Goal: Book appointment/travel/reservation

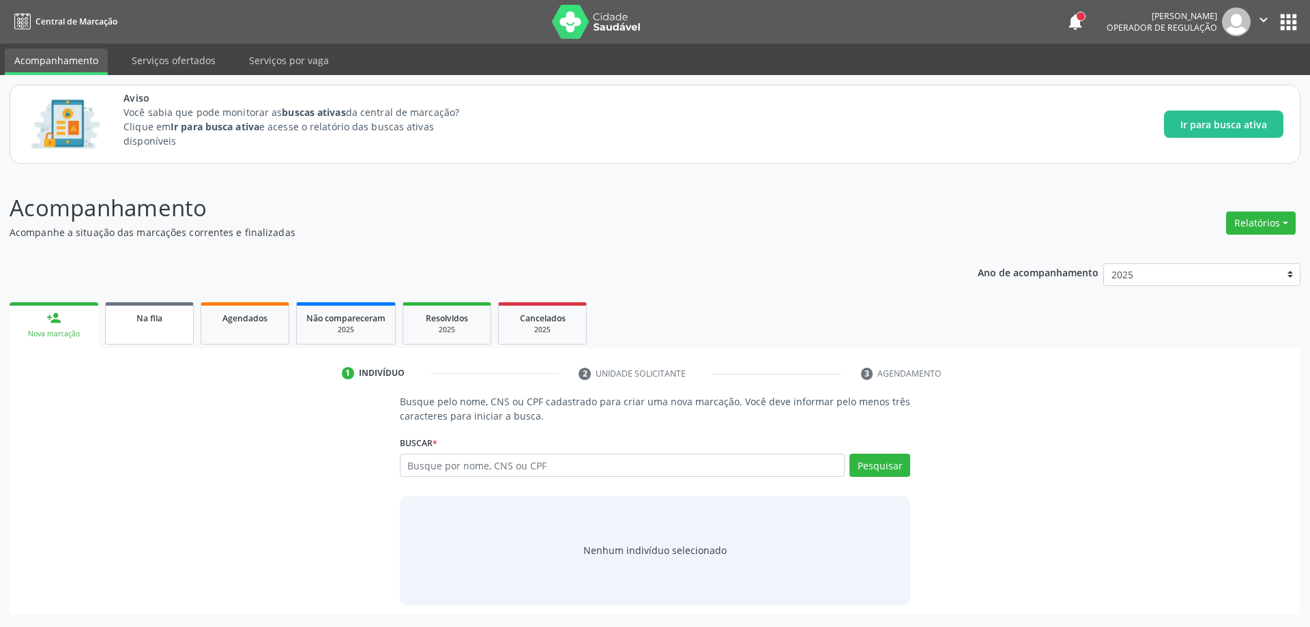
click at [160, 341] on link "Na fila" at bounding box center [149, 323] width 89 height 42
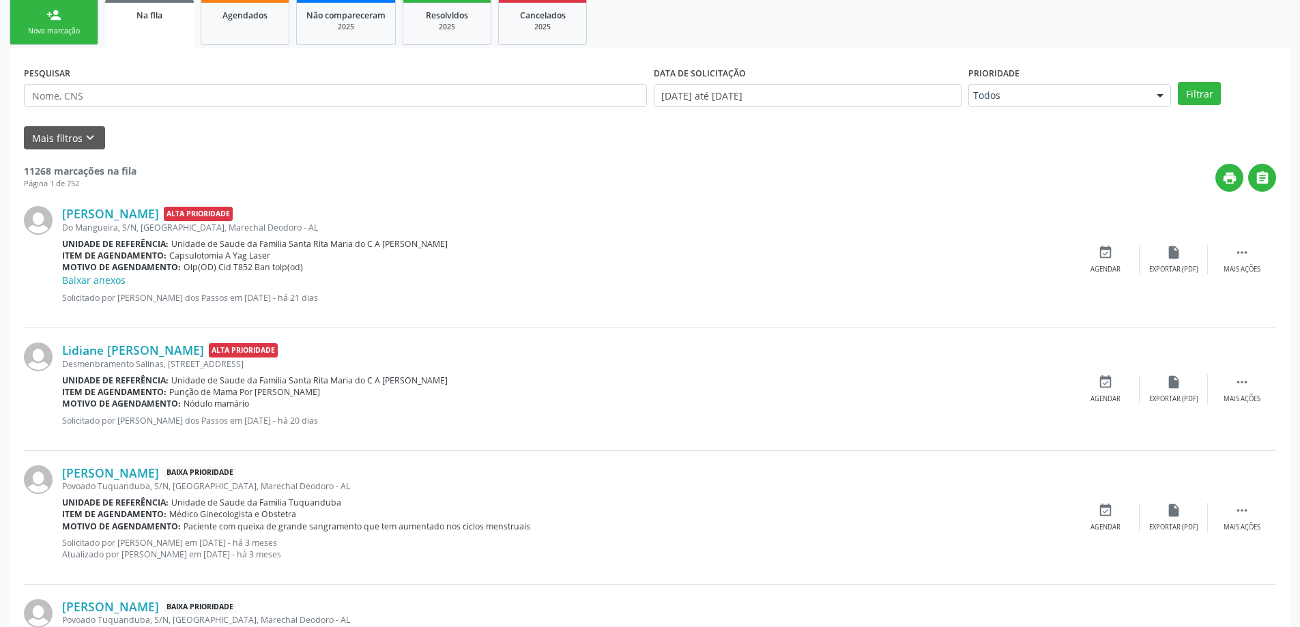
scroll to position [273, 0]
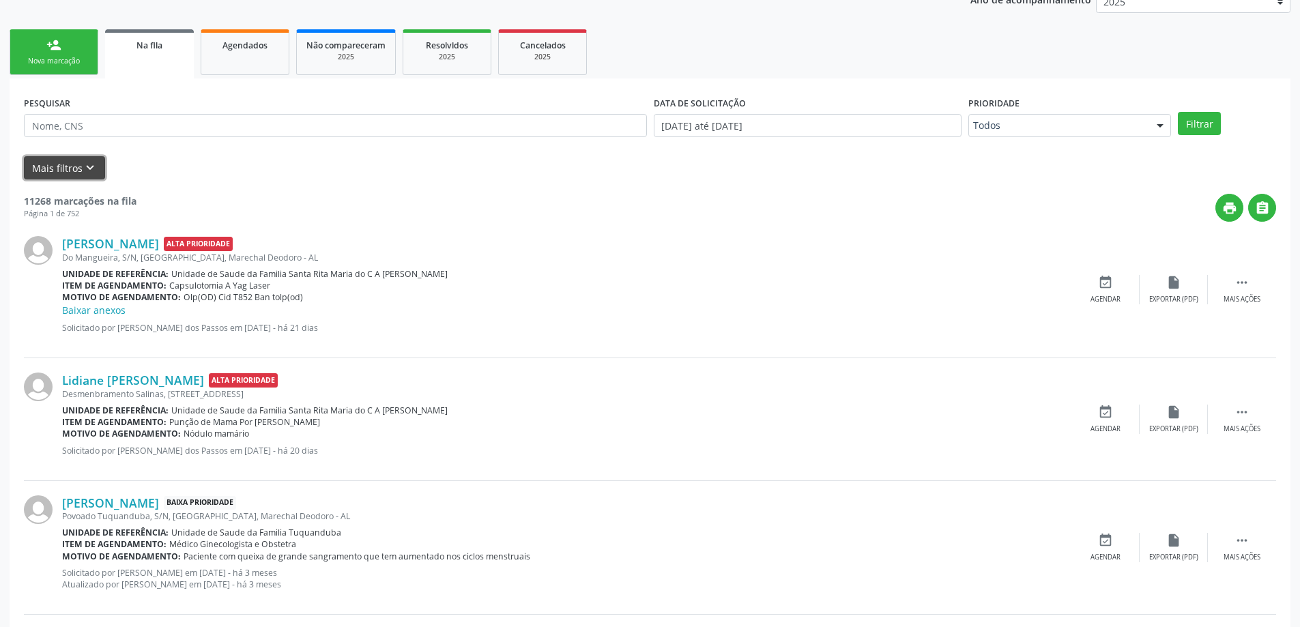
click at [85, 166] on icon "keyboard_arrow_down" at bounding box center [90, 167] width 15 height 15
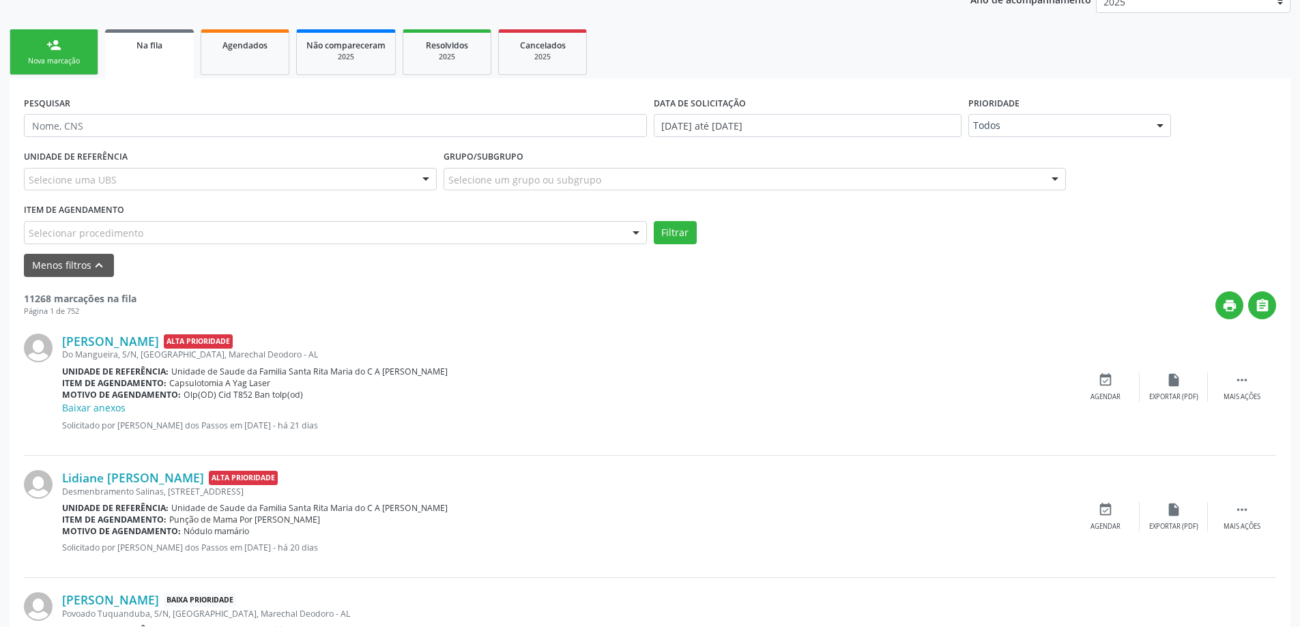
drag, startPoint x: 106, startPoint y: 239, endPoint x: 113, endPoint y: 224, distance: 16.2
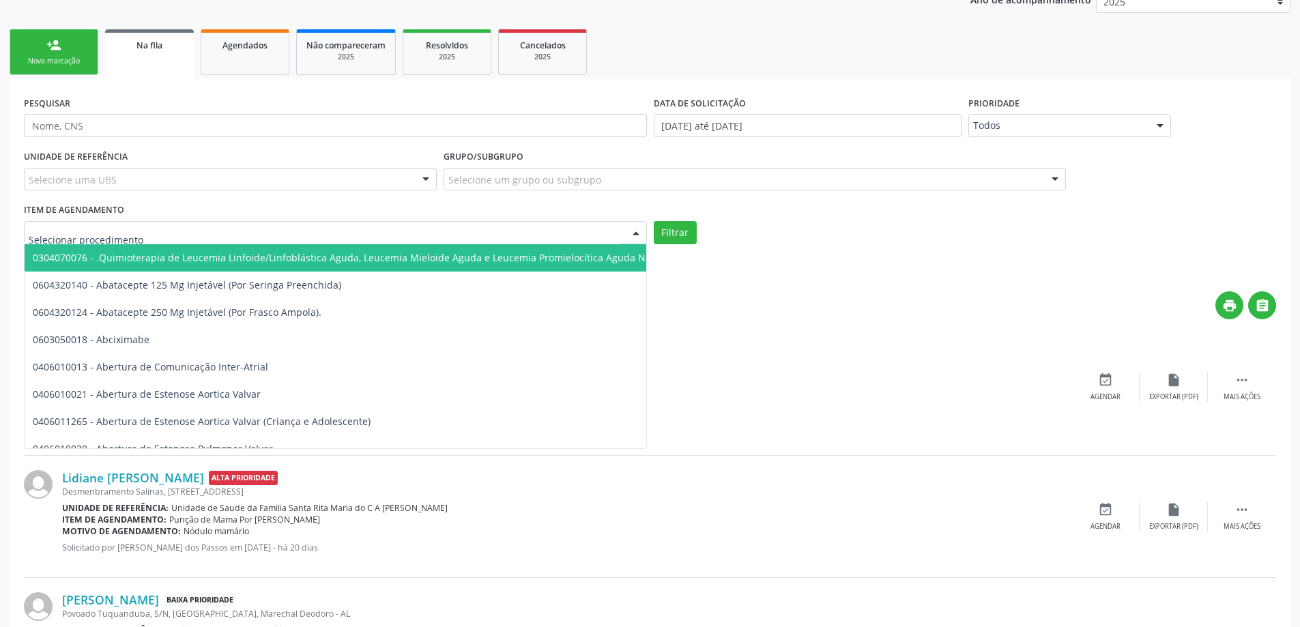
click at [113, 224] on div at bounding box center [335, 232] width 623 height 23
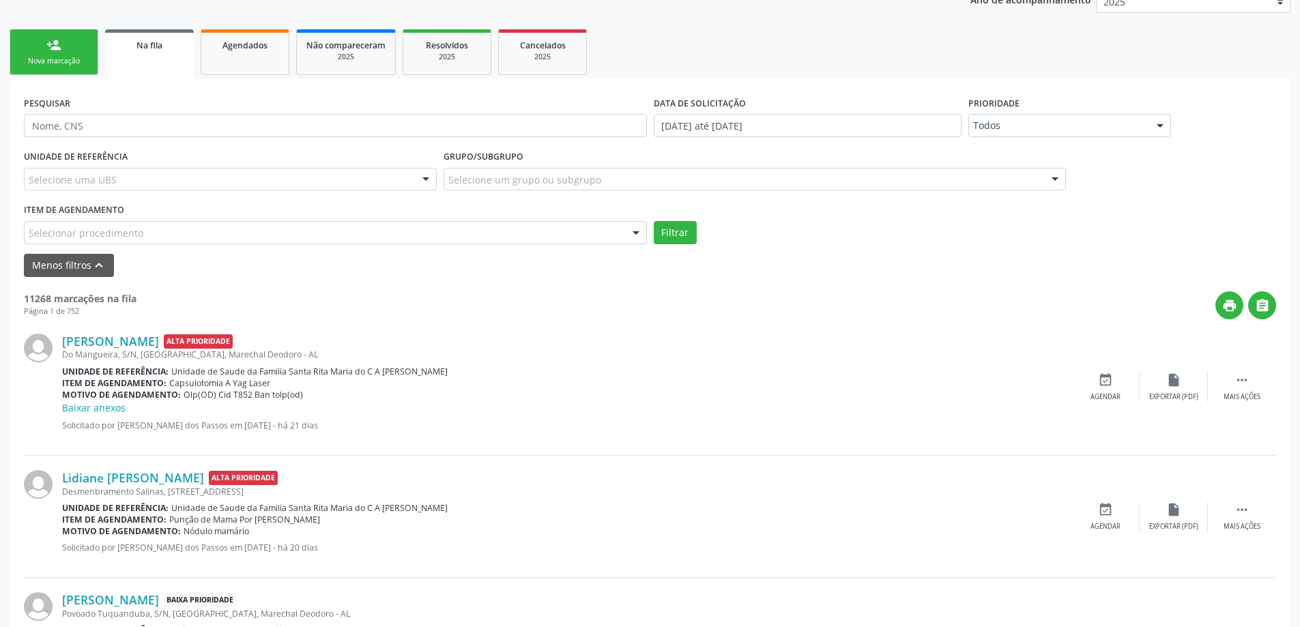
click at [175, 177] on div "Selecione uma UBS" at bounding box center [230, 179] width 413 height 23
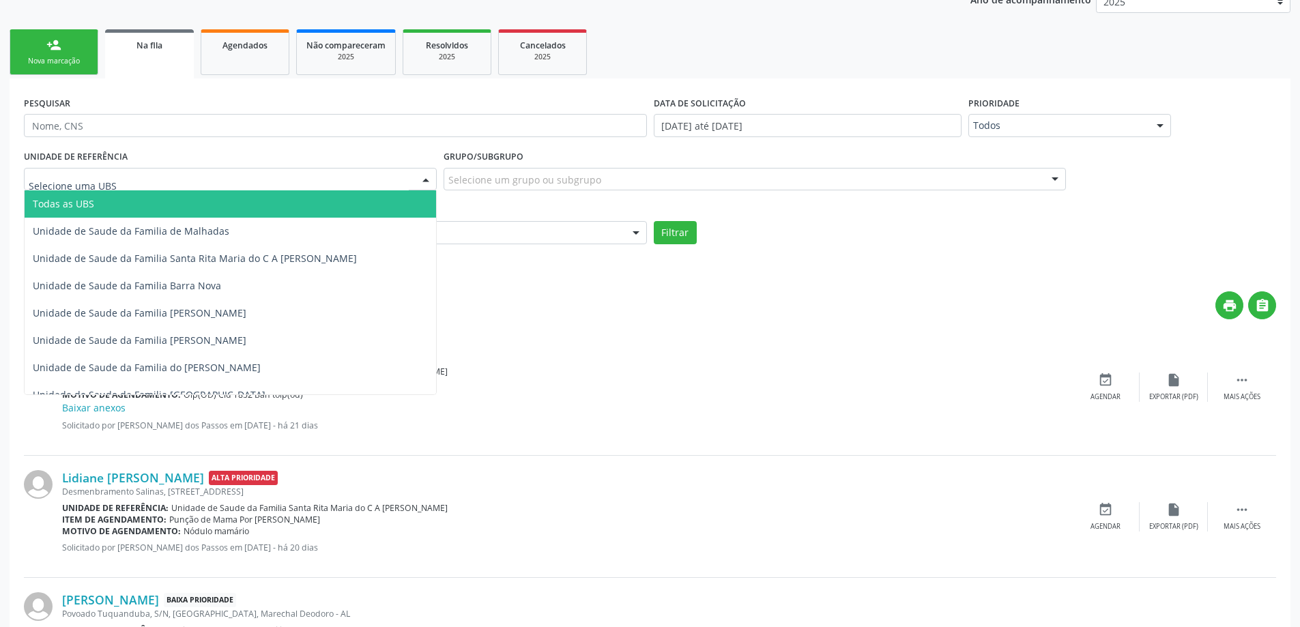
drag, startPoint x: 457, startPoint y: 321, endPoint x: 476, endPoint y: 321, distance: 19.1
click at [460, 321] on div "[PERSON_NAME] Alta Prioridade Do Mangueira, S/N, [GEOGRAPHIC_DATA], Marechal De…" at bounding box center [650, 387] width 1252 height 136
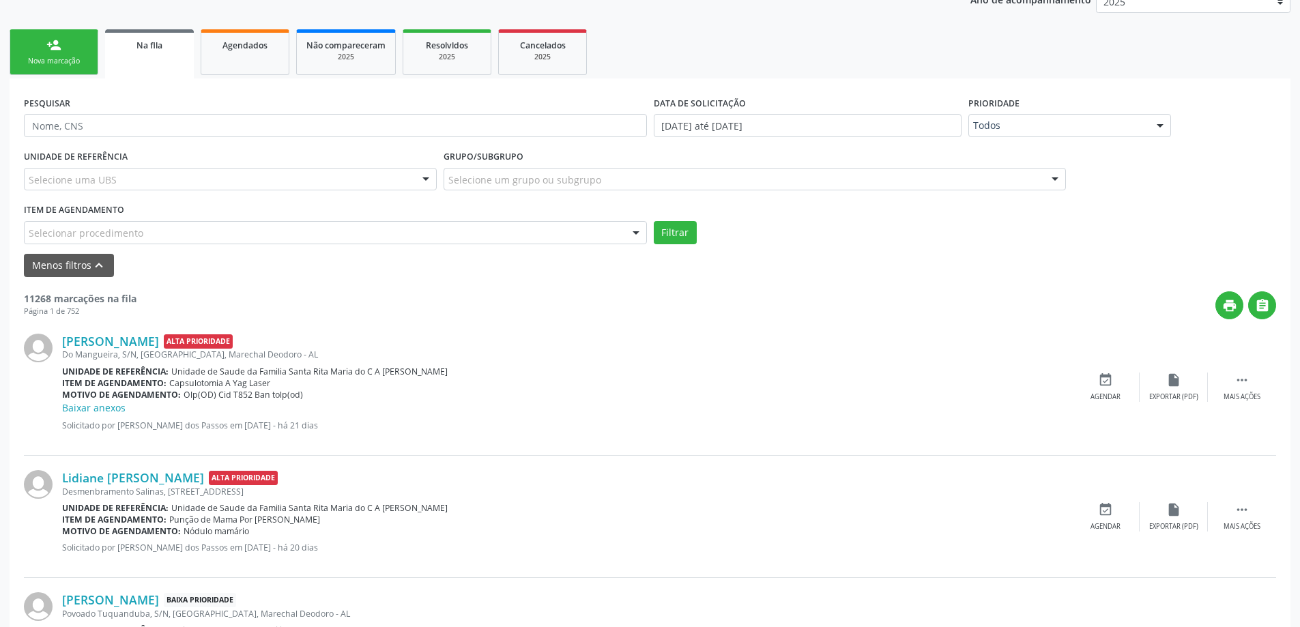
click at [283, 236] on div "Selecionar procedimento" at bounding box center [335, 232] width 623 height 23
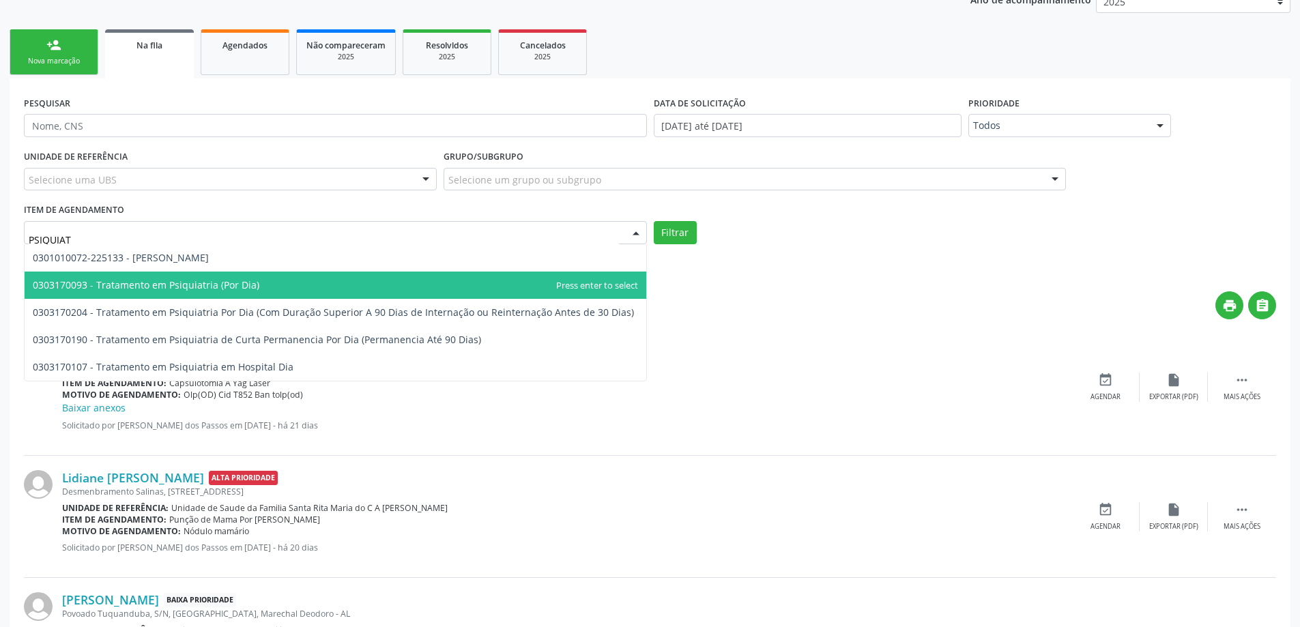
type input "PSIQUIATR"
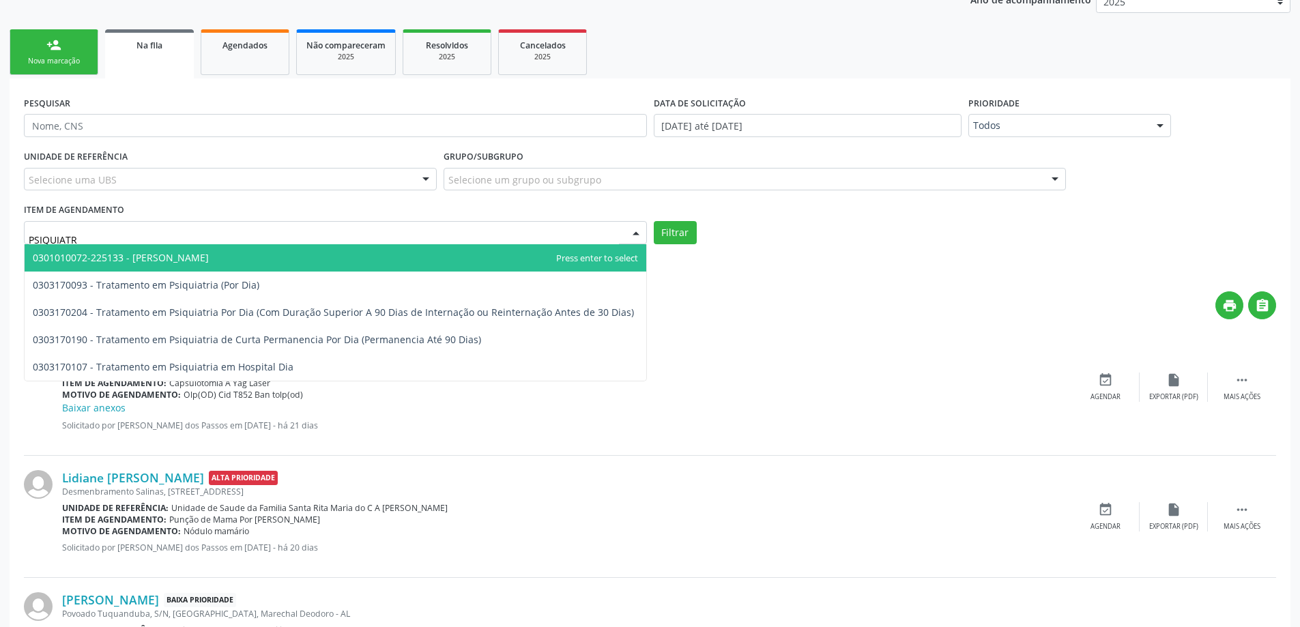
click at [264, 261] on span "0301010072-225133 - [PERSON_NAME]" at bounding box center [335, 257] width 621 height 27
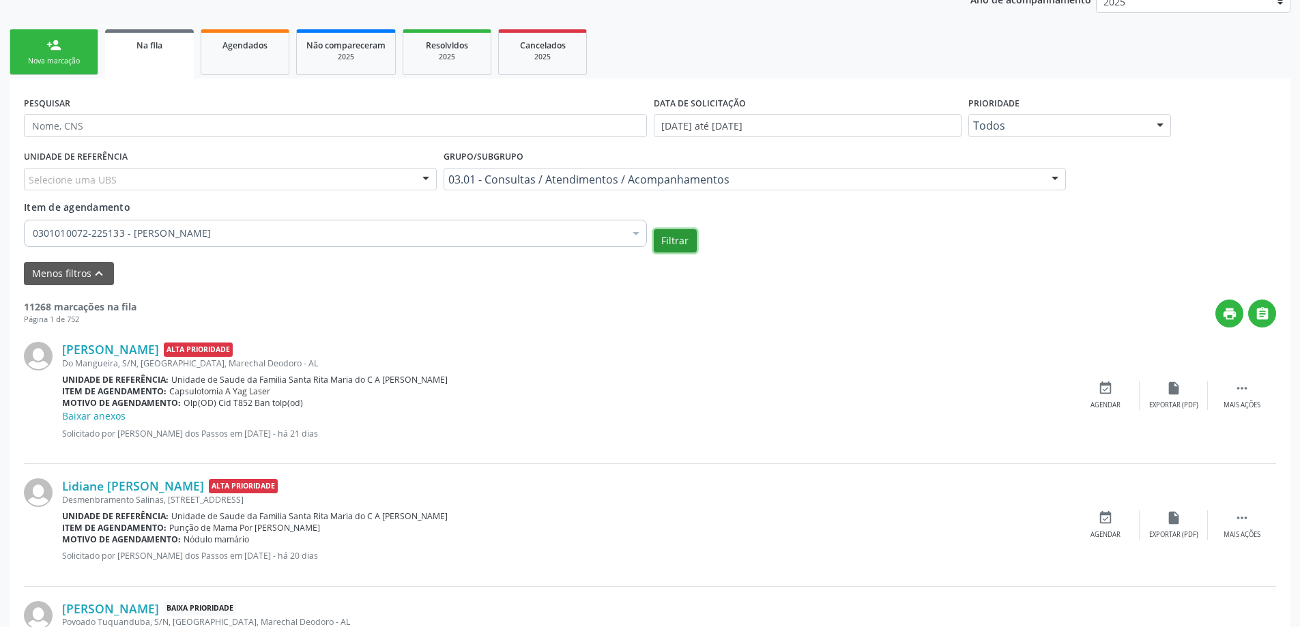
click at [677, 232] on button "Filtrar" at bounding box center [675, 240] width 43 height 23
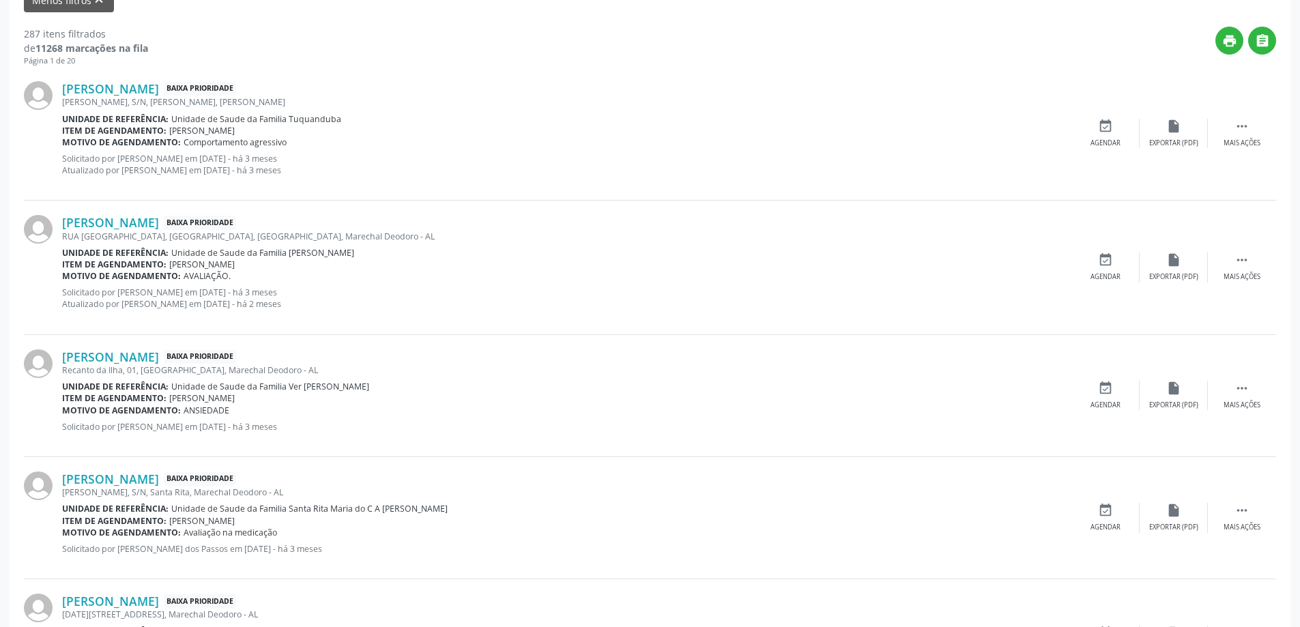
scroll to position [614, 0]
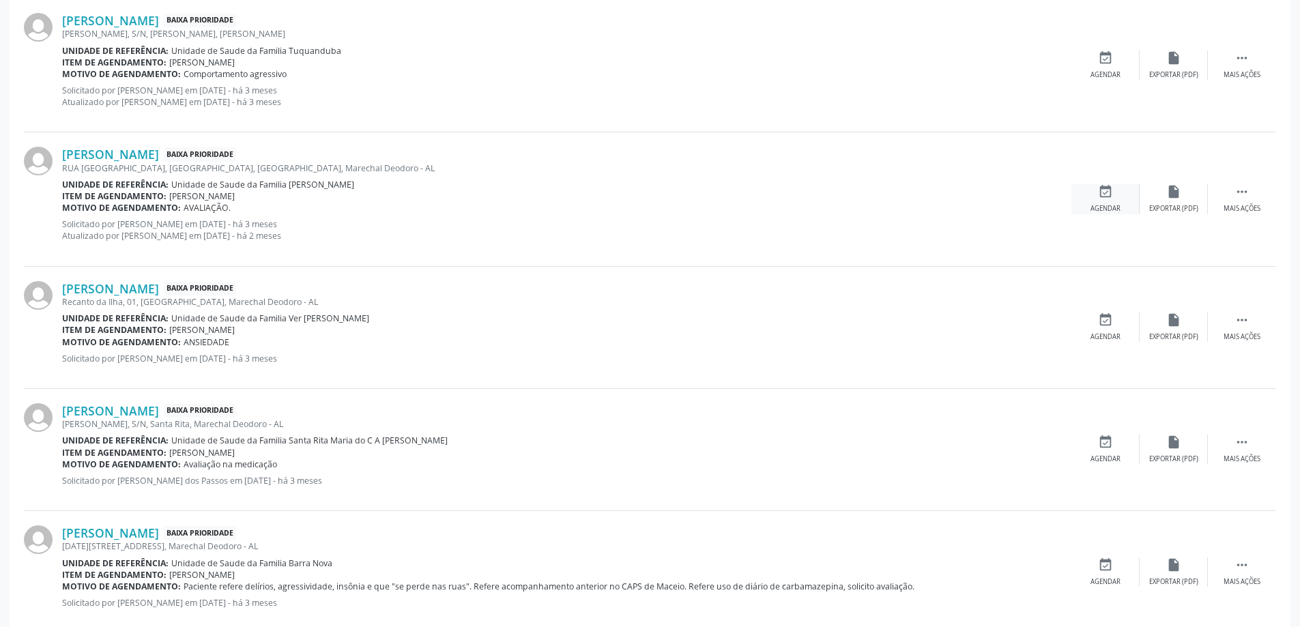
click at [1098, 197] on icon "event_available" at bounding box center [1105, 191] width 15 height 15
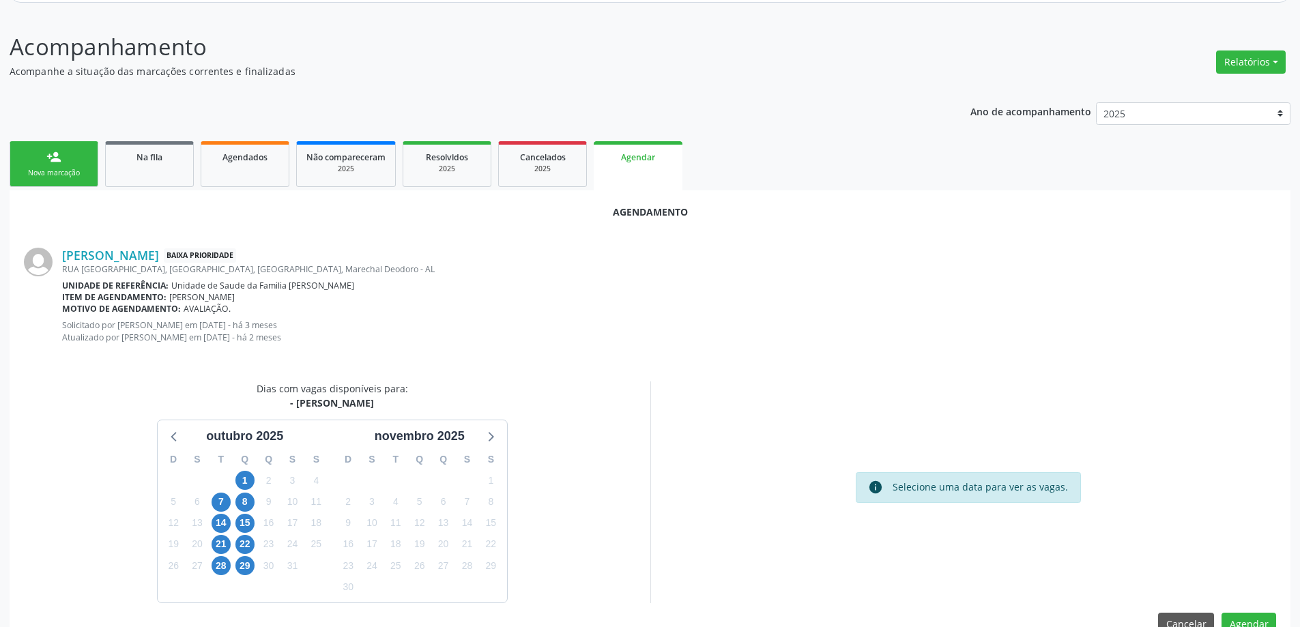
scroll to position [193, 0]
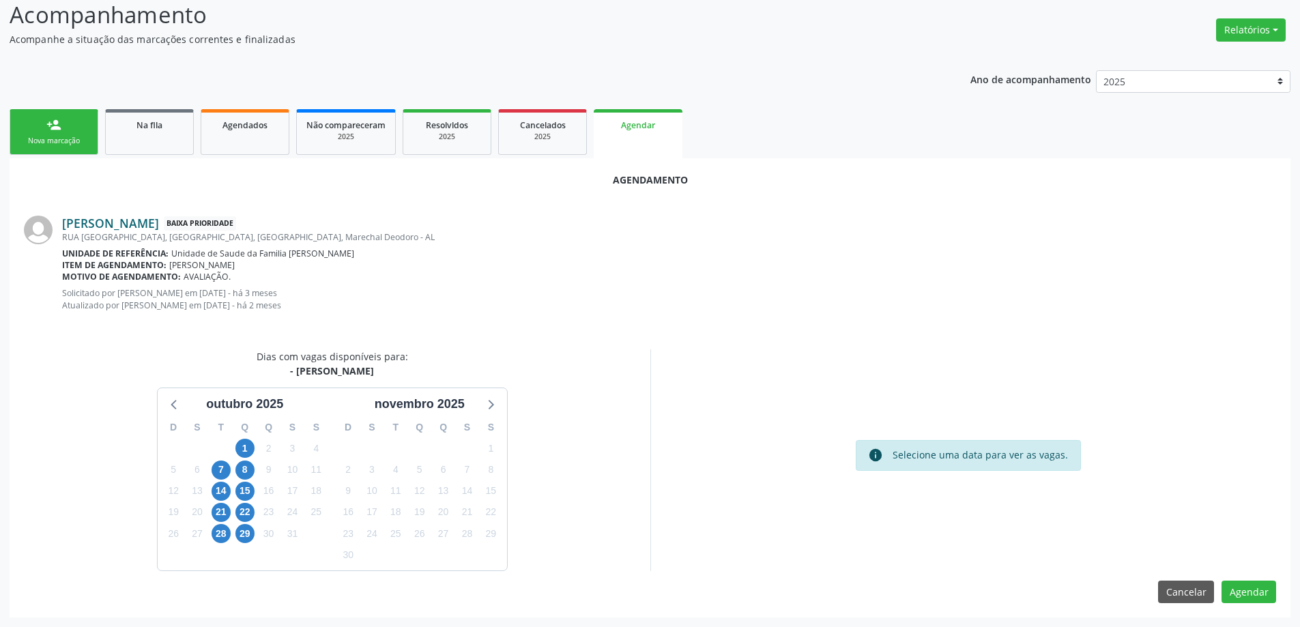
click at [159, 221] on link "[PERSON_NAME]" at bounding box center [110, 223] width 97 height 15
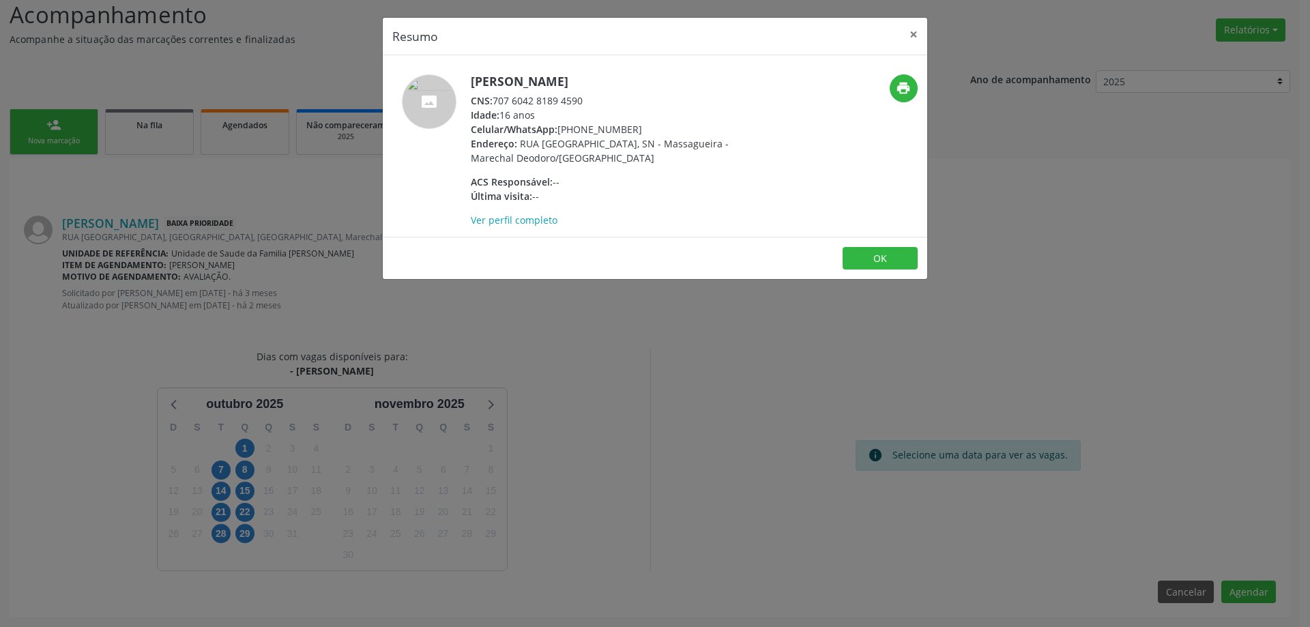
click at [583, 100] on div "CNS: 707 6042 8189 4590" at bounding box center [603, 100] width 265 height 14
drag, startPoint x: 583, startPoint y: 100, endPoint x: 494, endPoint y: 99, distance: 89.4
click at [494, 99] on div "CNS: 707 6042 8189 4590" at bounding box center [603, 100] width 265 height 14
copy div "707 6042 8189 4590"
click at [914, 40] on button "×" at bounding box center [913, 34] width 27 height 33
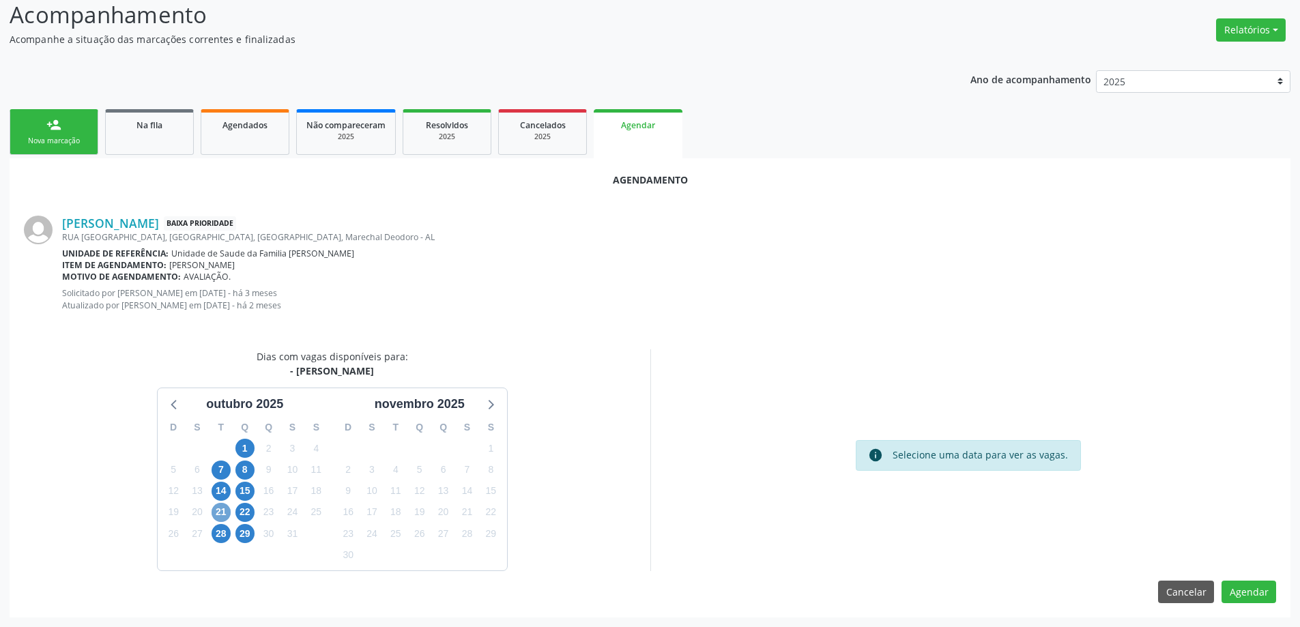
click at [225, 511] on span "21" at bounding box center [220, 512] width 19 height 19
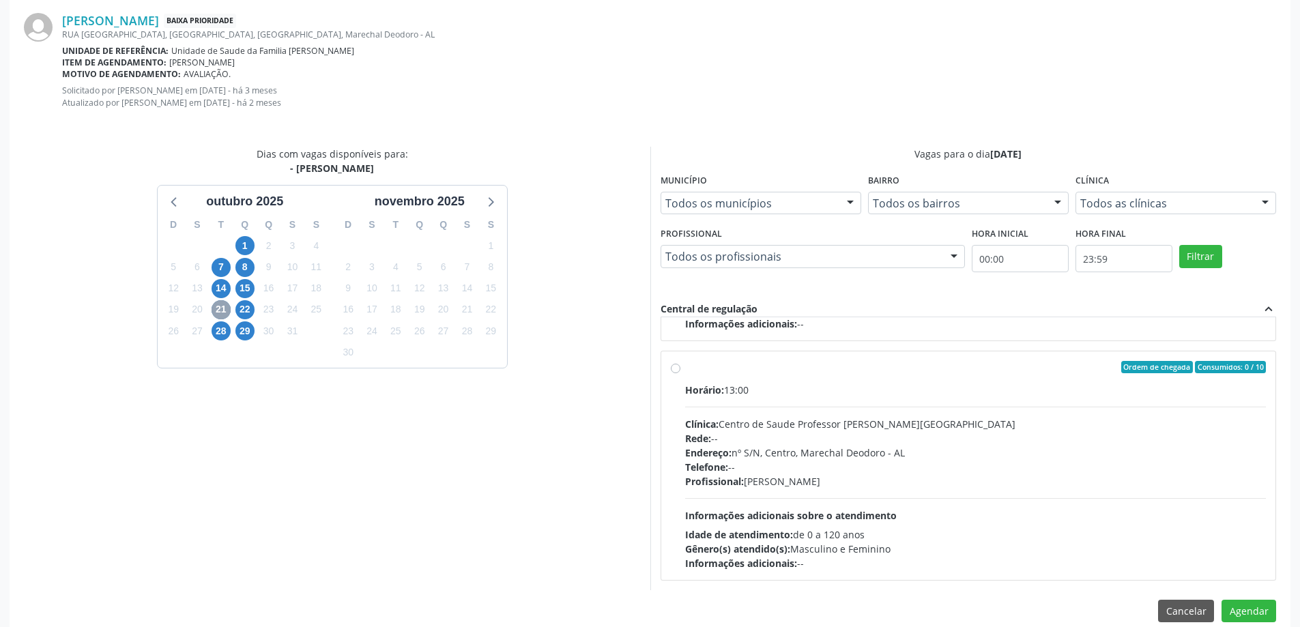
scroll to position [415, 0]
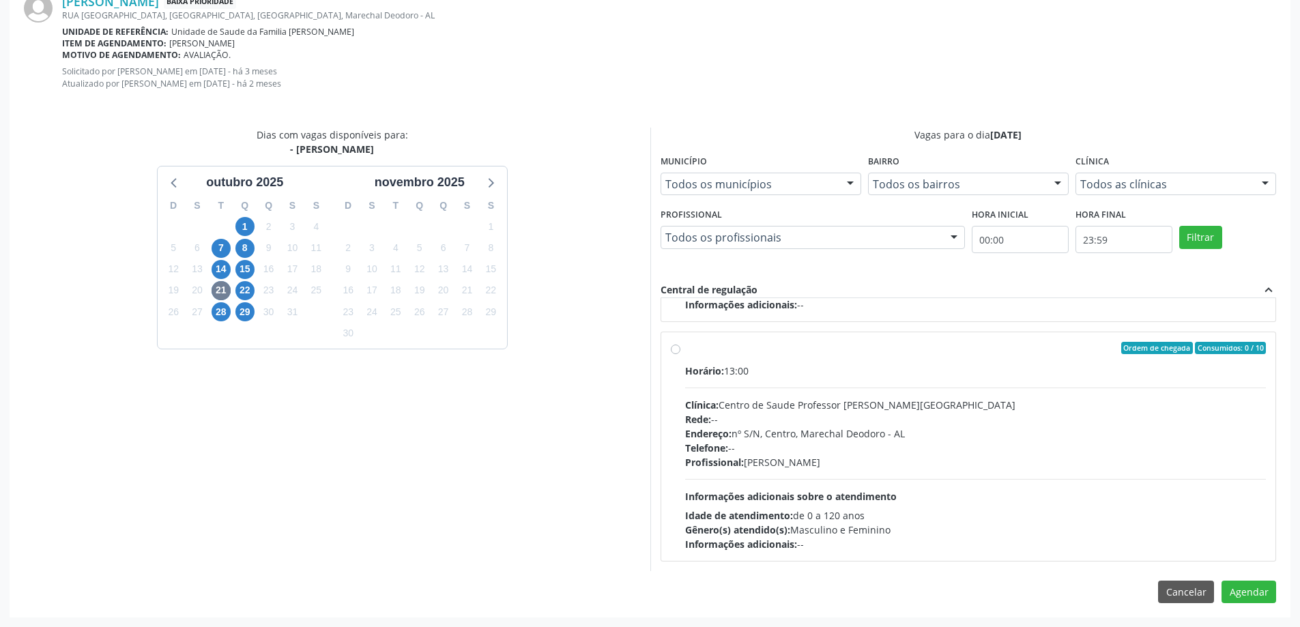
click at [685, 351] on label "Ordem de chegada Consumidos: 0 / 10 Horário: 13:00 Clínica: Centro de Saude Pro…" at bounding box center [975, 446] width 581 height 209
click at [675, 351] on input "Ordem de chegada Consumidos: 0 / 10 Horário: 13:00 Clínica: Centro de Saude Pro…" at bounding box center [676, 348] width 10 height 12
radio input "true"
click at [1243, 592] on button "Agendar" at bounding box center [1248, 592] width 55 height 23
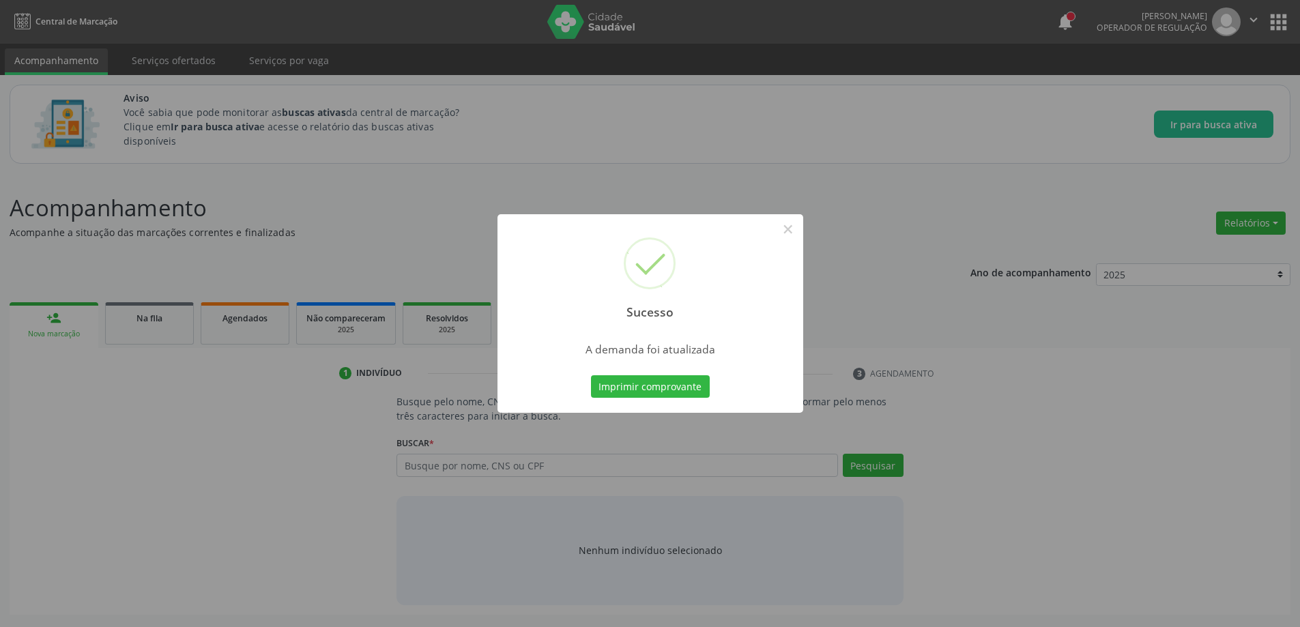
scroll to position [0, 0]
click at [787, 235] on button "×" at bounding box center [792, 229] width 23 height 23
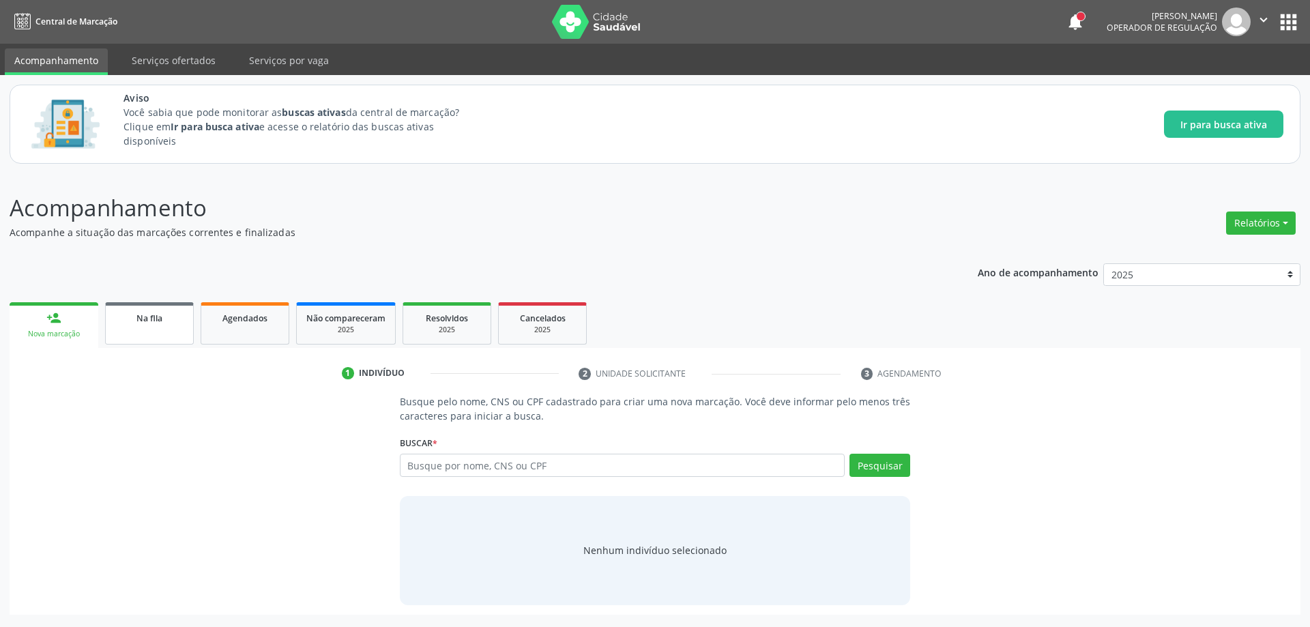
click at [138, 323] on span "Na fila" at bounding box center [149, 318] width 26 height 12
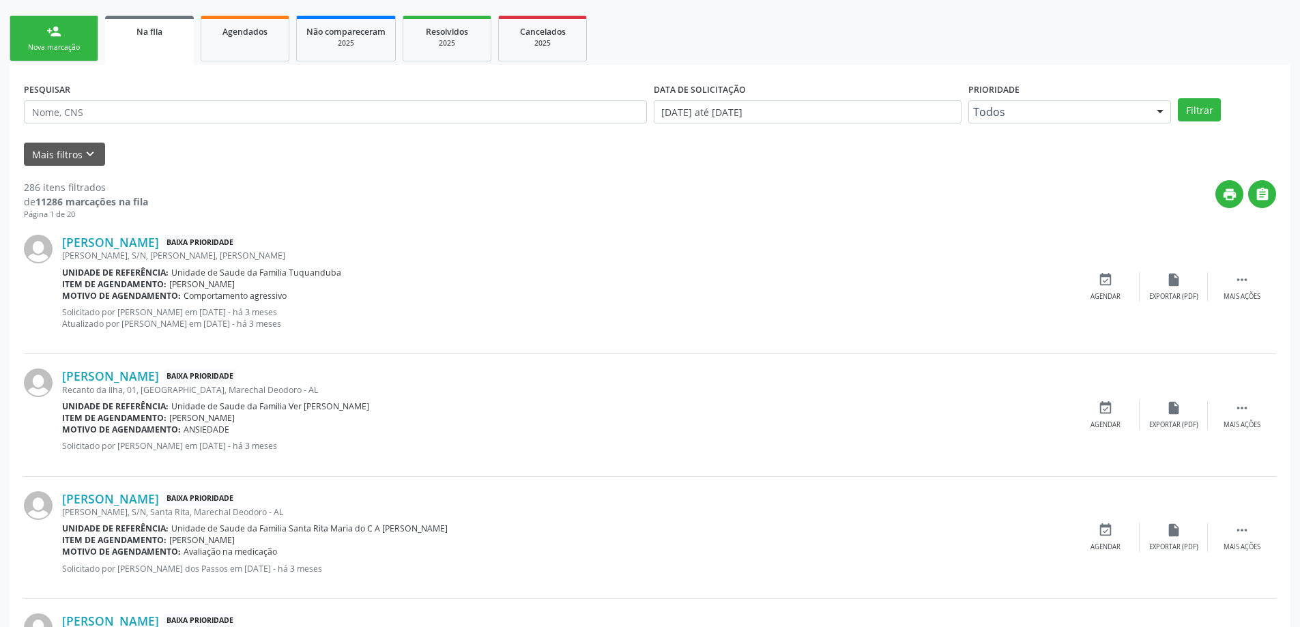
scroll to position [341, 0]
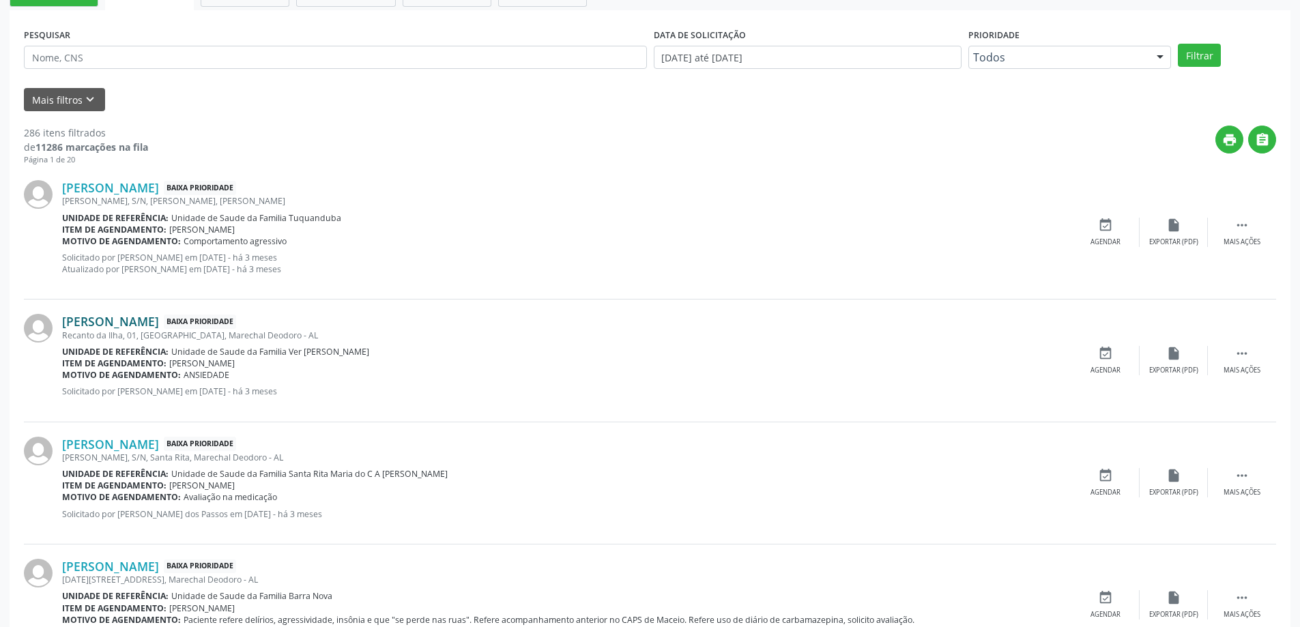
click at [155, 317] on link "[PERSON_NAME]" at bounding box center [110, 321] width 97 height 15
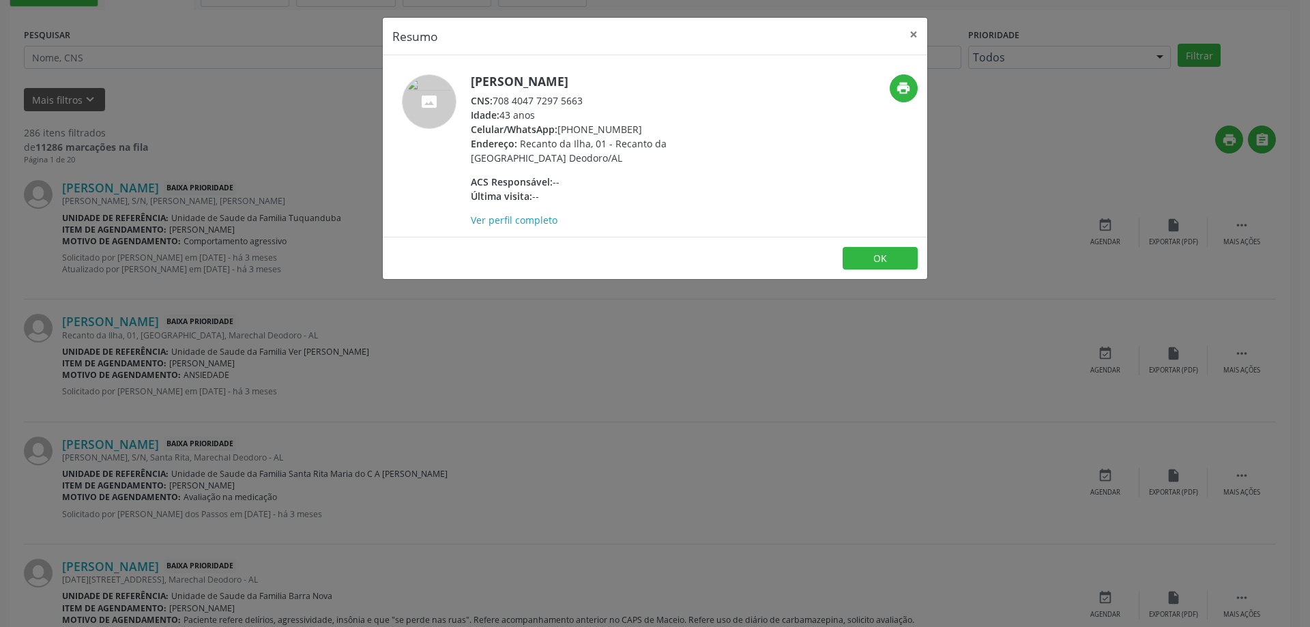
drag, startPoint x: 588, startPoint y: 101, endPoint x: 496, endPoint y: 104, distance: 92.2
click at [496, 104] on div "CNS: 708 4047 7297 5663" at bounding box center [603, 100] width 265 height 14
copy div "708 4047 7297 5663"
click at [911, 39] on button "×" at bounding box center [913, 34] width 27 height 33
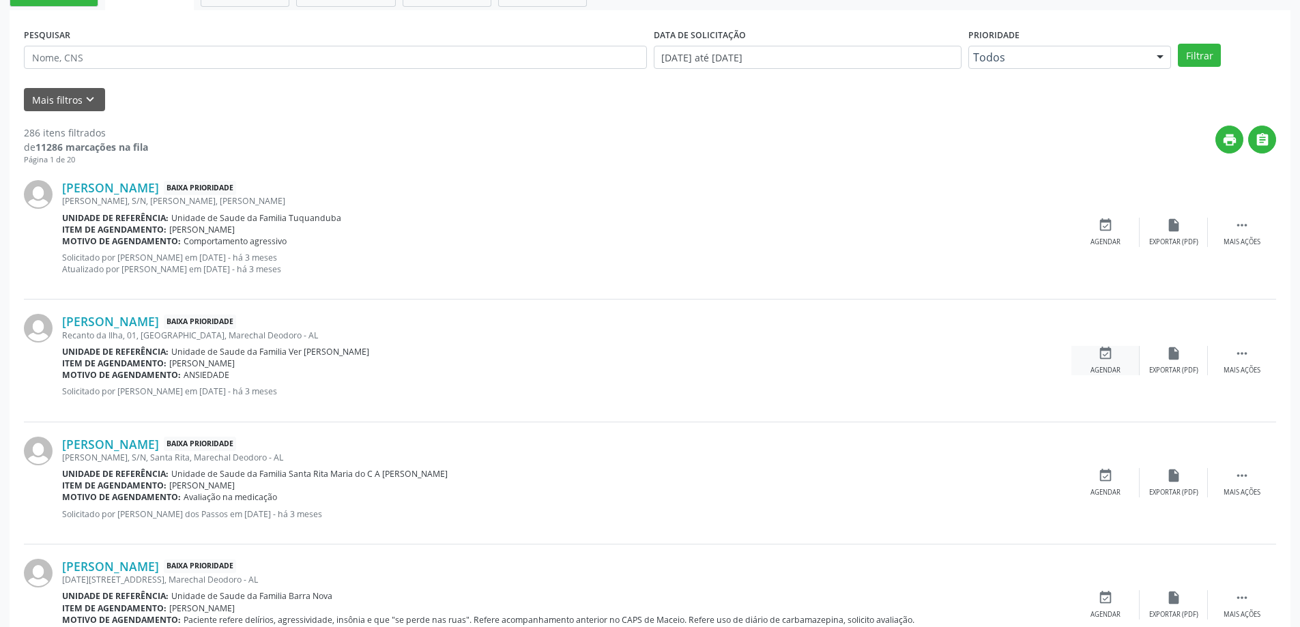
click at [1098, 353] on icon "event_available" at bounding box center [1105, 353] width 15 height 15
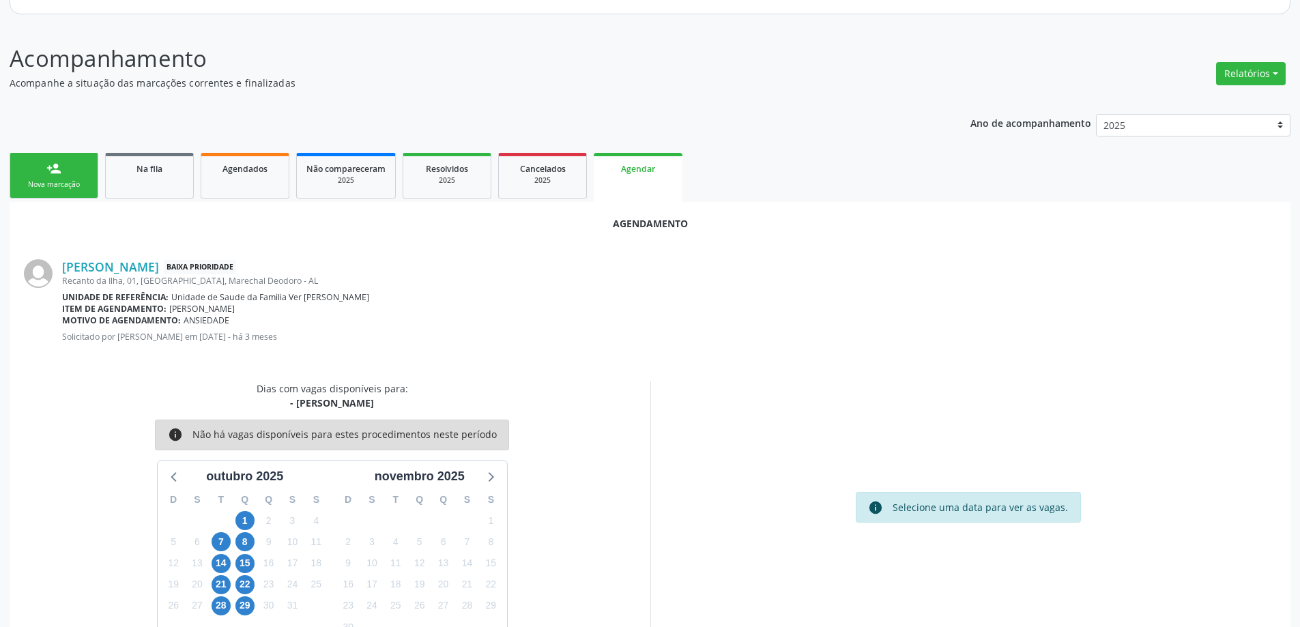
scroll to position [181, 0]
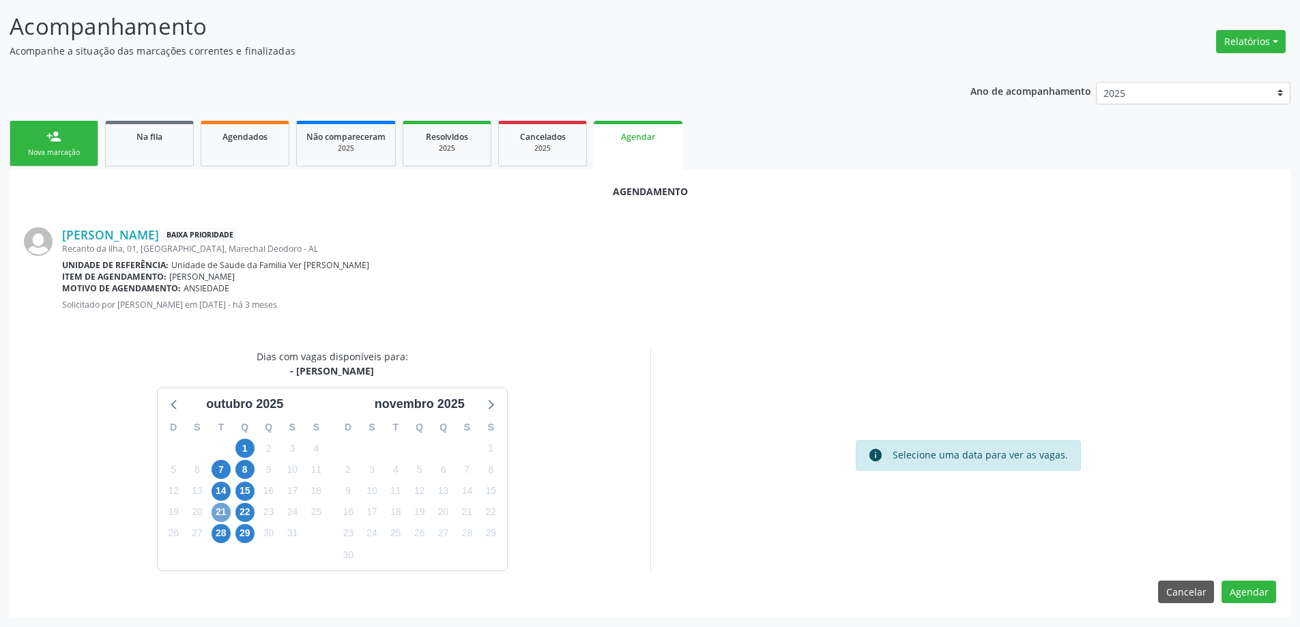
click at [224, 518] on span "21" at bounding box center [220, 512] width 19 height 19
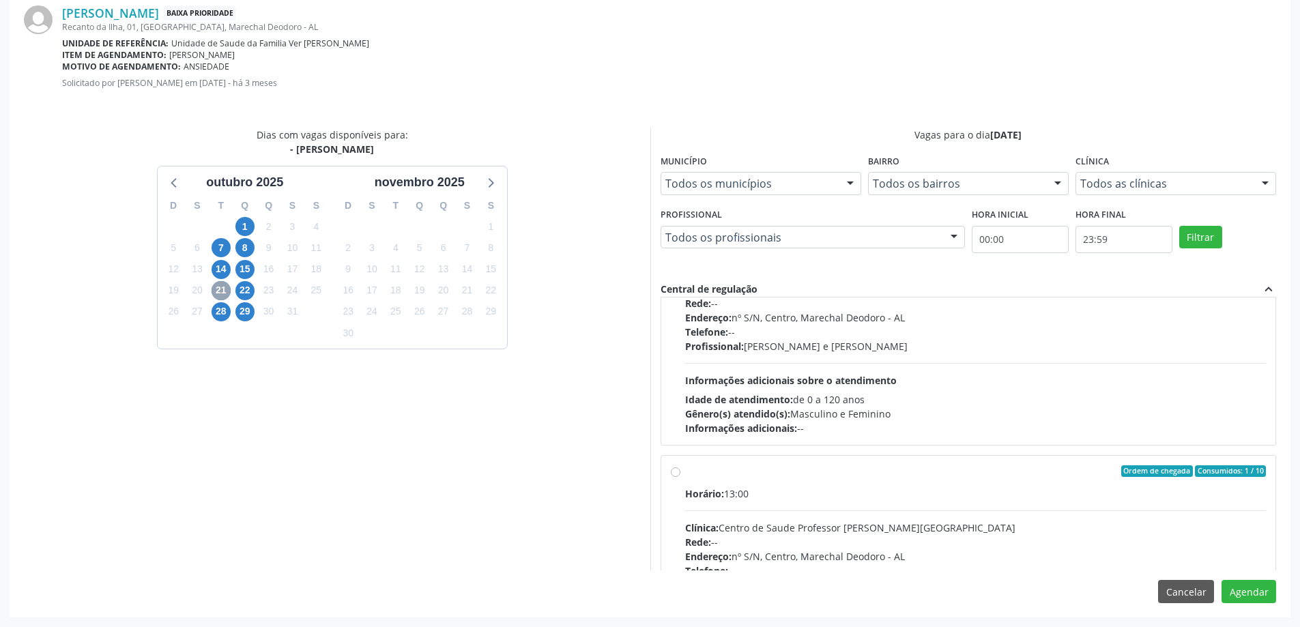
scroll to position [205, 0]
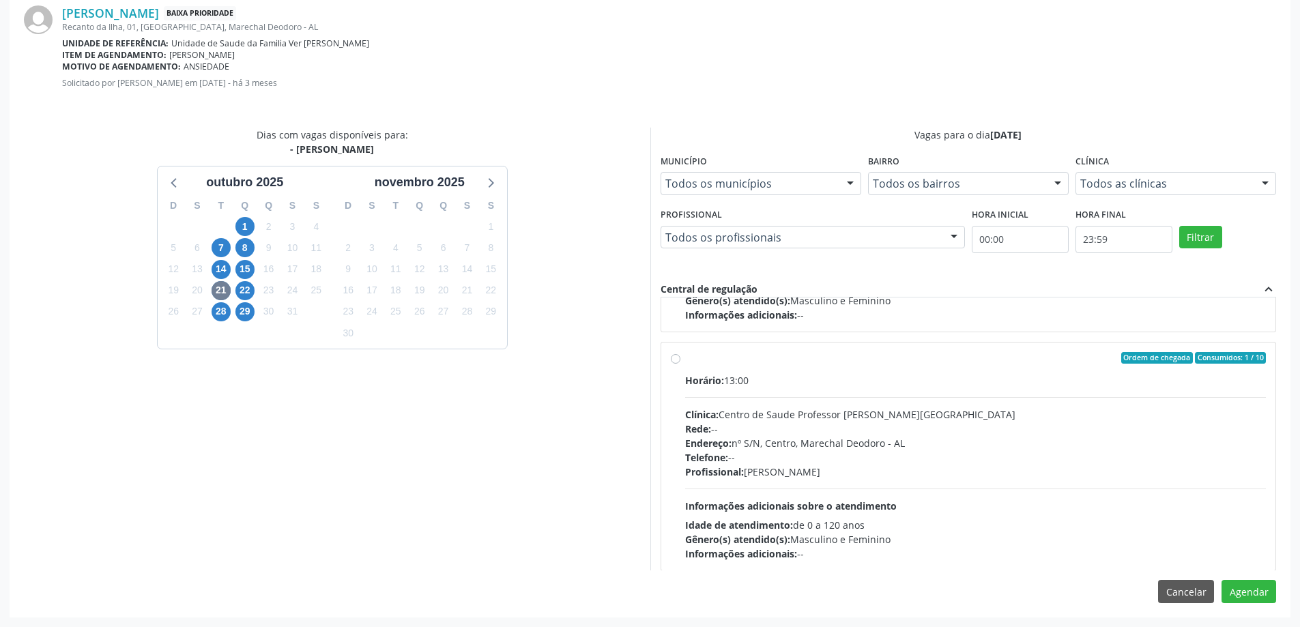
click at [685, 358] on label "Ordem de chegada Consumidos: 1 / 10 Horário: 13:00 Clínica: Centro de Saude Pro…" at bounding box center [975, 456] width 581 height 209
click at [674, 358] on input "Ordem de chegada Consumidos: 1 / 10 Horário: 13:00 Clínica: Centro de Saude Pro…" at bounding box center [676, 358] width 10 height 12
radio input "true"
click at [1259, 587] on button "Agendar" at bounding box center [1248, 591] width 55 height 23
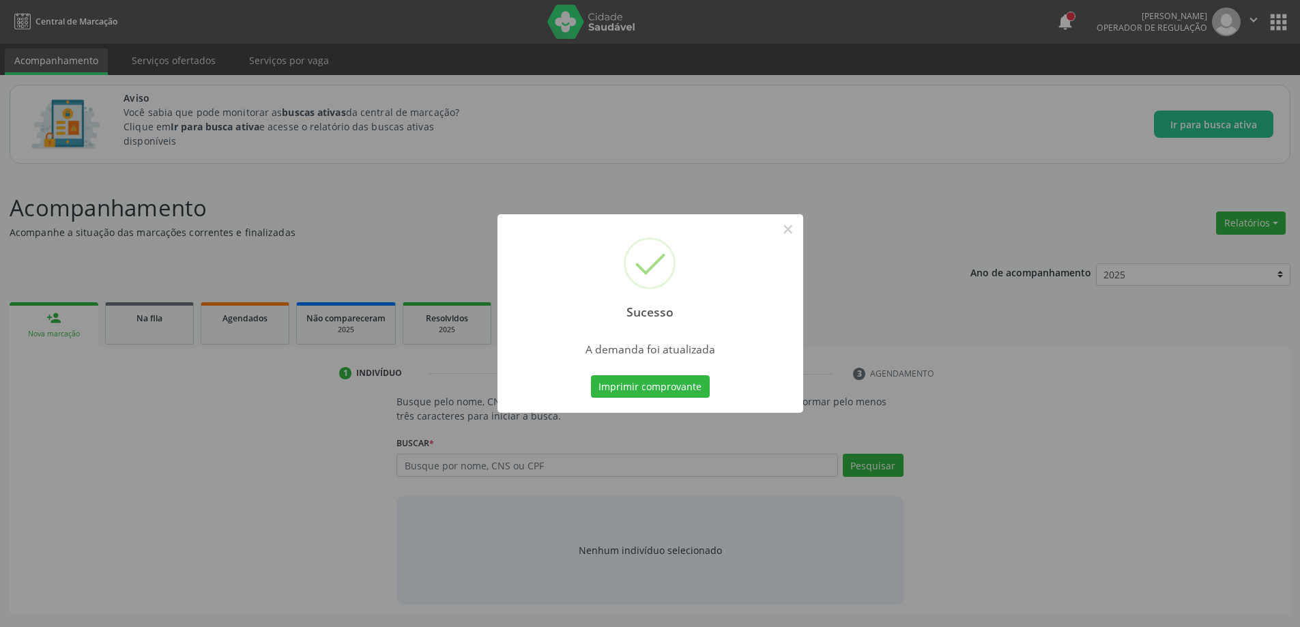
scroll to position [0, 0]
click at [796, 227] on button "×" at bounding box center [792, 229] width 23 height 23
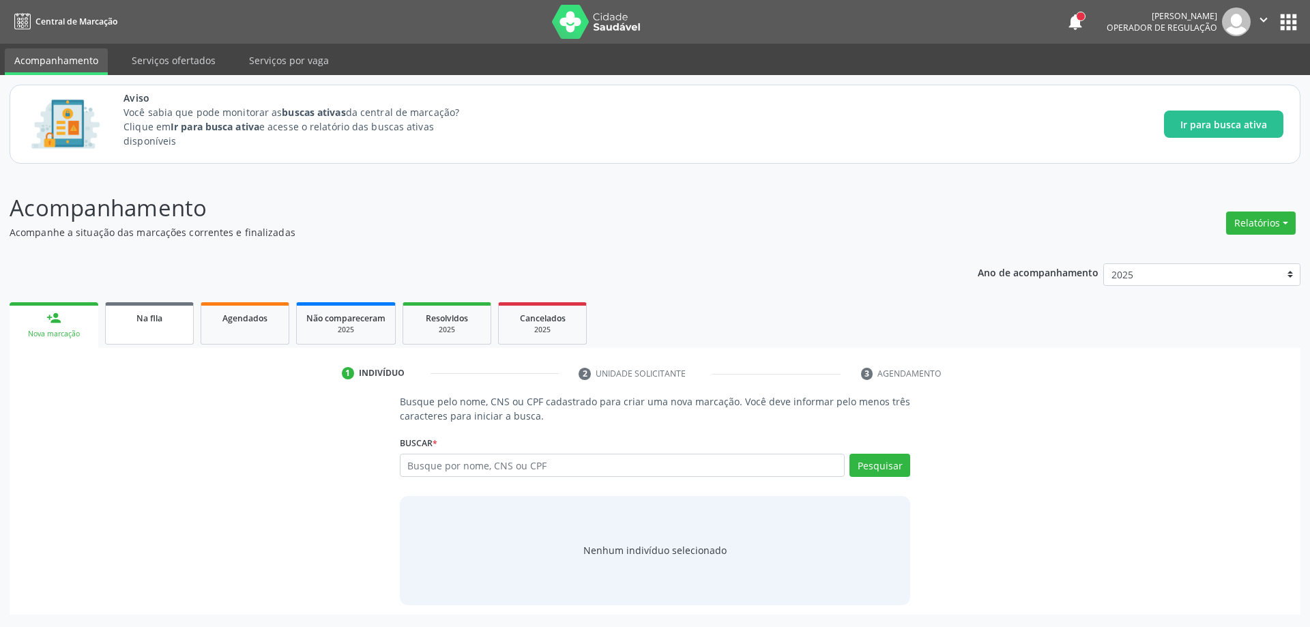
click at [121, 317] on div "Na fila" at bounding box center [149, 317] width 68 height 14
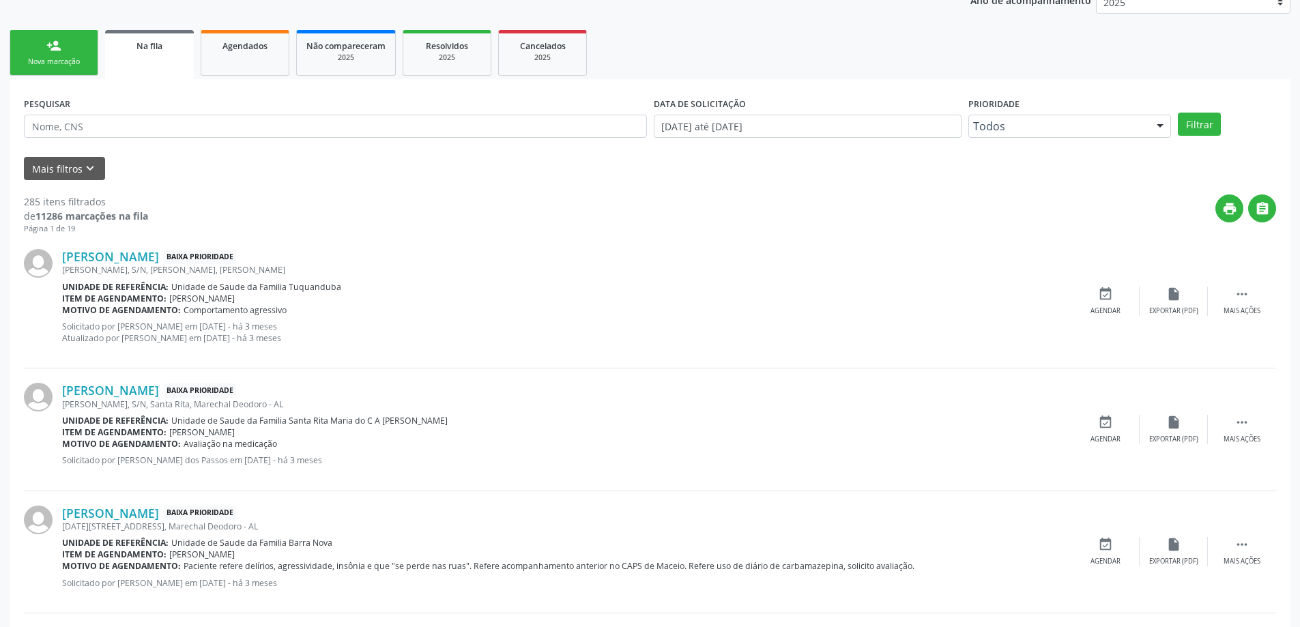
scroll to position [273, 0]
click at [153, 393] on link "[PERSON_NAME]" at bounding box center [110, 389] width 97 height 15
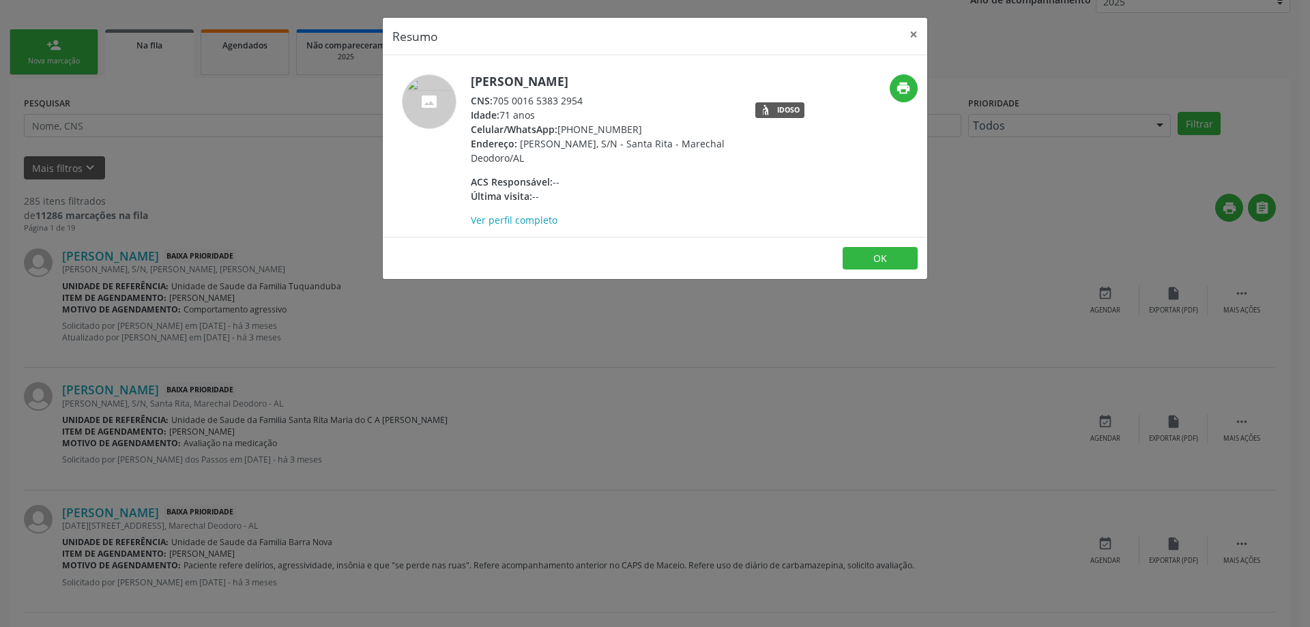
drag, startPoint x: 586, startPoint y: 100, endPoint x: 496, endPoint y: 99, distance: 90.0
click at [496, 99] on div "CNS: 705 0016 5383 2954" at bounding box center [603, 100] width 265 height 14
copy div "705 0016 5383 2954"
click at [899, 31] on header "Resumo ×" at bounding box center [655, 37] width 544 height 38
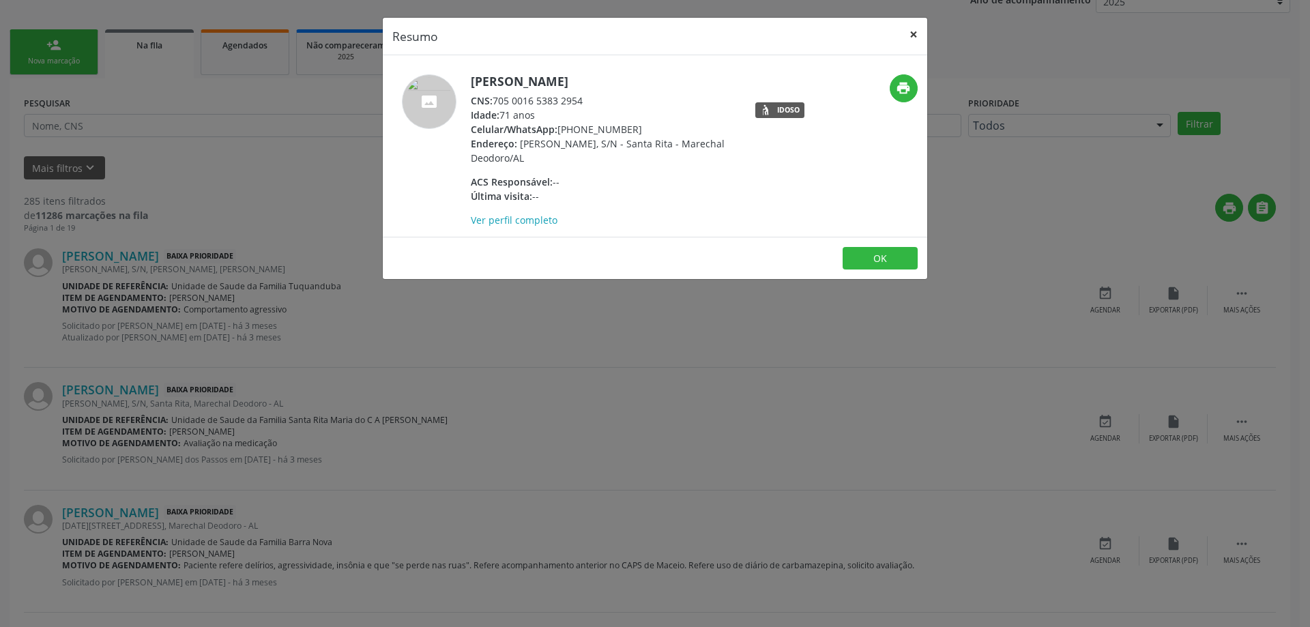
click at [905, 31] on button "×" at bounding box center [913, 34] width 27 height 33
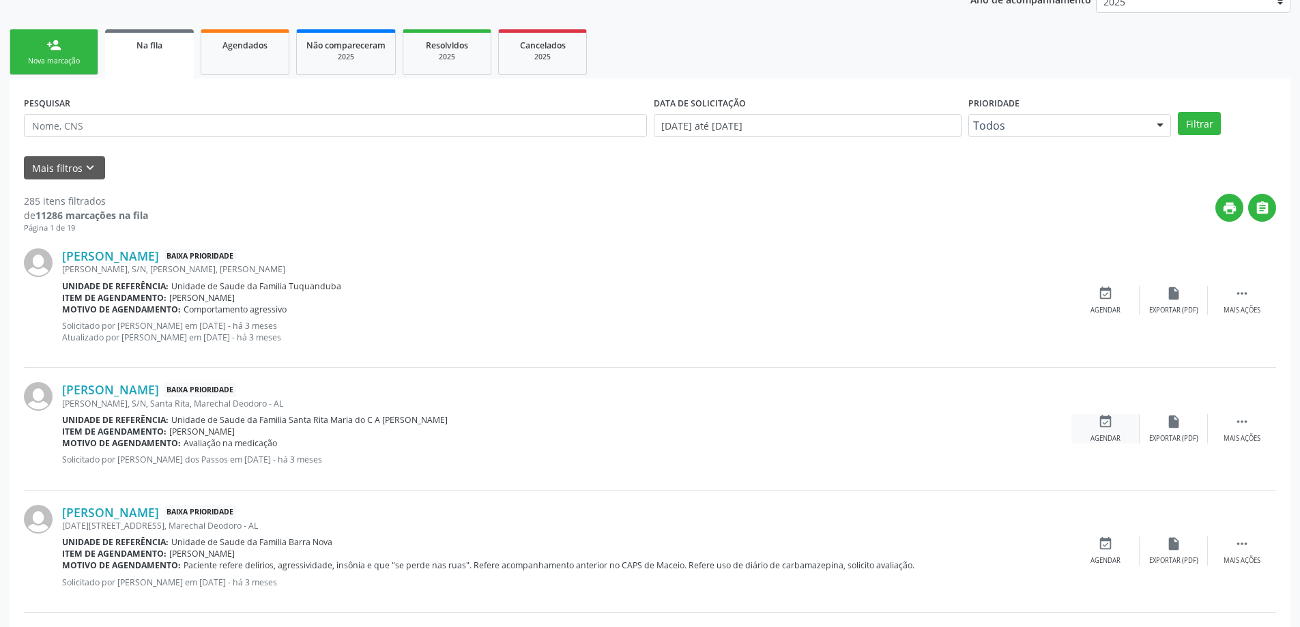
click at [1109, 439] on div "Agendar" at bounding box center [1105, 439] width 30 height 10
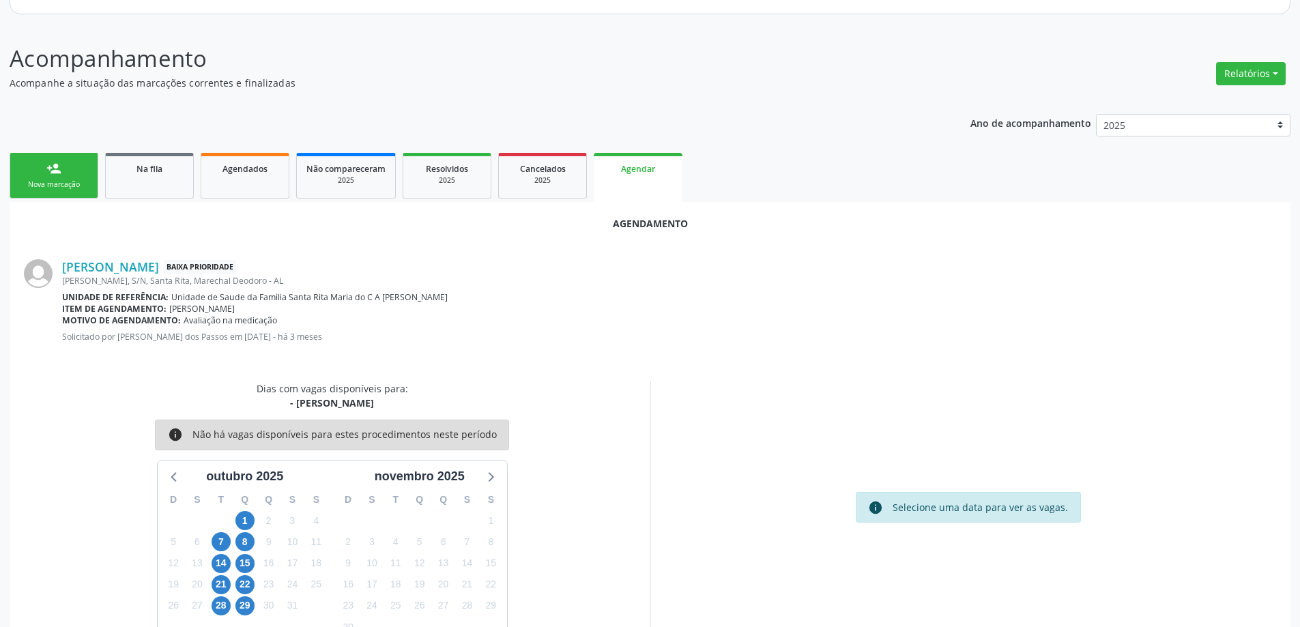
scroll to position [181, 0]
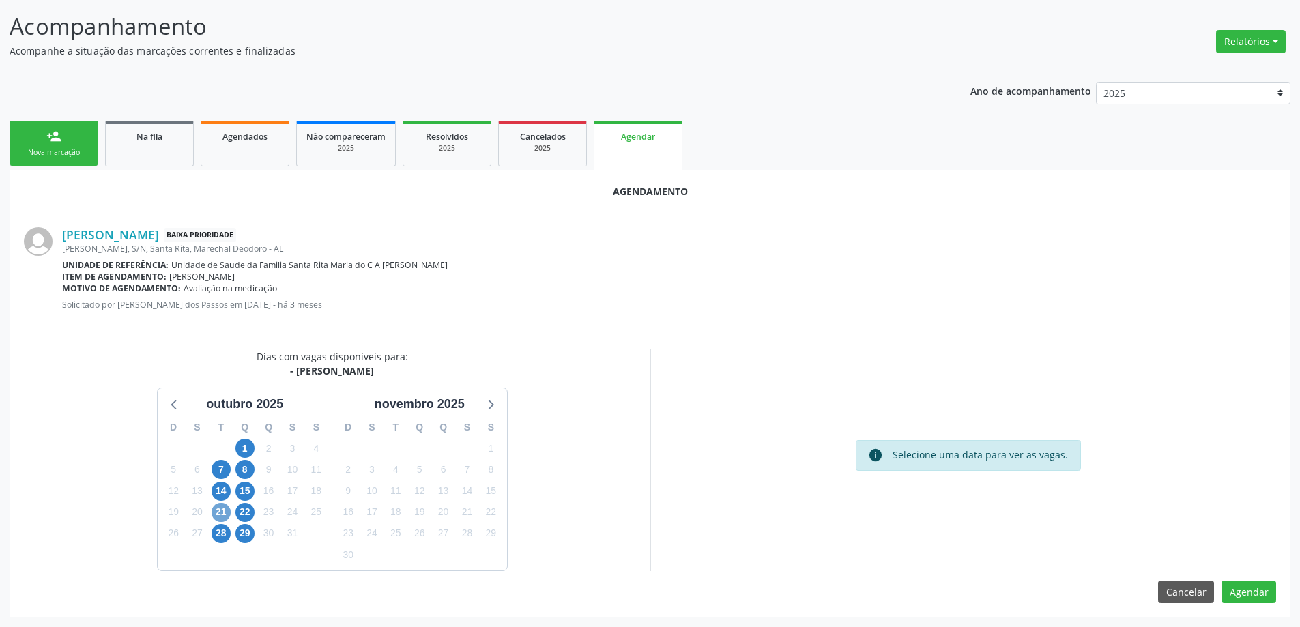
click at [222, 518] on span "21" at bounding box center [220, 512] width 19 height 19
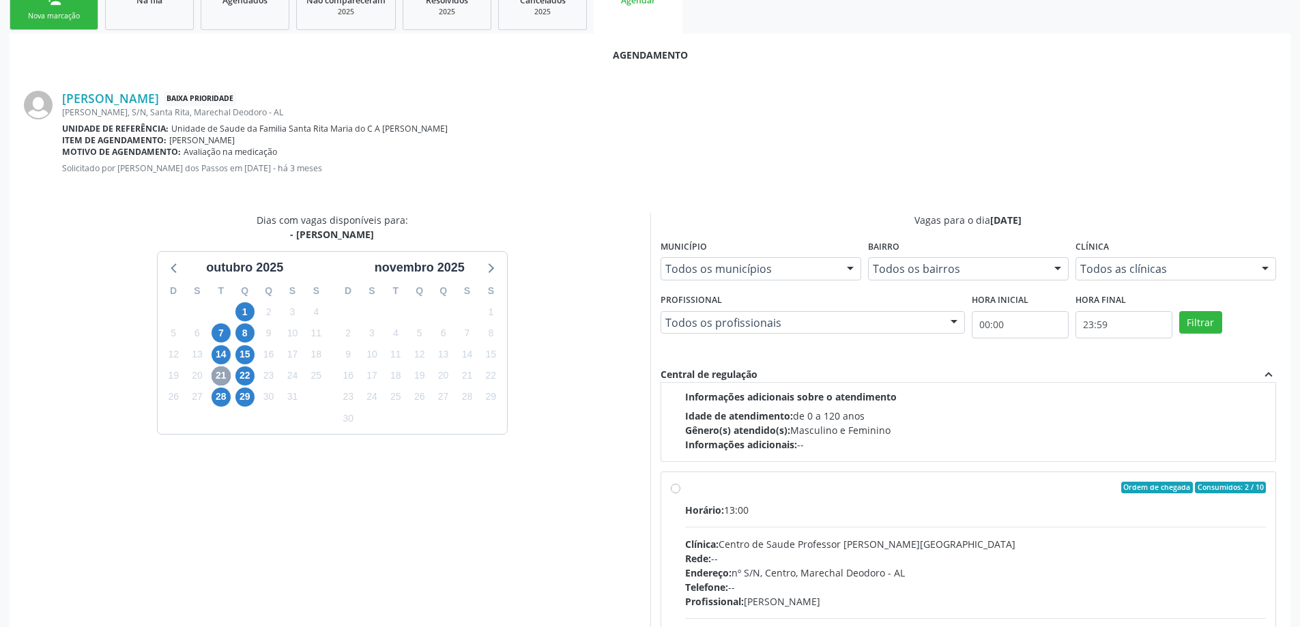
scroll to position [205, 0]
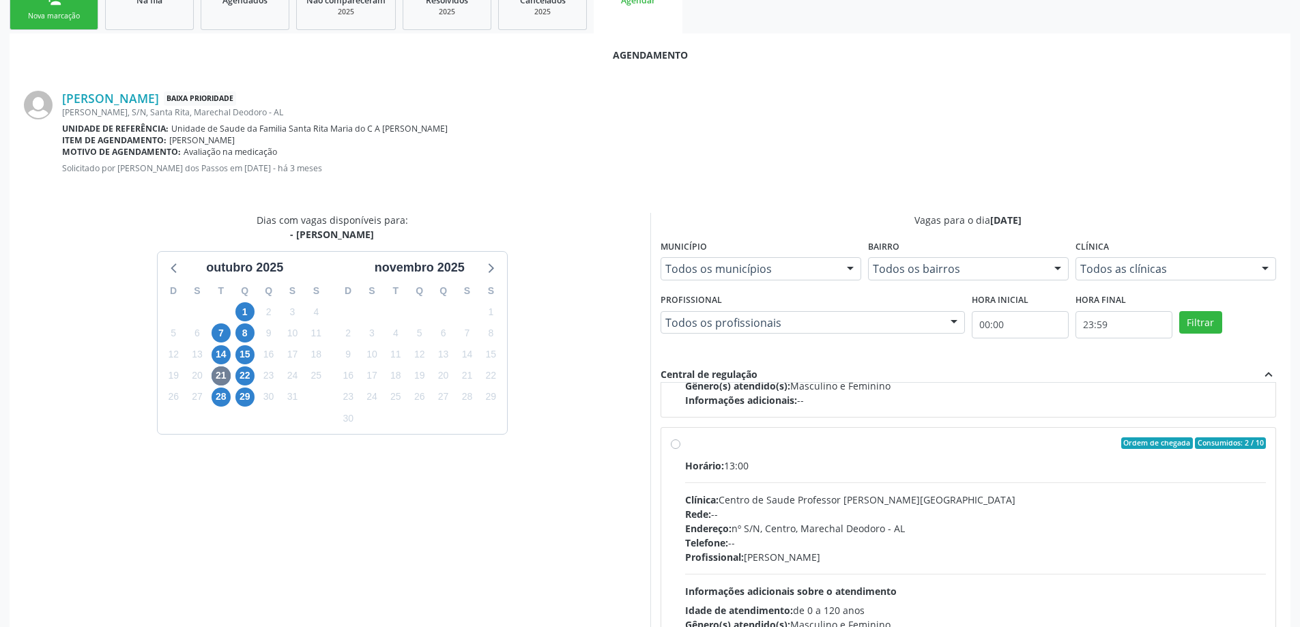
click at [671, 451] on div "Ordem de chegada Consumidos: 2 / 10 Horário: 13:00 Clínica: Centro de Saude Pro…" at bounding box center [969, 541] width 596 height 209
radio input "true"
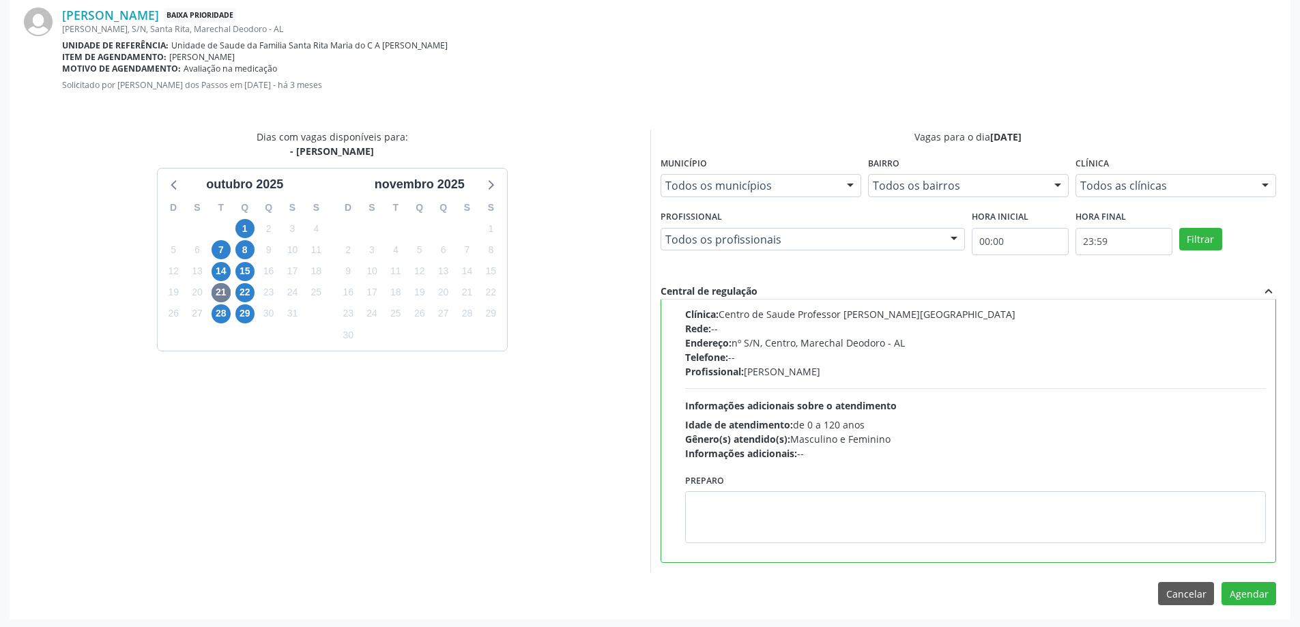
scroll to position [403, 0]
click at [1247, 596] on button "Agendar" at bounding box center [1248, 591] width 55 height 23
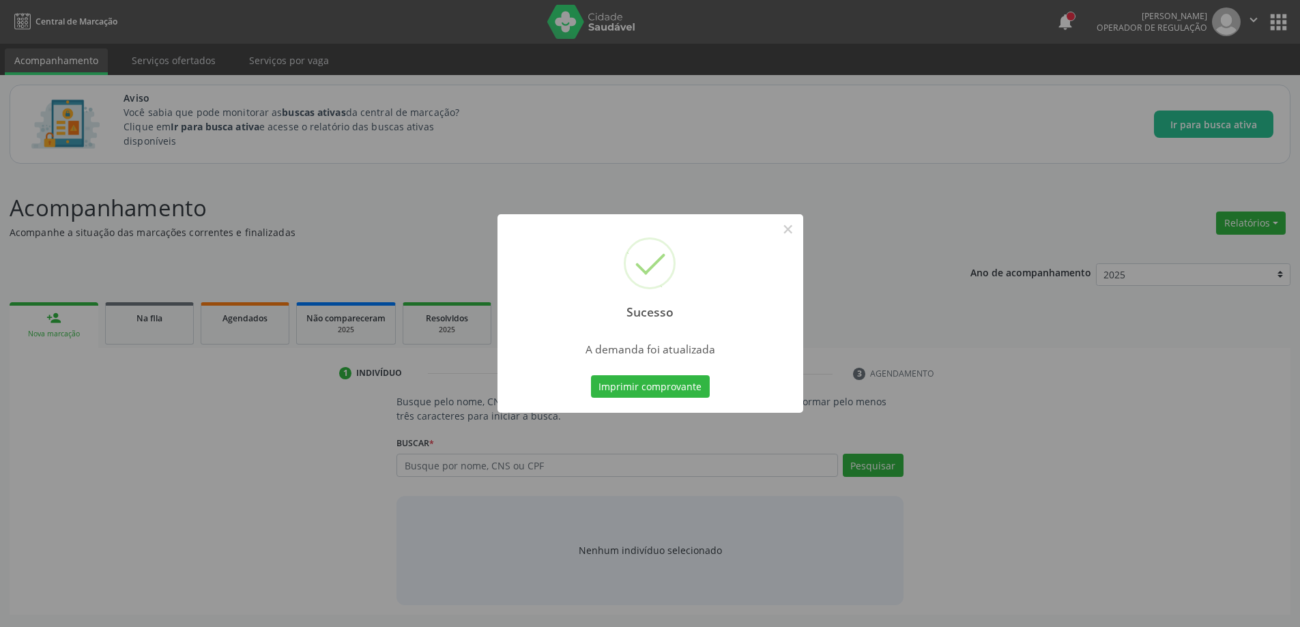
scroll to position [0, 0]
click at [784, 233] on button "×" at bounding box center [792, 229] width 23 height 23
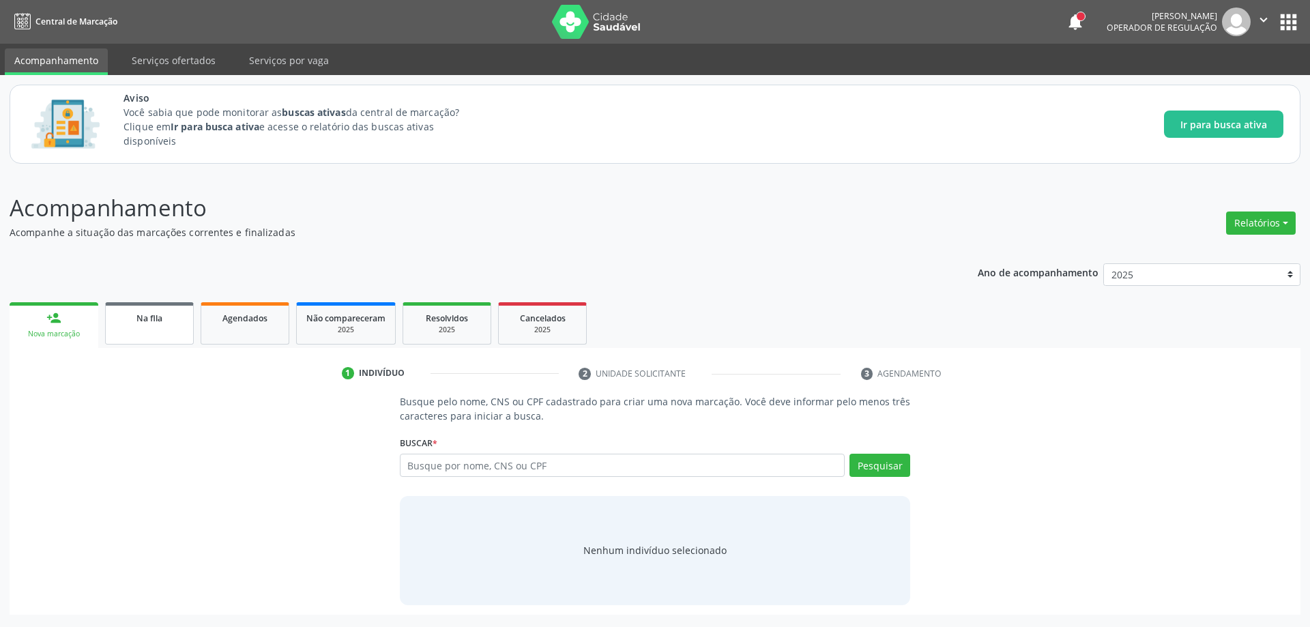
click at [149, 329] on link "Na fila" at bounding box center [149, 323] width 89 height 42
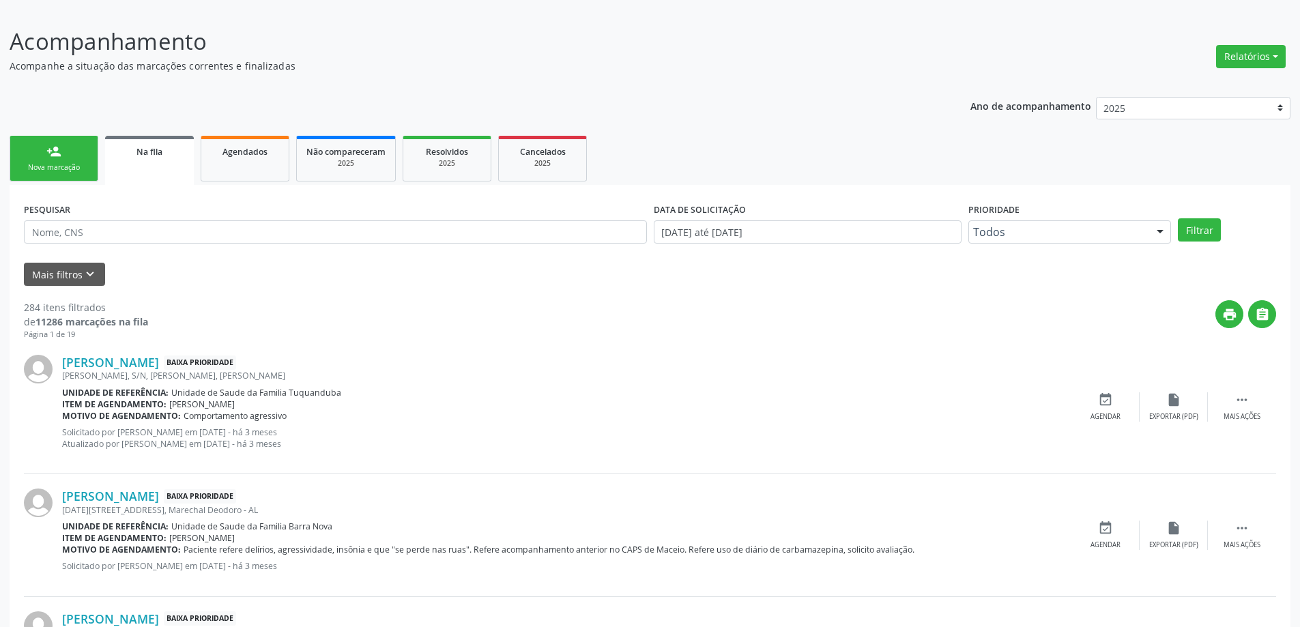
scroll to position [205, 0]
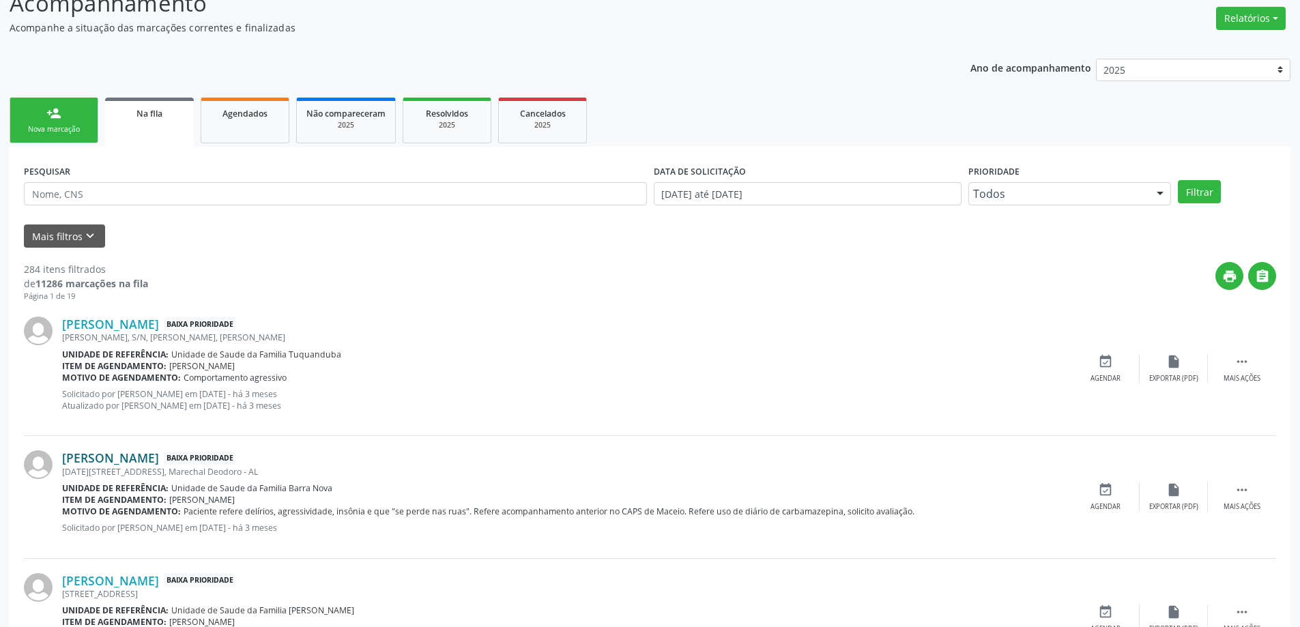
click at [80, 460] on link "[PERSON_NAME]" at bounding box center [110, 457] width 97 height 15
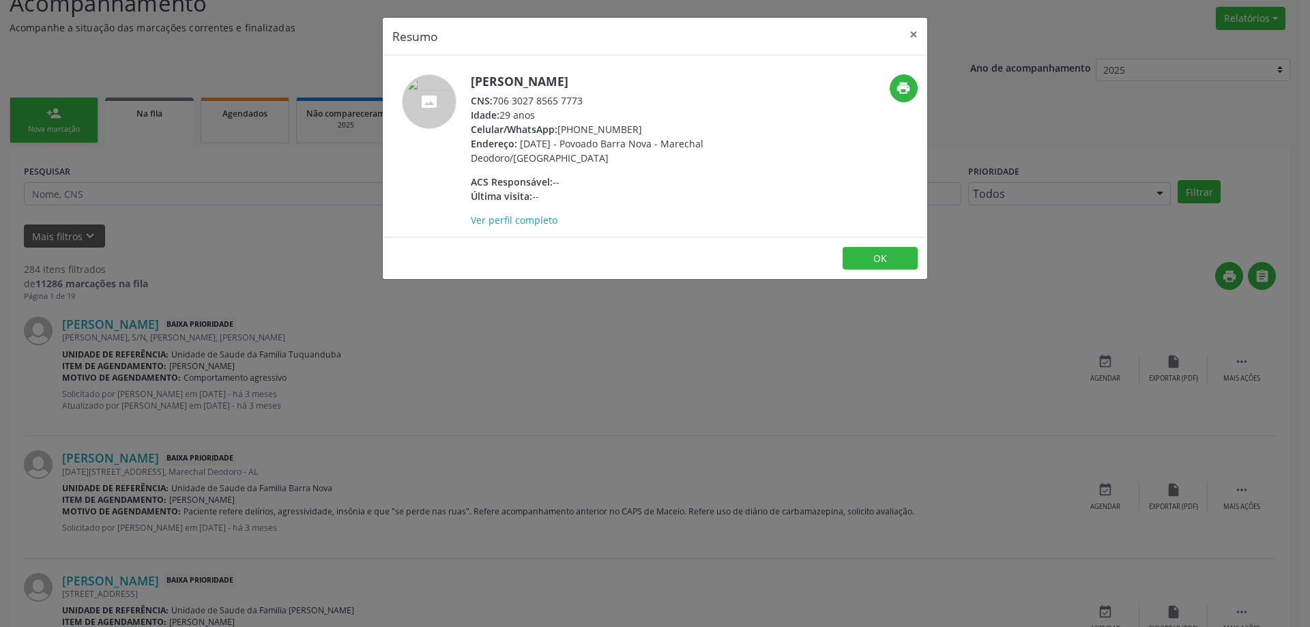
click at [586, 96] on div "CNS: 706 3027 8565 7773" at bounding box center [603, 100] width 265 height 14
drag, startPoint x: 585, startPoint y: 100, endPoint x: 496, endPoint y: 100, distance: 88.7
click at [496, 100] on div "CNS: 706 3027 8565 7773" at bounding box center [603, 100] width 265 height 14
copy div "706 3027 8565 7773"
click at [907, 35] on button "×" at bounding box center [913, 34] width 27 height 33
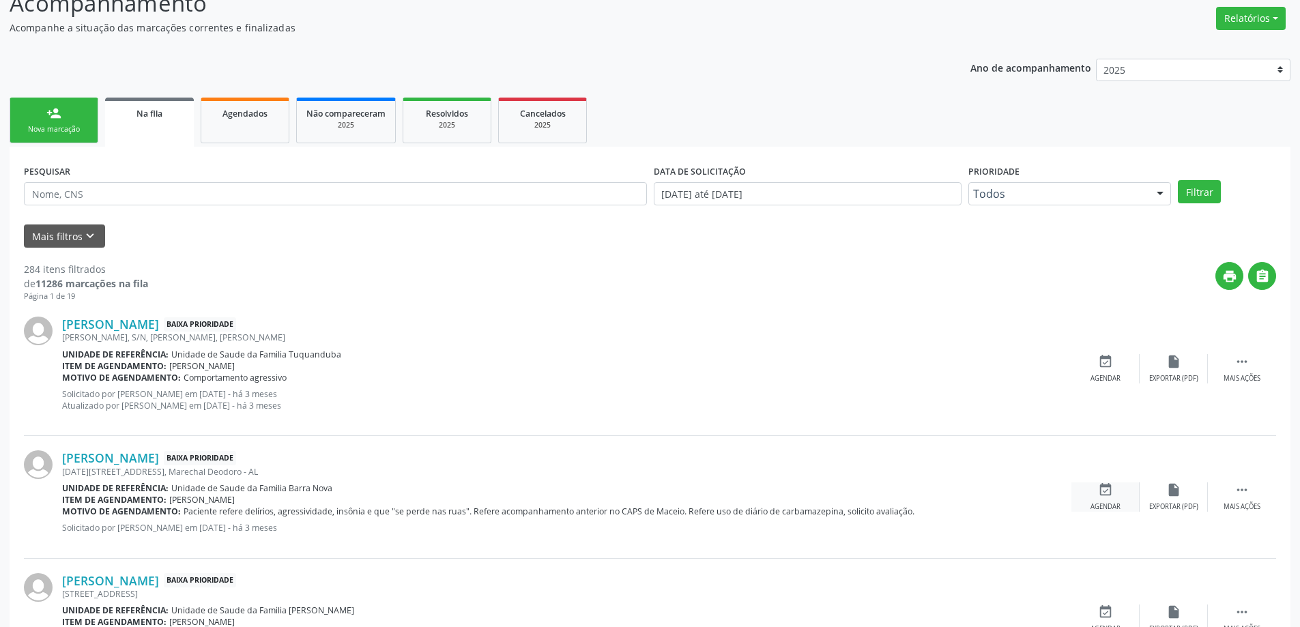
click at [1104, 497] on icon "event_available" at bounding box center [1105, 489] width 15 height 15
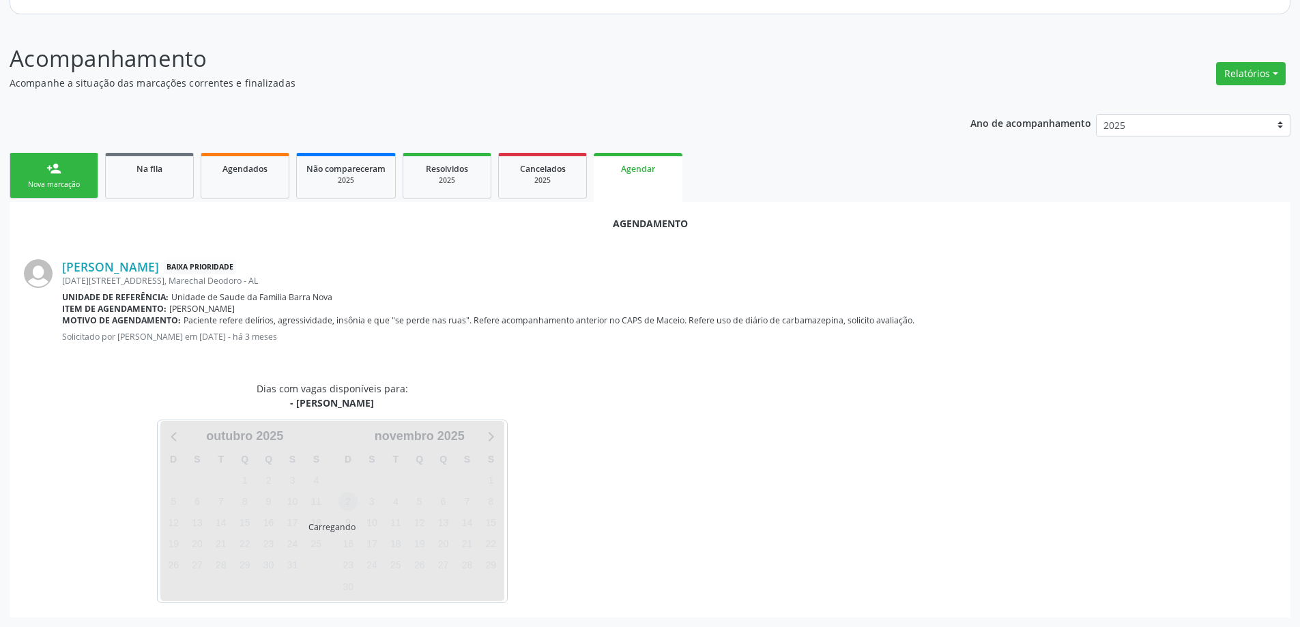
scroll to position [181, 0]
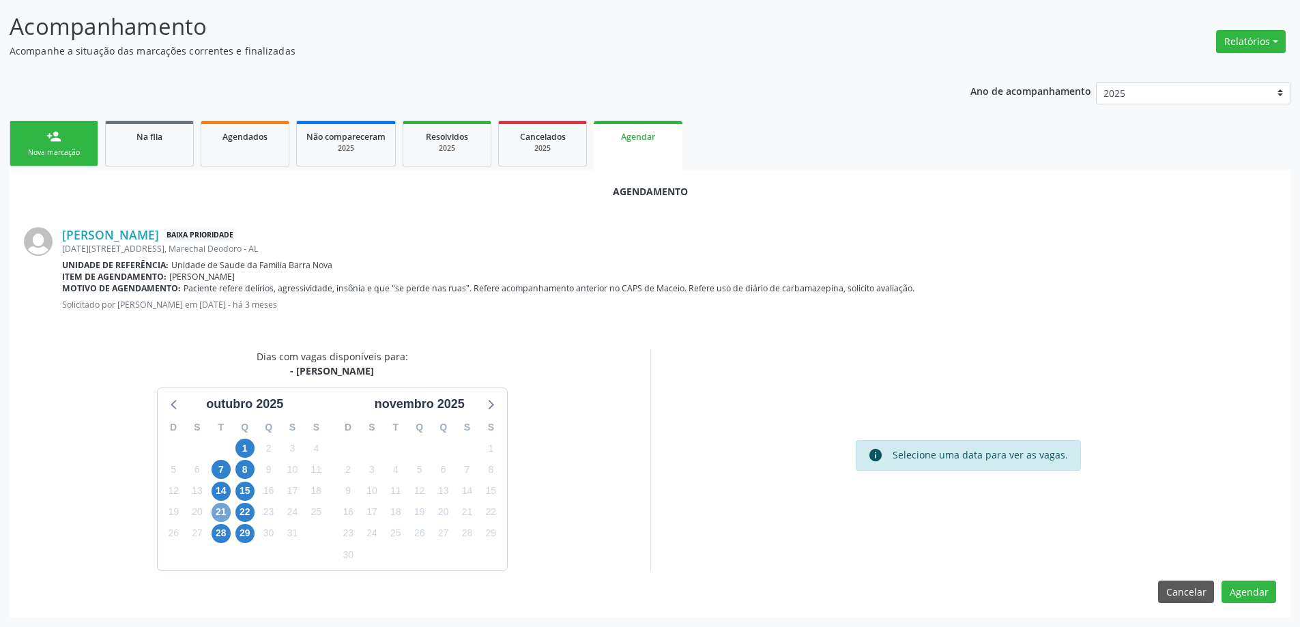
click at [218, 512] on span "21" at bounding box center [220, 512] width 19 height 19
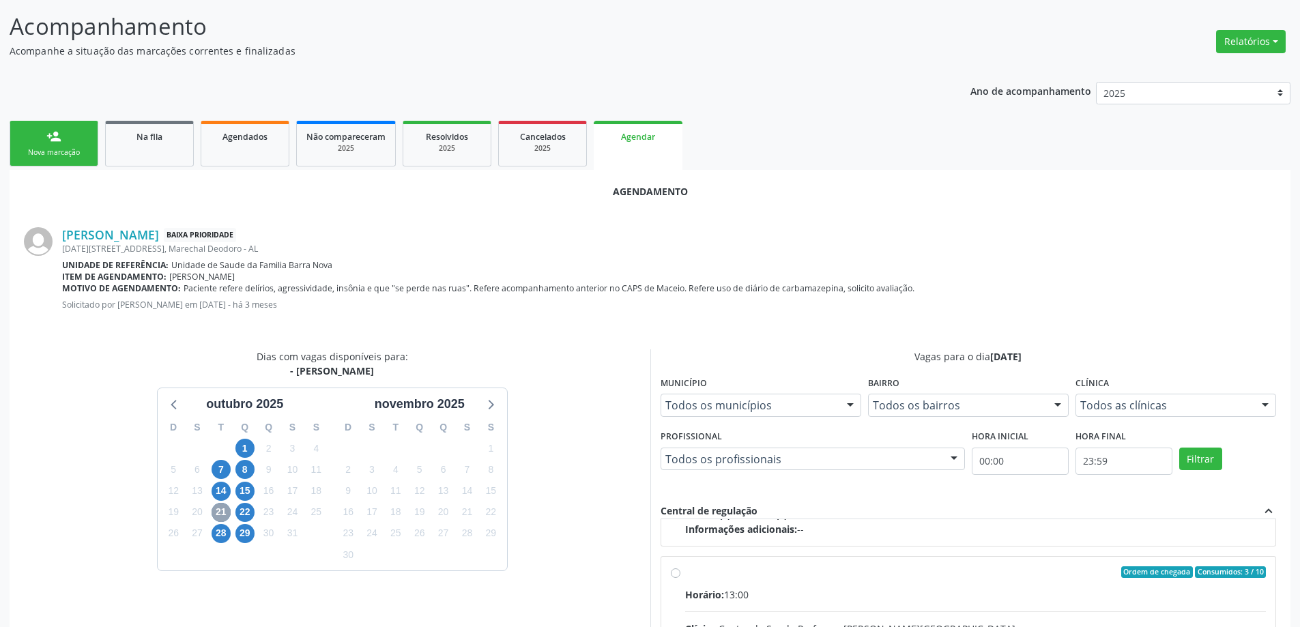
scroll to position [215, 0]
click at [673, 575] on input "Ordem de chegada Consumidos: 3 / 10 Horário: 13:00 Clínica: Centro de Saude Pro…" at bounding box center [676, 569] width 10 height 12
radio input "true"
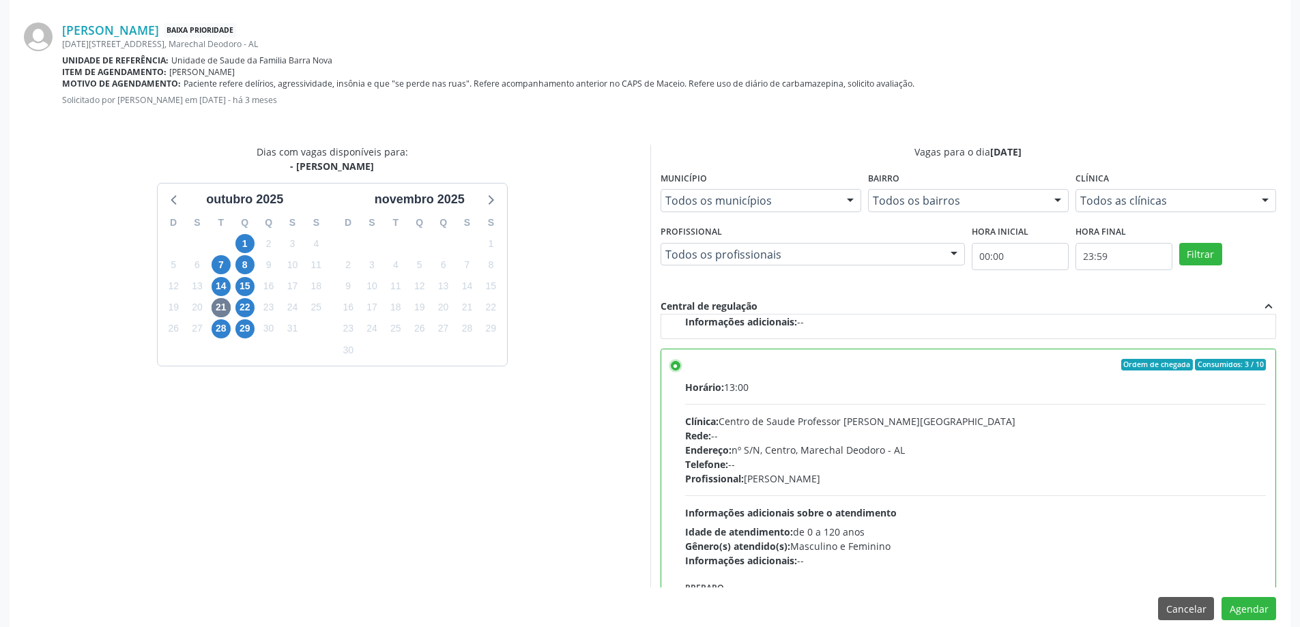
scroll to position [403, 0]
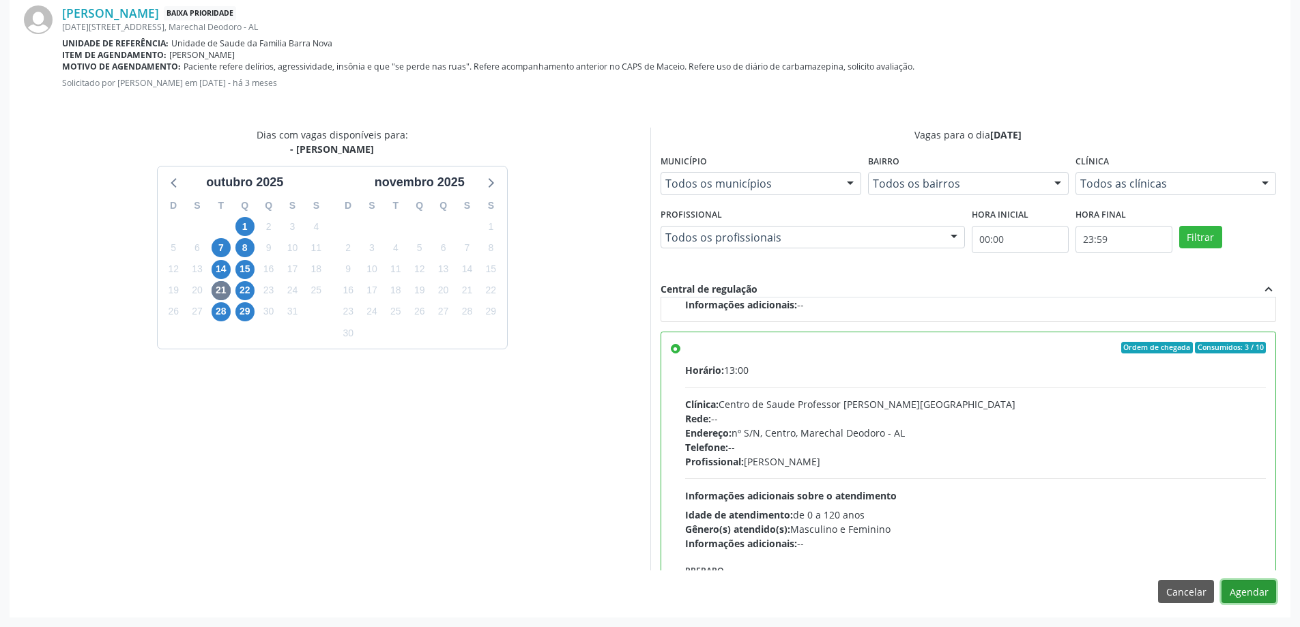
click at [1275, 588] on button "Agendar" at bounding box center [1248, 591] width 55 height 23
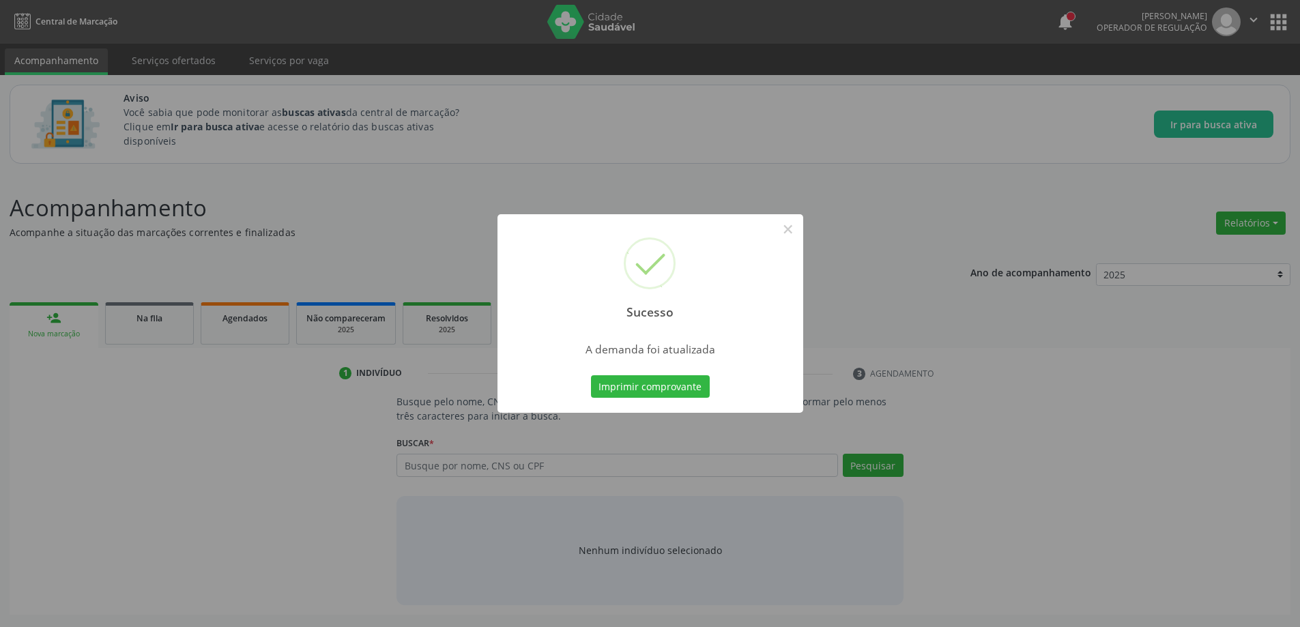
scroll to position [0, 0]
click at [799, 229] on button "×" at bounding box center [792, 229] width 23 height 23
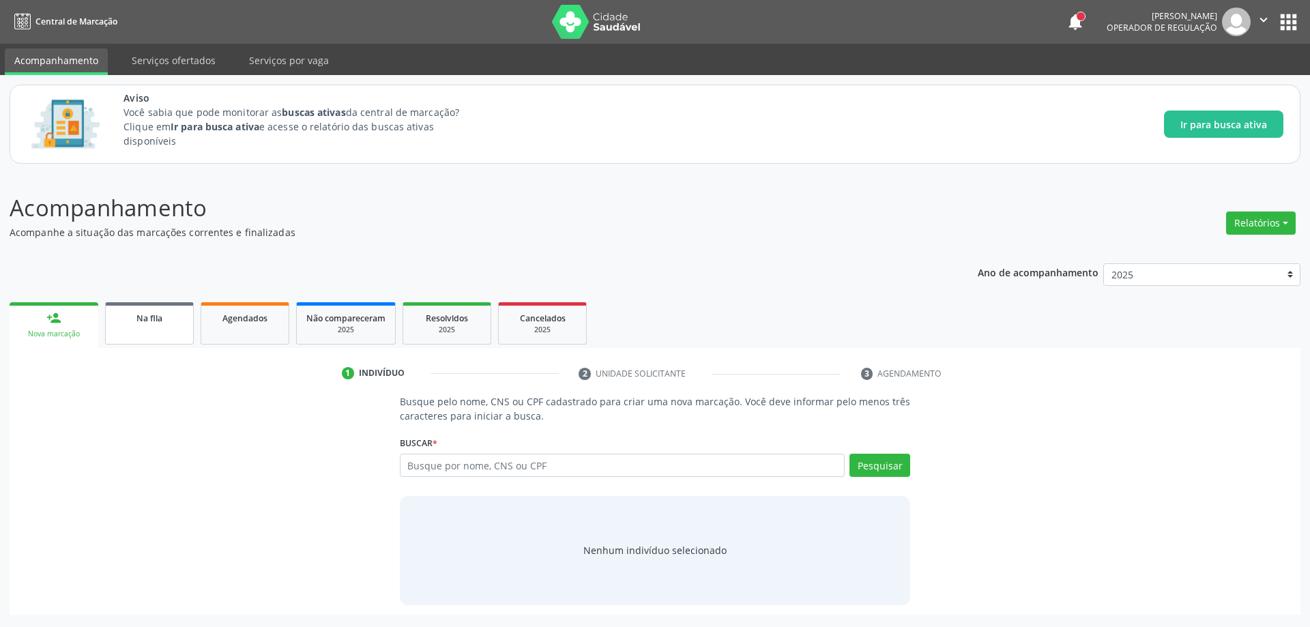
click at [124, 315] on div "Na fila" at bounding box center [149, 317] width 68 height 14
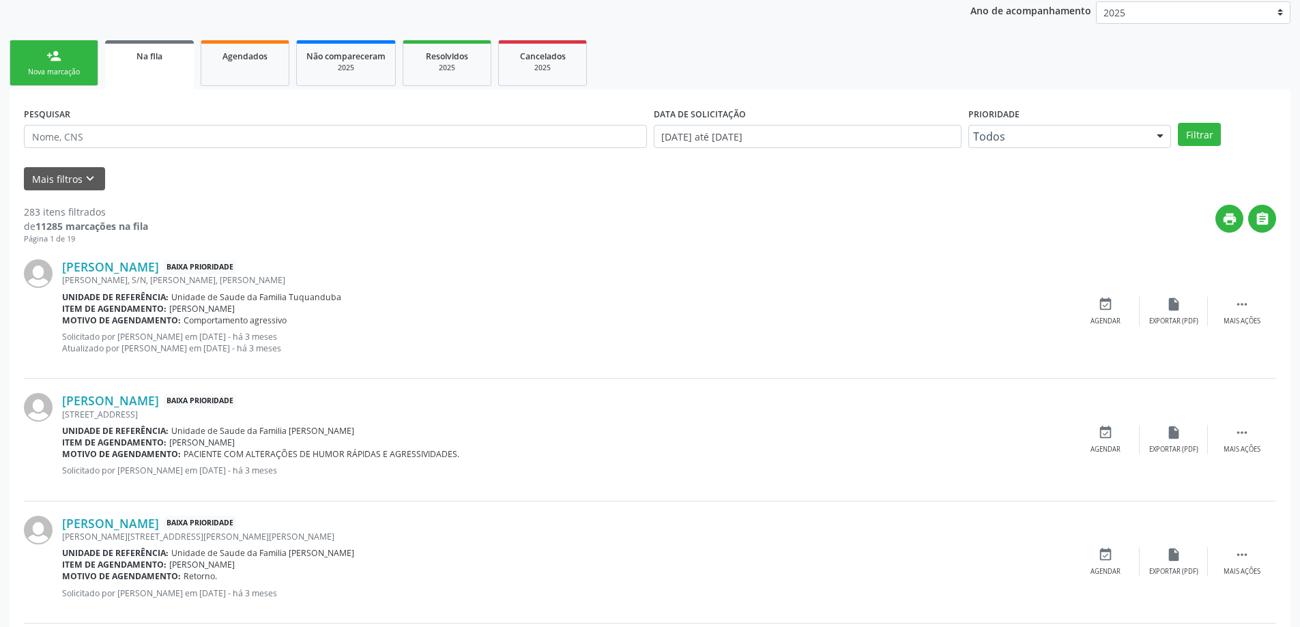
scroll to position [273, 0]
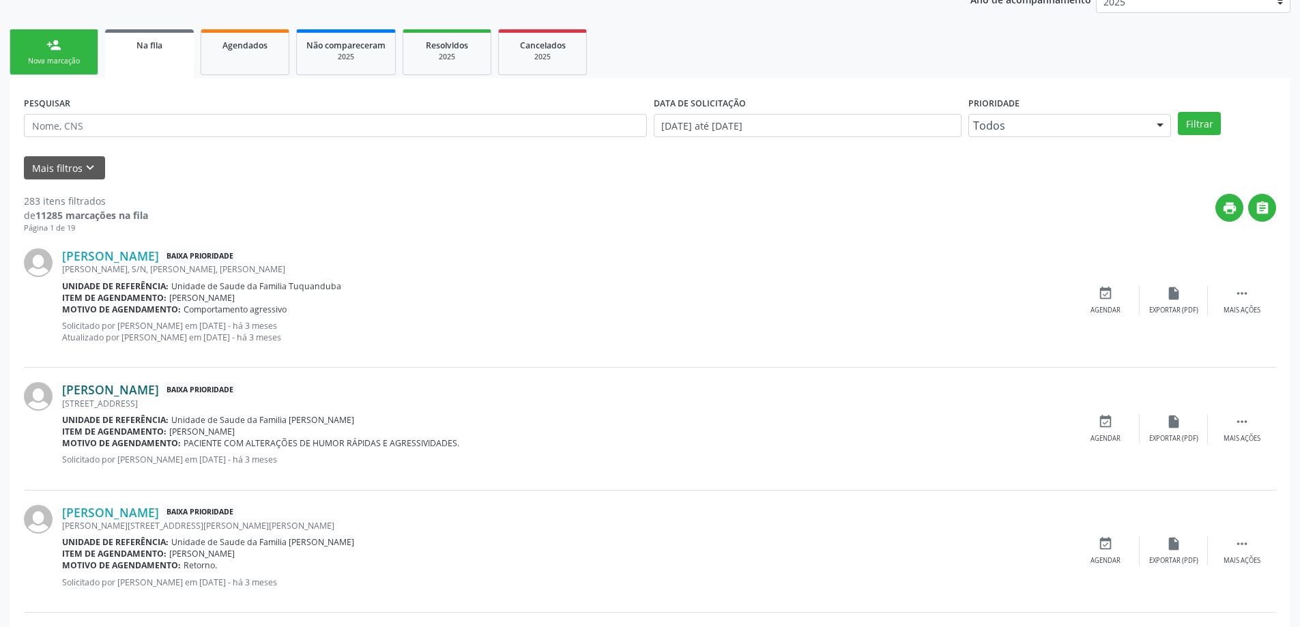
click at [143, 385] on link "[PERSON_NAME]" at bounding box center [110, 389] width 97 height 15
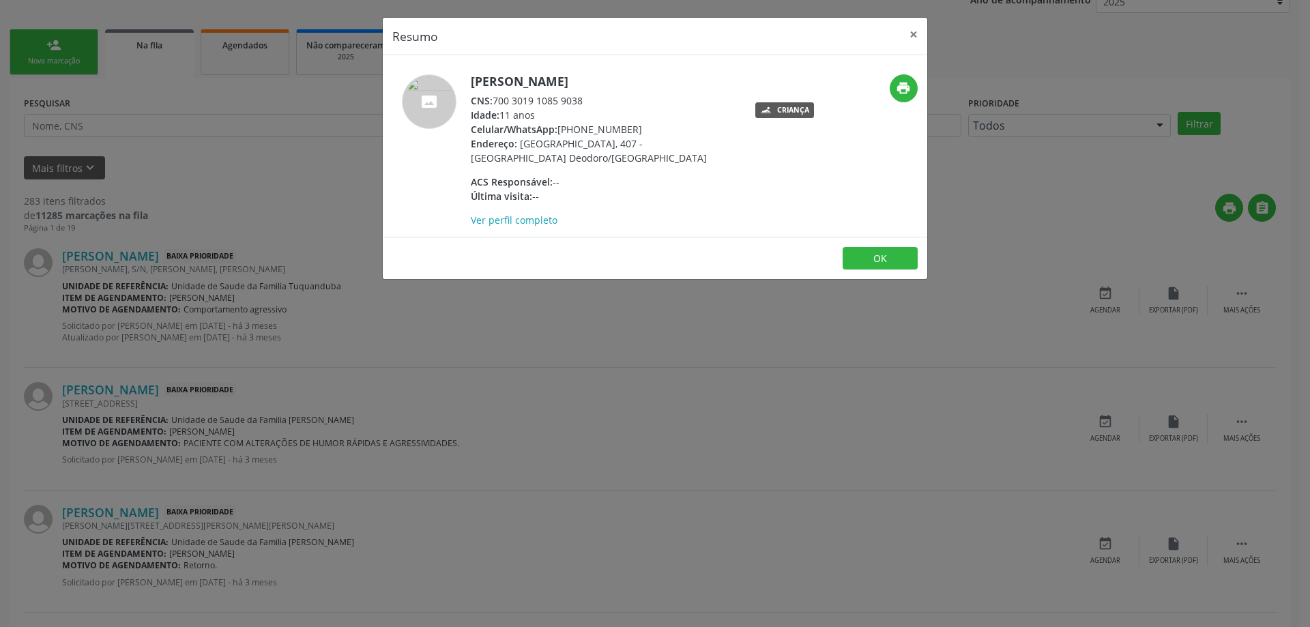
drag, startPoint x: 496, startPoint y: 99, endPoint x: 584, endPoint y: 99, distance: 88.0
click at [584, 99] on div "CNS: 700 3019 1085 9038" at bounding box center [603, 100] width 265 height 14
copy div "700 3019 1085 9038"
click at [915, 42] on button "×" at bounding box center [913, 34] width 27 height 33
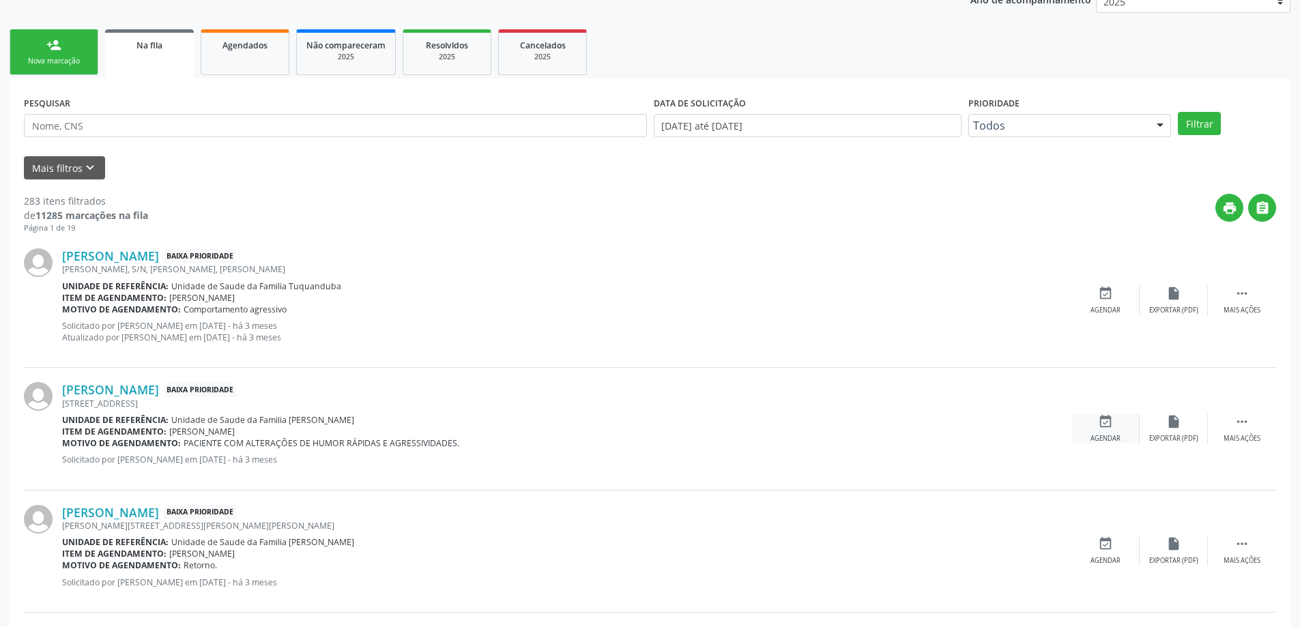
click at [1099, 417] on icon "event_available" at bounding box center [1105, 421] width 15 height 15
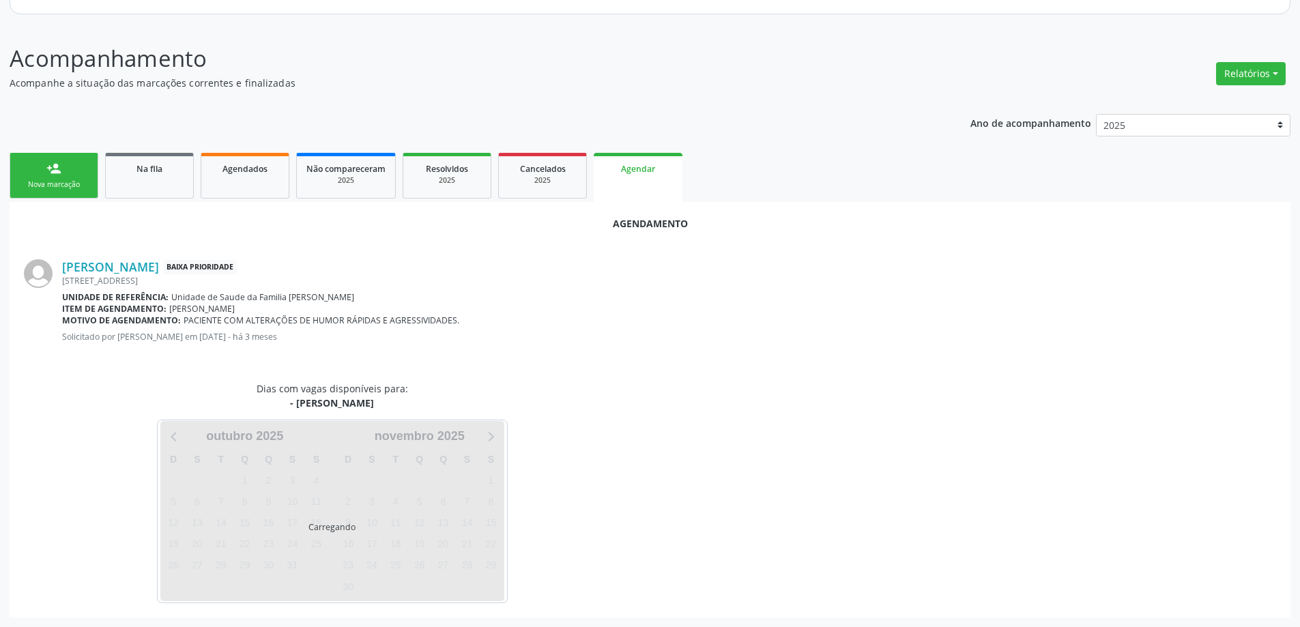
scroll to position [181, 0]
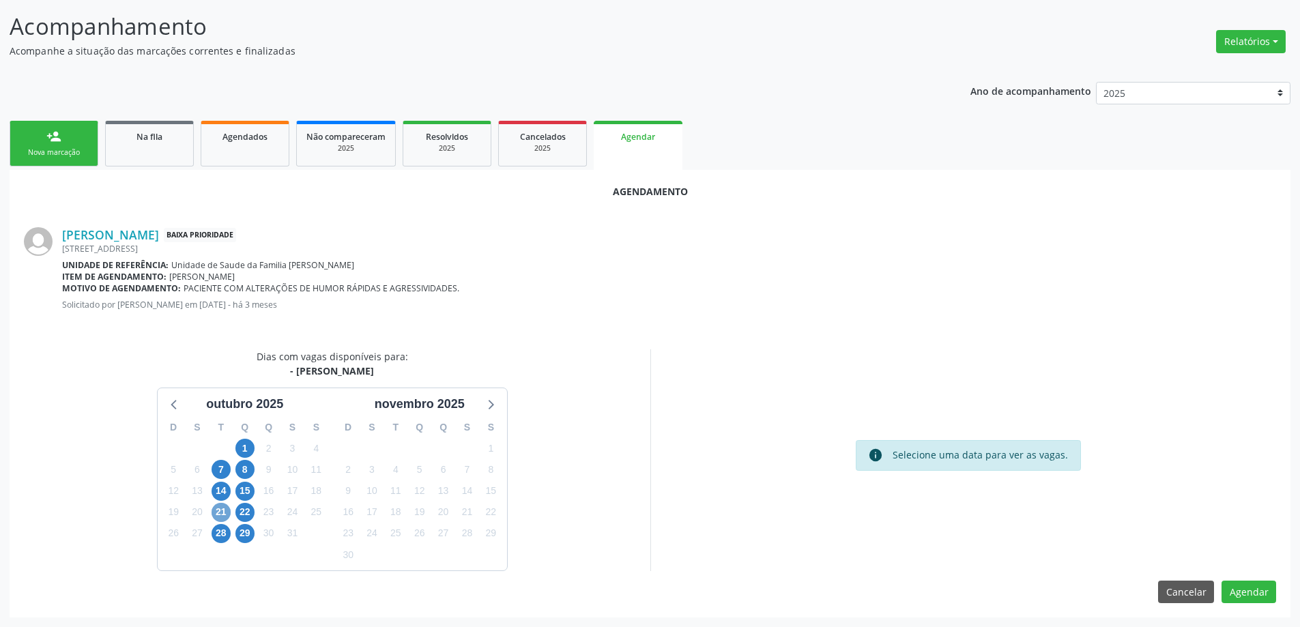
click at [226, 513] on span "21" at bounding box center [220, 512] width 19 height 19
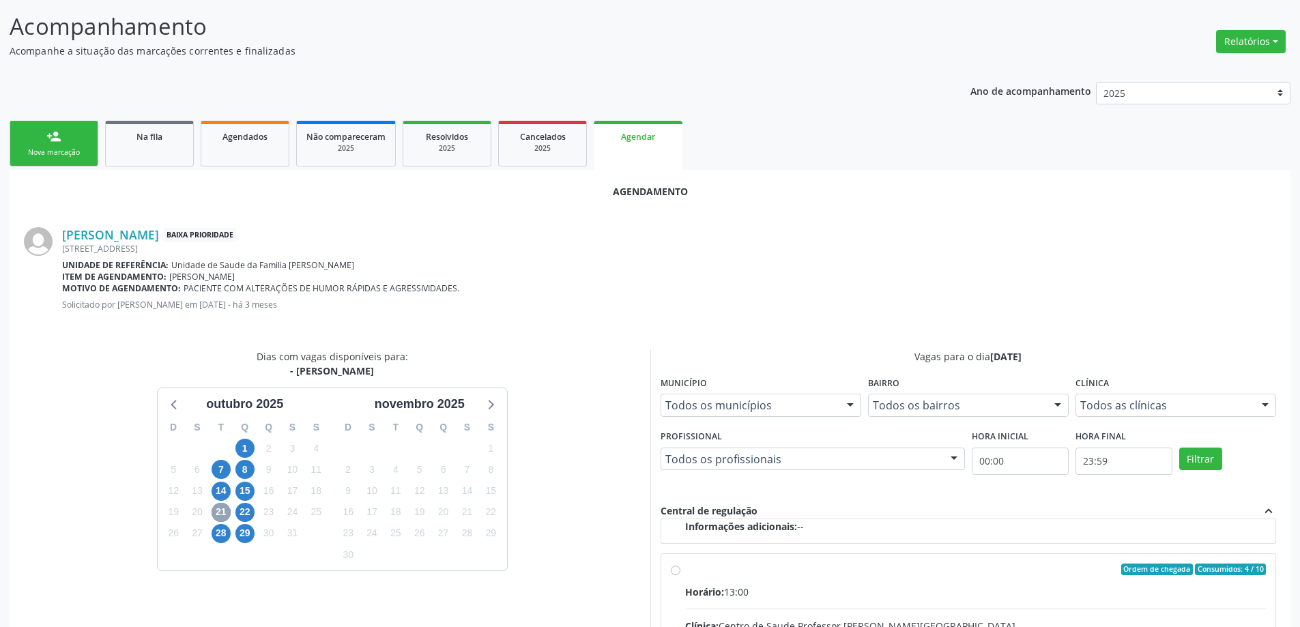
scroll to position [250, 0]
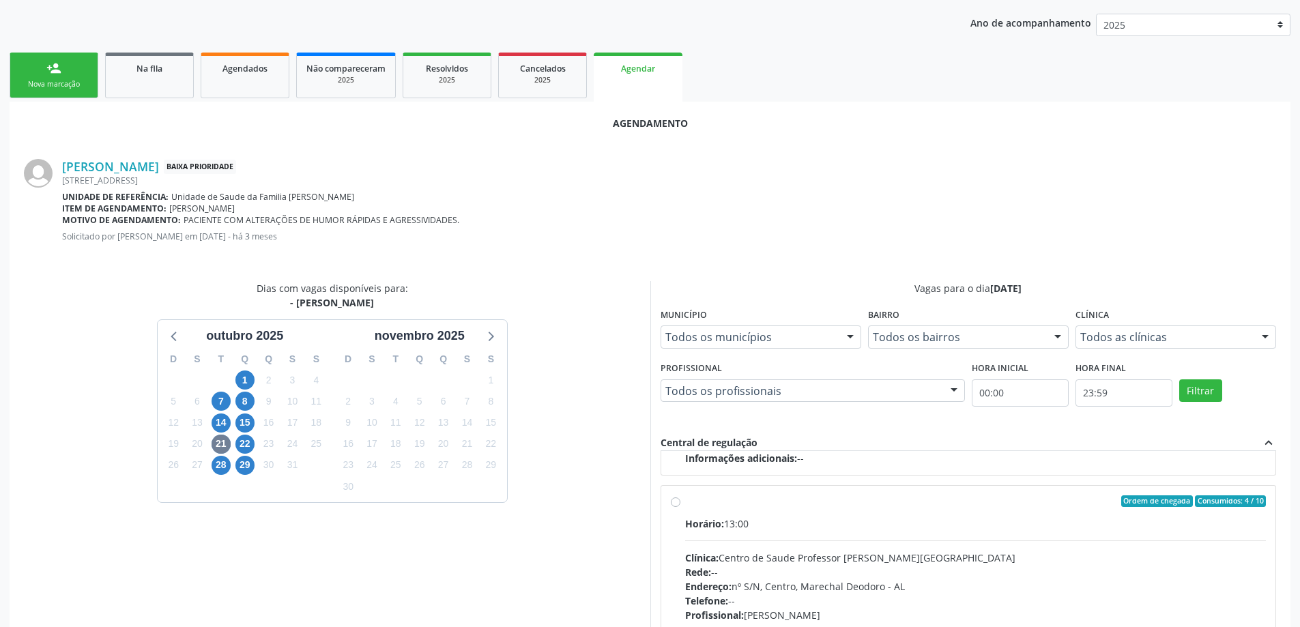
click at [685, 507] on label "Ordem de chegada Consumidos: 4 / 10 Horário: 13:00 Clínica: Centro de Saude Pro…" at bounding box center [975, 599] width 581 height 209
click at [678, 507] on input "Ordem de chegada Consumidos: 4 / 10 Horário: 13:00 Clínica: Centro de Saude Pro…" at bounding box center [676, 501] width 10 height 12
radio input "true"
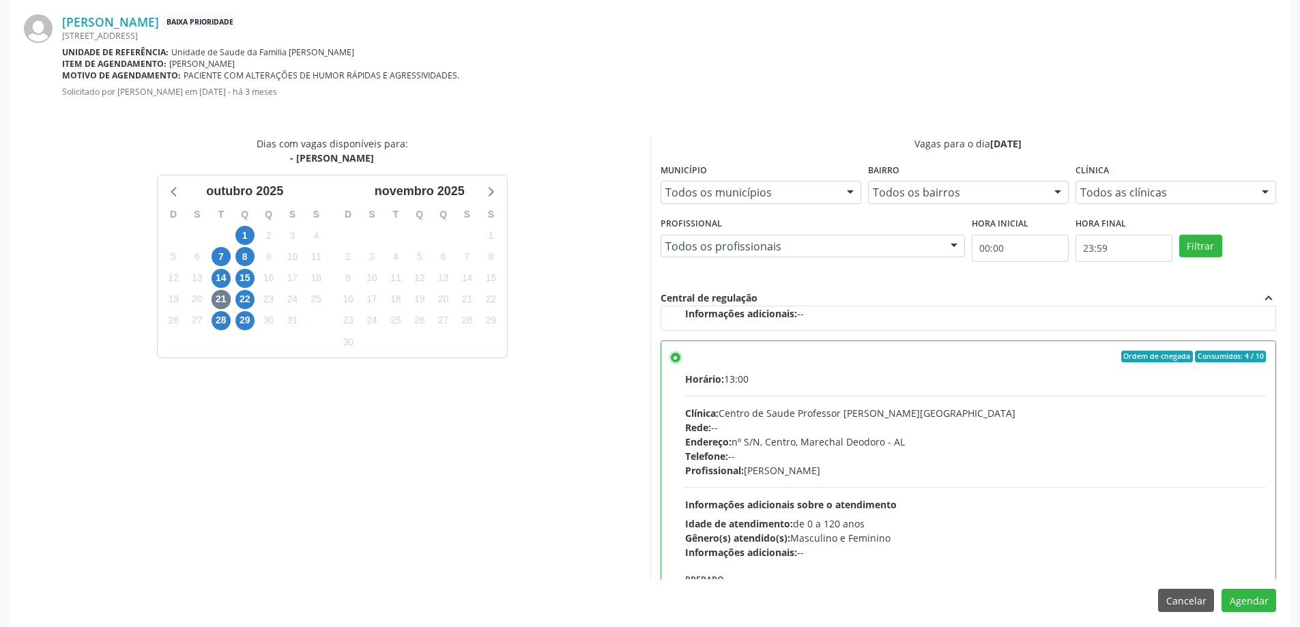
scroll to position [403, 0]
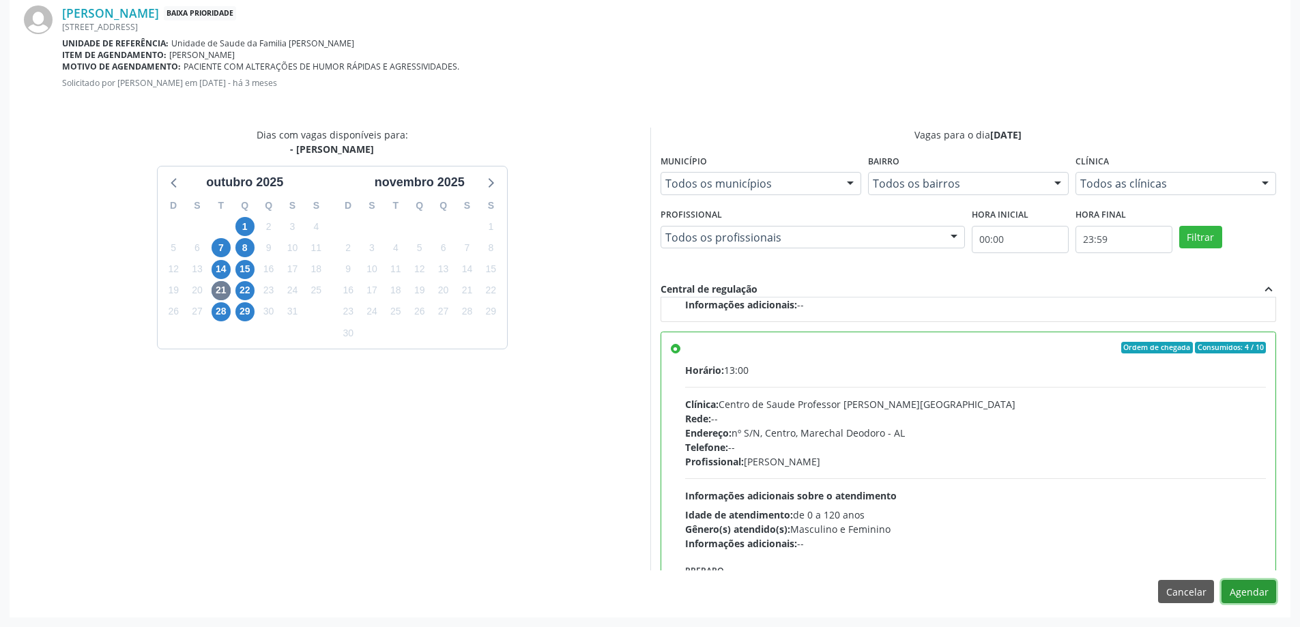
click at [1244, 591] on button "Agendar" at bounding box center [1248, 591] width 55 height 23
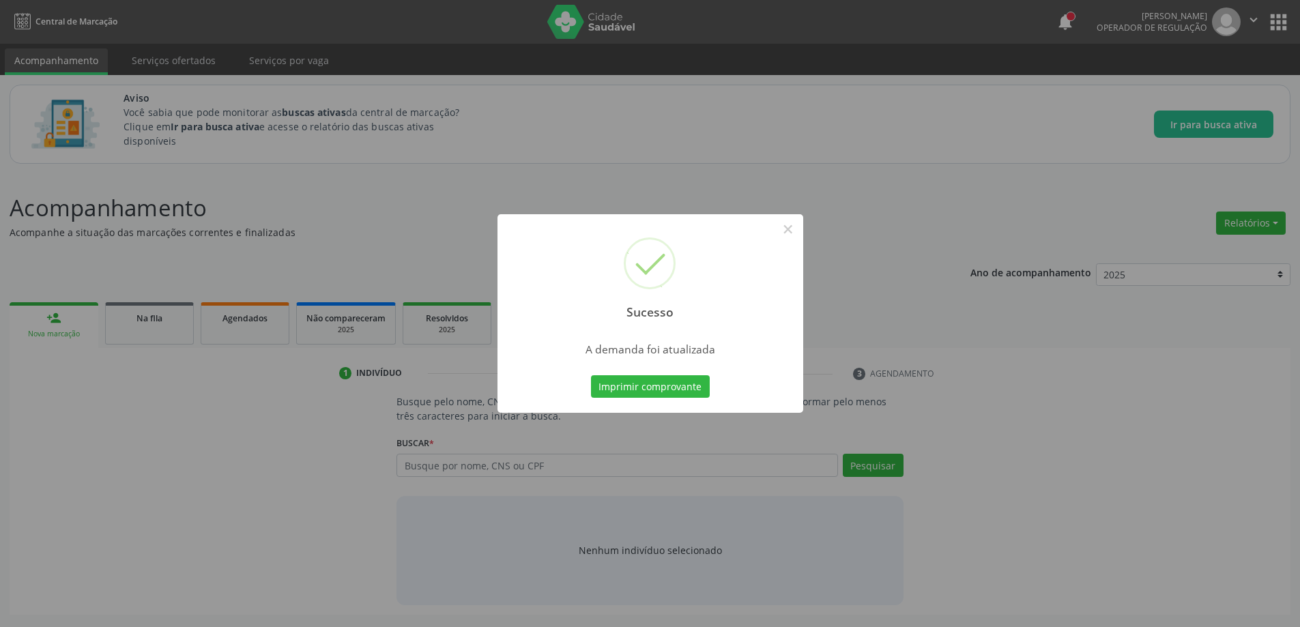
scroll to position [0, 0]
click at [795, 233] on button "×" at bounding box center [792, 229] width 23 height 23
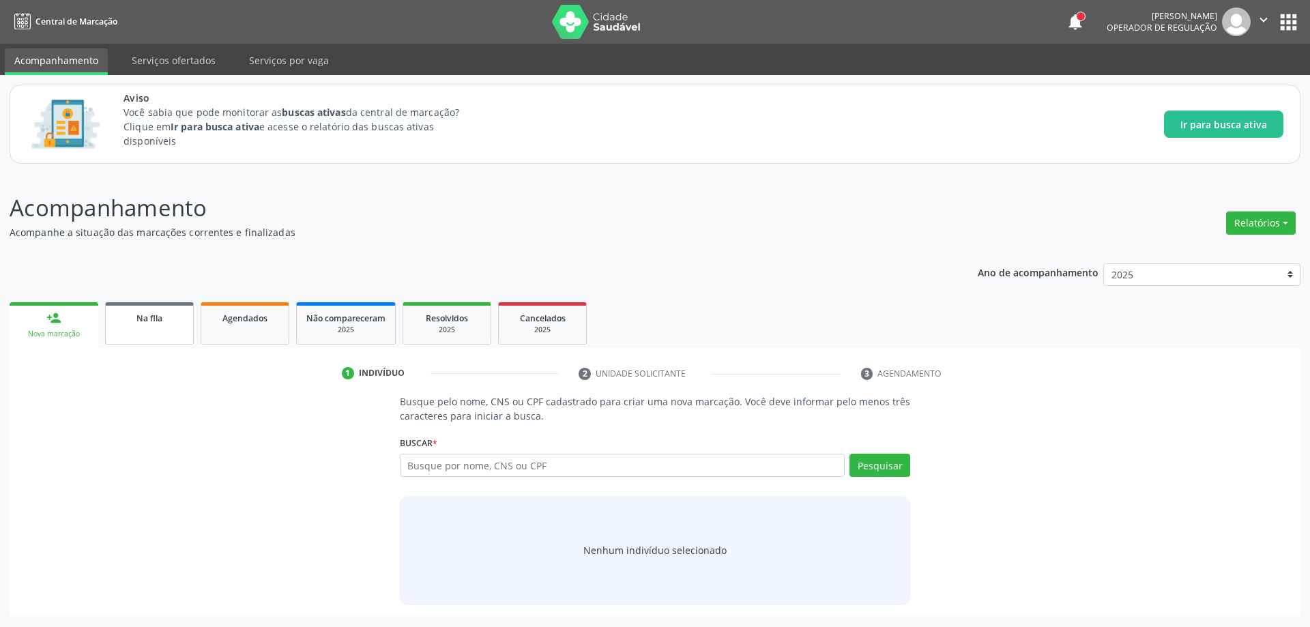
click at [130, 331] on link "Na fila" at bounding box center [149, 323] width 89 height 42
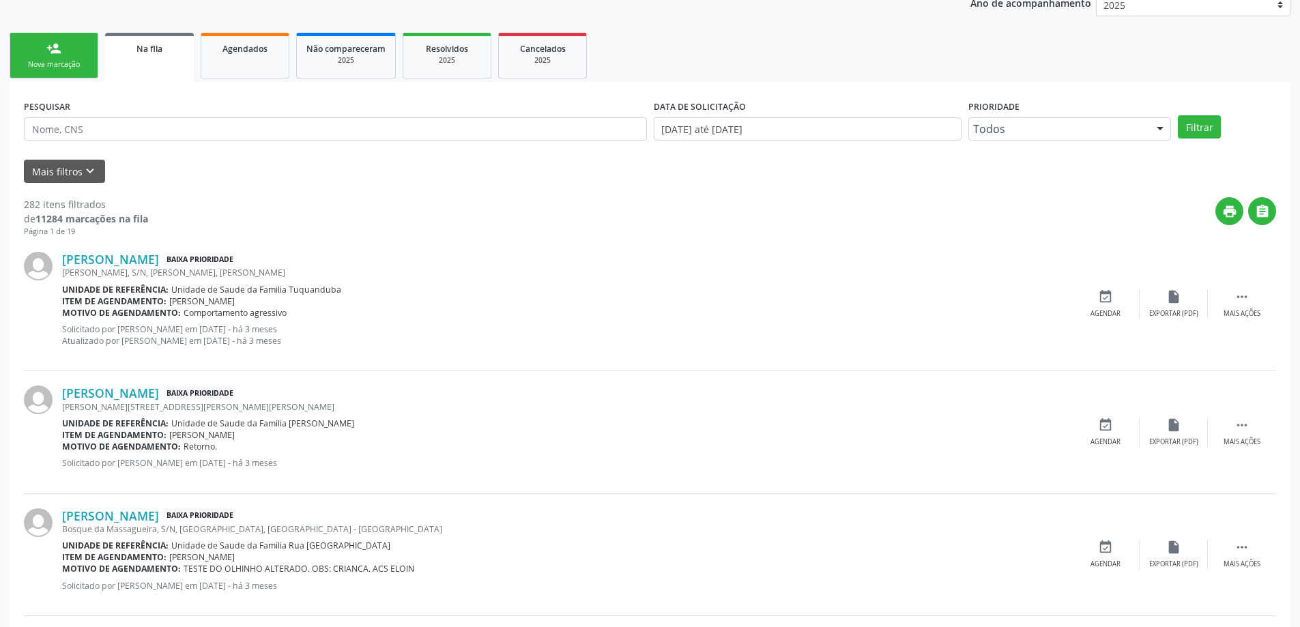
scroll to position [273, 0]
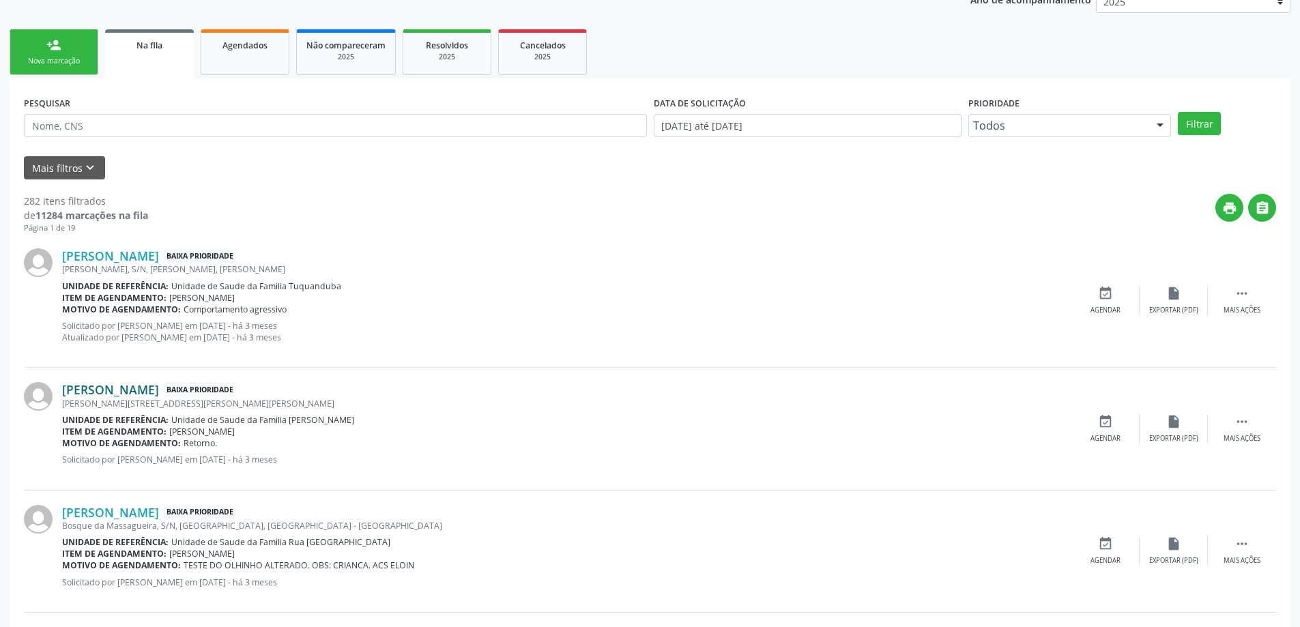
click at [77, 392] on link "[PERSON_NAME]" at bounding box center [110, 389] width 97 height 15
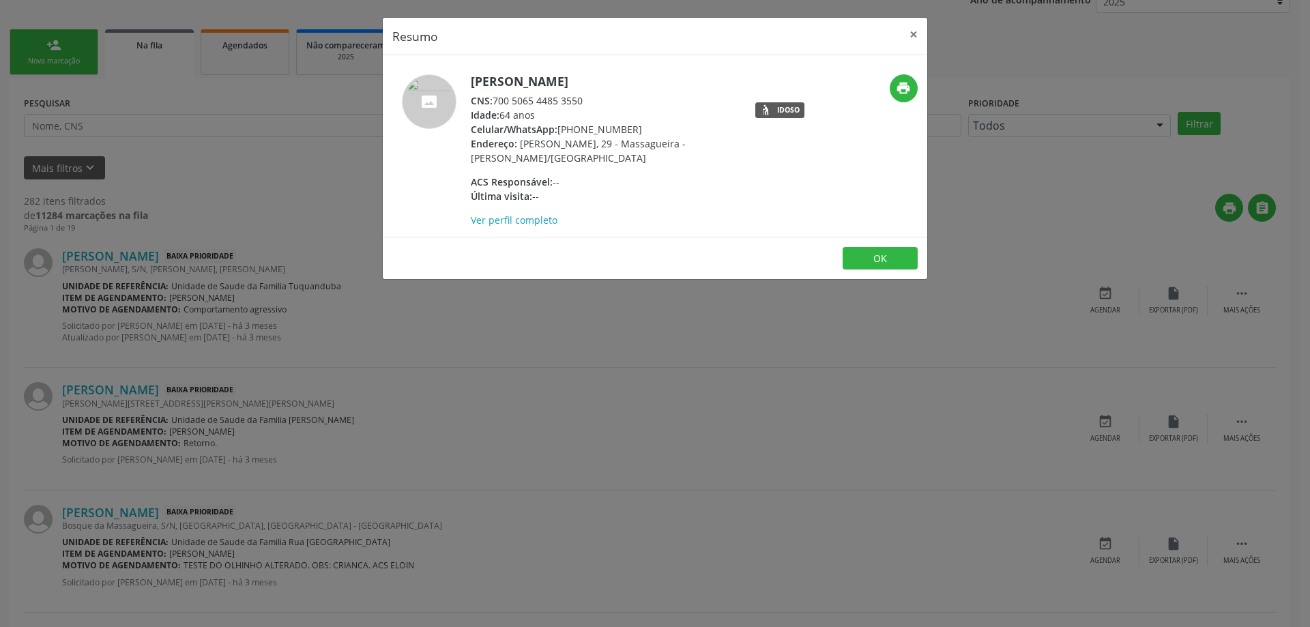
drag, startPoint x: 587, startPoint y: 99, endPoint x: 497, endPoint y: 101, distance: 90.1
click at [497, 101] on div "CNS: 700 5065 4485 3550" at bounding box center [603, 100] width 265 height 14
copy div "700 5065 4485 3550"
click at [907, 35] on button "×" at bounding box center [913, 34] width 27 height 33
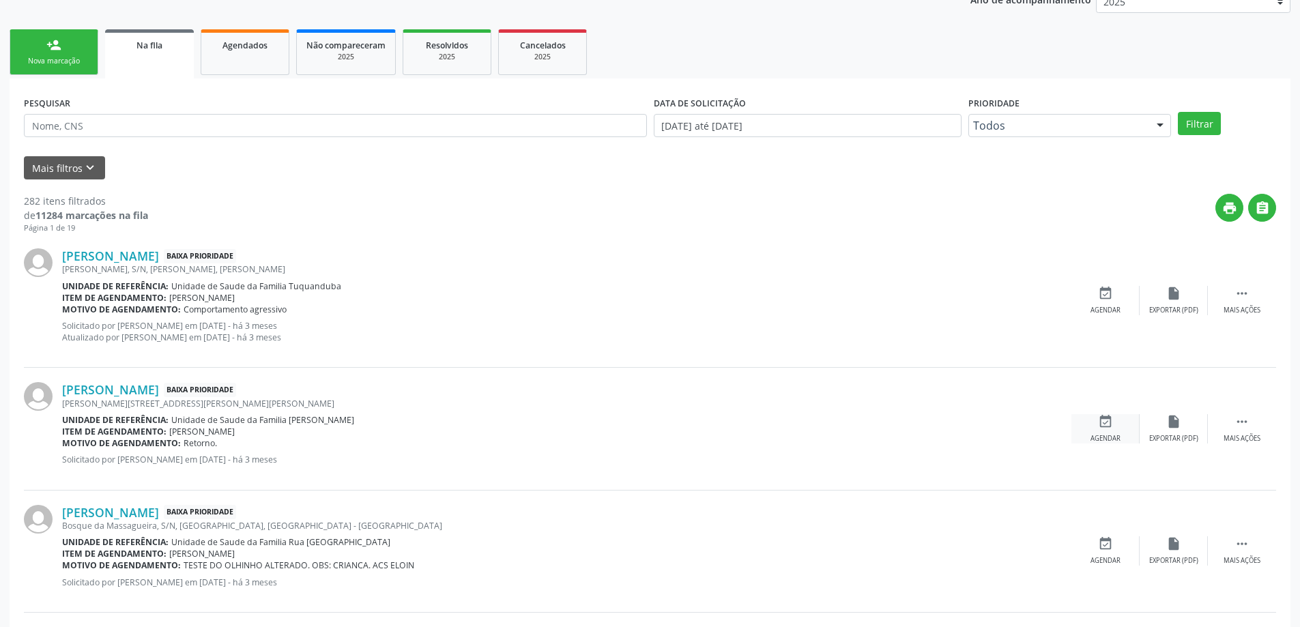
click at [1128, 431] on div "event_available Agendar" at bounding box center [1105, 428] width 68 height 29
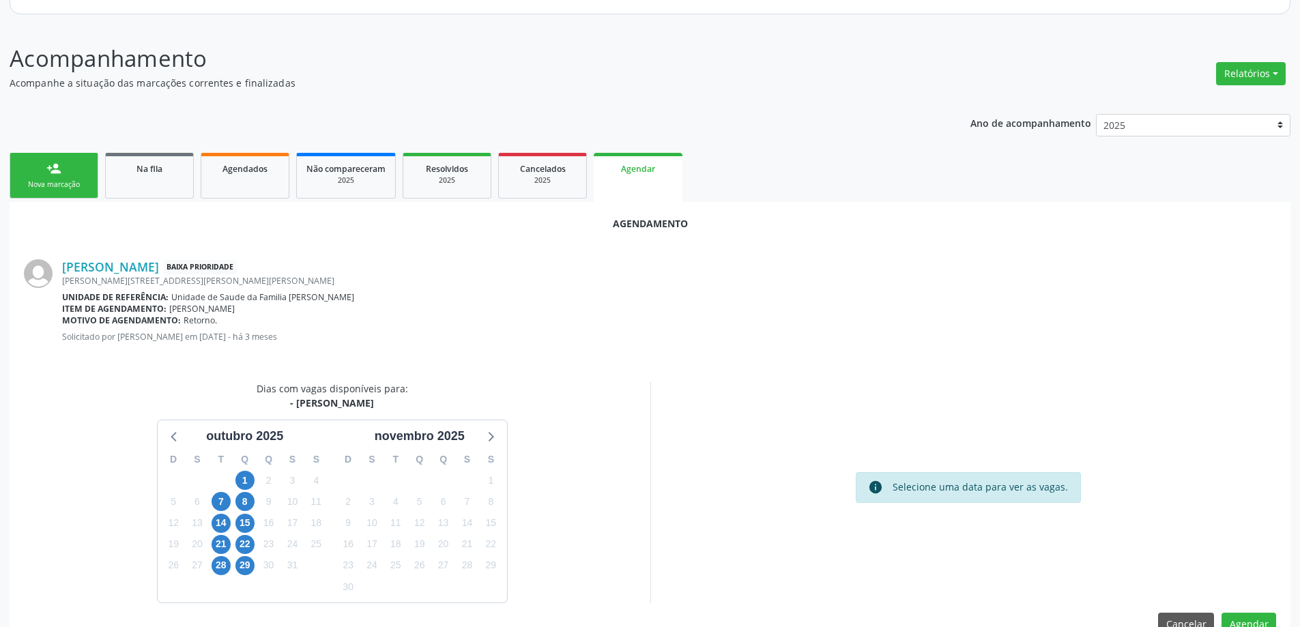
scroll to position [181, 0]
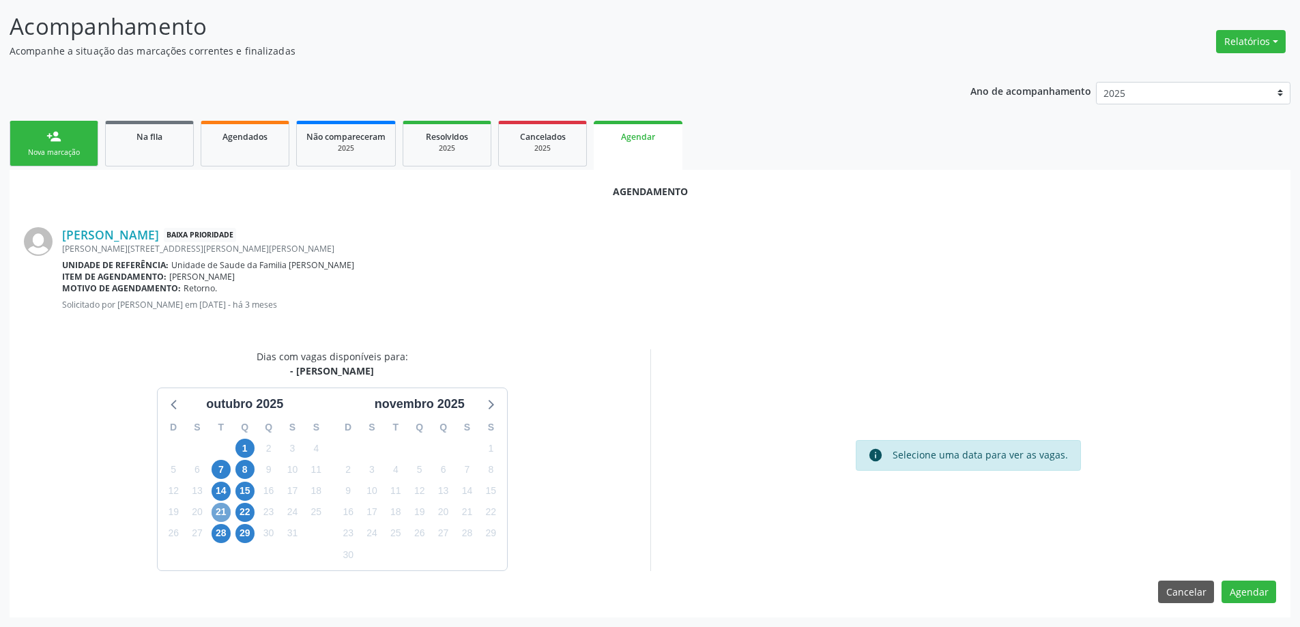
click at [211, 516] on span "21" at bounding box center [220, 512] width 19 height 19
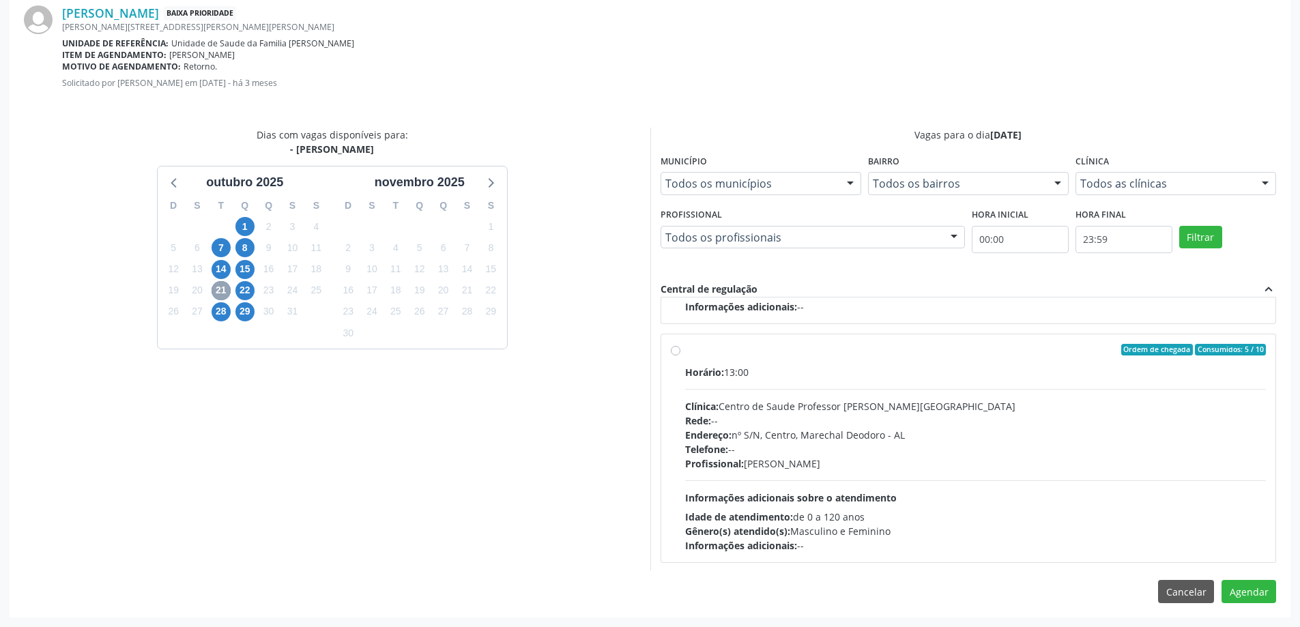
scroll to position [215, 0]
click at [685, 351] on label "Ordem de chegada Consumidos: 5 / 10 Horário: 13:00 Clínica: Centro de Saude Pro…" at bounding box center [975, 446] width 581 height 209
click at [672, 351] on input "Ordem de chegada Consumidos: 5 / 10 Horário: 13:00 Clínica: Centro de Saude Pro…" at bounding box center [676, 348] width 10 height 12
radio input "true"
click at [1234, 581] on button "Agendar" at bounding box center [1248, 591] width 55 height 23
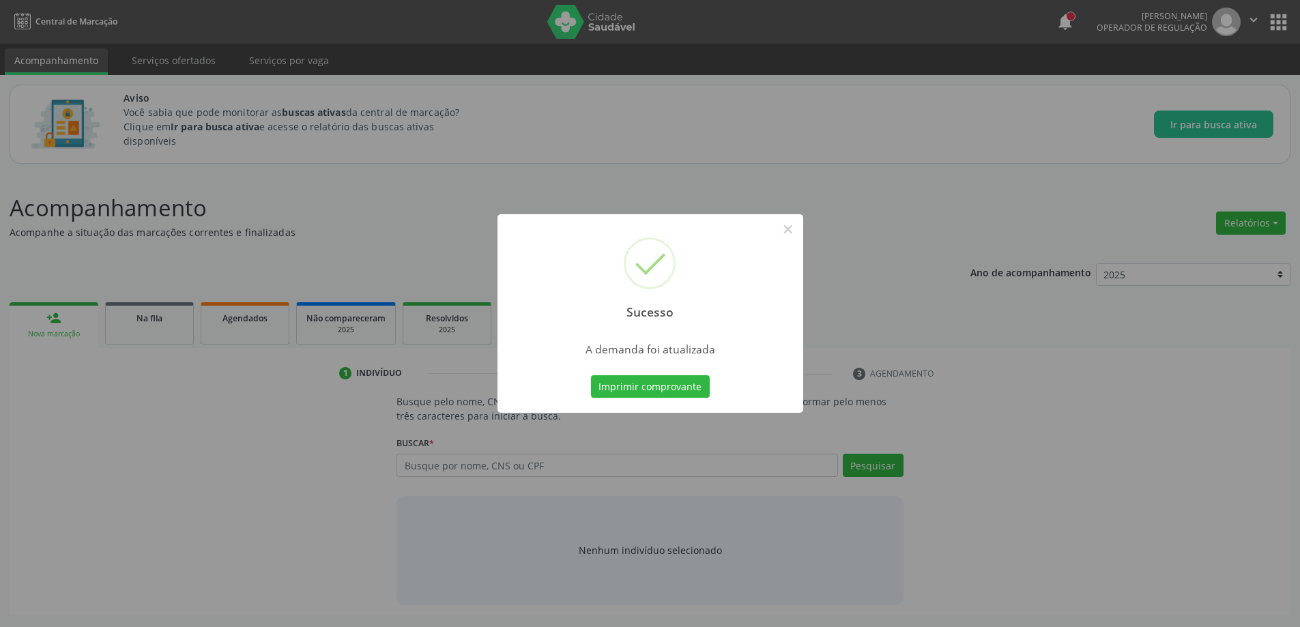
scroll to position [0, 0]
click at [788, 234] on button "×" at bounding box center [792, 229] width 23 height 23
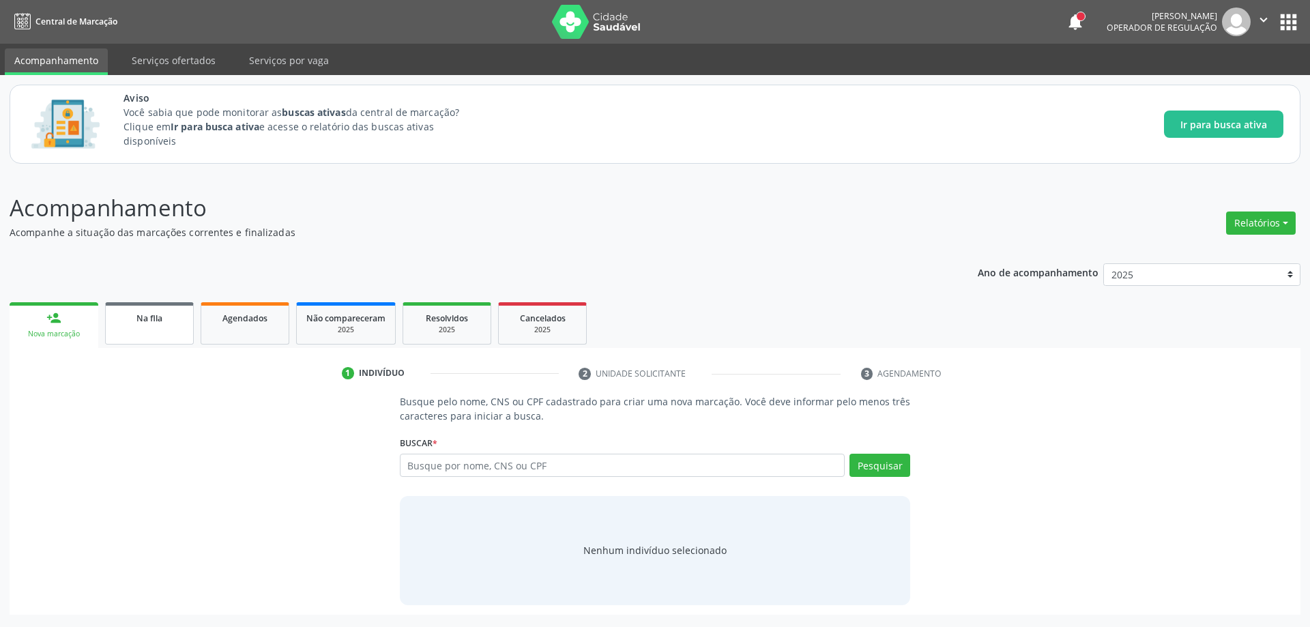
click at [121, 336] on link "Na fila" at bounding box center [149, 323] width 89 height 42
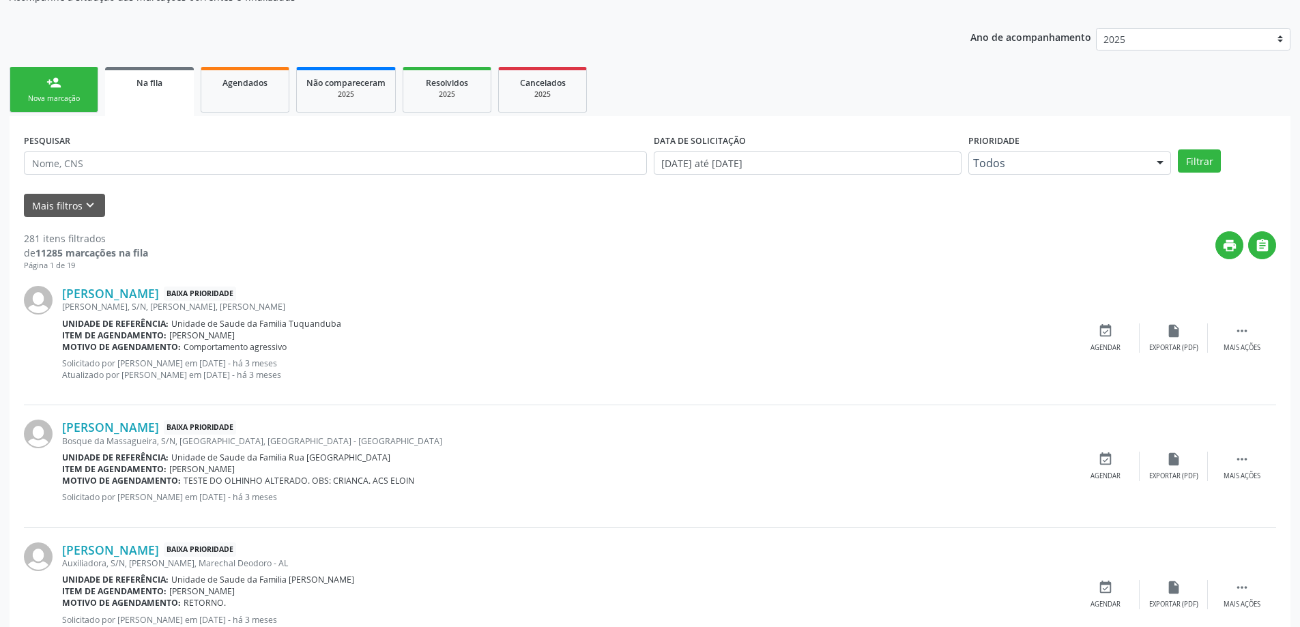
scroll to position [273, 0]
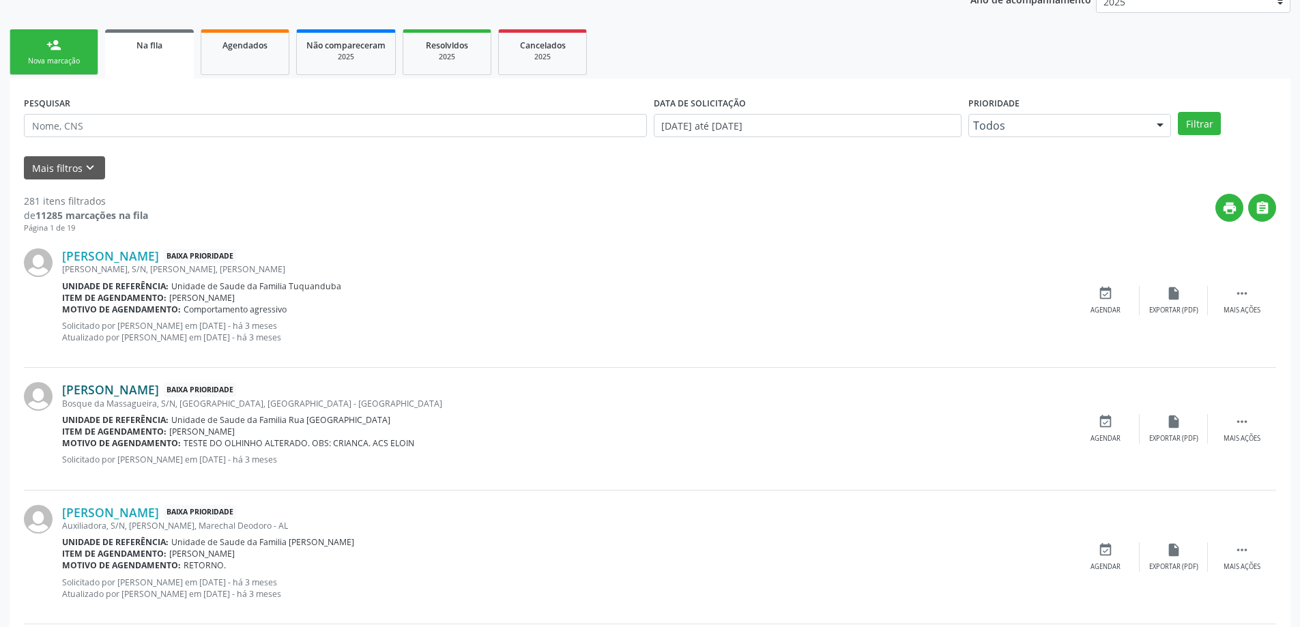
click at [101, 387] on link "[PERSON_NAME]" at bounding box center [110, 389] width 97 height 15
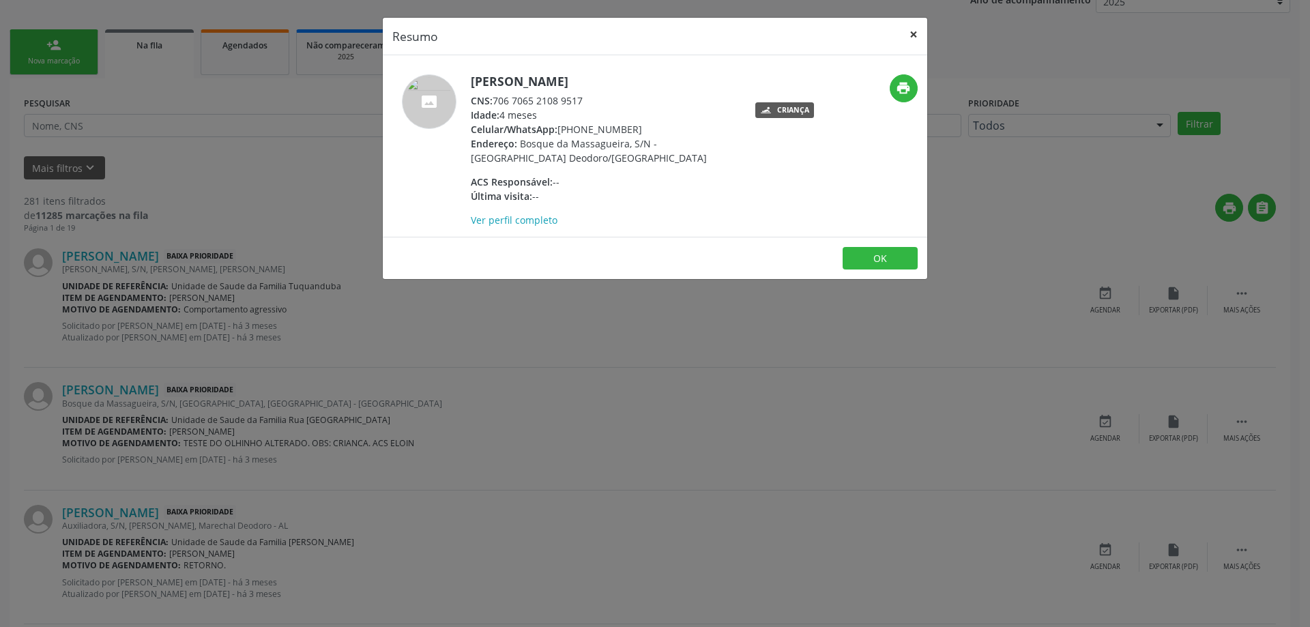
click at [915, 29] on button "×" at bounding box center [913, 34] width 27 height 33
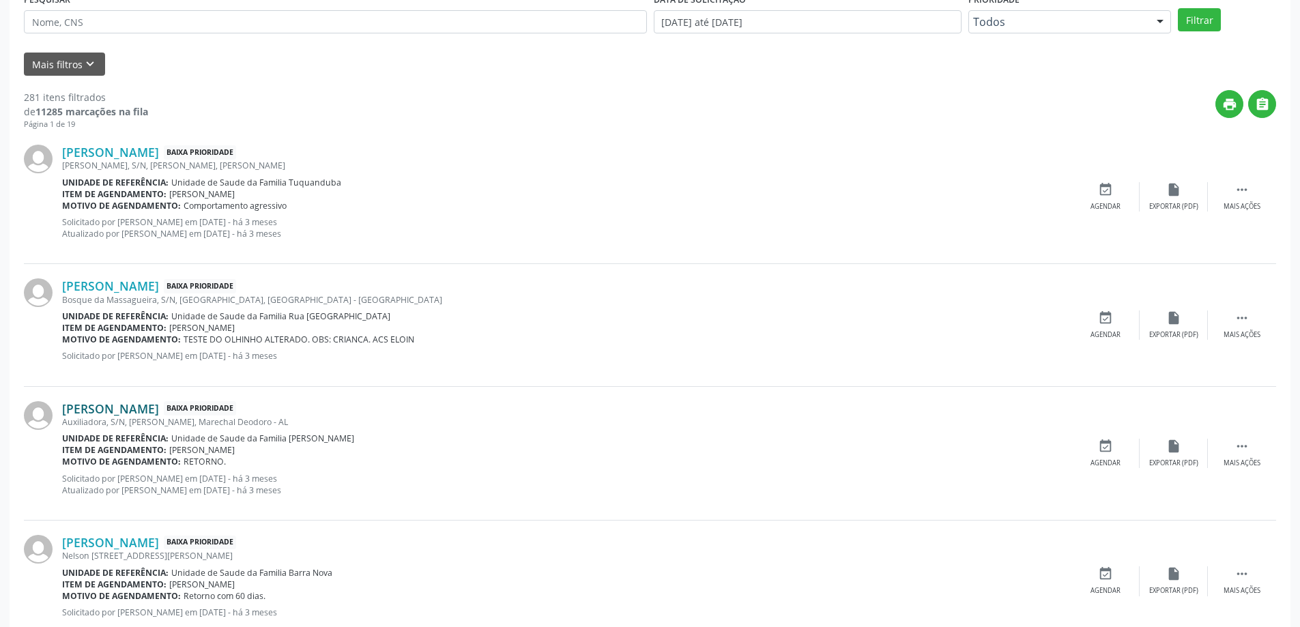
scroll to position [409, 0]
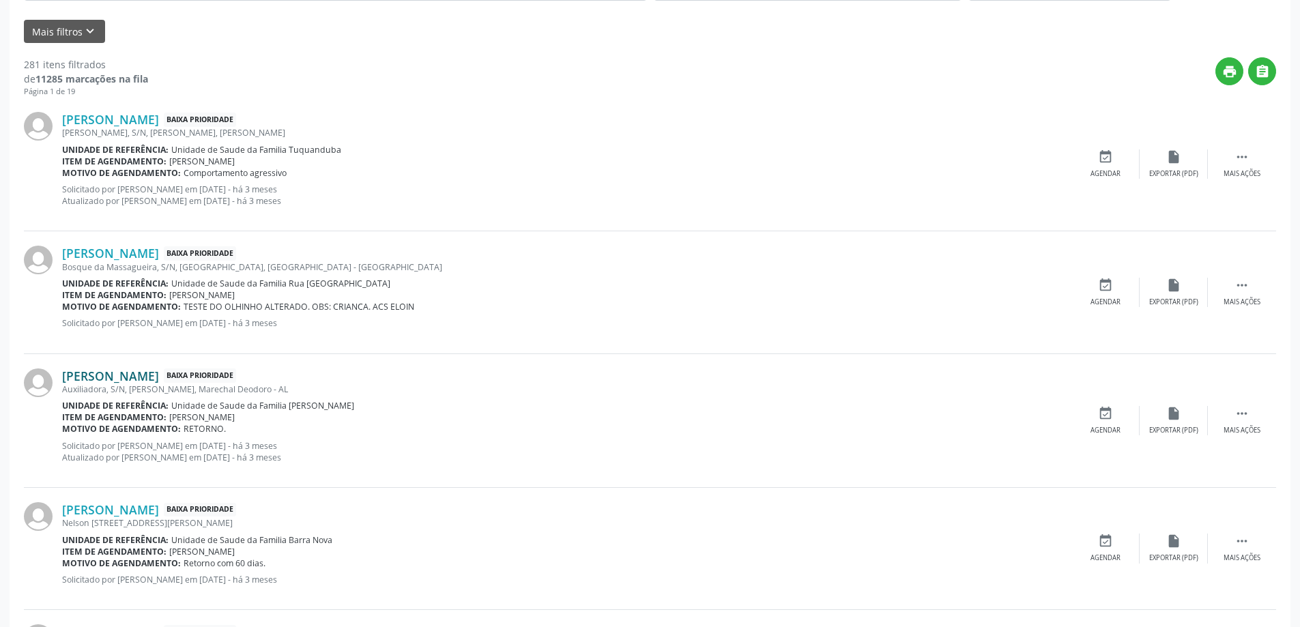
click at [120, 375] on link "[PERSON_NAME]" at bounding box center [110, 375] width 97 height 15
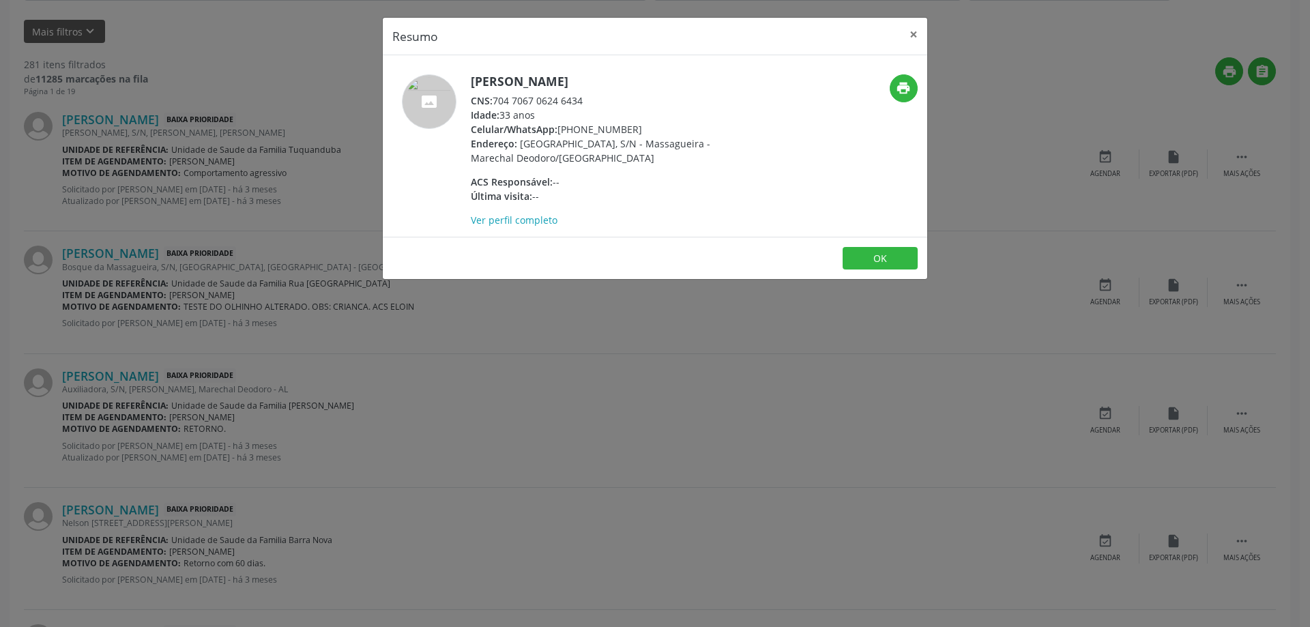
drag, startPoint x: 587, startPoint y: 98, endPoint x: 497, endPoint y: 102, distance: 90.8
click at [497, 102] on div "CNS: 704 7067 0624 6434" at bounding box center [603, 100] width 265 height 14
copy div "704 7067 0624 6434"
click at [921, 35] on button "×" at bounding box center [913, 34] width 27 height 33
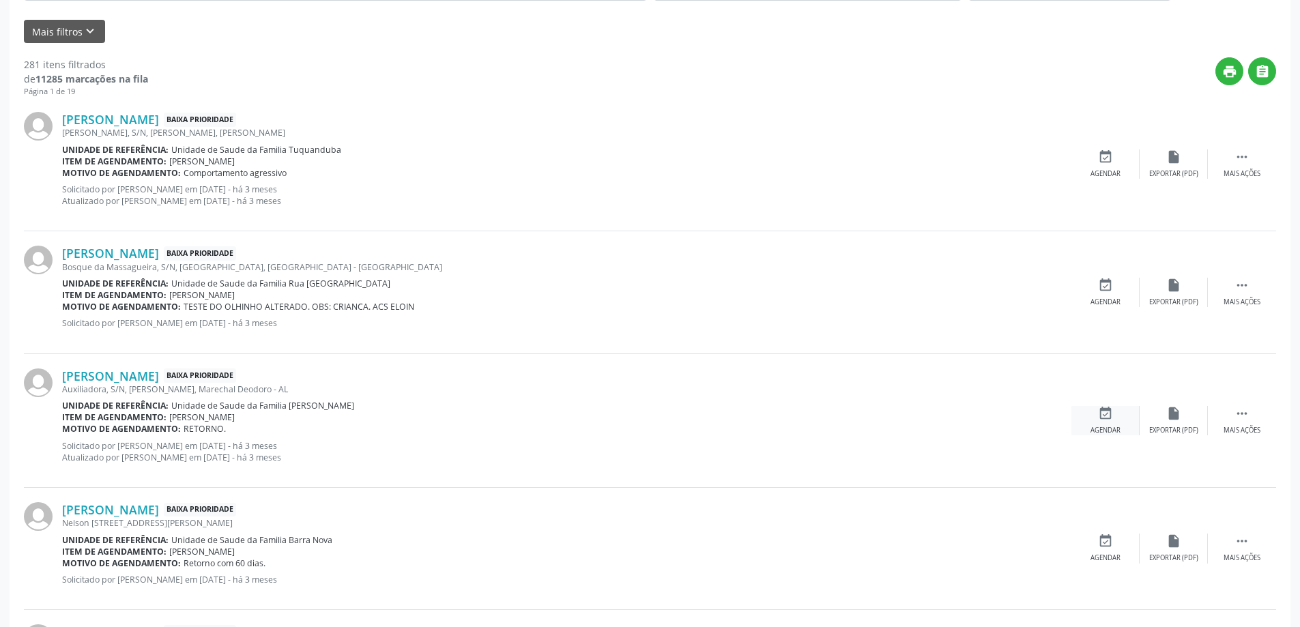
click at [1099, 422] on div "event_available Agendar" at bounding box center [1105, 420] width 68 height 29
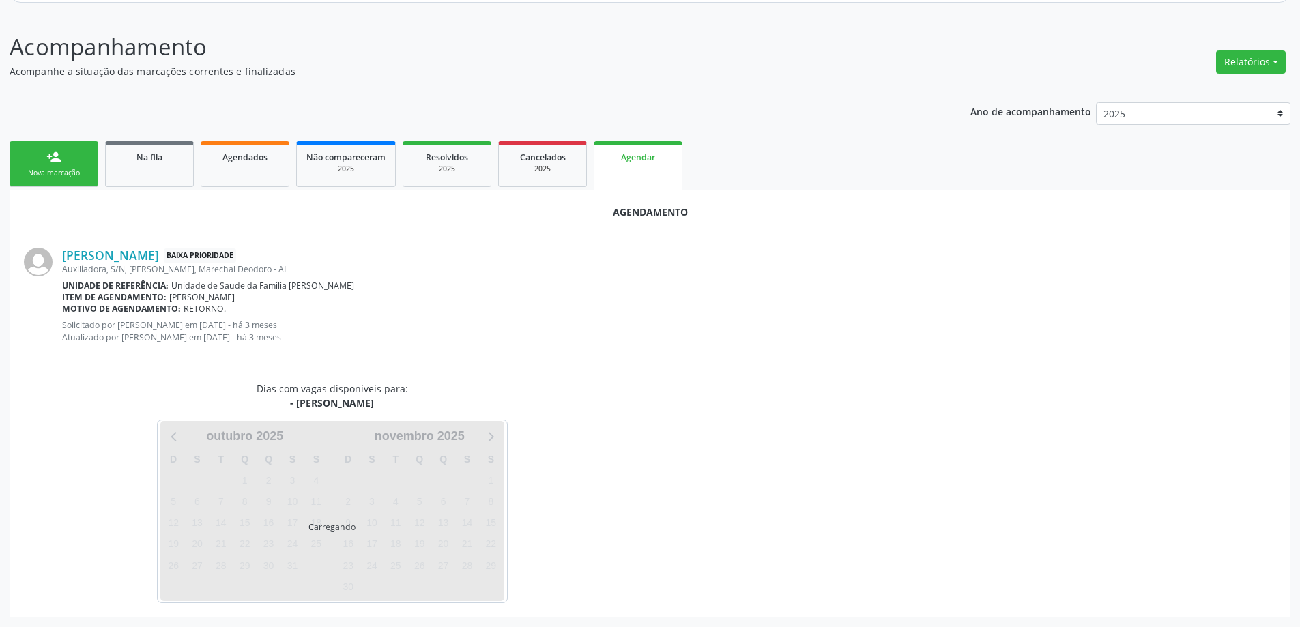
scroll to position [193, 0]
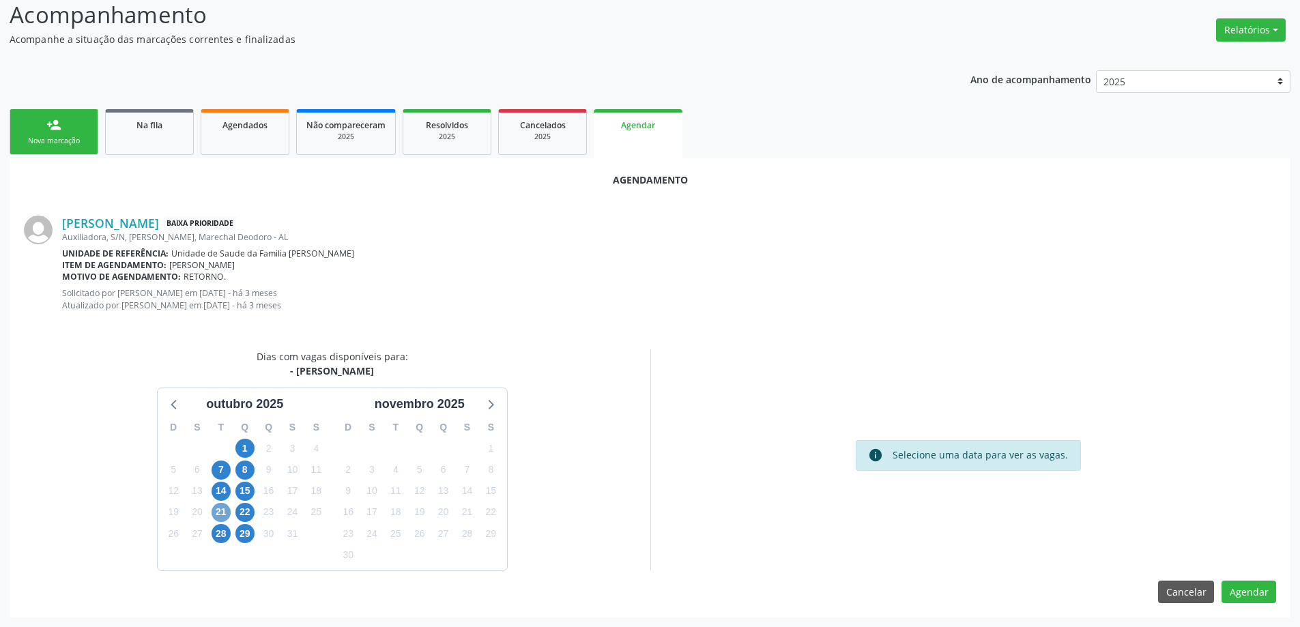
click at [224, 516] on span "21" at bounding box center [220, 512] width 19 height 19
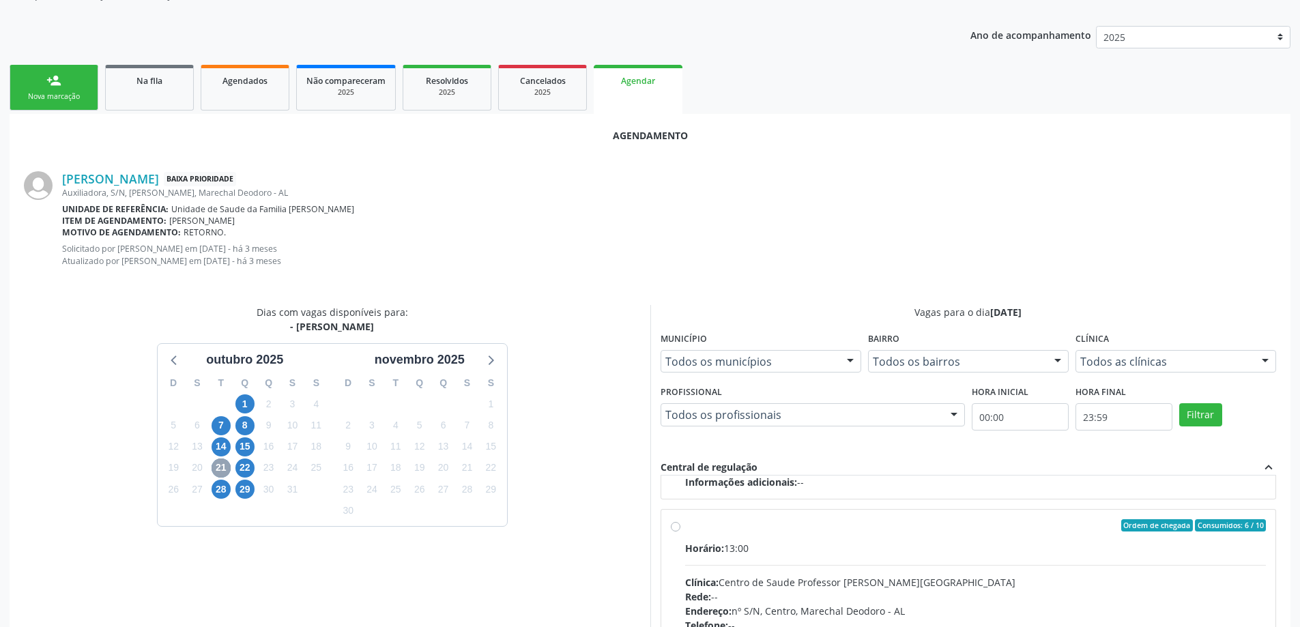
scroll to position [261, 0]
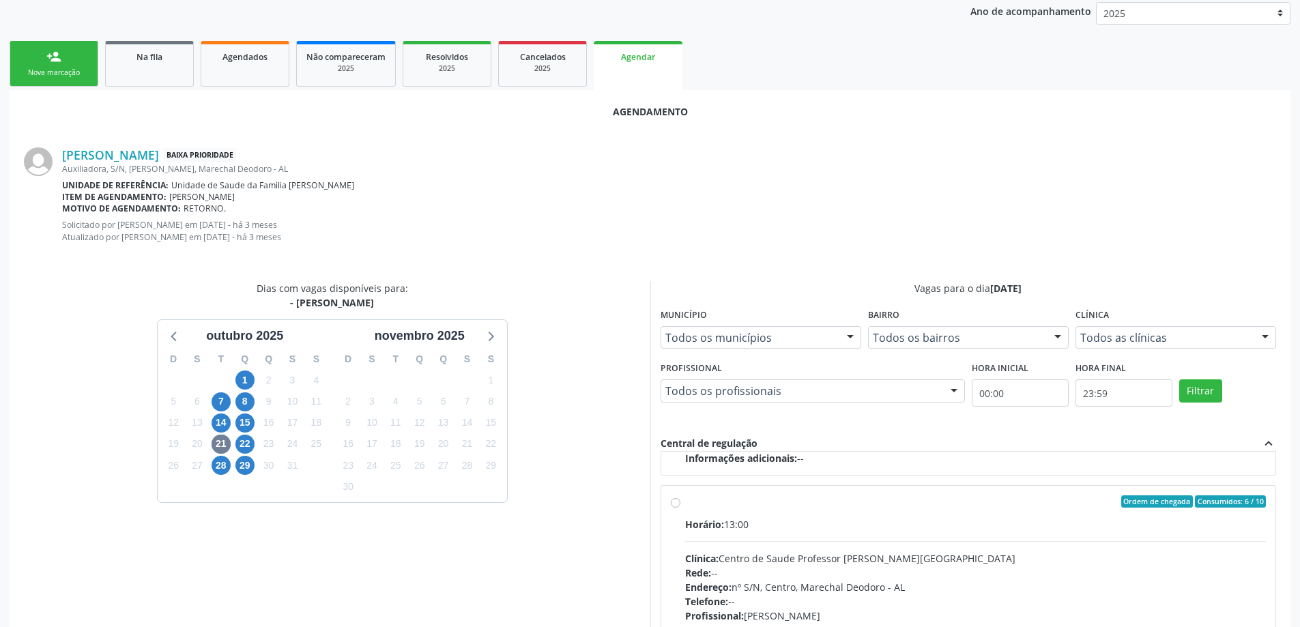
click at [667, 506] on div "Ordem de chegada Consumidos: 6 / 10 Horário: 13:00 Clínica: Centro de Saude Pro…" at bounding box center [968, 600] width 615 height 229
radio input "true"
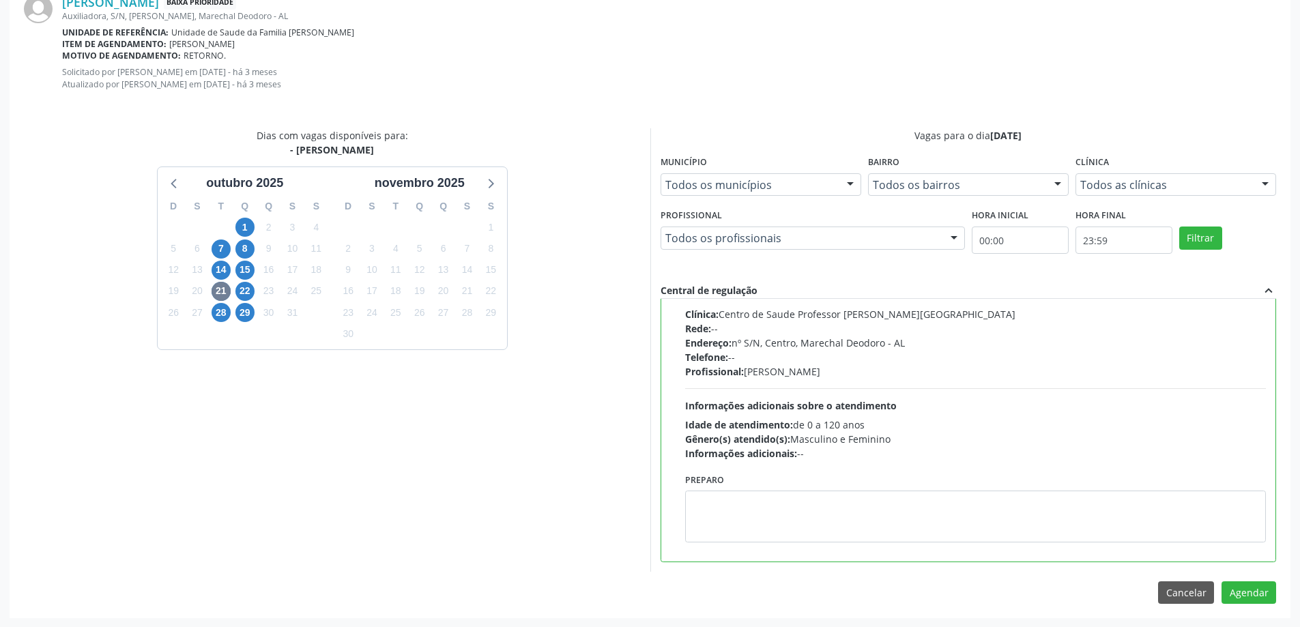
scroll to position [415, 0]
click at [1255, 587] on button "Agendar" at bounding box center [1248, 592] width 55 height 23
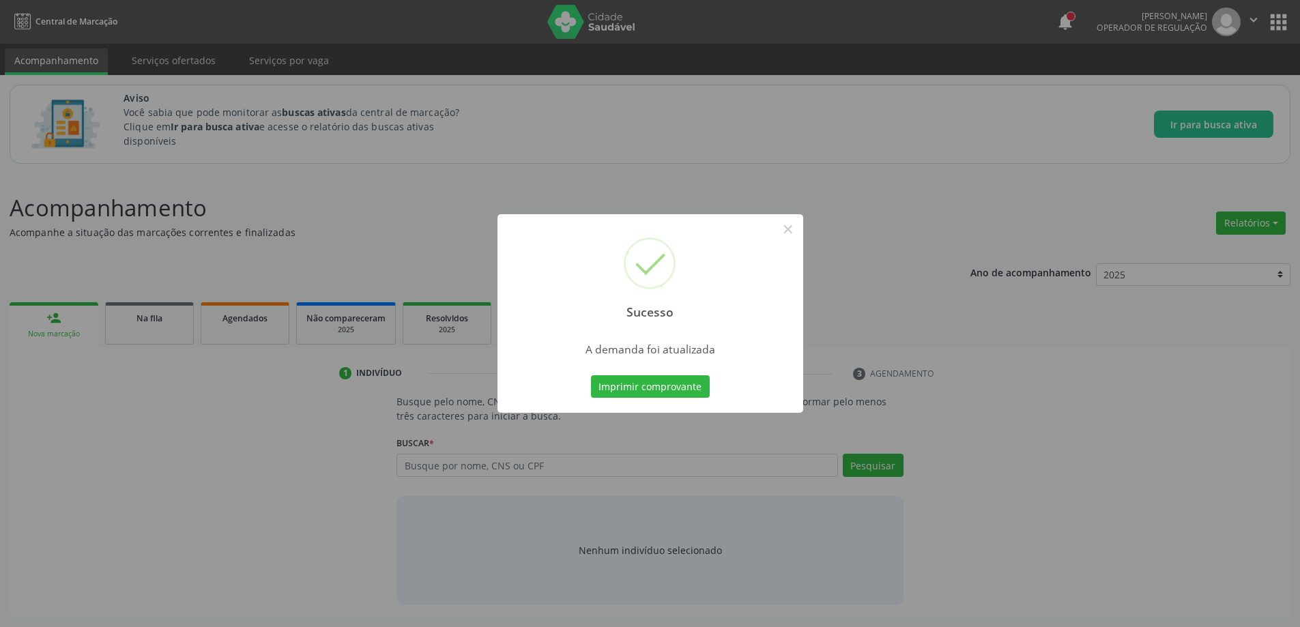
scroll to position [0, 0]
click at [799, 235] on button "×" at bounding box center [792, 229] width 23 height 23
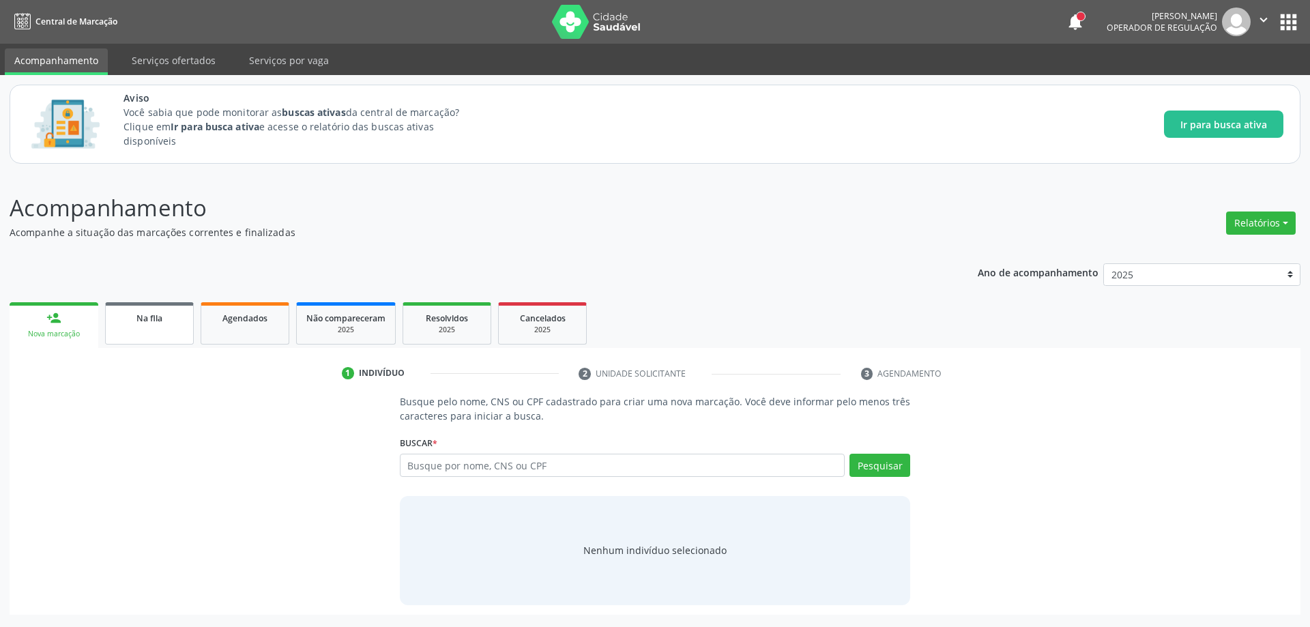
click at [146, 328] on link "Na fila" at bounding box center [149, 323] width 89 height 42
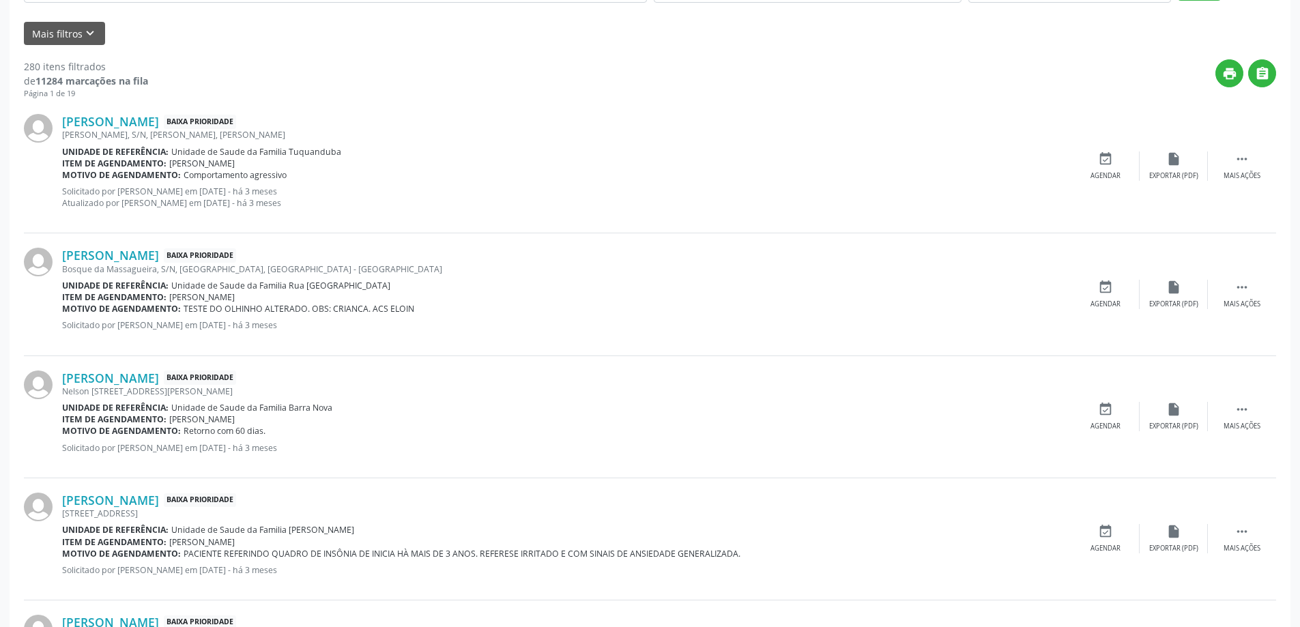
scroll to position [409, 0]
click at [142, 382] on link "[PERSON_NAME]" at bounding box center [110, 375] width 97 height 15
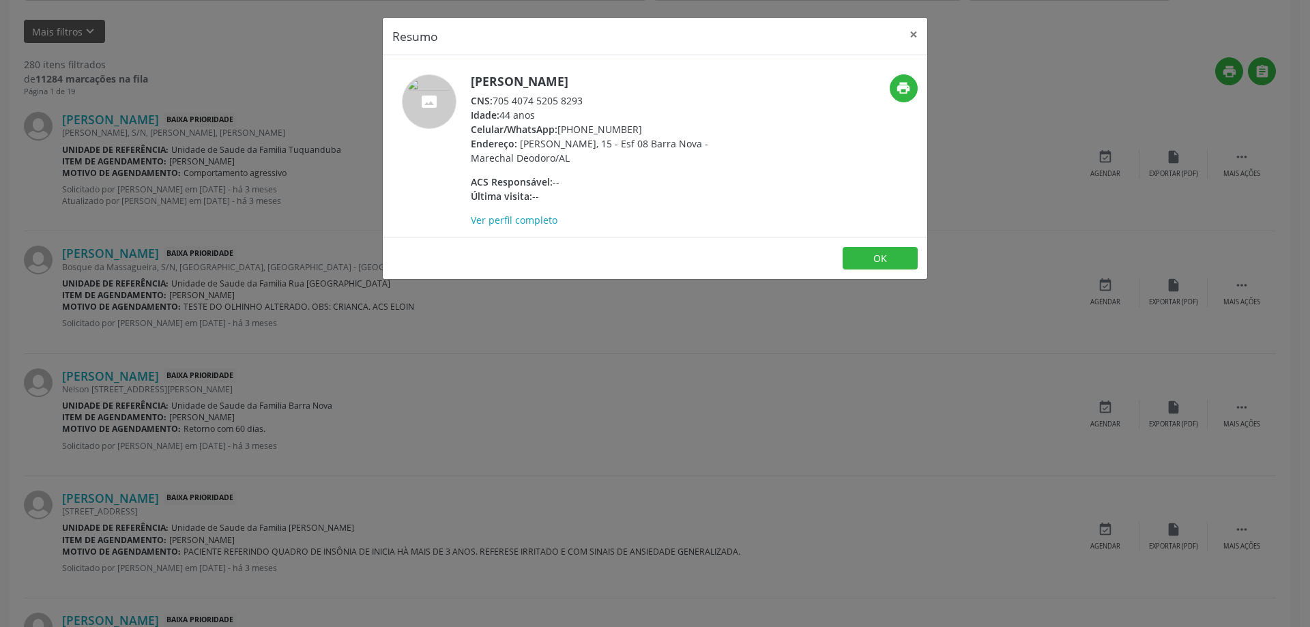
drag, startPoint x: 583, startPoint y: 98, endPoint x: 493, endPoint y: 104, distance: 90.2
click at [493, 104] on div "CNS: 705 4074 5205 8293" at bounding box center [603, 100] width 265 height 14
click at [514, 104] on div "CNS: 705 4074 5205 8293" at bounding box center [603, 100] width 265 height 14
drag, startPoint x: 495, startPoint y: 104, endPoint x: 588, endPoint y: 98, distance: 93.7
click at [588, 98] on div "CNS: 705 4074 5205 8293" at bounding box center [603, 100] width 265 height 14
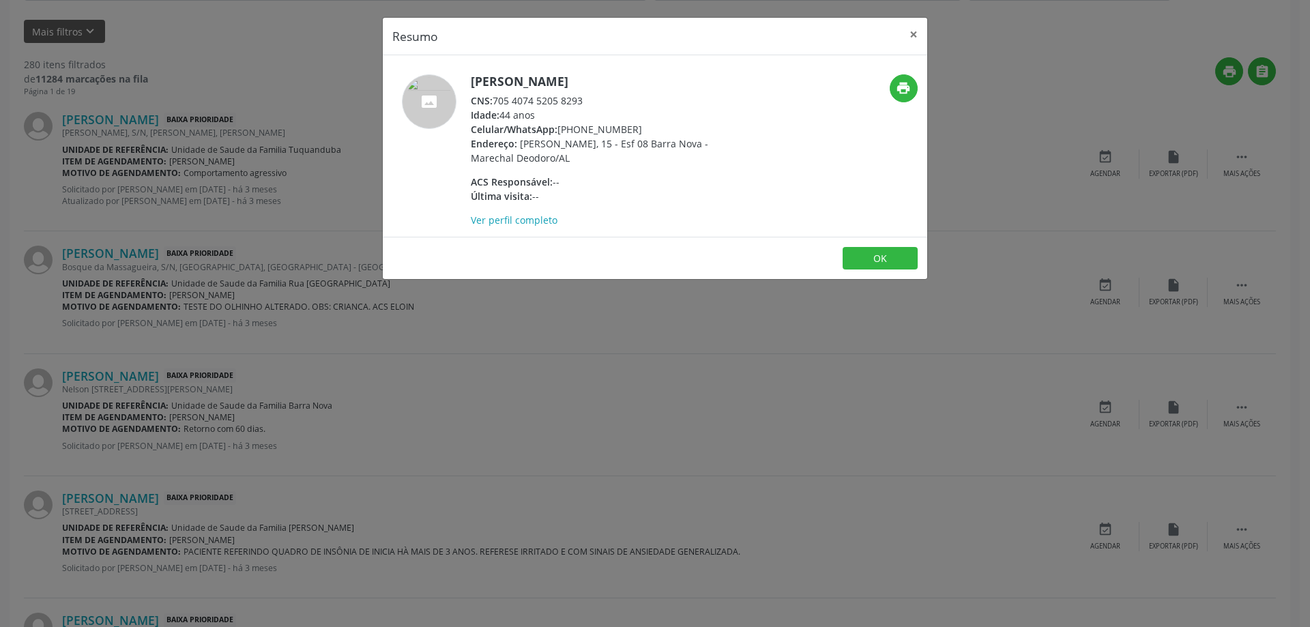
copy div "705 4074 5205 8293"
click at [914, 37] on button "×" at bounding box center [913, 34] width 27 height 33
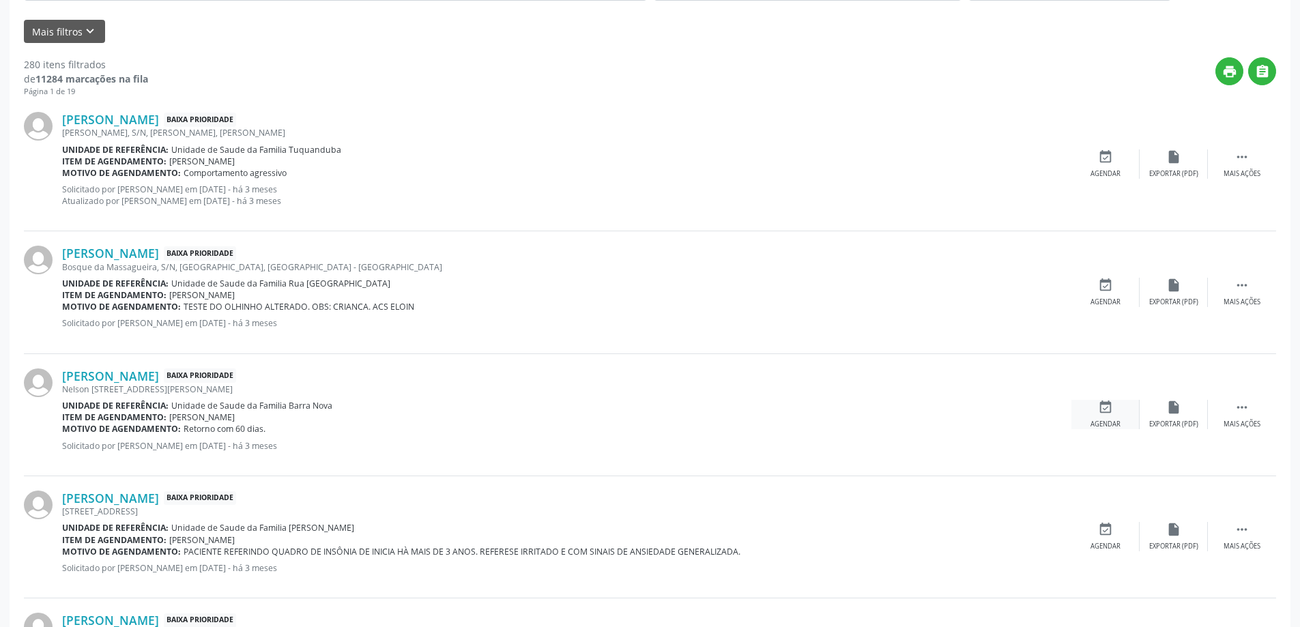
click at [1105, 420] on div "Agendar" at bounding box center [1105, 425] width 30 height 10
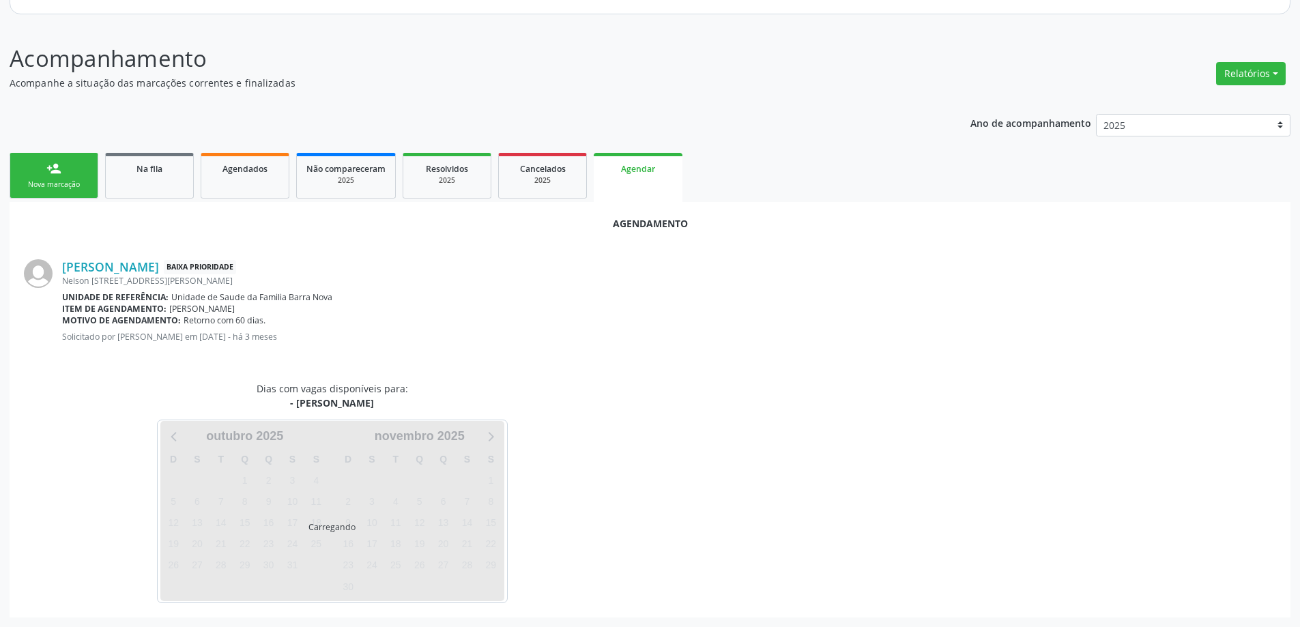
scroll to position [181, 0]
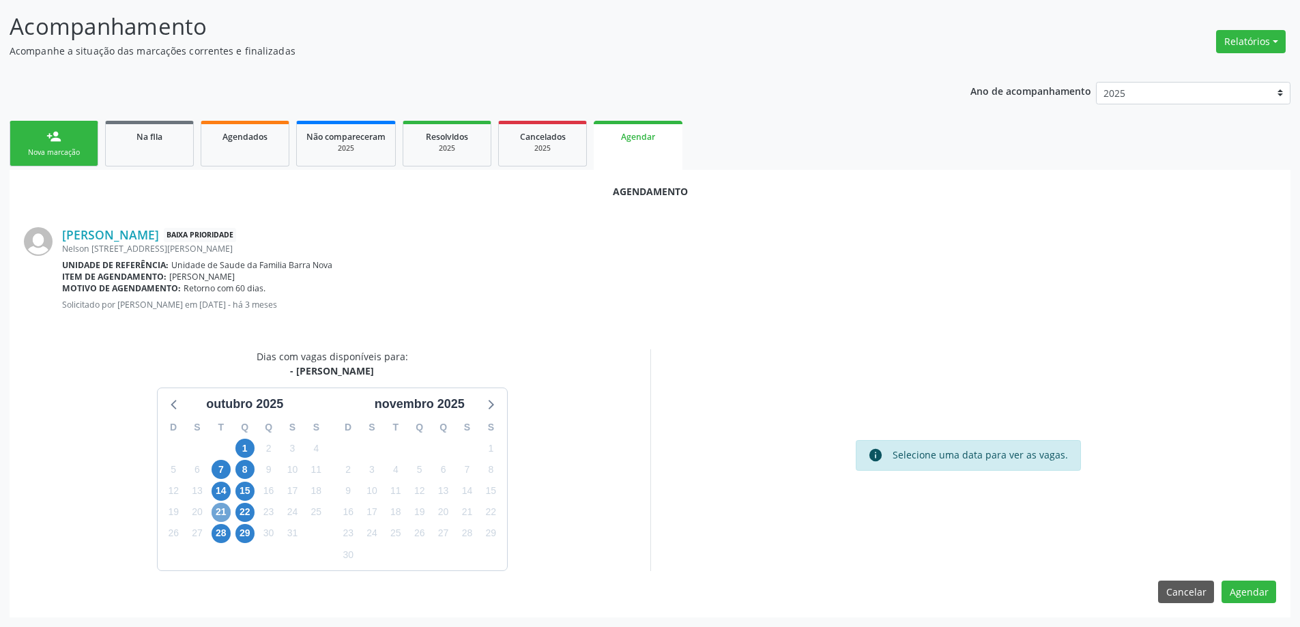
click at [217, 512] on span "21" at bounding box center [220, 512] width 19 height 19
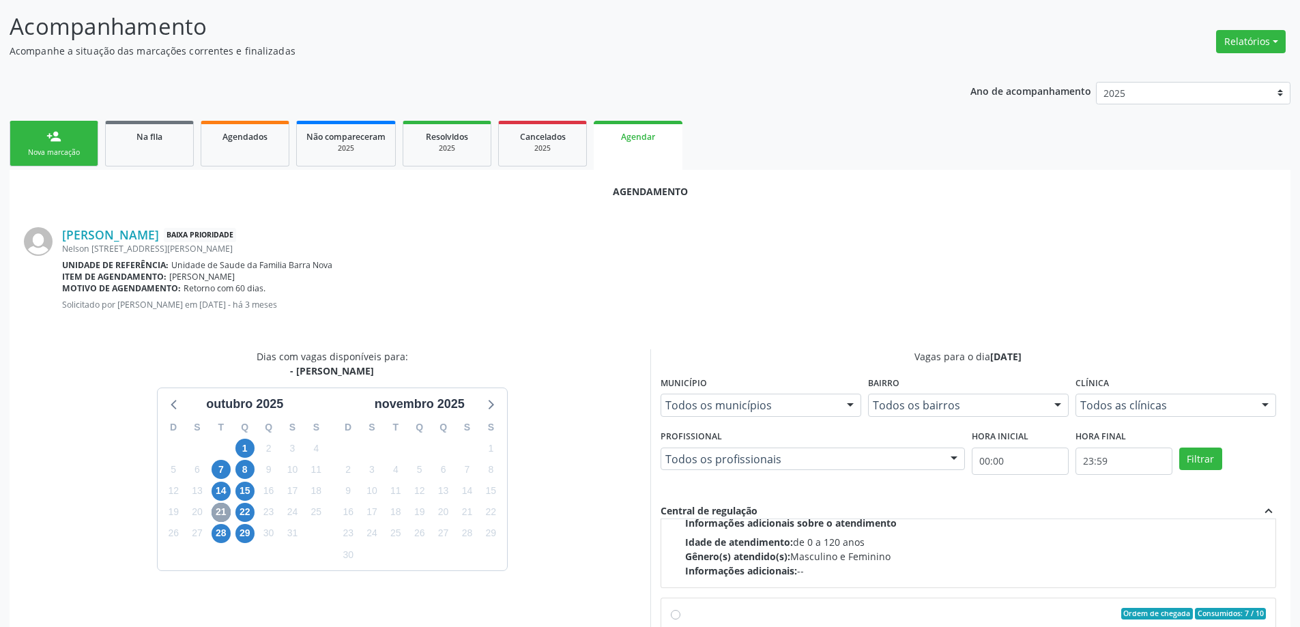
scroll to position [215, 0]
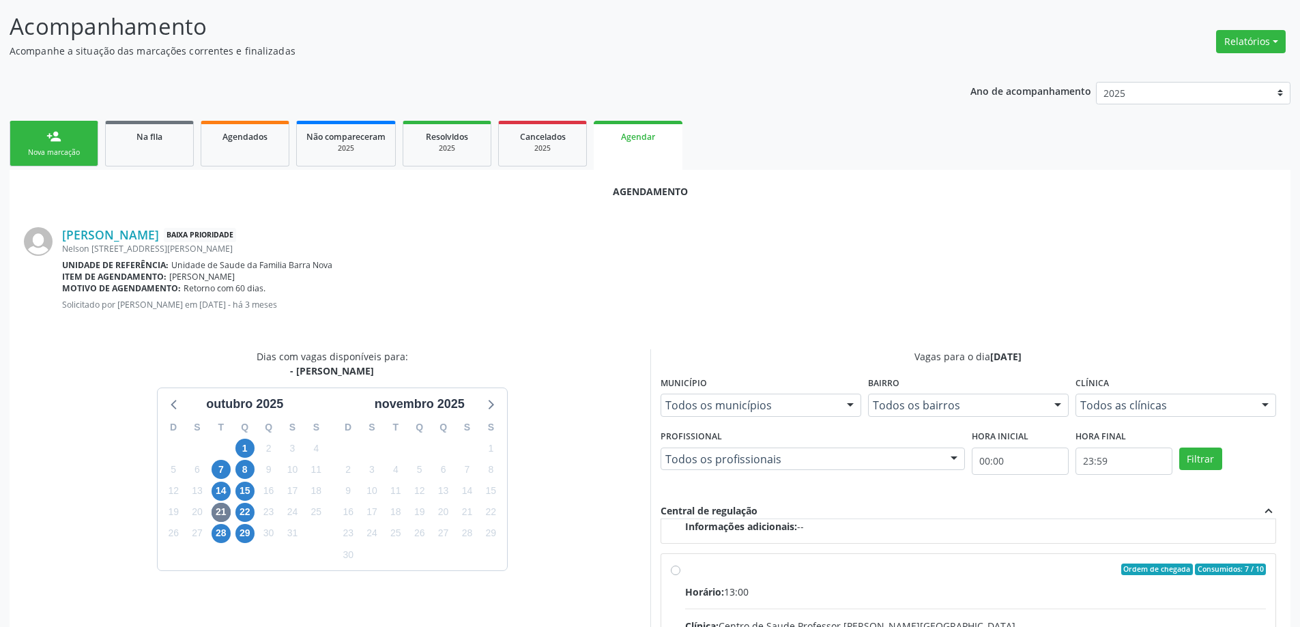
drag, startPoint x: 682, startPoint y: 568, endPoint x: 671, endPoint y: 572, distance: 11.7
radio input "true"
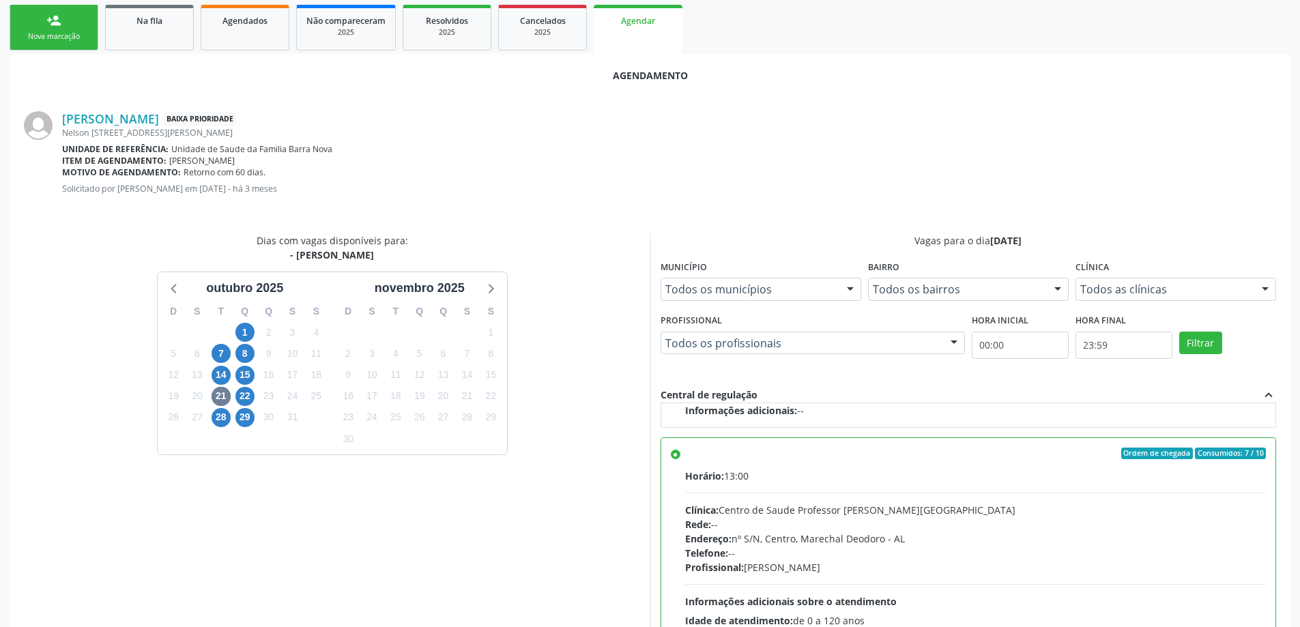
scroll to position [403, 0]
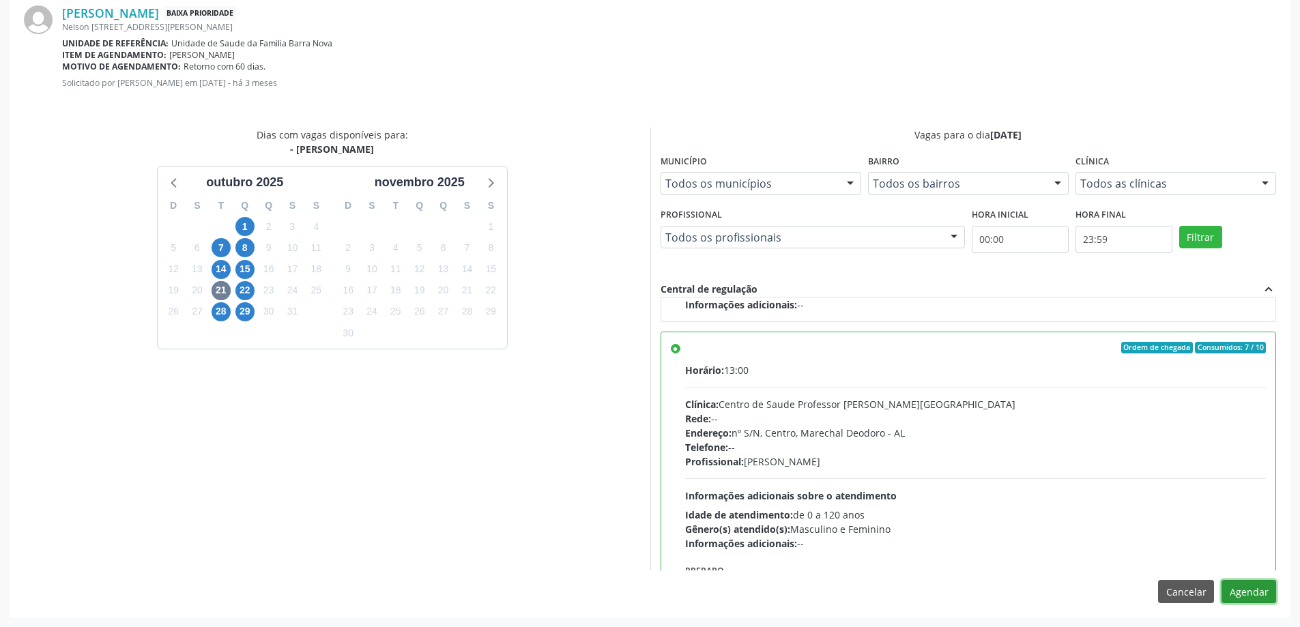
click at [1265, 596] on button "Agendar" at bounding box center [1248, 591] width 55 height 23
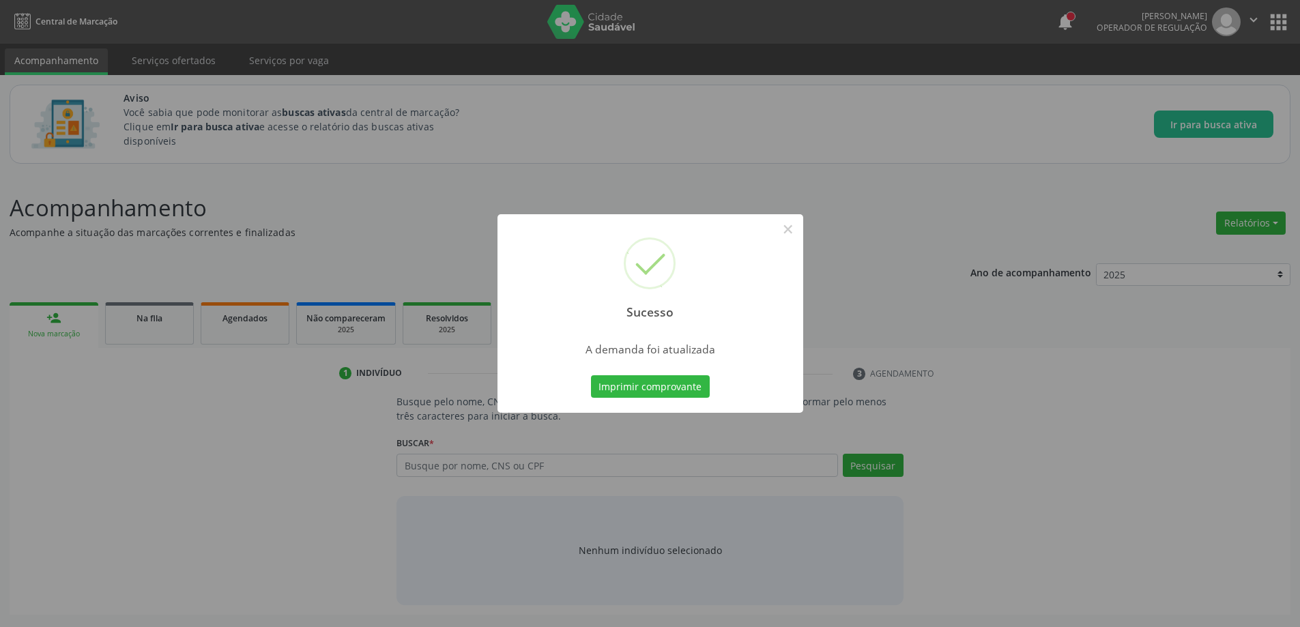
scroll to position [0, 0]
click at [782, 226] on button "×" at bounding box center [792, 229] width 23 height 23
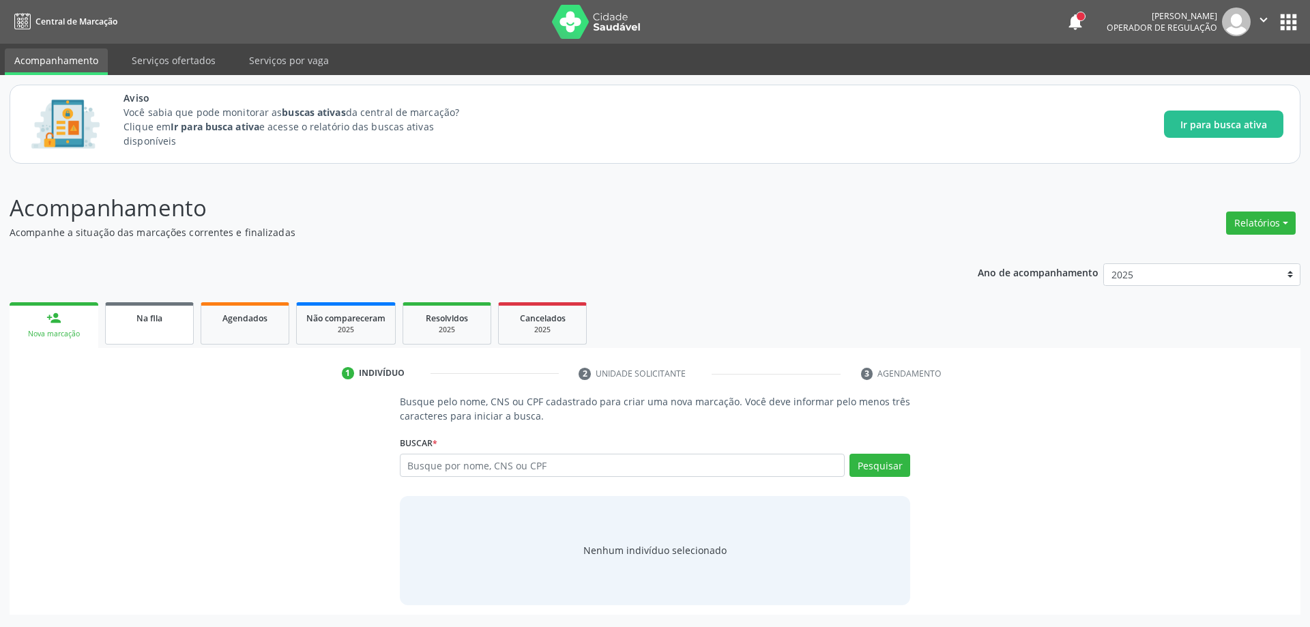
click at [168, 334] on link "Na fila" at bounding box center [149, 323] width 89 height 42
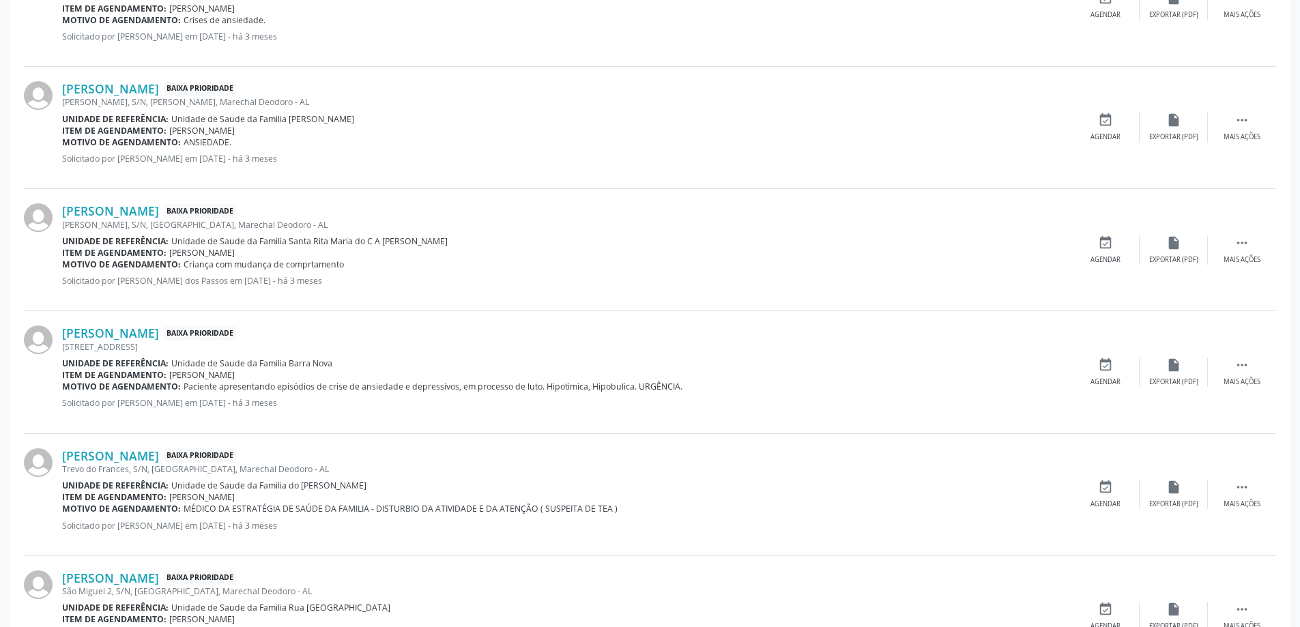
scroll to position [1023, 0]
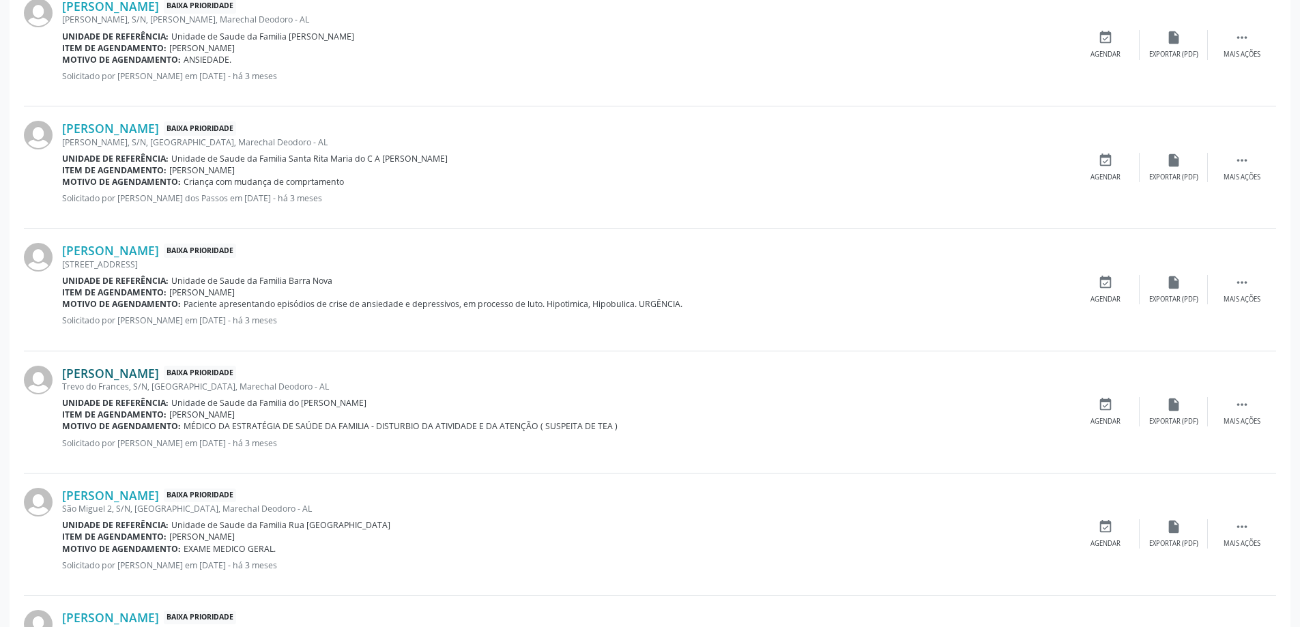
click at [159, 372] on link "[PERSON_NAME]" at bounding box center [110, 373] width 97 height 15
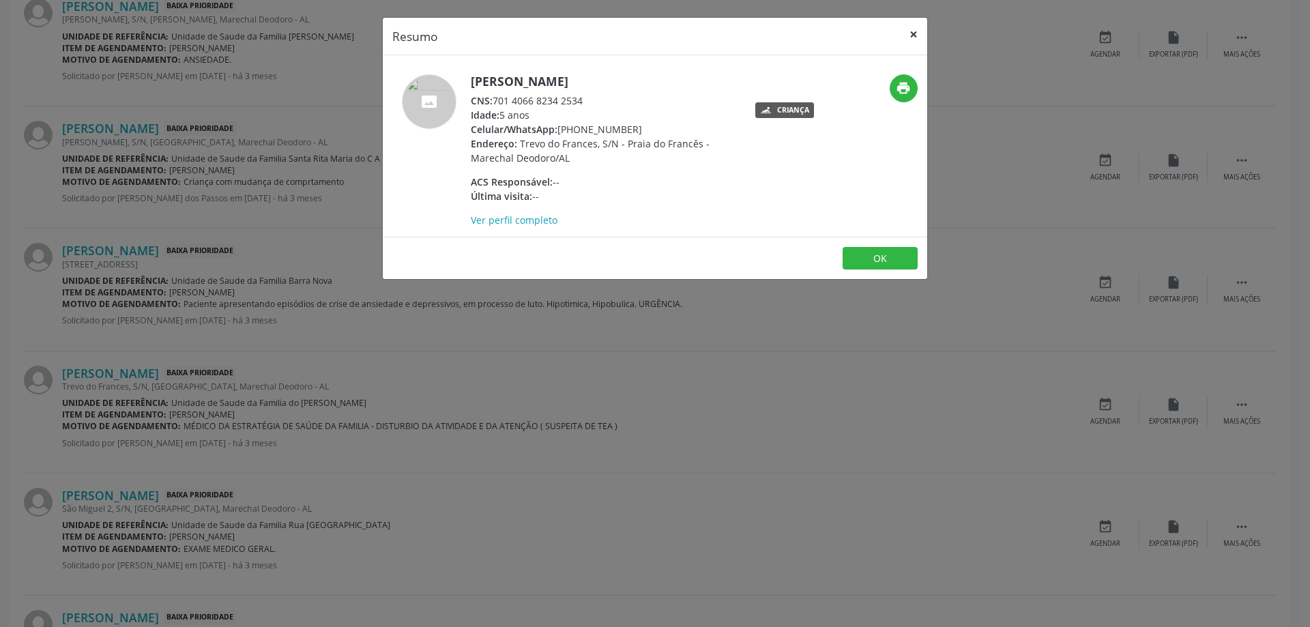
click at [909, 35] on button "×" at bounding box center [913, 34] width 27 height 33
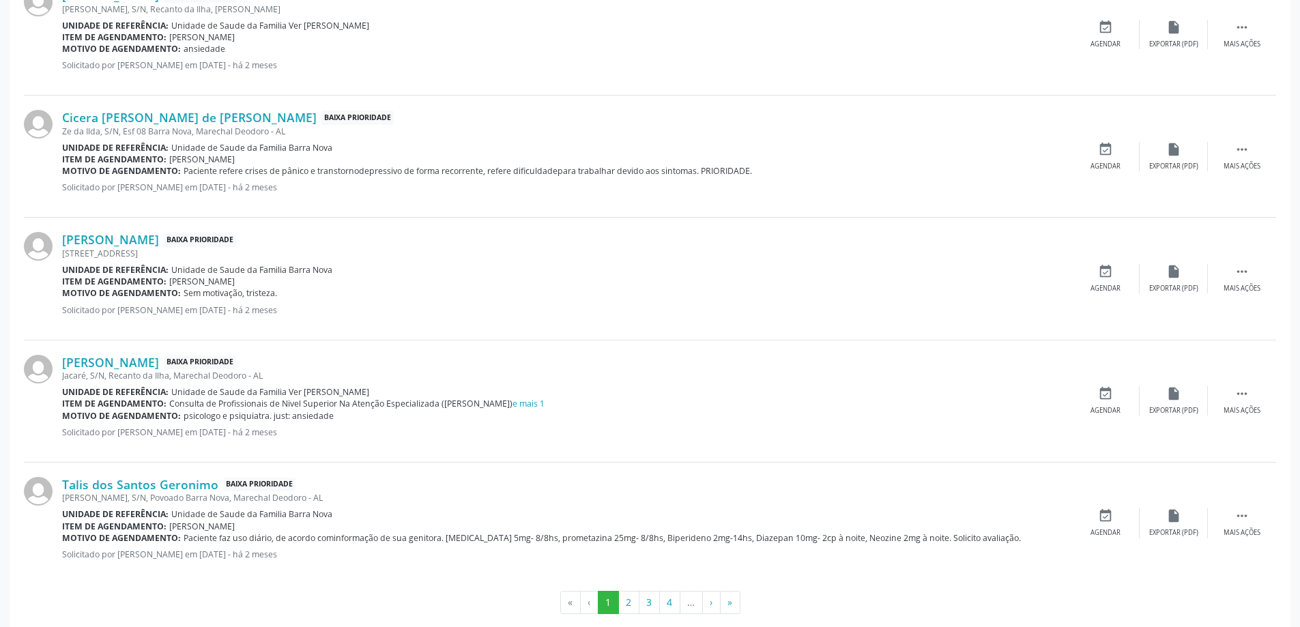
scroll to position [1788, 0]
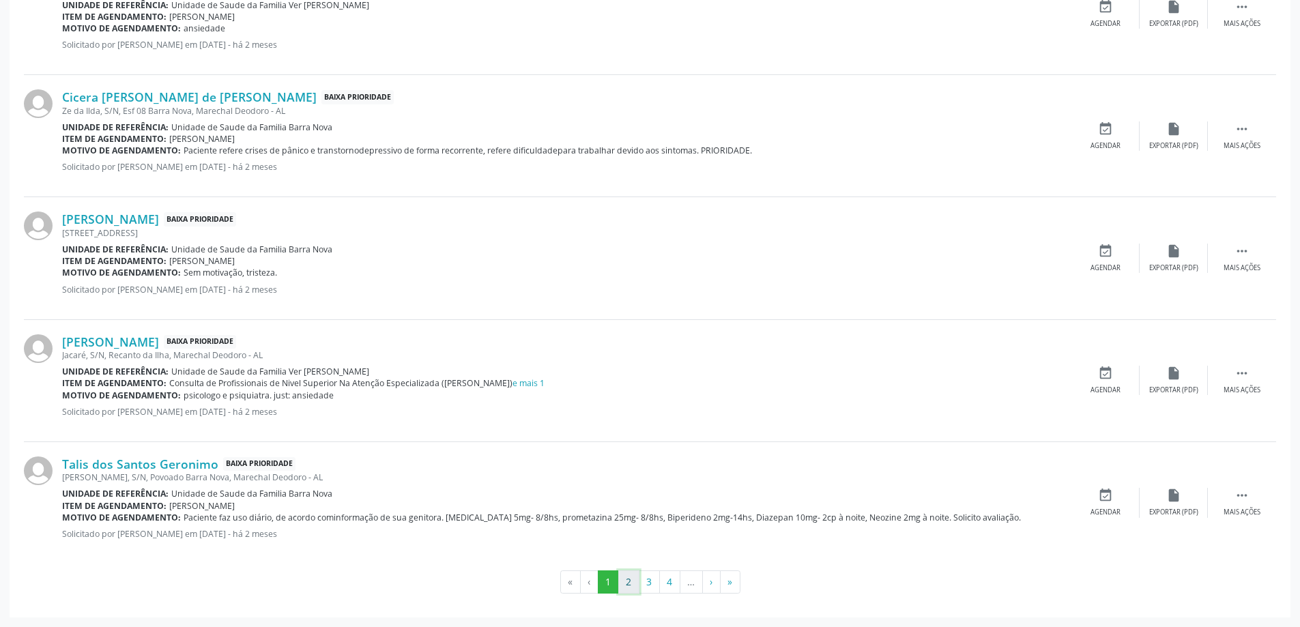
click at [631, 580] on button "2" at bounding box center [628, 581] width 21 height 23
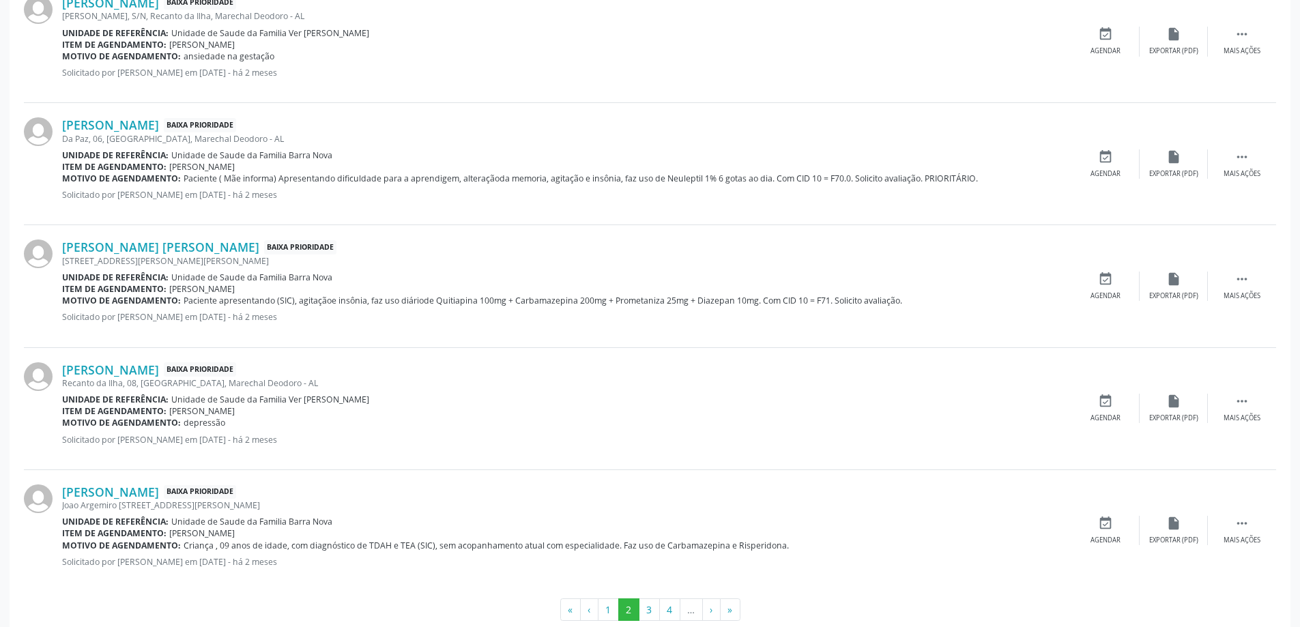
scroll to position [1776, 0]
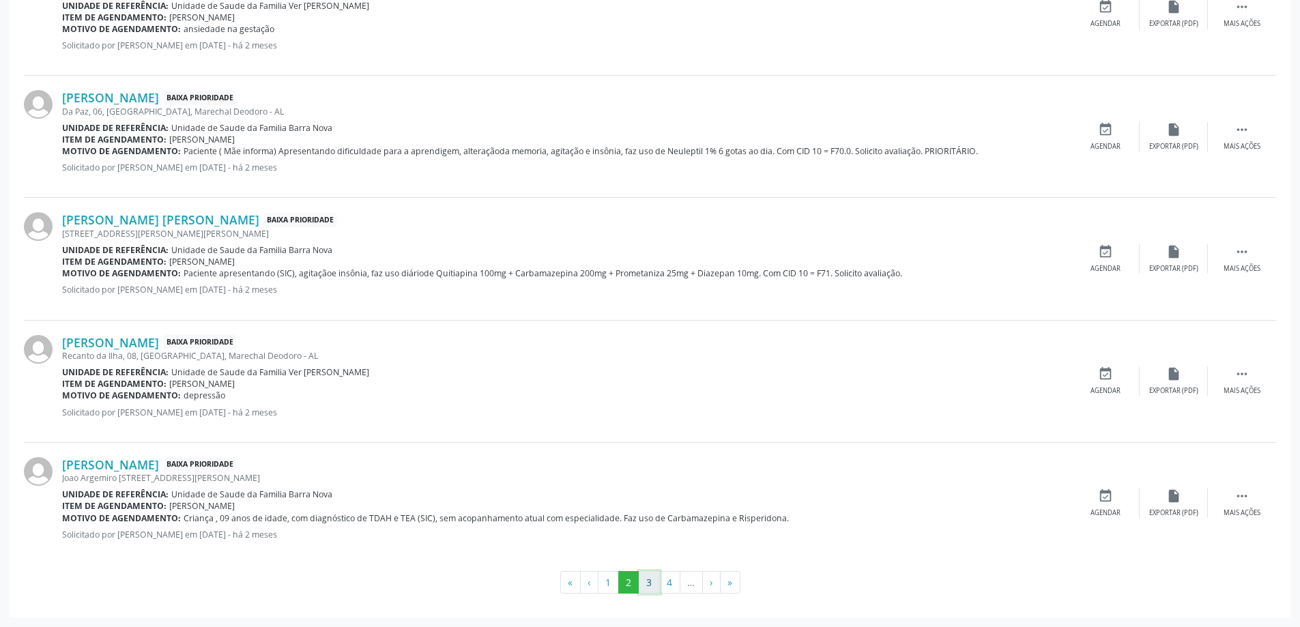
click at [650, 587] on button "3" at bounding box center [649, 582] width 21 height 23
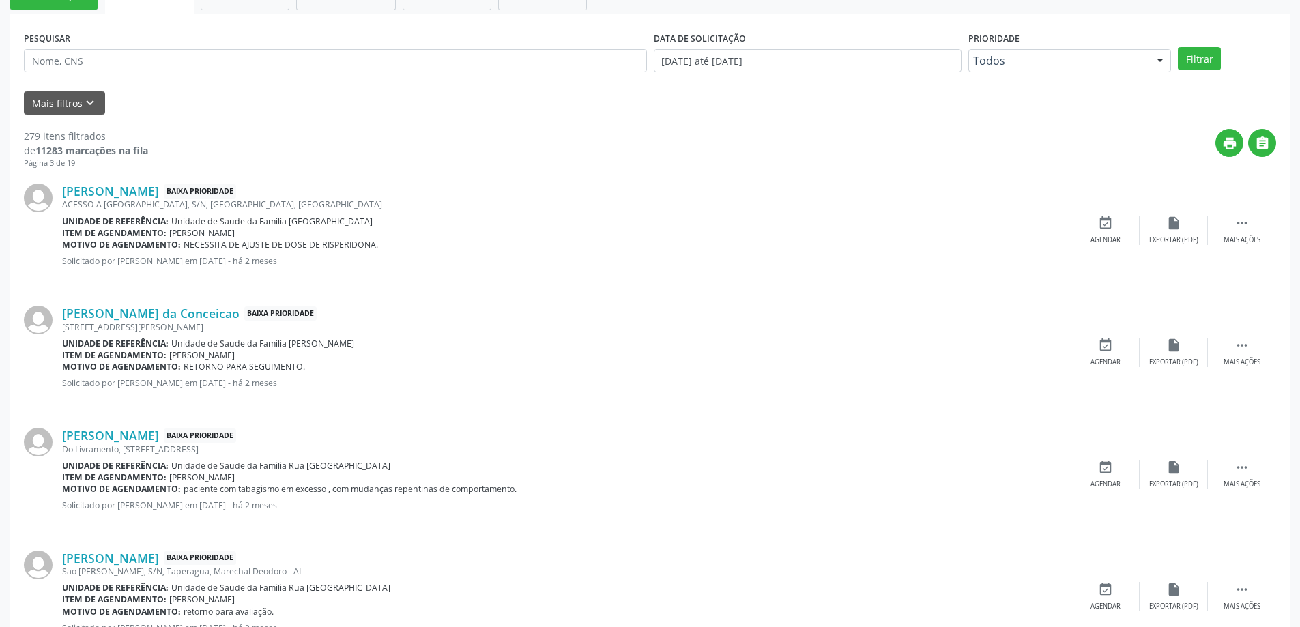
scroll to position [341, 0]
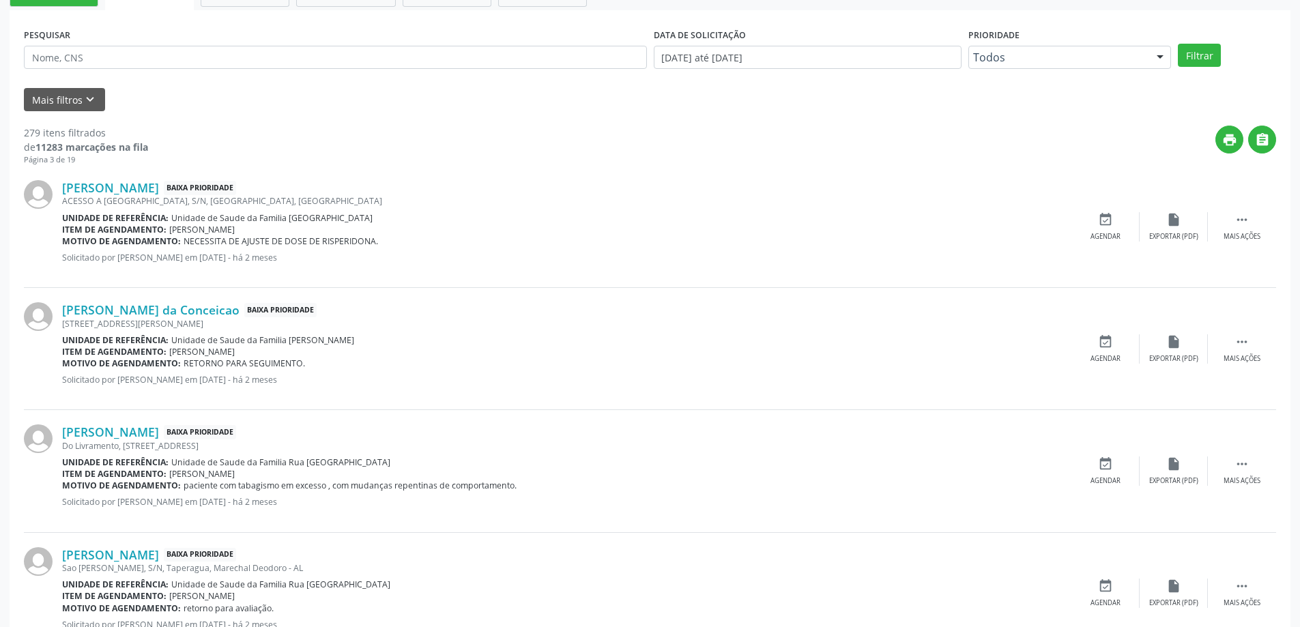
click at [149, 196] on div "ACESSO A [GEOGRAPHIC_DATA], S/N, [GEOGRAPHIC_DATA], [GEOGRAPHIC_DATA]" at bounding box center [566, 201] width 1009 height 12
click at [157, 188] on link "[PERSON_NAME]" at bounding box center [110, 187] width 97 height 15
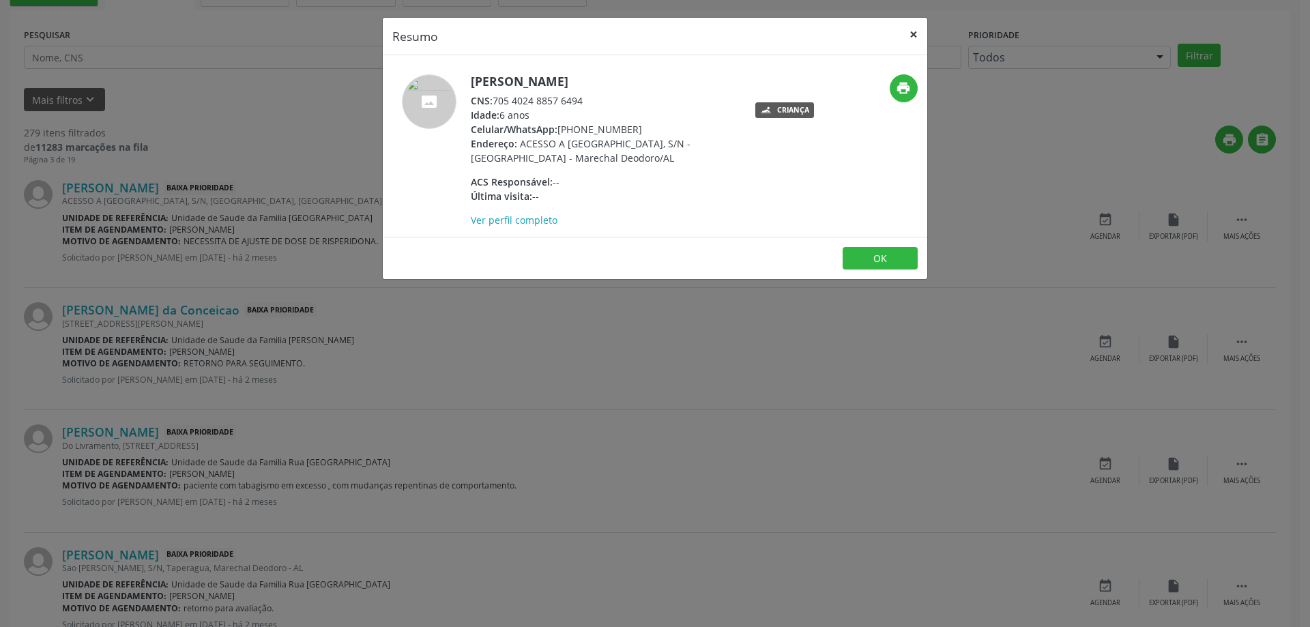
click at [917, 33] on button "×" at bounding box center [913, 34] width 27 height 33
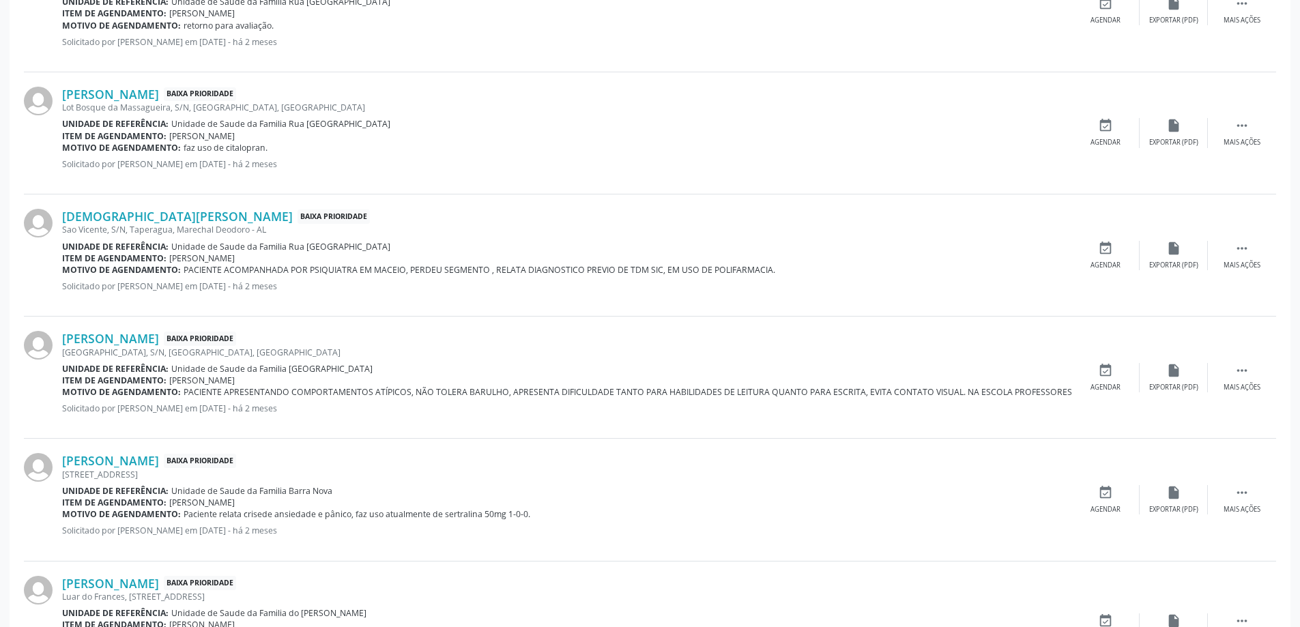
scroll to position [955, 0]
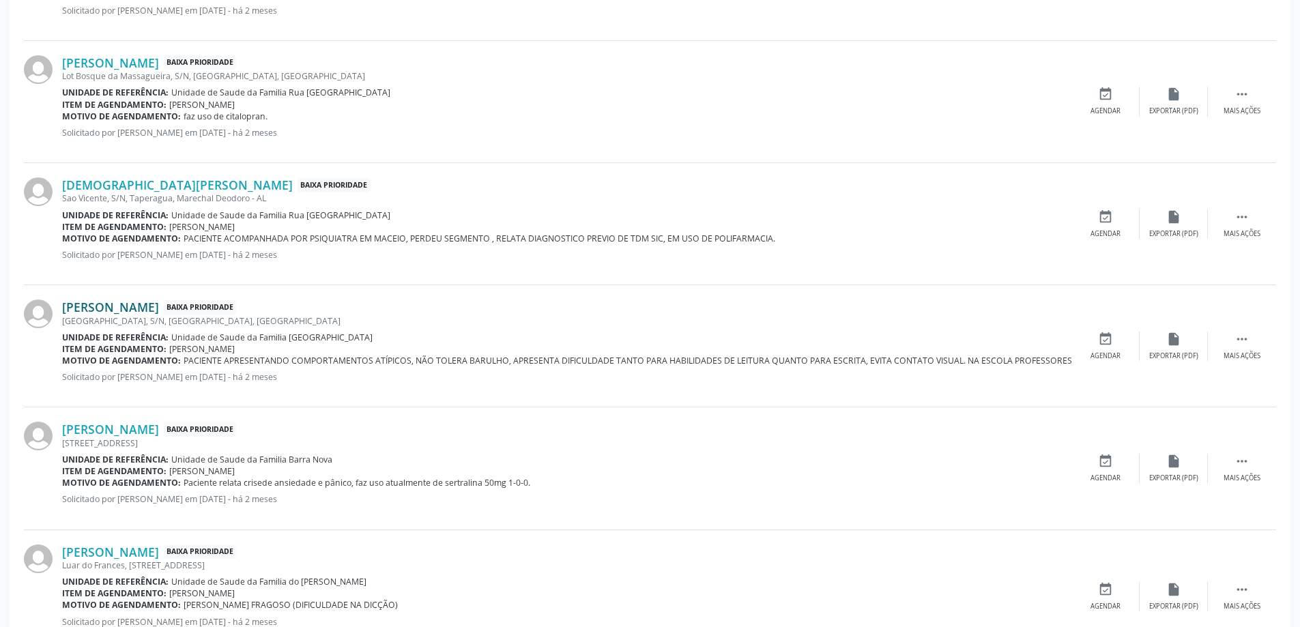
click at [159, 310] on link "[PERSON_NAME]" at bounding box center [110, 306] width 97 height 15
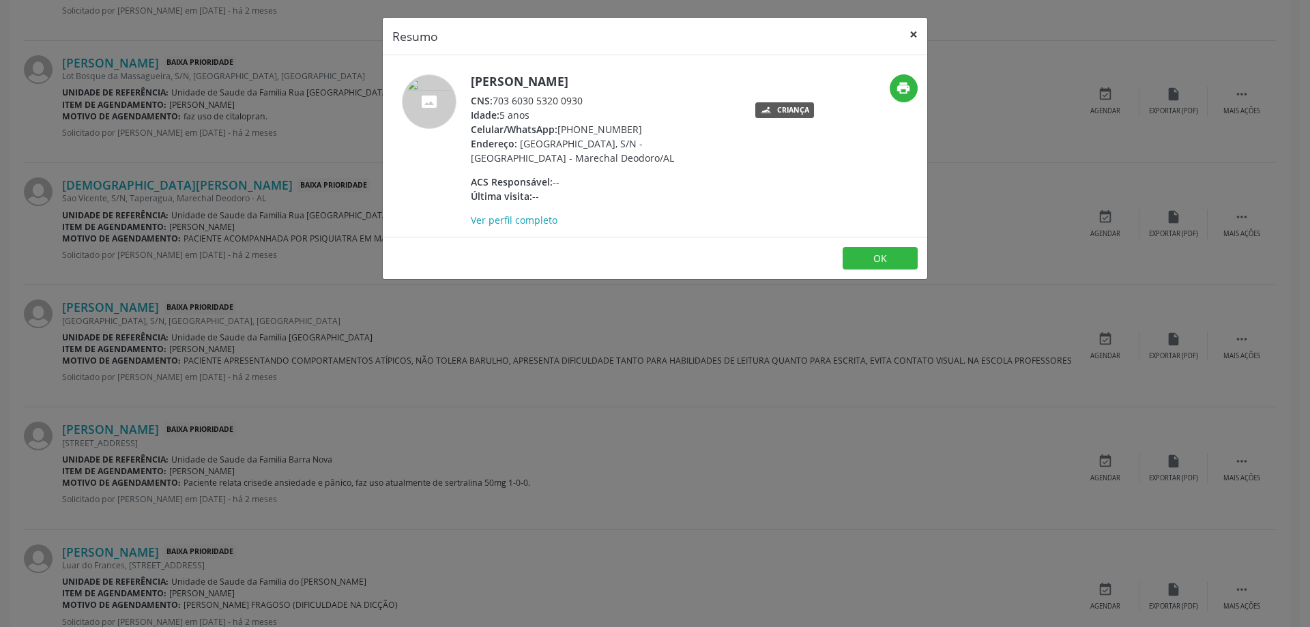
click at [910, 42] on button "×" at bounding box center [913, 34] width 27 height 33
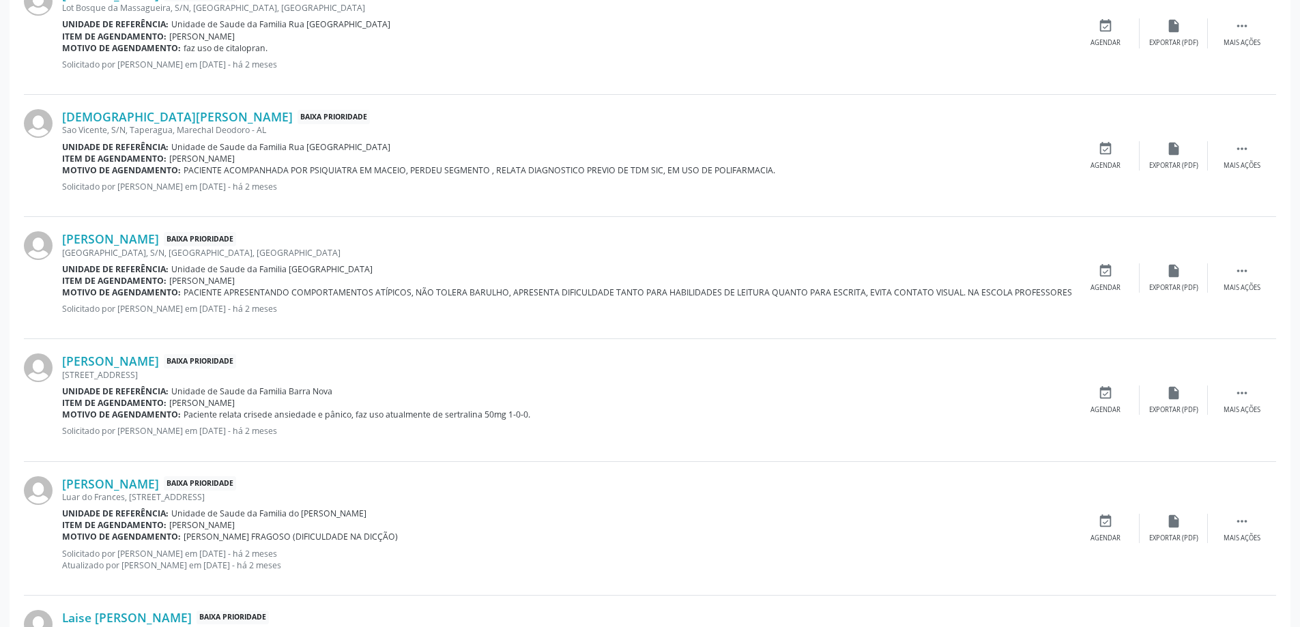
scroll to position [1091, 0]
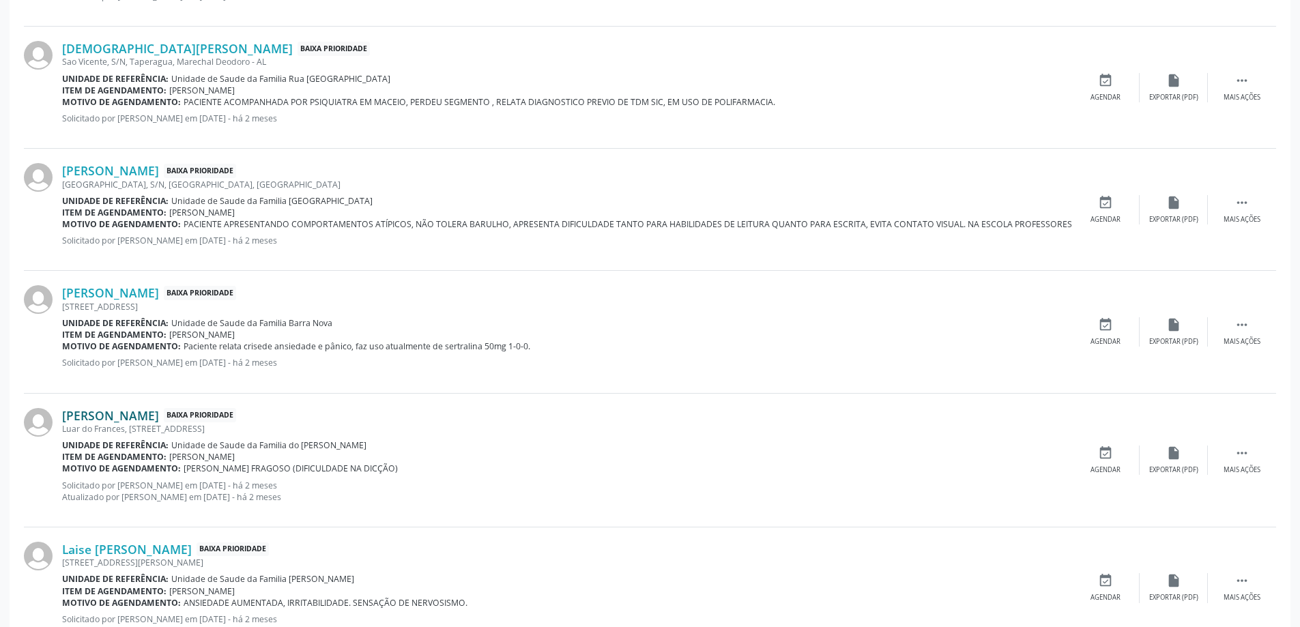
click at [159, 420] on link "[PERSON_NAME]" at bounding box center [110, 415] width 97 height 15
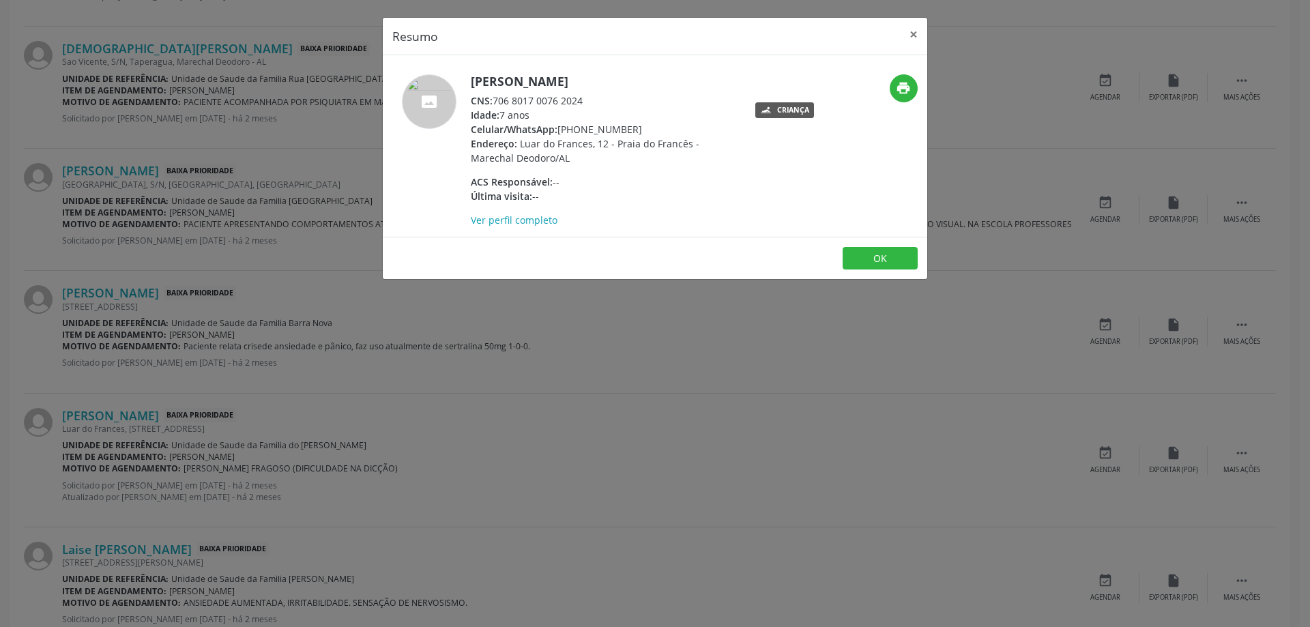
drag, startPoint x: 582, startPoint y: 102, endPoint x: 495, endPoint y: 103, distance: 86.6
click at [495, 103] on div "CNS: 706 8017 0076 2024" at bounding box center [603, 100] width 265 height 14
copy div "706 8017 0076 2024"
click at [916, 33] on button "×" at bounding box center [913, 34] width 27 height 33
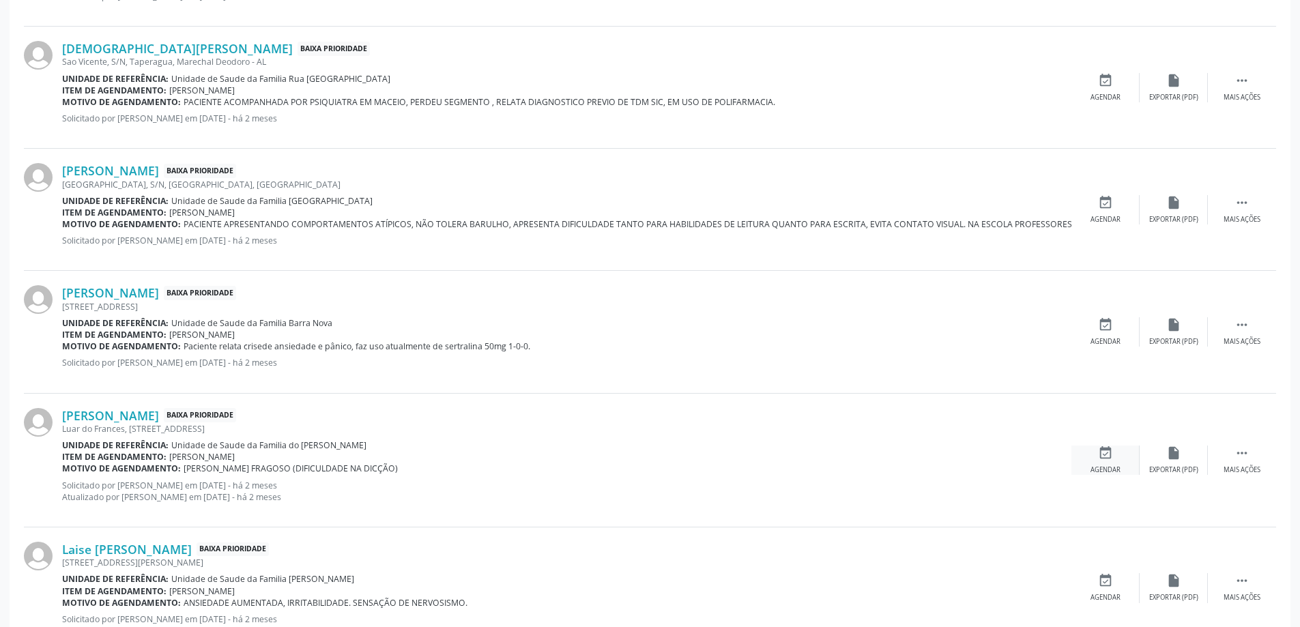
click at [1112, 465] on div "Agendar" at bounding box center [1105, 470] width 30 height 10
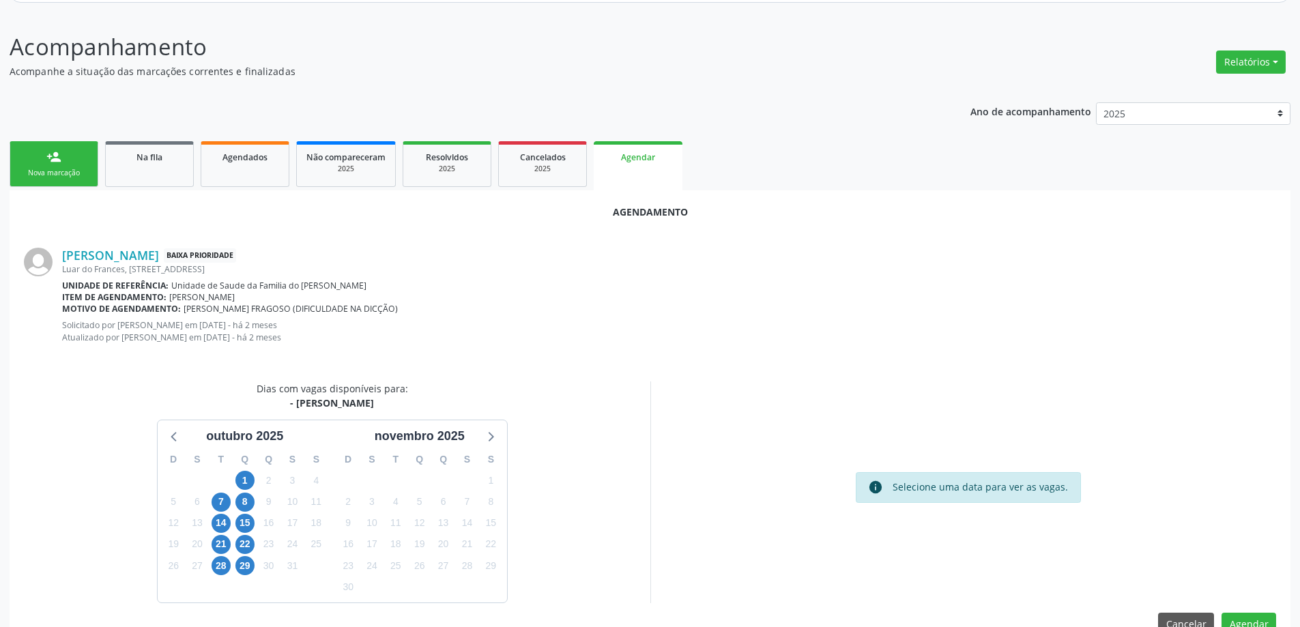
scroll to position [193, 0]
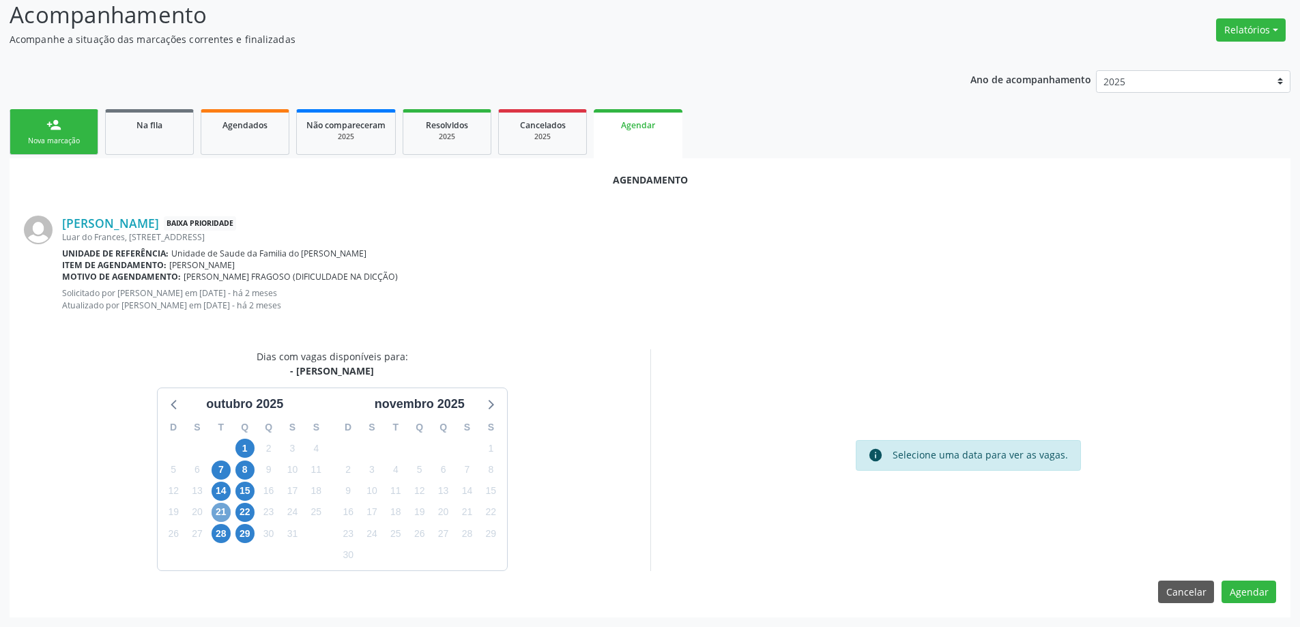
click at [222, 509] on span "21" at bounding box center [220, 512] width 19 height 19
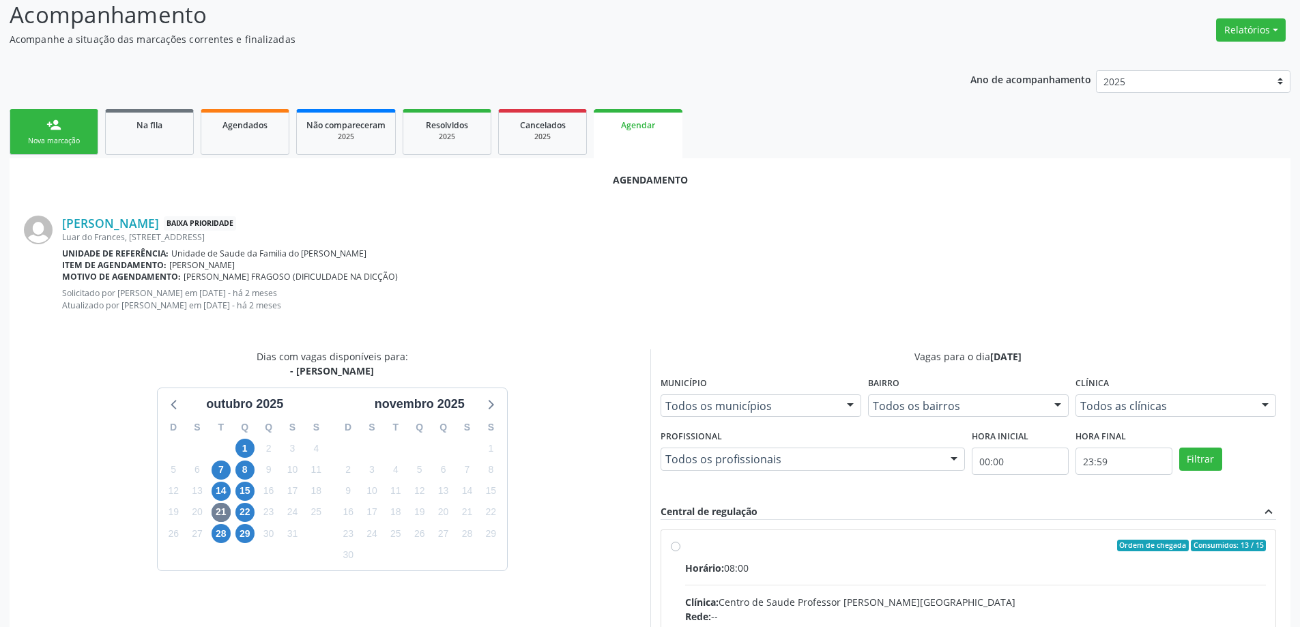
click at [677, 548] on input "Ordem de chegada Consumidos: 13 / 15 Horário: 08:00 Clínica: Centro de Saude Pr…" at bounding box center [676, 546] width 10 height 12
radio input "true"
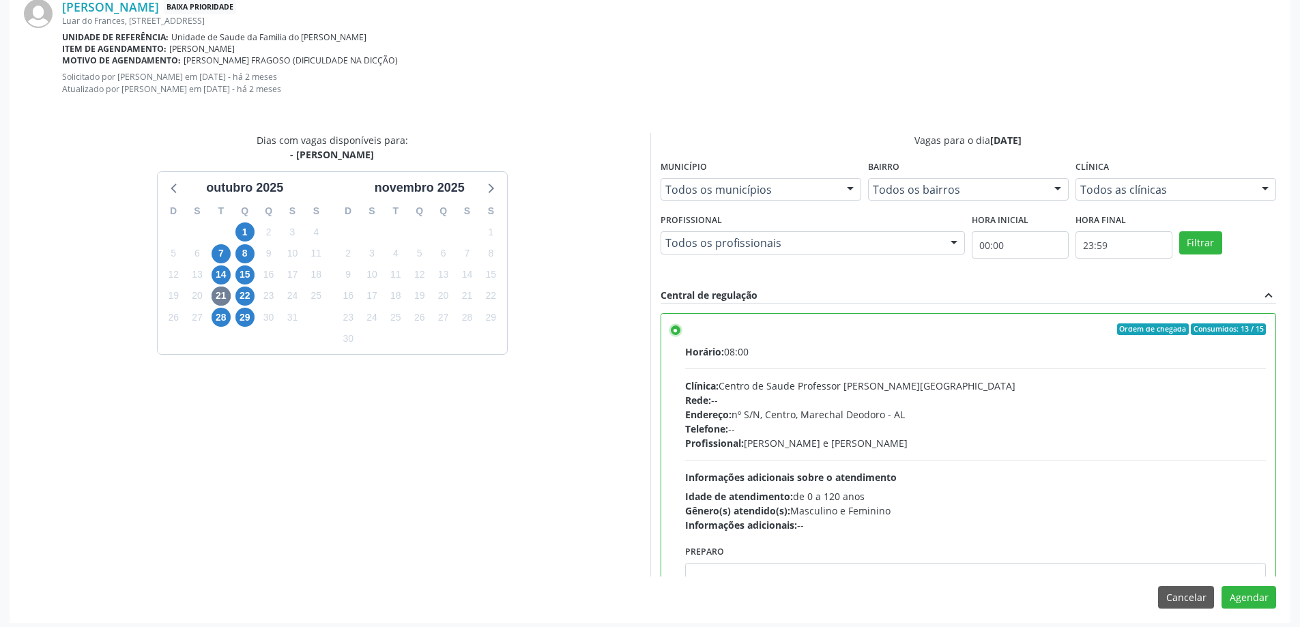
scroll to position [415, 0]
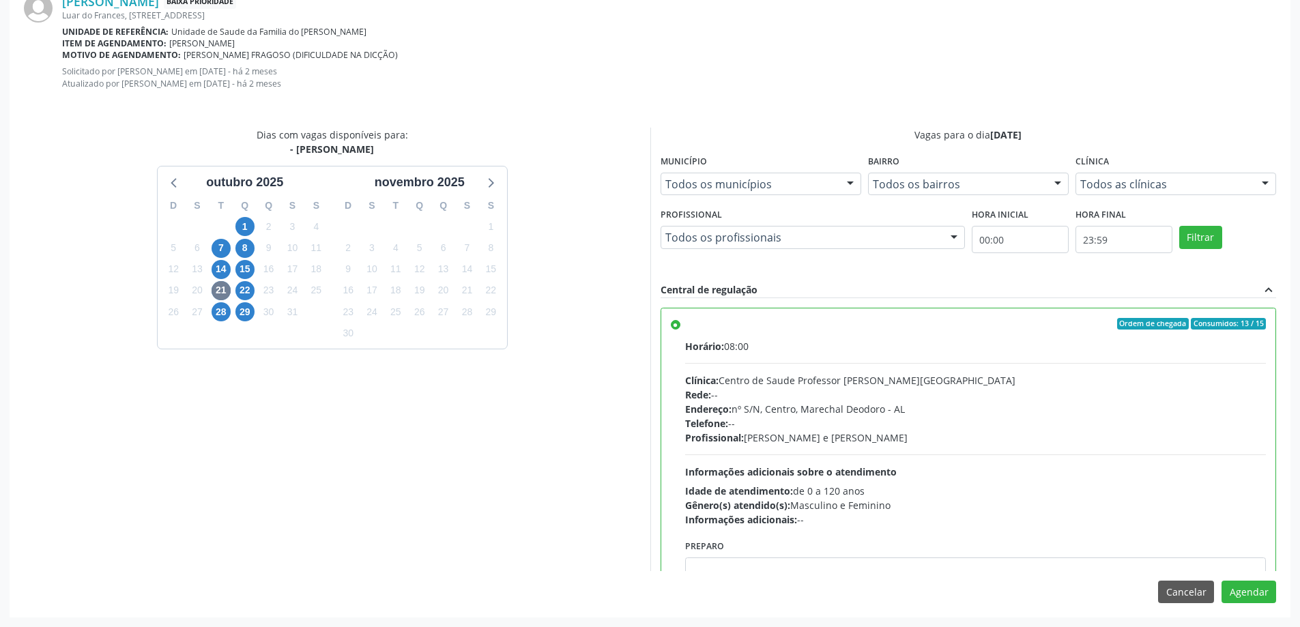
click at [1259, 605] on div "Agendamento [PERSON_NAME] Baixa Prioridade [STREET_ADDRESS] Unidade de referênc…" at bounding box center [650, 277] width 1280 height 681
click at [1259, 595] on button "Agendar" at bounding box center [1248, 592] width 55 height 23
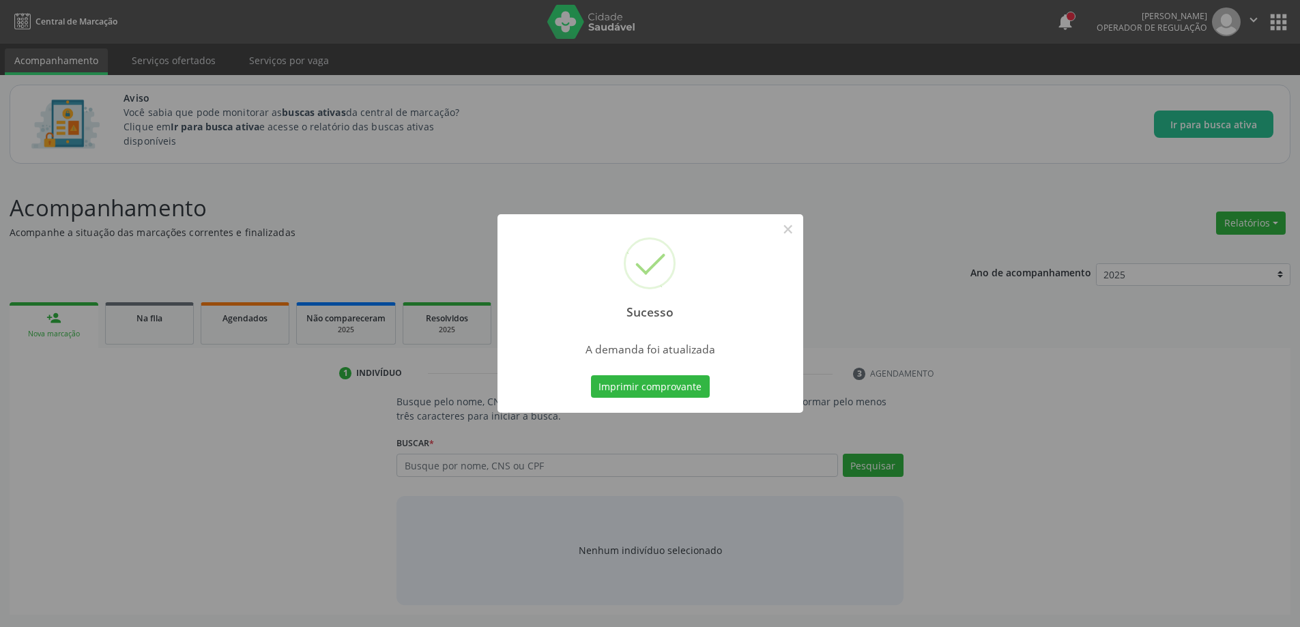
scroll to position [0, 0]
click at [785, 230] on button "×" at bounding box center [792, 229] width 23 height 23
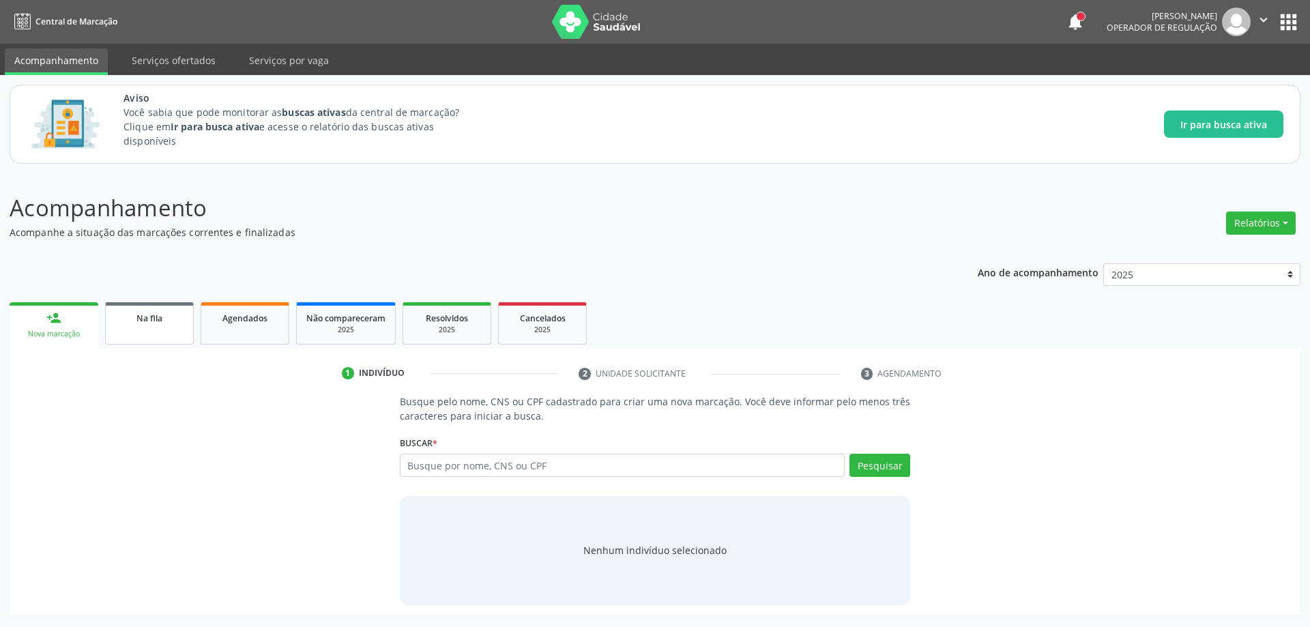
click at [149, 332] on link "Na fila" at bounding box center [149, 323] width 89 height 42
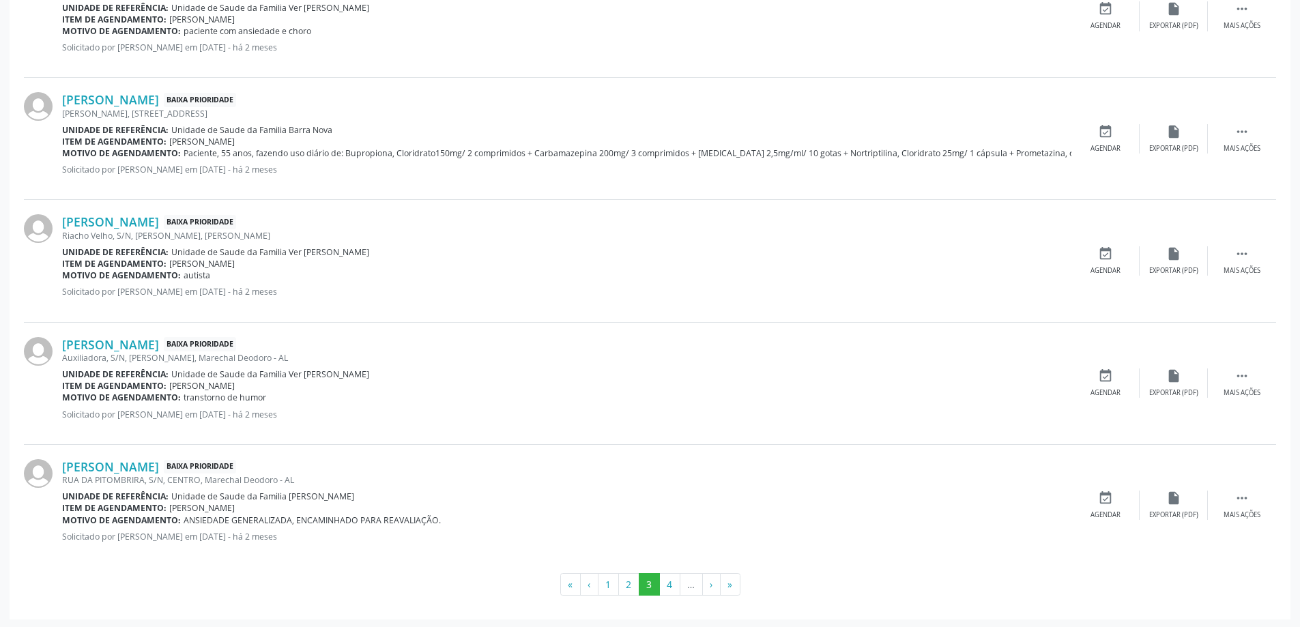
scroll to position [1776, 0]
click at [116, 462] on link "[PERSON_NAME]" at bounding box center [110, 464] width 97 height 15
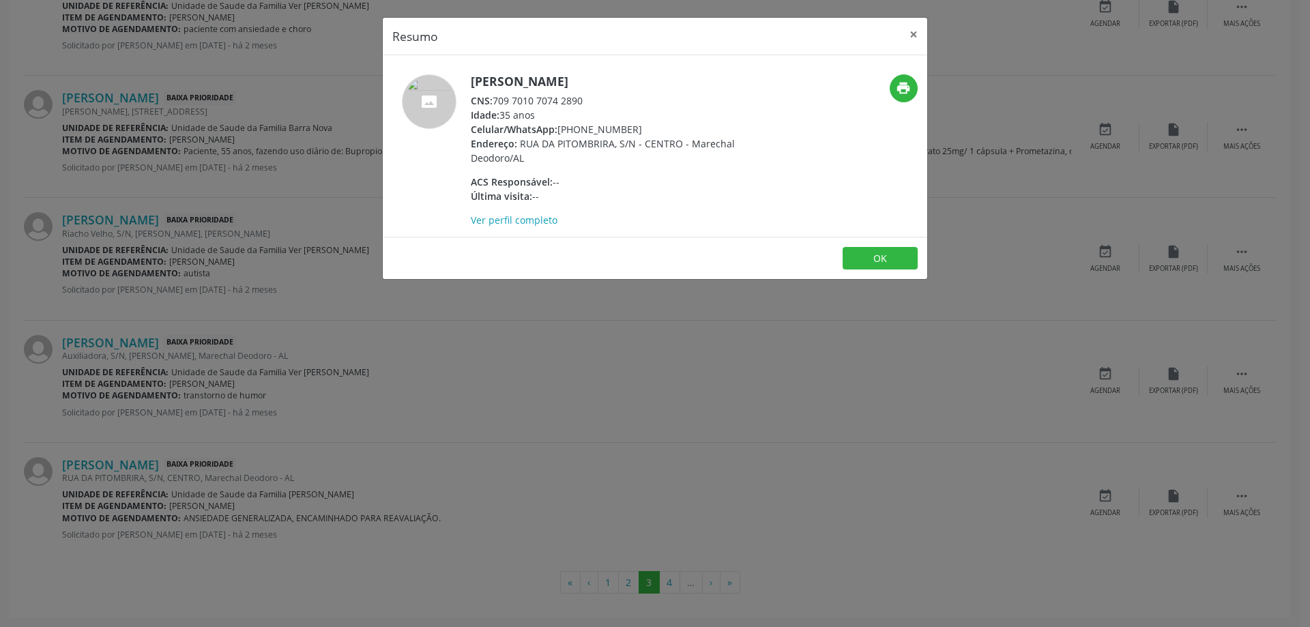
drag, startPoint x: 583, startPoint y: 103, endPoint x: 497, endPoint y: 98, distance: 86.1
click at [497, 98] on div "CNS: 709 7010 7074 2890" at bounding box center [603, 100] width 265 height 14
click at [919, 37] on button "×" at bounding box center [913, 34] width 27 height 33
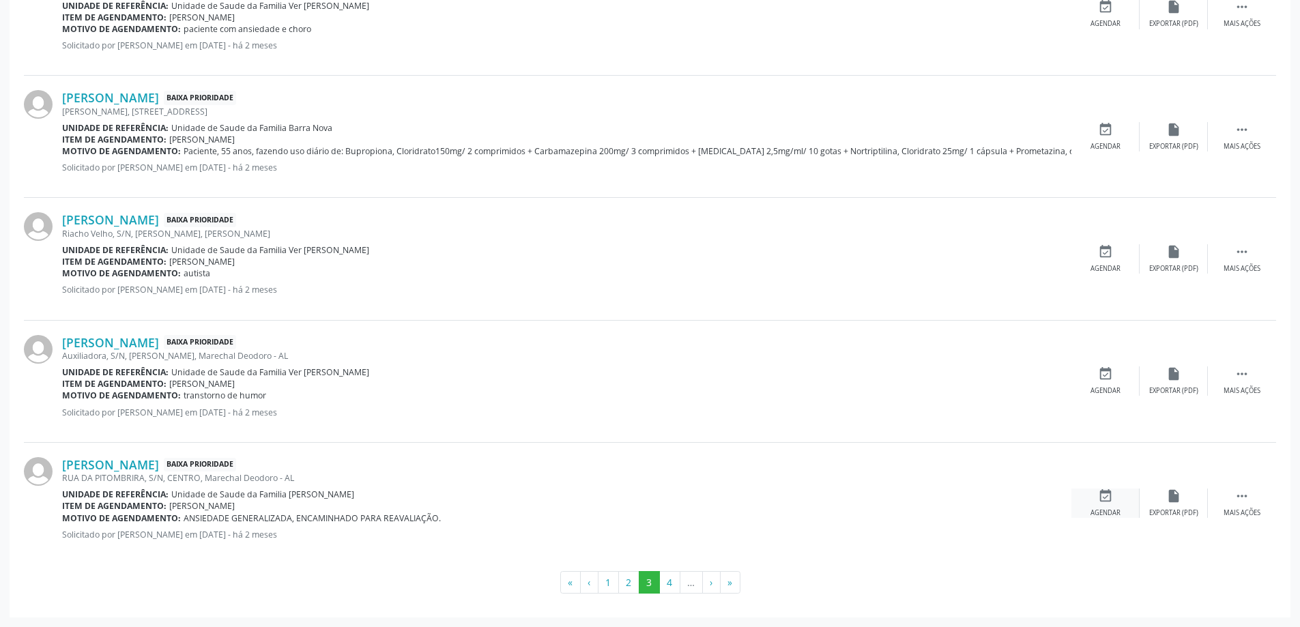
click at [1113, 507] on div "event_available Agendar" at bounding box center [1105, 502] width 68 height 29
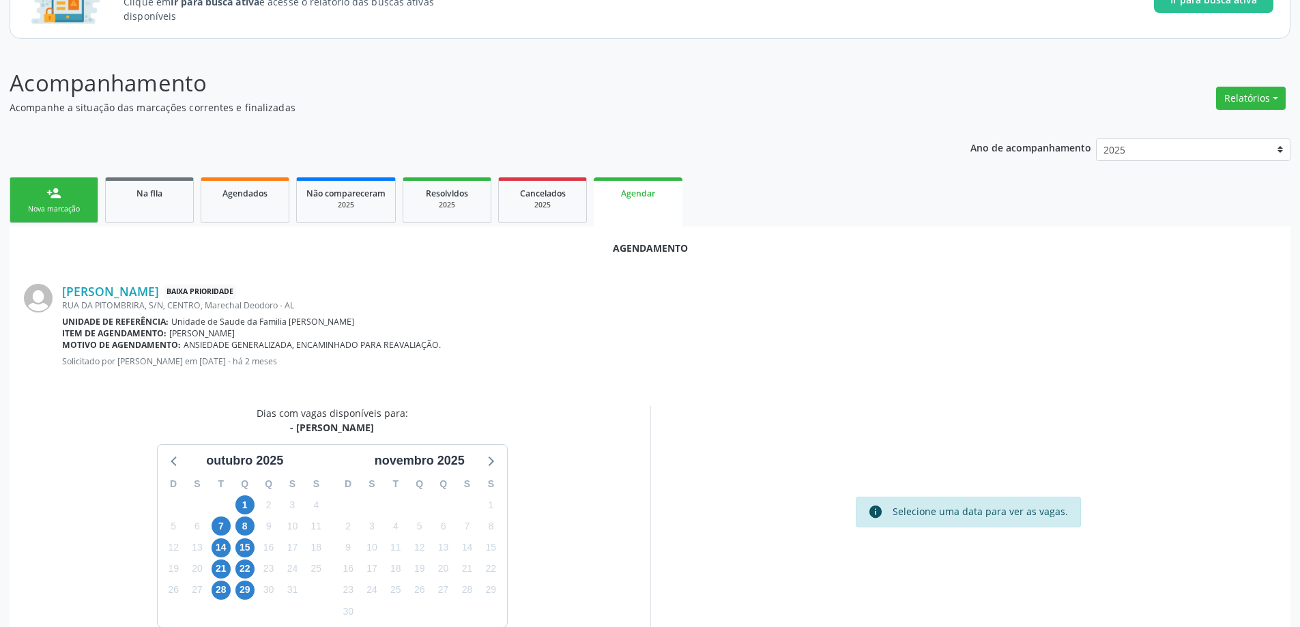
scroll to position [136, 0]
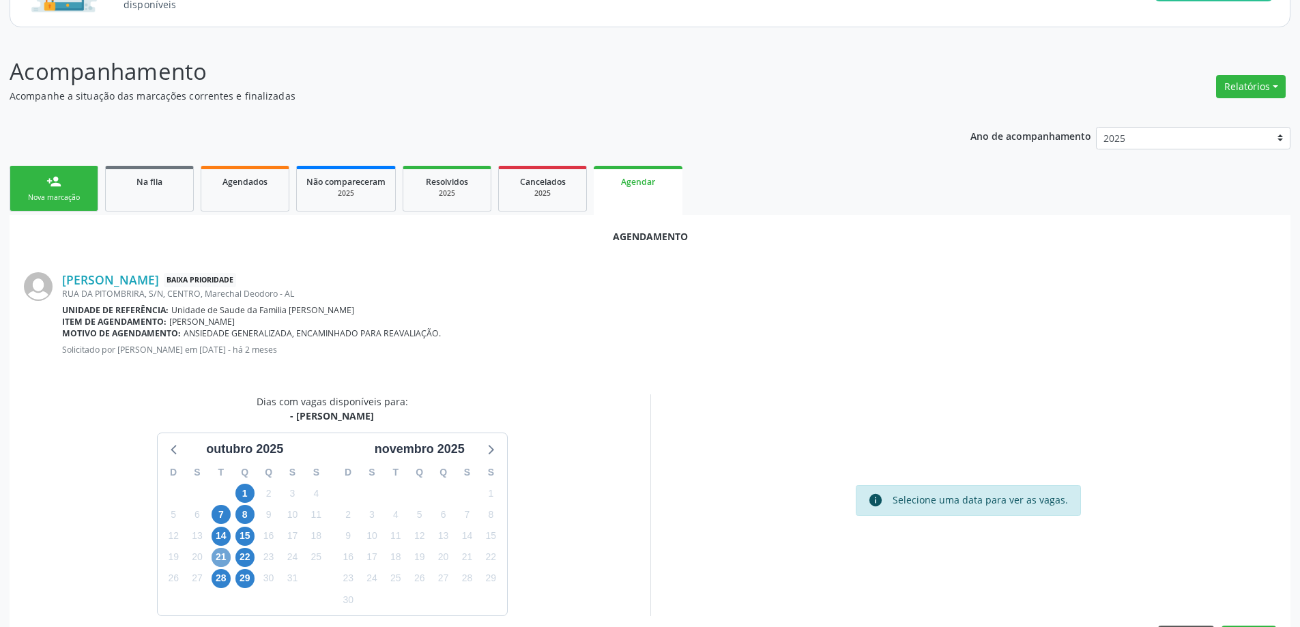
click at [221, 557] on span "21" at bounding box center [220, 557] width 19 height 19
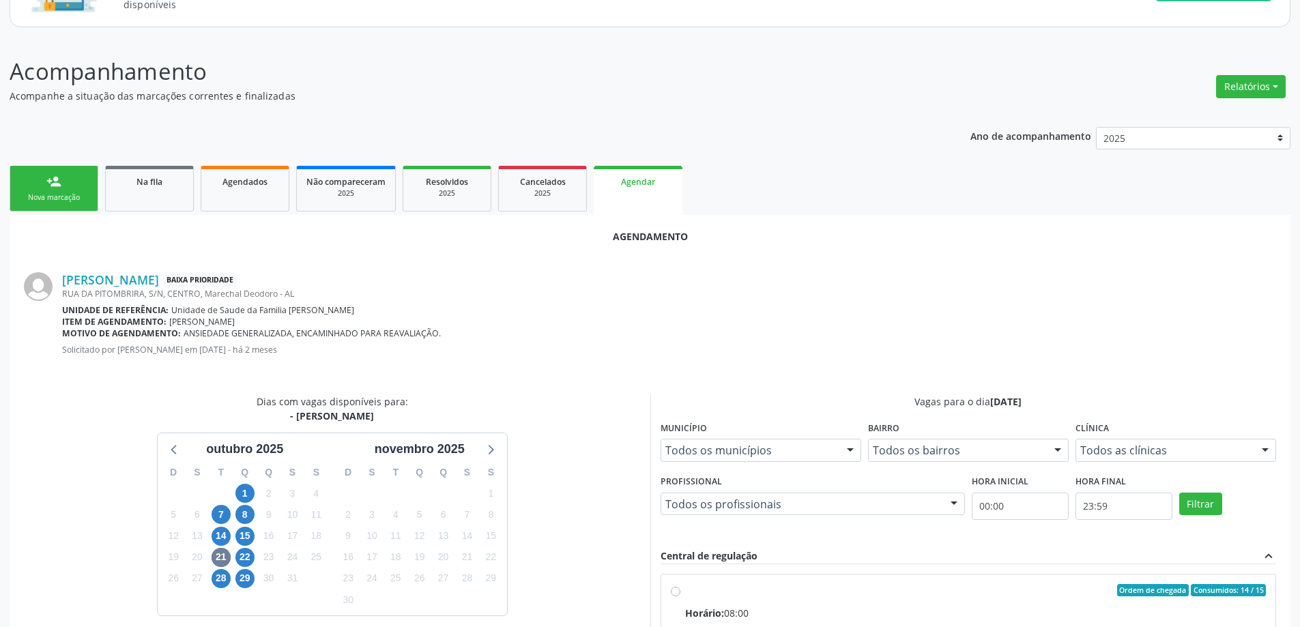
click at [678, 587] on input "Ordem de chegada Consumidos: 14 / 15 Horário: 08:00 Clínica: Centro de Saude Pr…" at bounding box center [676, 590] width 10 height 12
radio input "true"
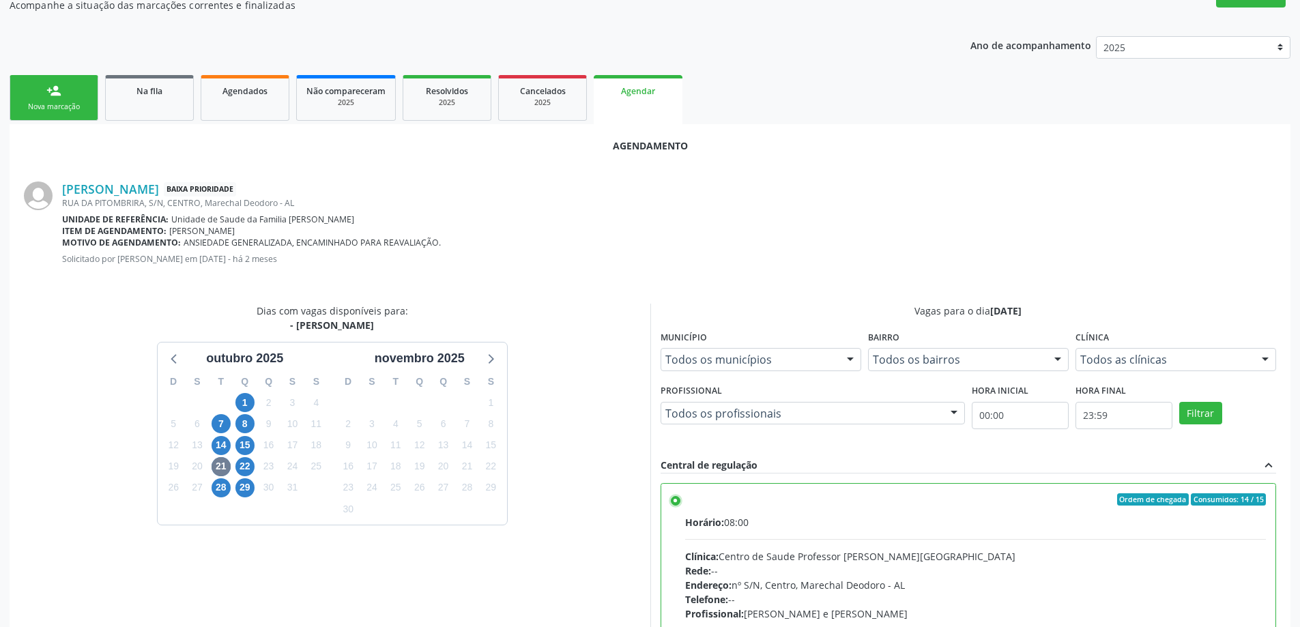
scroll to position [403, 0]
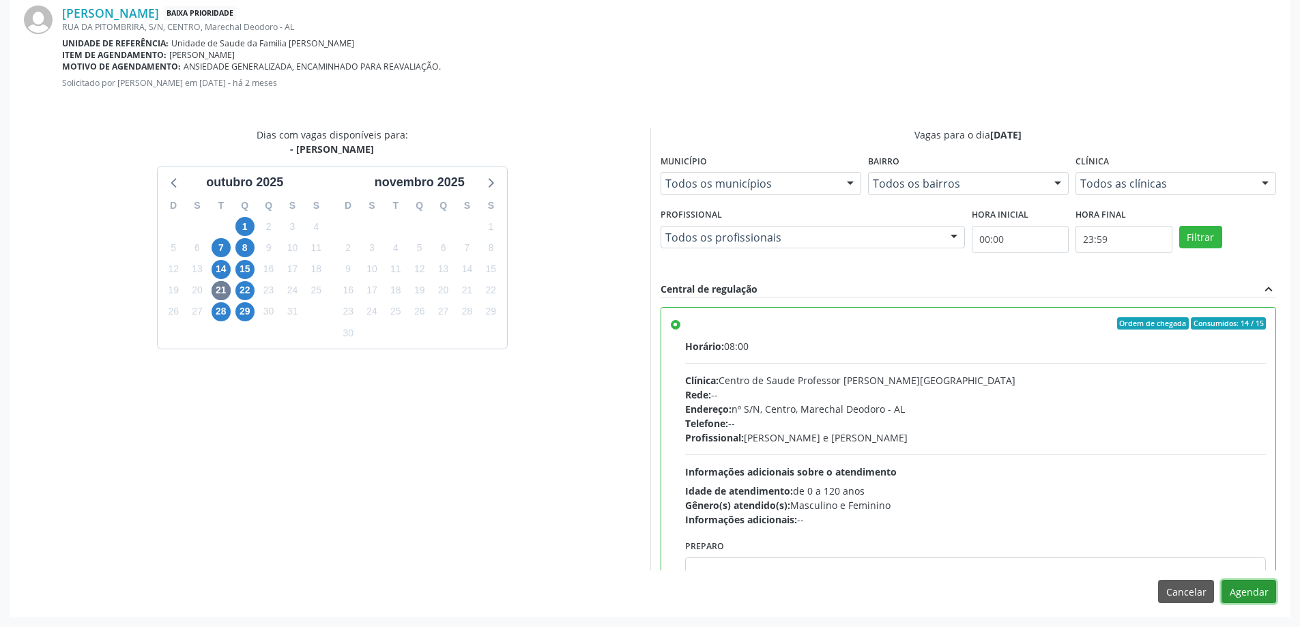
click at [1255, 597] on button "Agendar" at bounding box center [1248, 591] width 55 height 23
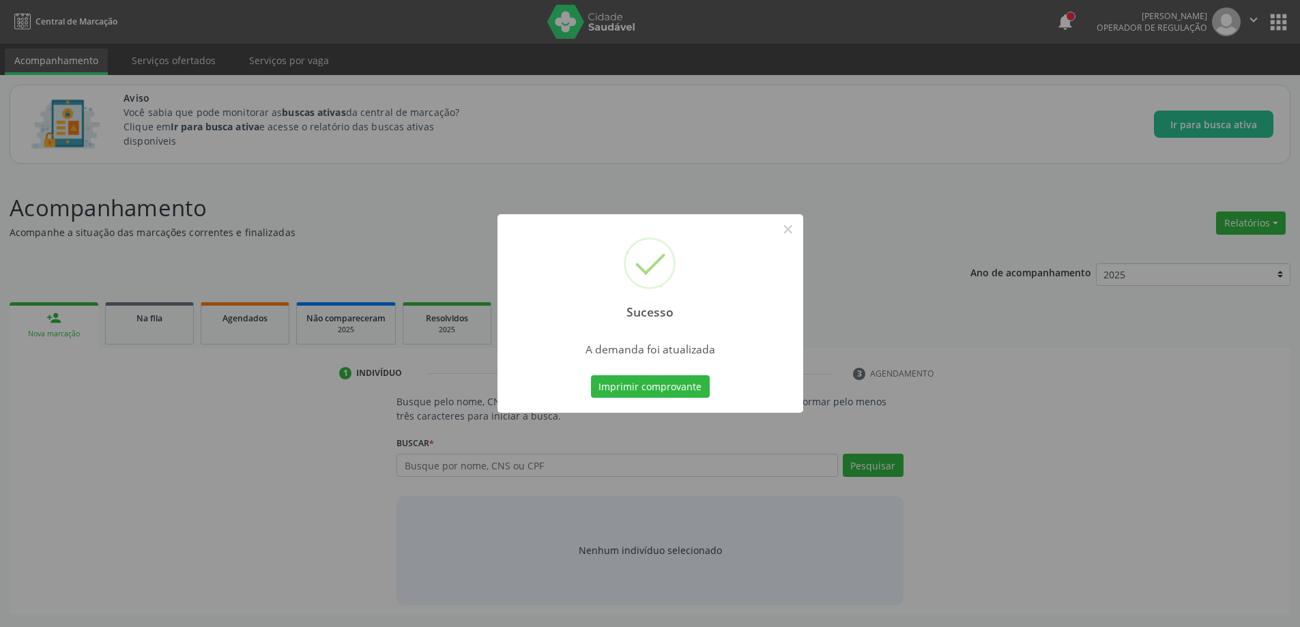
scroll to position [0, 0]
click at [795, 222] on button "×" at bounding box center [792, 229] width 23 height 23
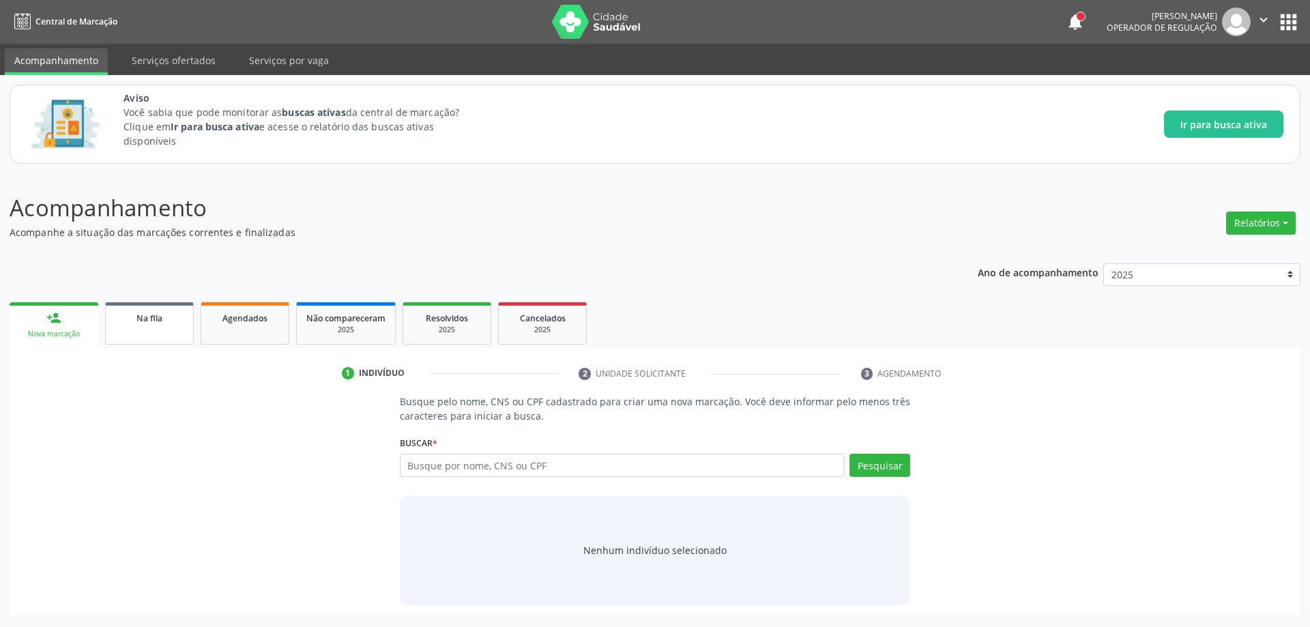
click at [137, 324] on div "Na fila" at bounding box center [149, 317] width 68 height 14
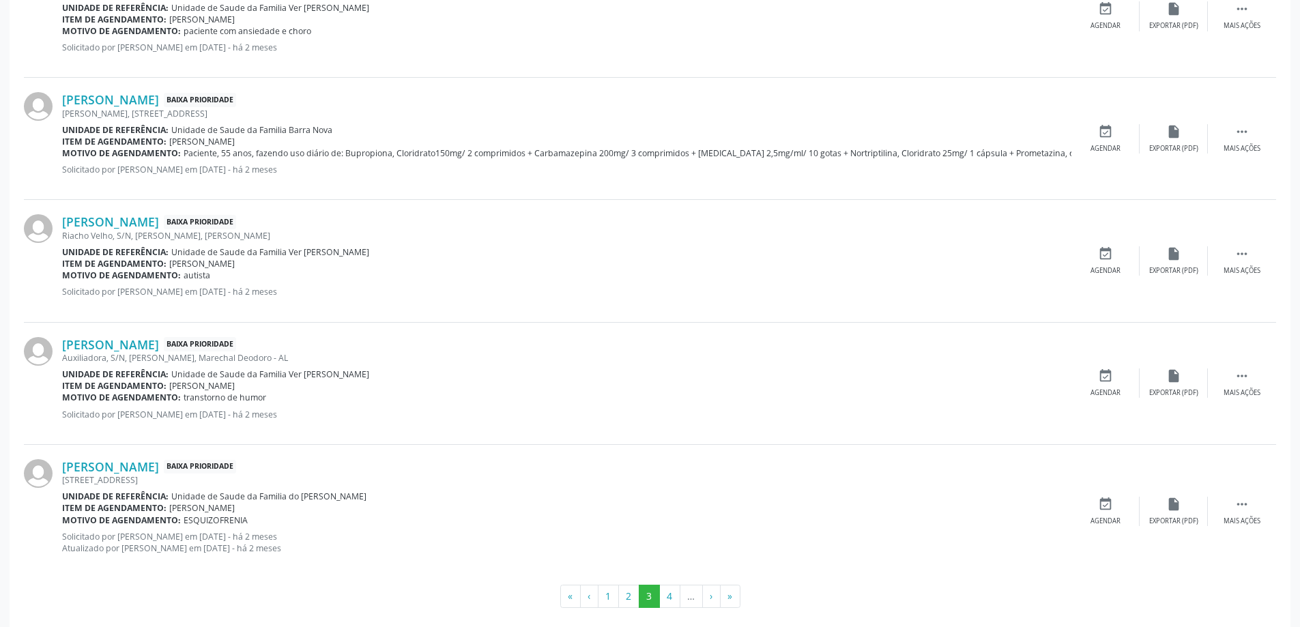
scroll to position [1788, 0]
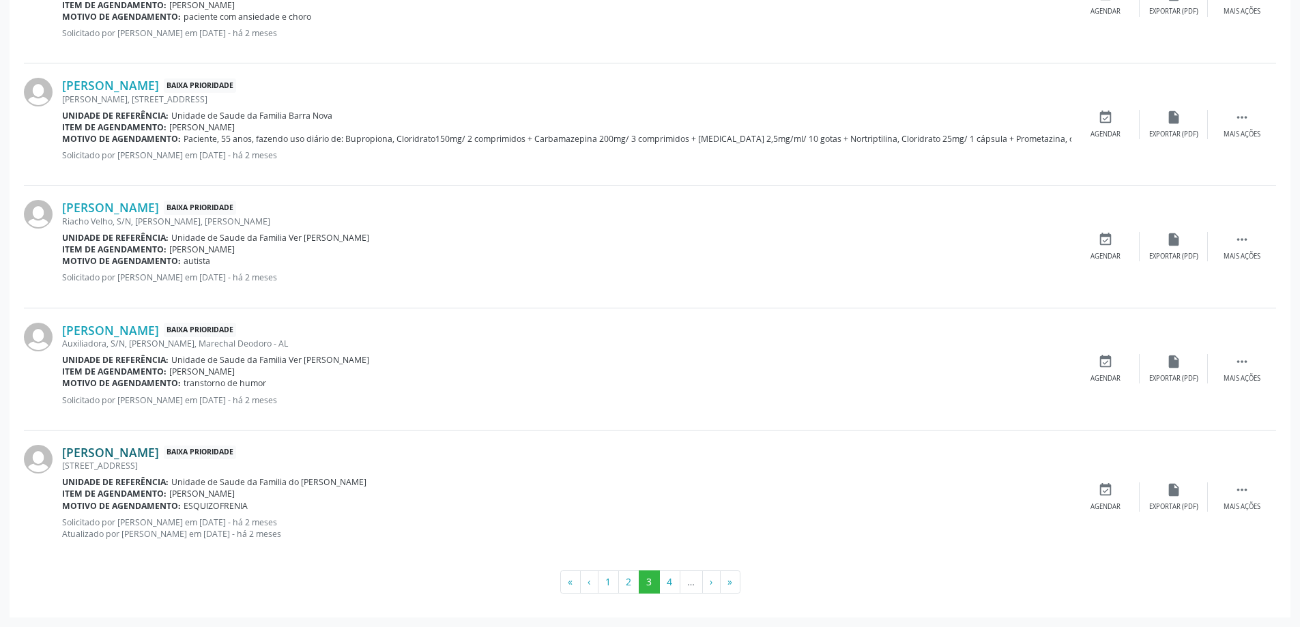
click at [132, 458] on link "[PERSON_NAME]" at bounding box center [110, 452] width 97 height 15
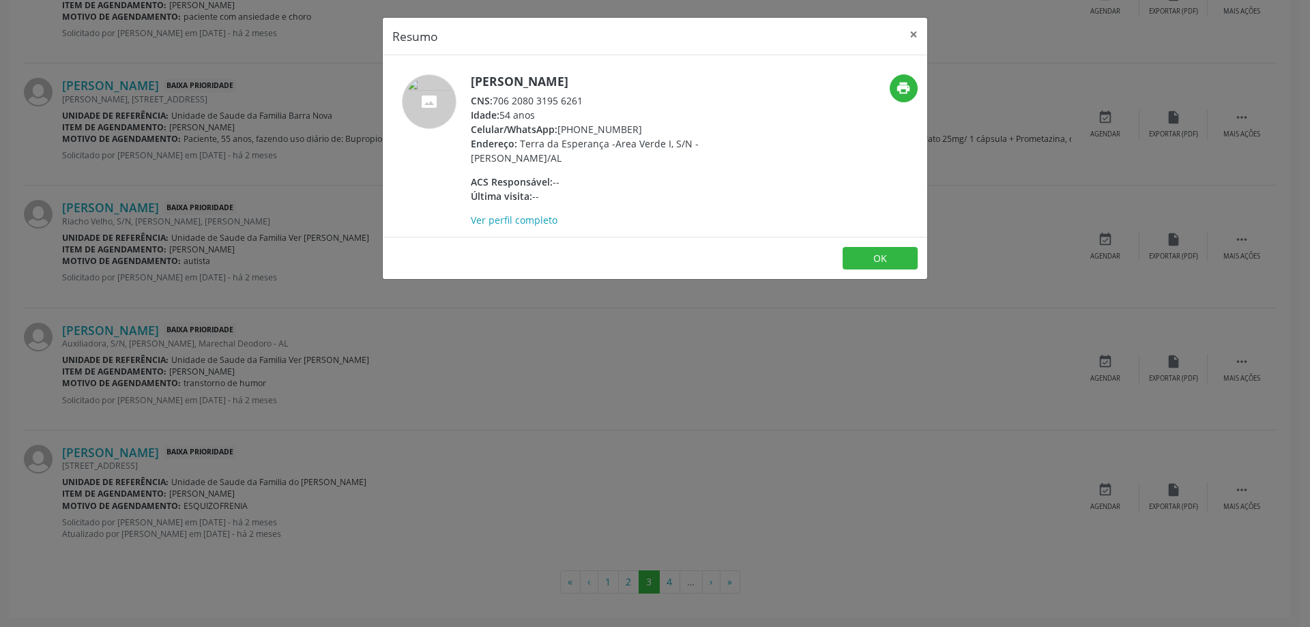
drag, startPoint x: 588, startPoint y: 97, endPoint x: 494, endPoint y: 104, distance: 94.4
click at [494, 104] on div "CNS: 706 2080 3195 6261" at bounding box center [603, 100] width 265 height 14
click at [912, 39] on button "×" at bounding box center [913, 34] width 27 height 33
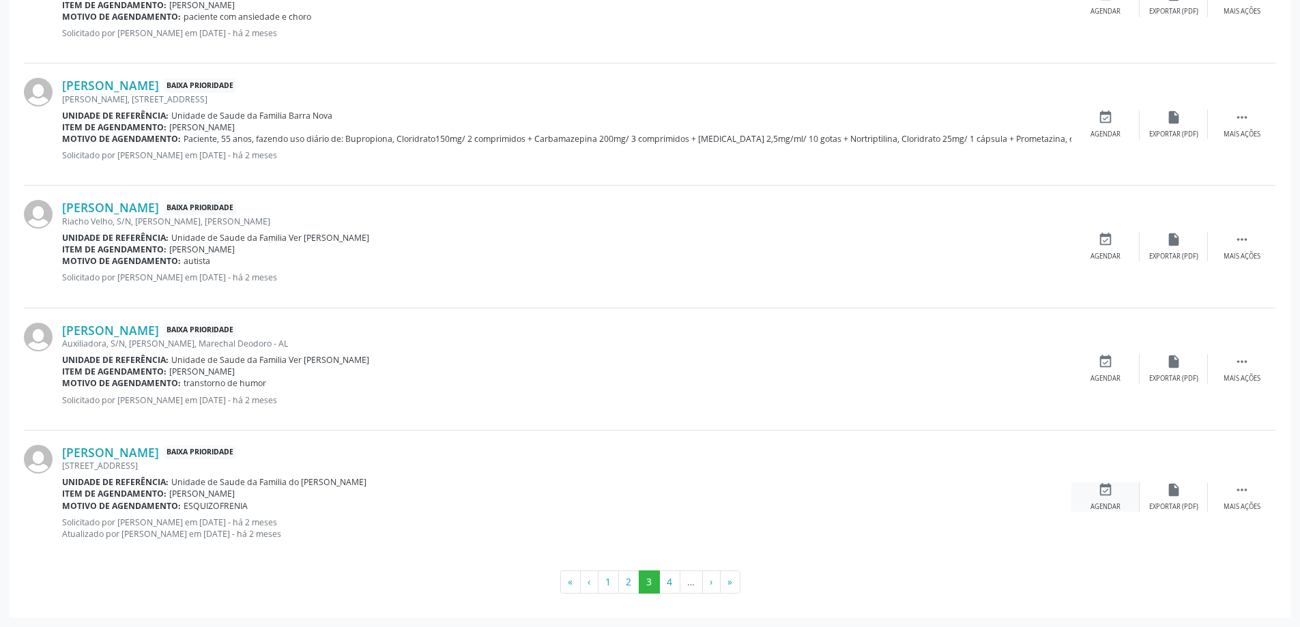
click at [1095, 498] on div "event_available Agendar" at bounding box center [1105, 496] width 68 height 29
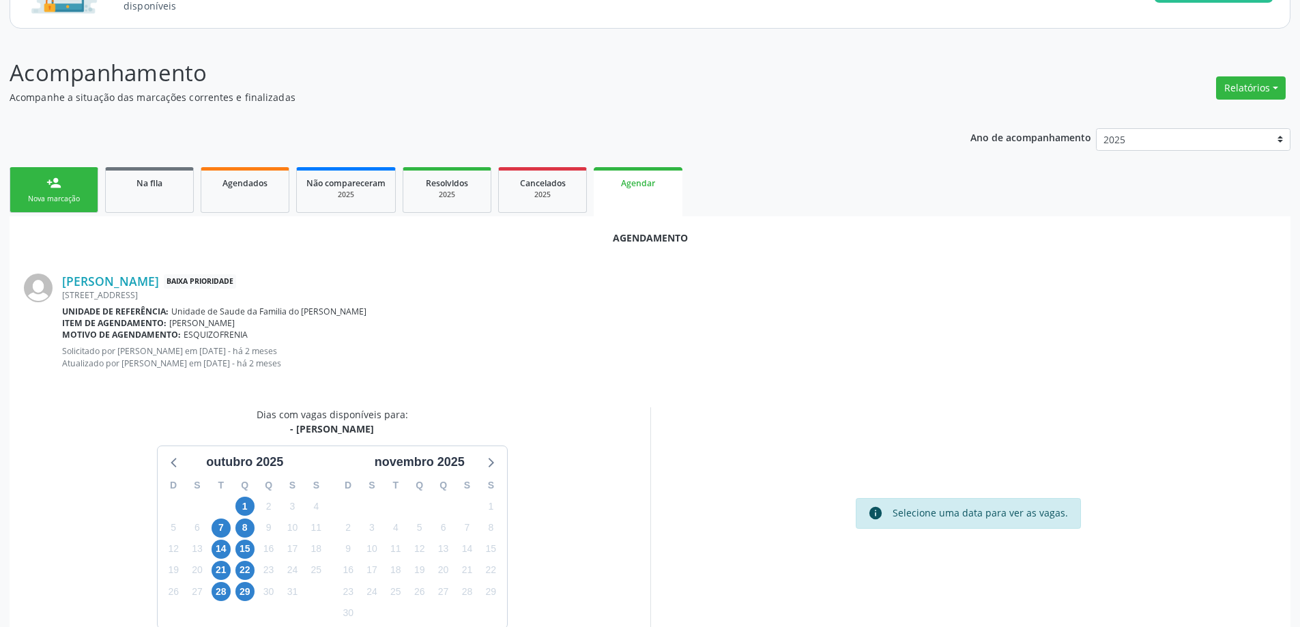
scroll to position [136, 0]
click at [229, 569] on span "21" at bounding box center [220, 568] width 19 height 19
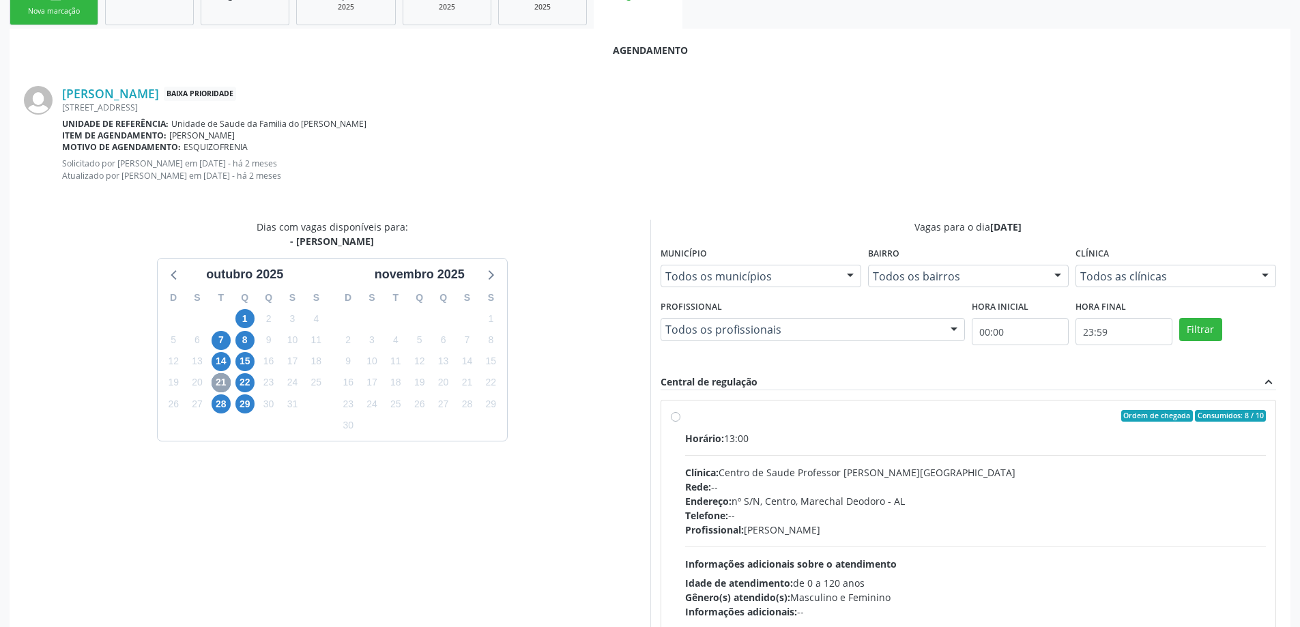
scroll to position [391, 0]
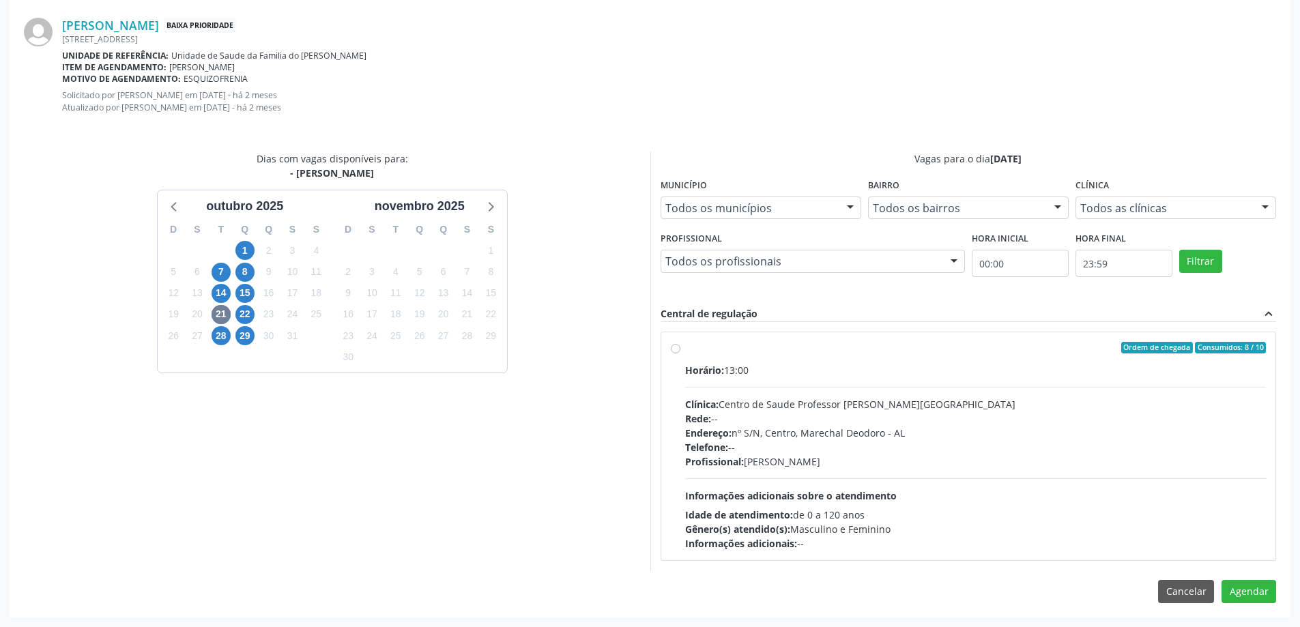
click at [685, 345] on label "Ordem de chegada Consumidos: 8 / 10 Horário: 13:00 Clínica: Centro de Saude Pro…" at bounding box center [975, 446] width 581 height 209
click at [679, 345] on input "Ordem de chegada Consumidos: 8 / 10 Horário: 13:00 Clínica: Centro de Saude Pro…" at bounding box center [676, 348] width 10 height 12
radio input "true"
click at [1258, 605] on button "Agendar" at bounding box center [1248, 615] width 55 height 23
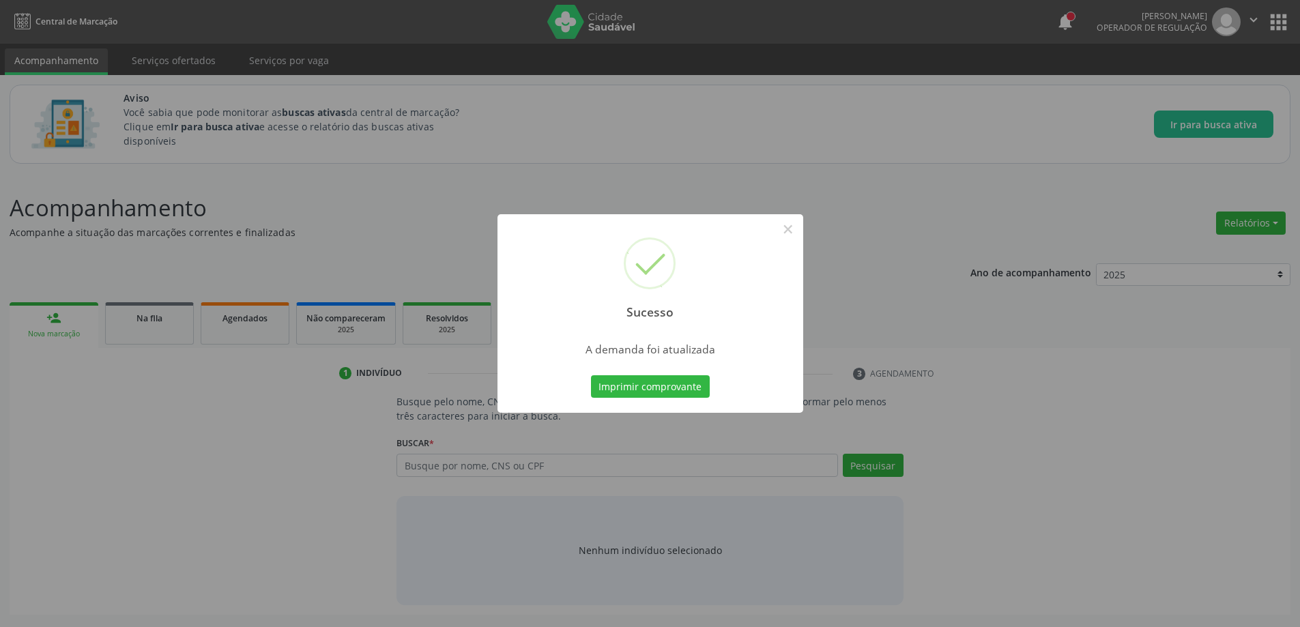
scroll to position [0, 0]
click at [789, 230] on button "×" at bounding box center [792, 229] width 23 height 23
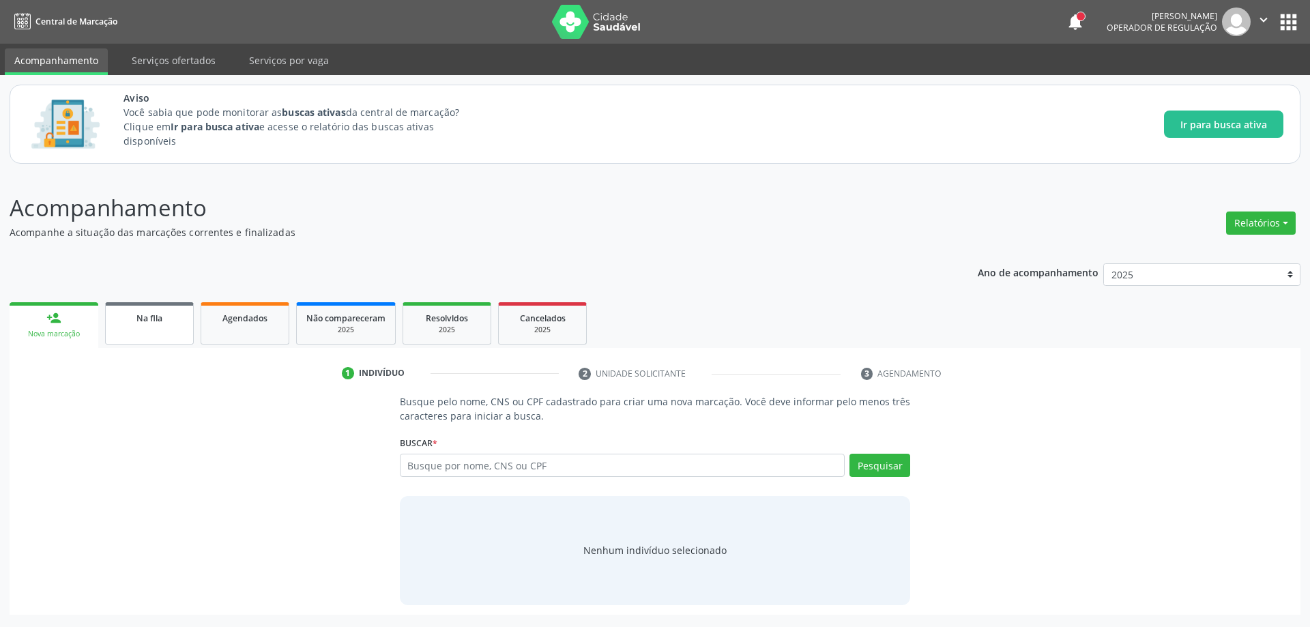
click at [160, 317] on span "Na fila" at bounding box center [149, 318] width 26 height 12
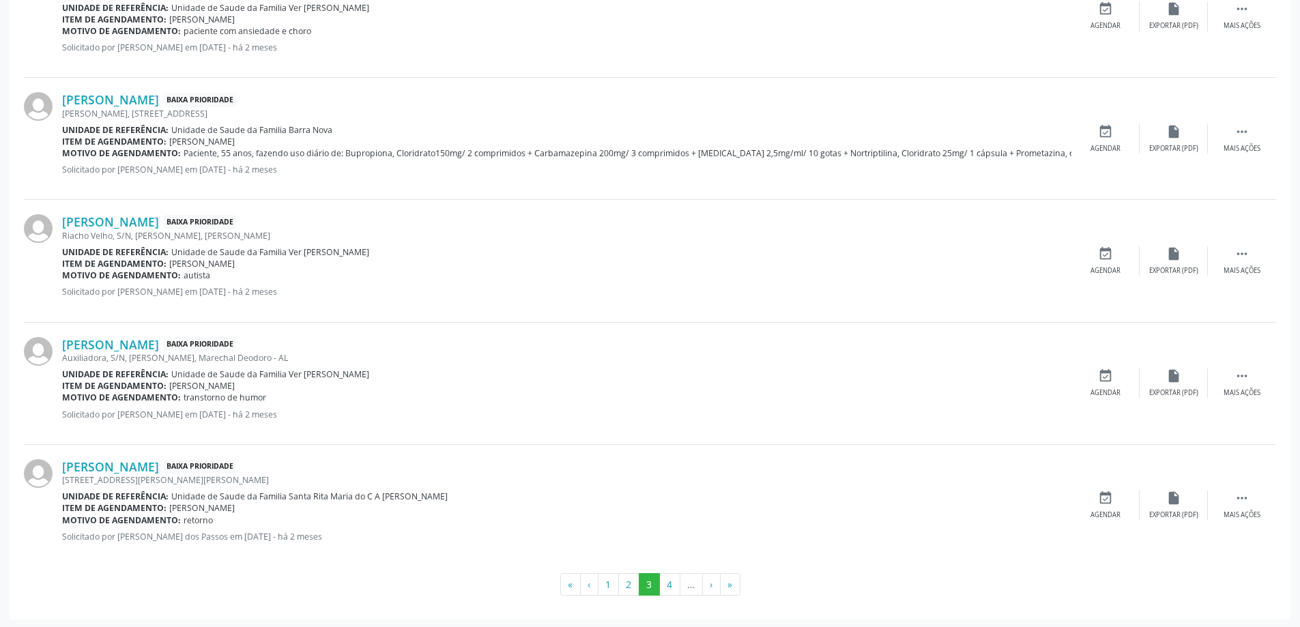
scroll to position [1776, 0]
click at [673, 591] on button "4" at bounding box center [669, 582] width 21 height 23
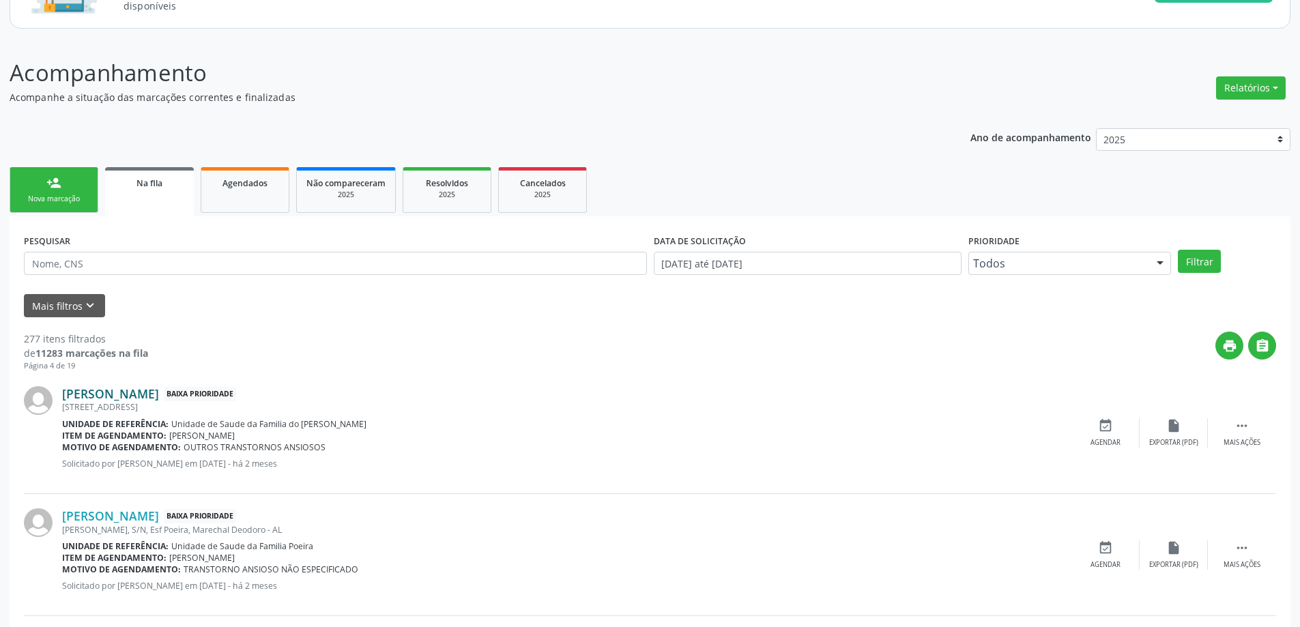
scroll to position [136, 0]
click at [153, 391] on link "[PERSON_NAME]" at bounding box center [110, 392] width 97 height 15
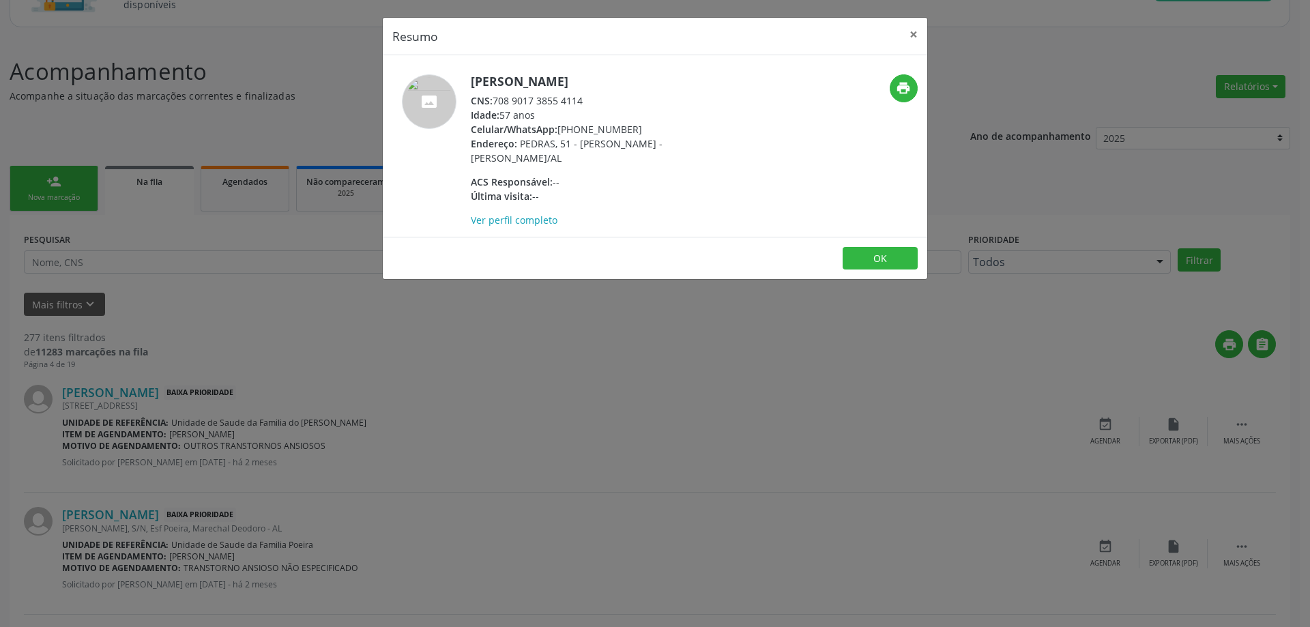
drag, startPoint x: 584, startPoint y: 100, endPoint x: 496, endPoint y: 104, distance: 88.1
click at [496, 104] on div "CNS: 708 9017 3855 4114" at bounding box center [603, 100] width 265 height 14
click at [918, 37] on button "×" at bounding box center [913, 34] width 27 height 33
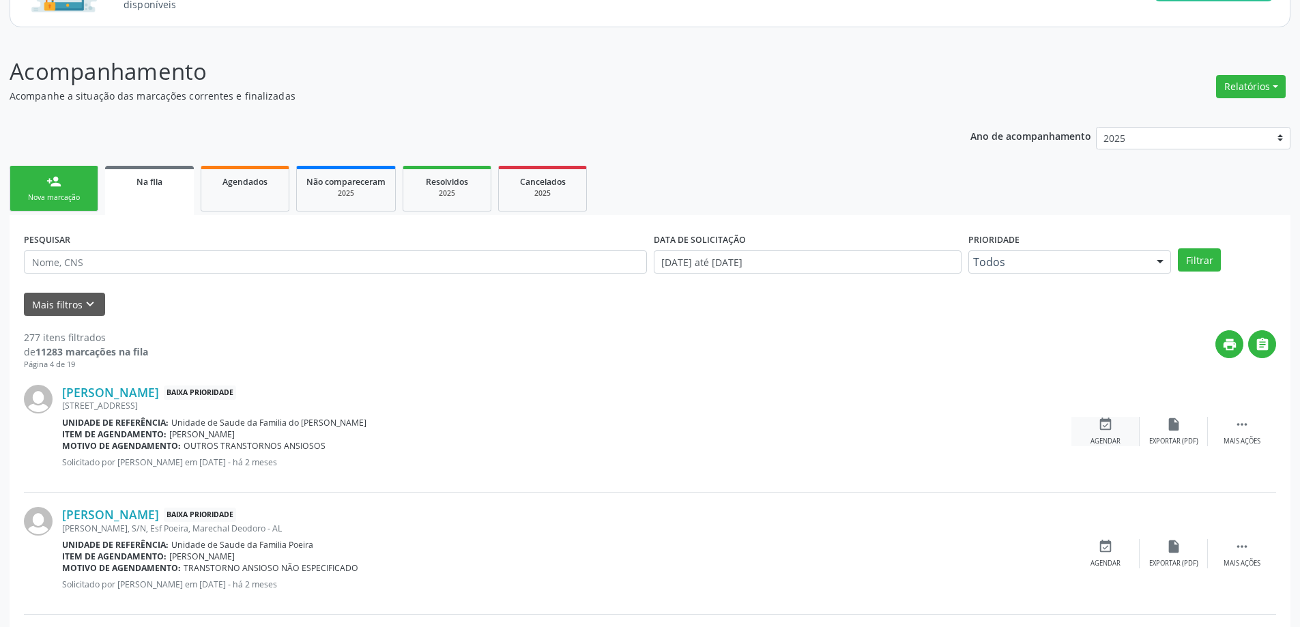
click at [1115, 433] on div "event_available Agendar" at bounding box center [1105, 431] width 68 height 29
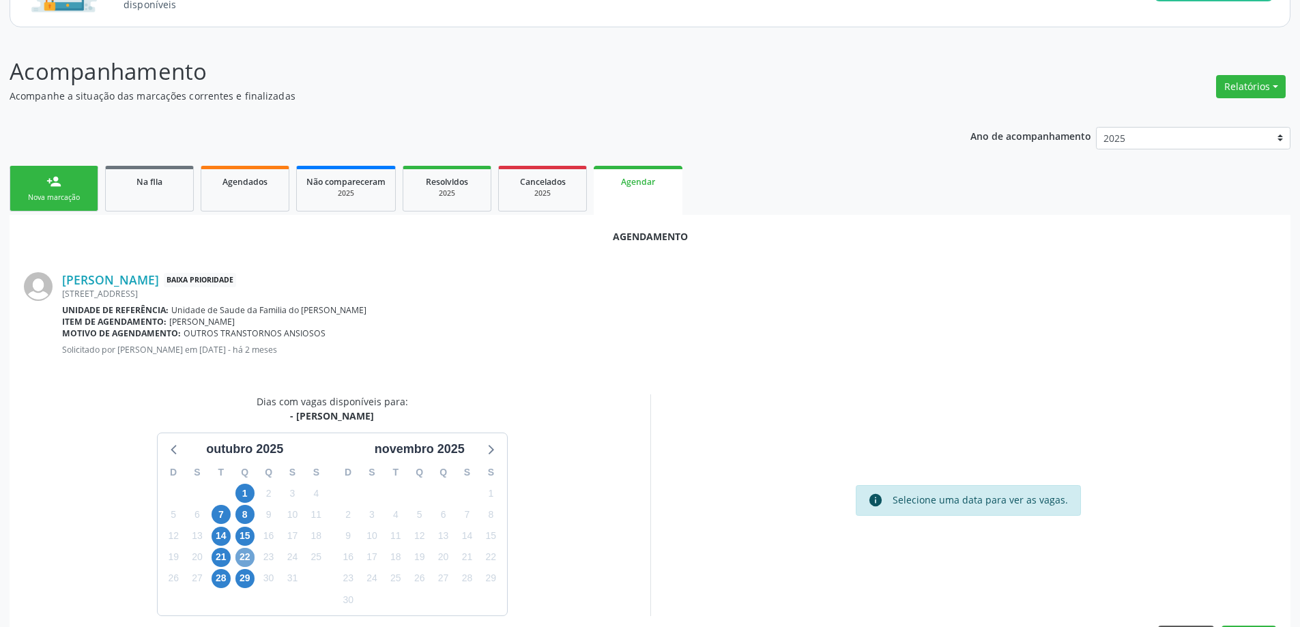
click at [248, 556] on span "22" at bounding box center [244, 557] width 19 height 19
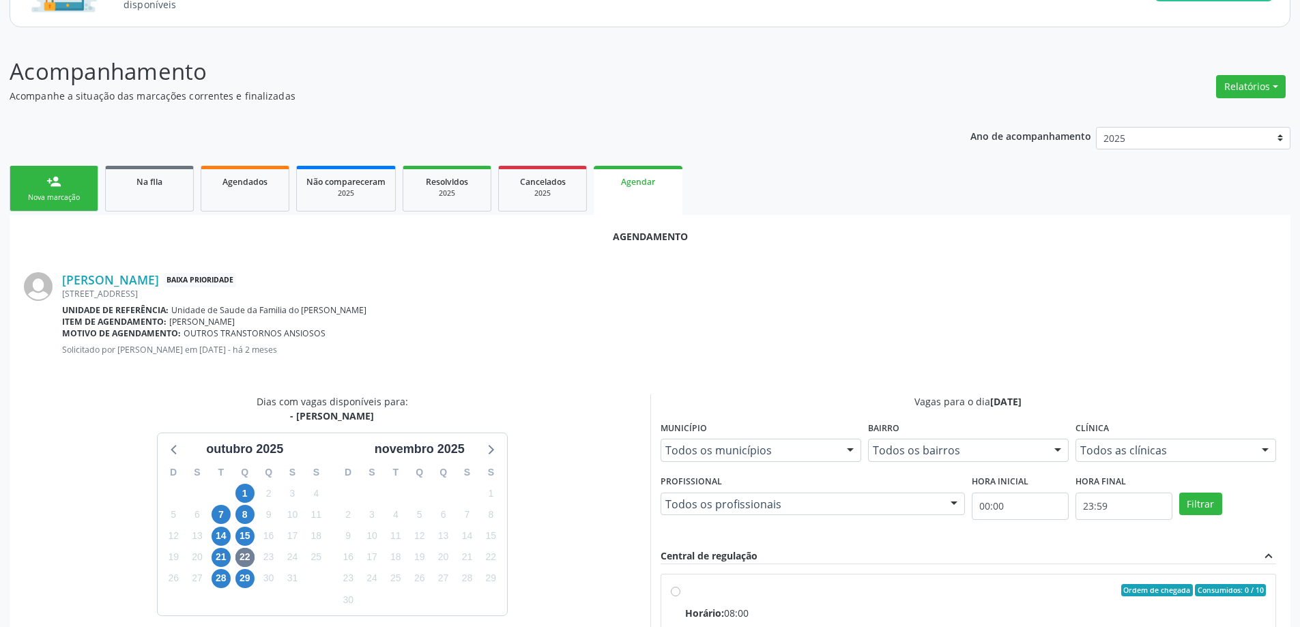
radio input "true"
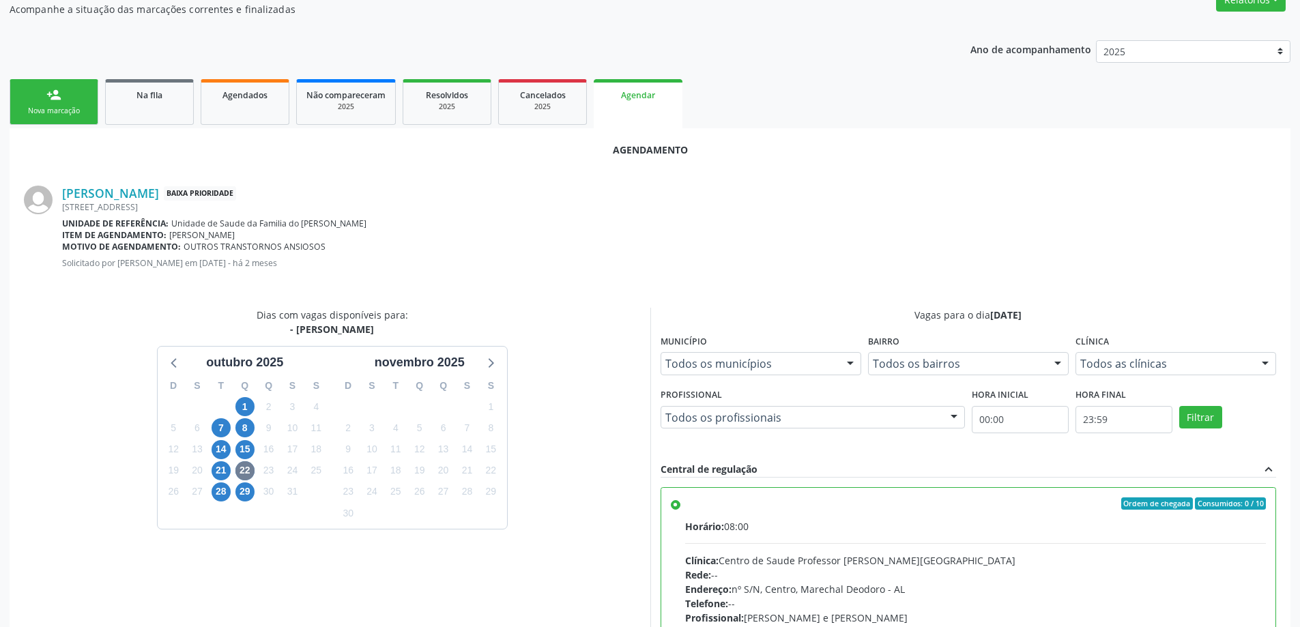
scroll to position [403, 0]
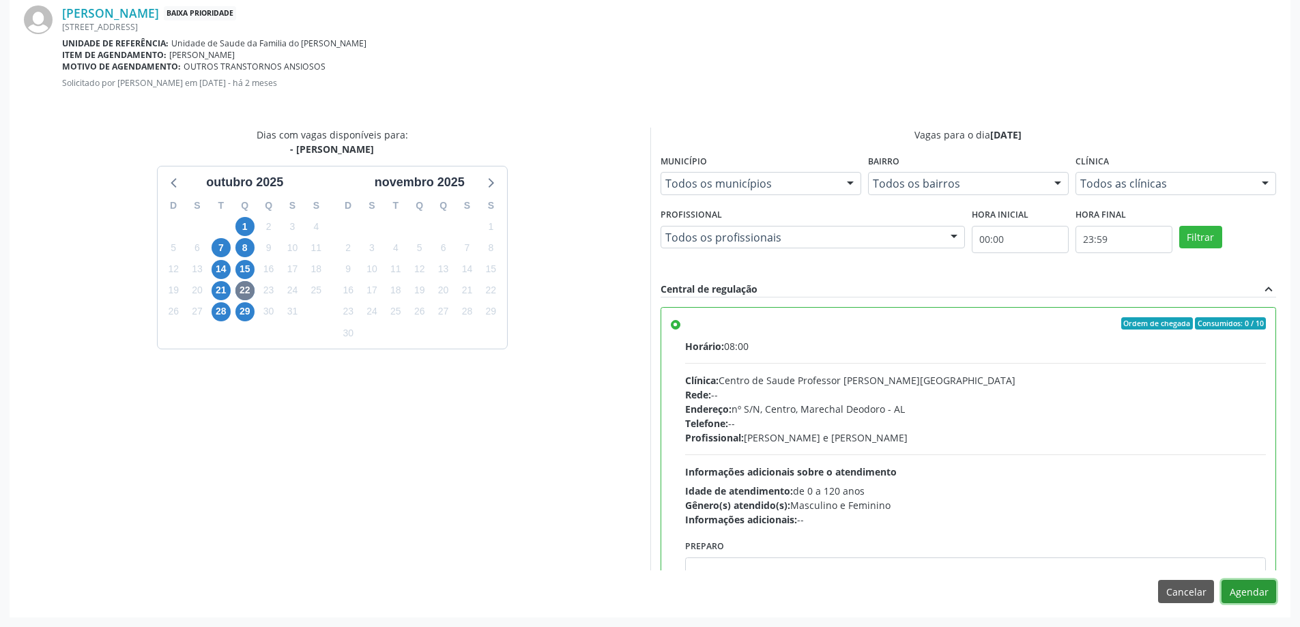
click at [1259, 598] on button "Agendar" at bounding box center [1248, 591] width 55 height 23
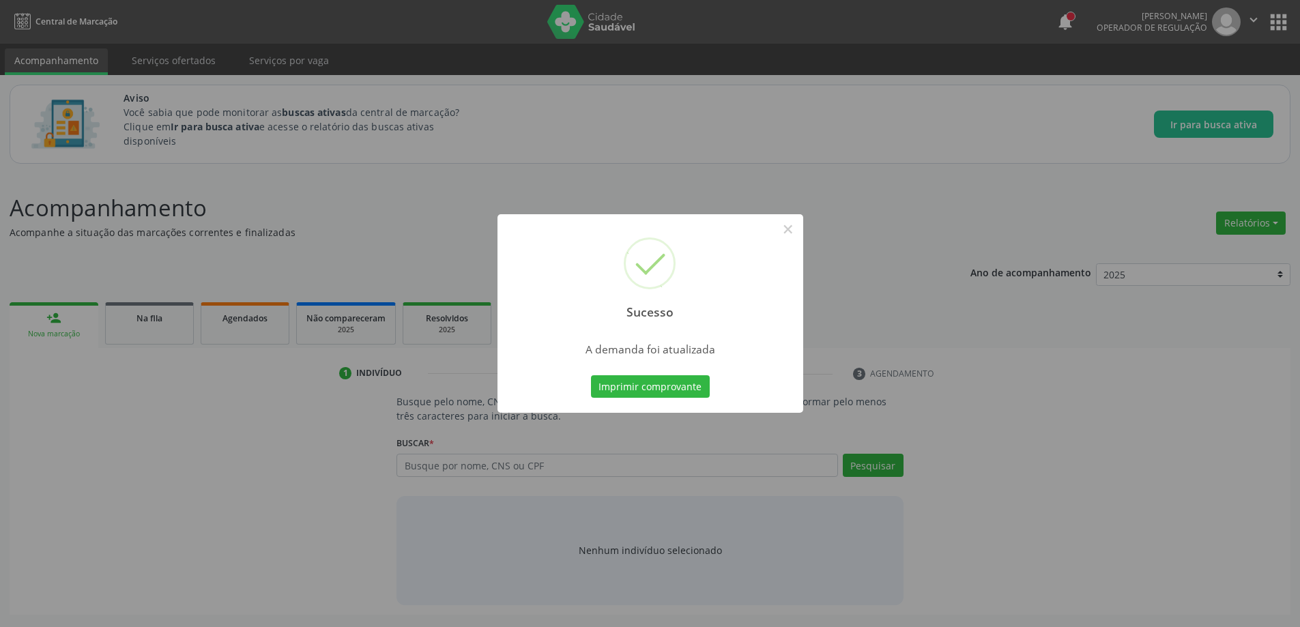
scroll to position [0, 0]
click at [791, 229] on button "×" at bounding box center [792, 229] width 23 height 23
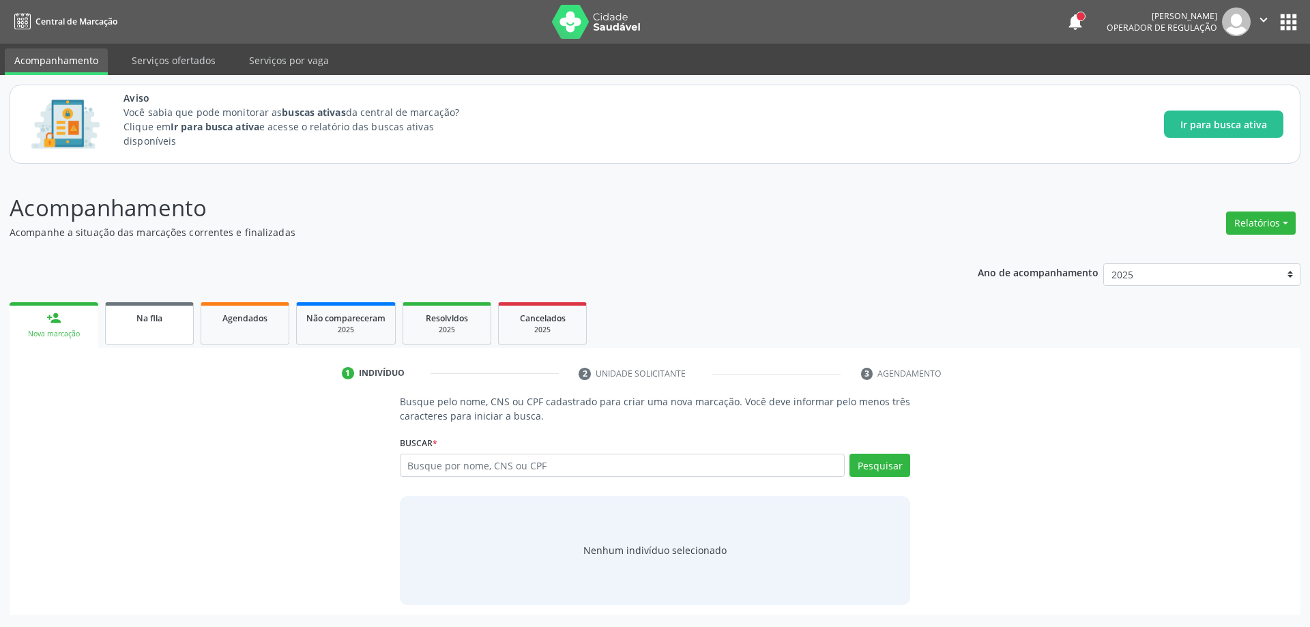
click at [158, 321] on span "Na fila" at bounding box center [149, 318] width 26 height 12
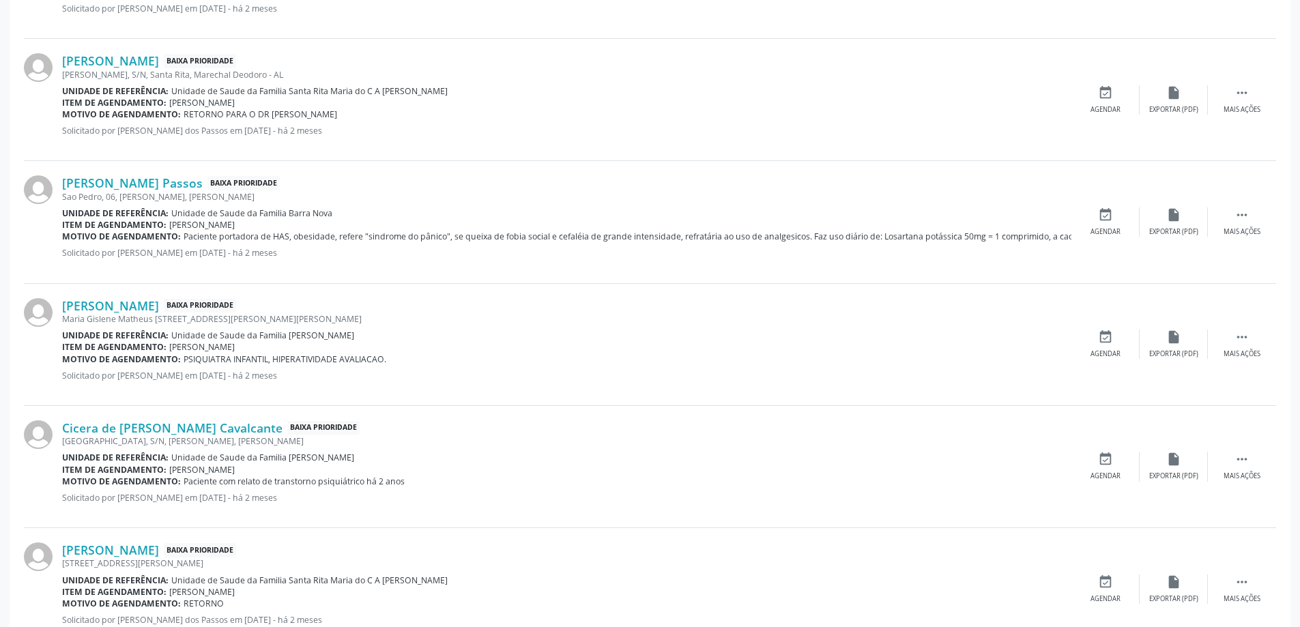
scroll to position [614, 0]
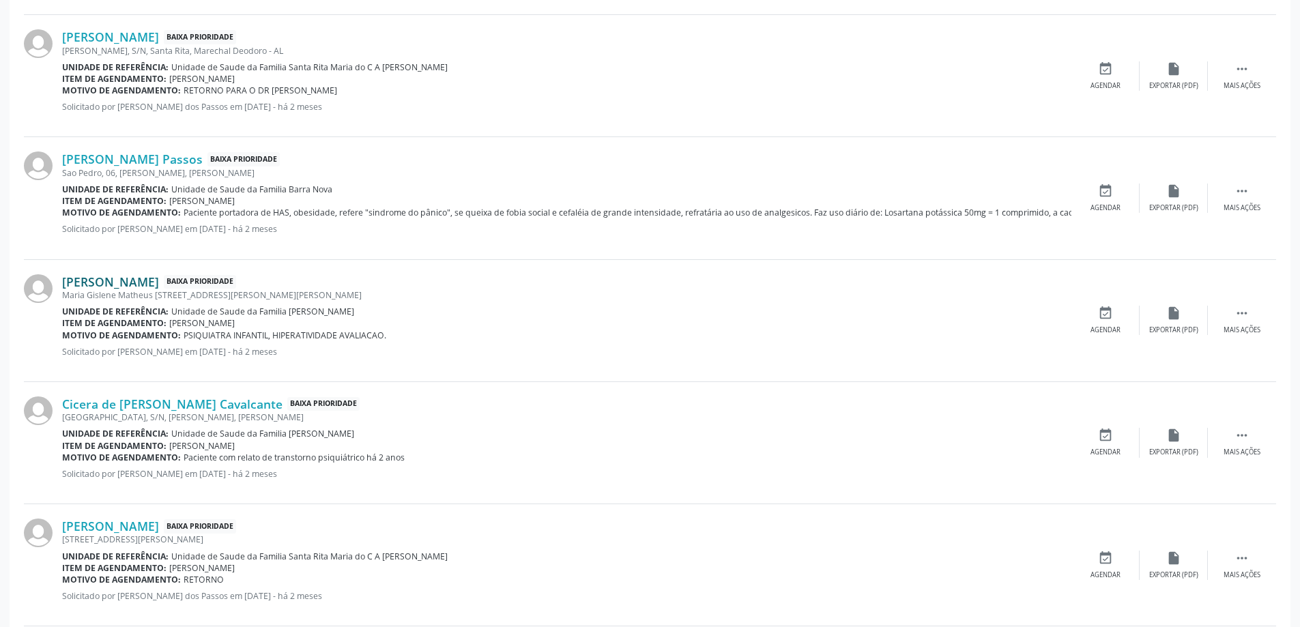
click at [143, 284] on link "[PERSON_NAME]" at bounding box center [110, 281] width 97 height 15
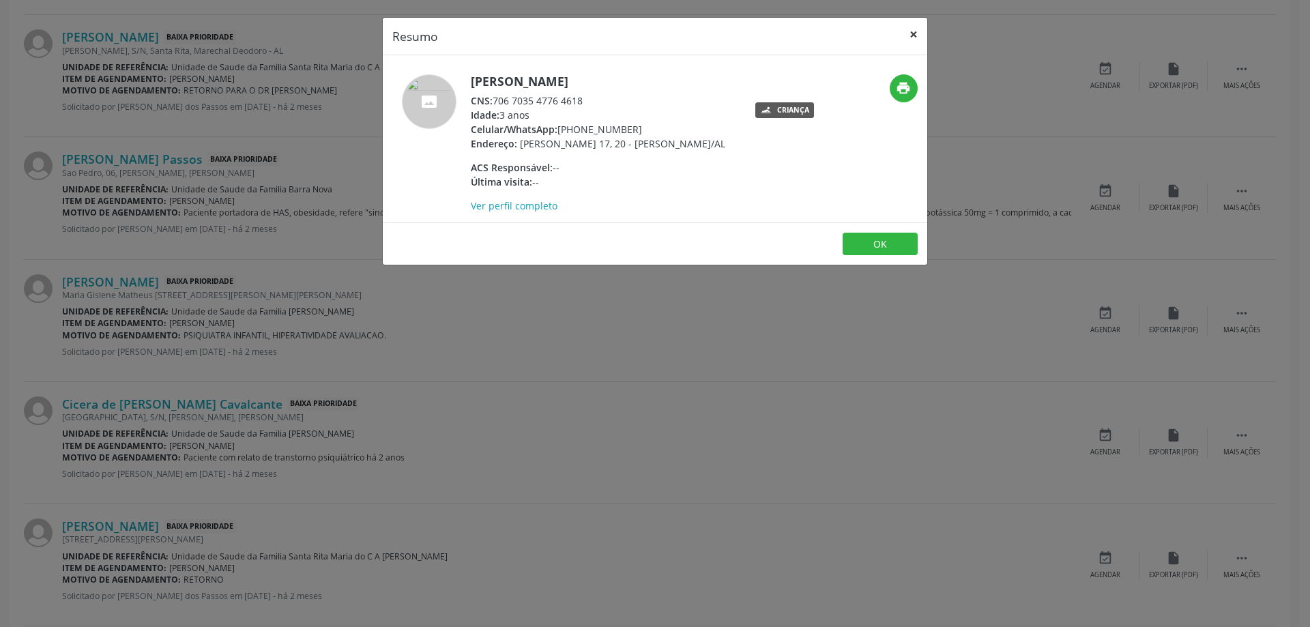
click at [922, 35] on button "×" at bounding box center [913, 34] width 27 height 33
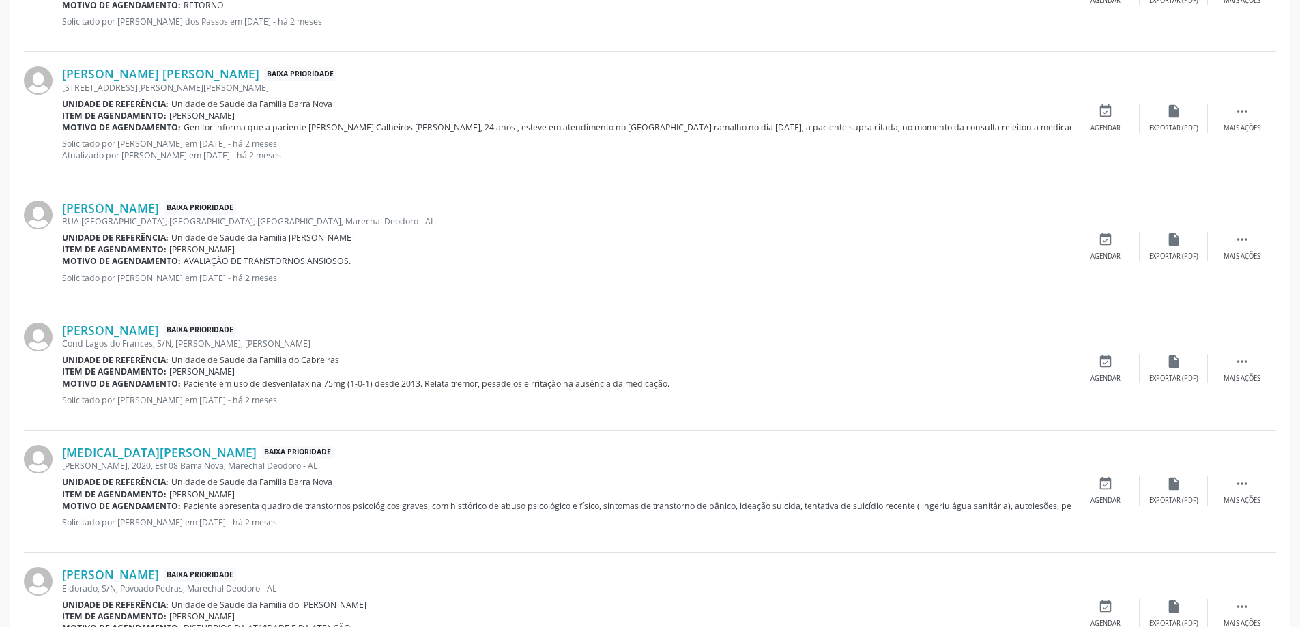
scroll to position [1228, 0]
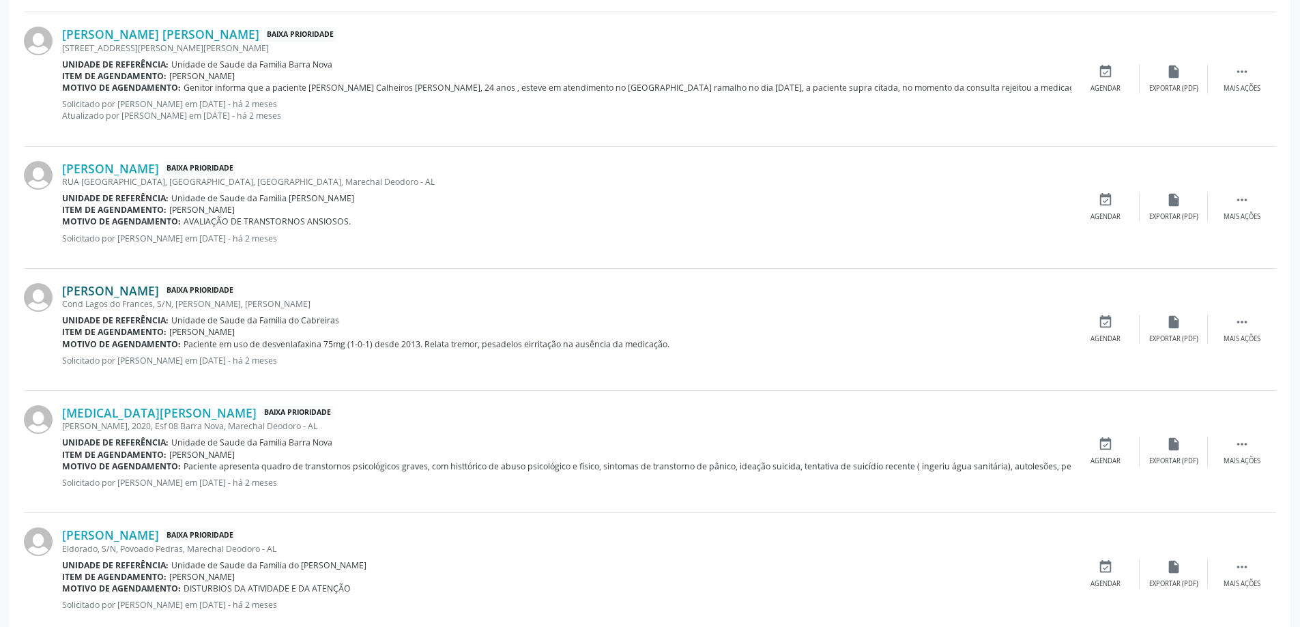
click at [115, 290] on link "[PERSON_NAME]" at bounding box center [110, 290] width 97 height 15
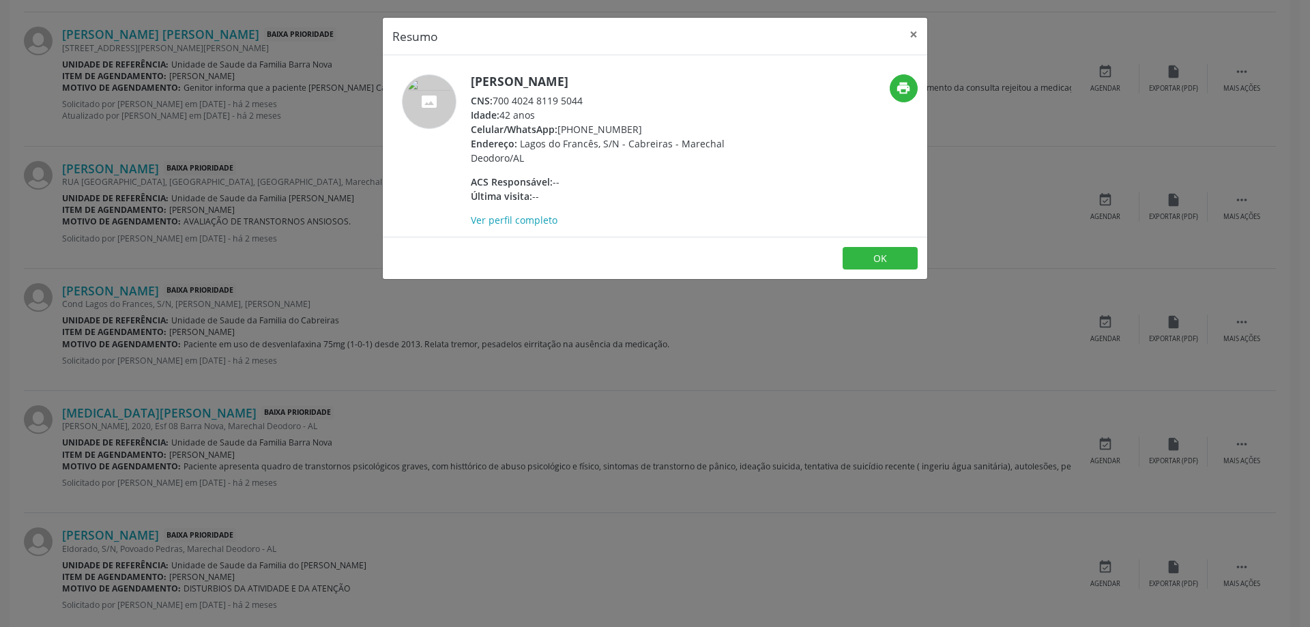
drag, startPoint x: 583, startPoint y: 102, endPoint x: 497, endPoint y: 106, distance: 86.7
click at [497, 106] on div "CNS: 700 4024 8119 5044" at bounding box center [603, 100] width 265 height 14
click at [908, 32] on button "×" at bounding box center [913, 34] width 27 height 33
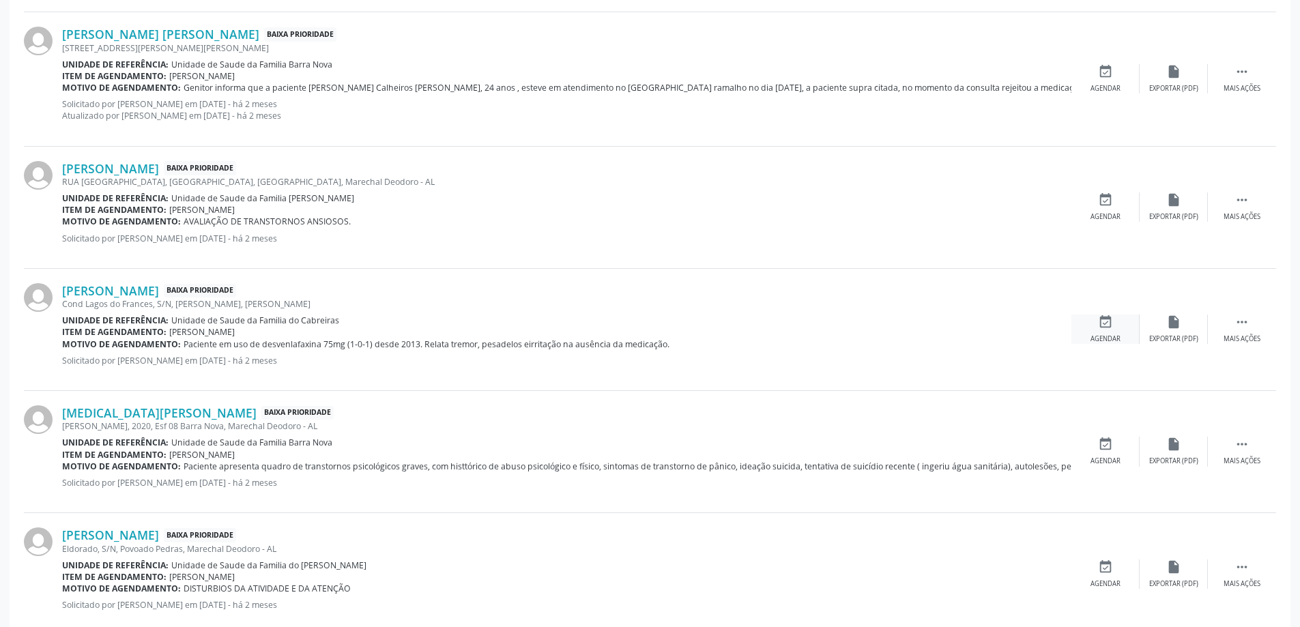
click at [1109, 328] on icon "event_available" at bounding box center [1105, 321] width 15 height 15
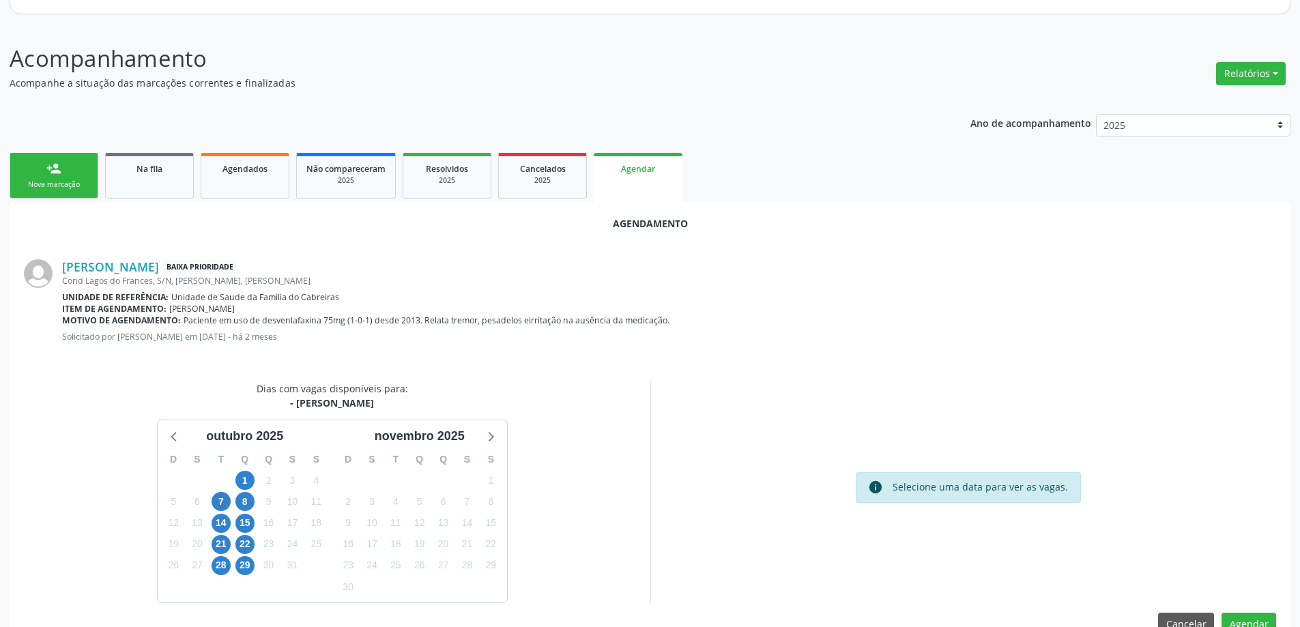
scroll to position [181, 0]
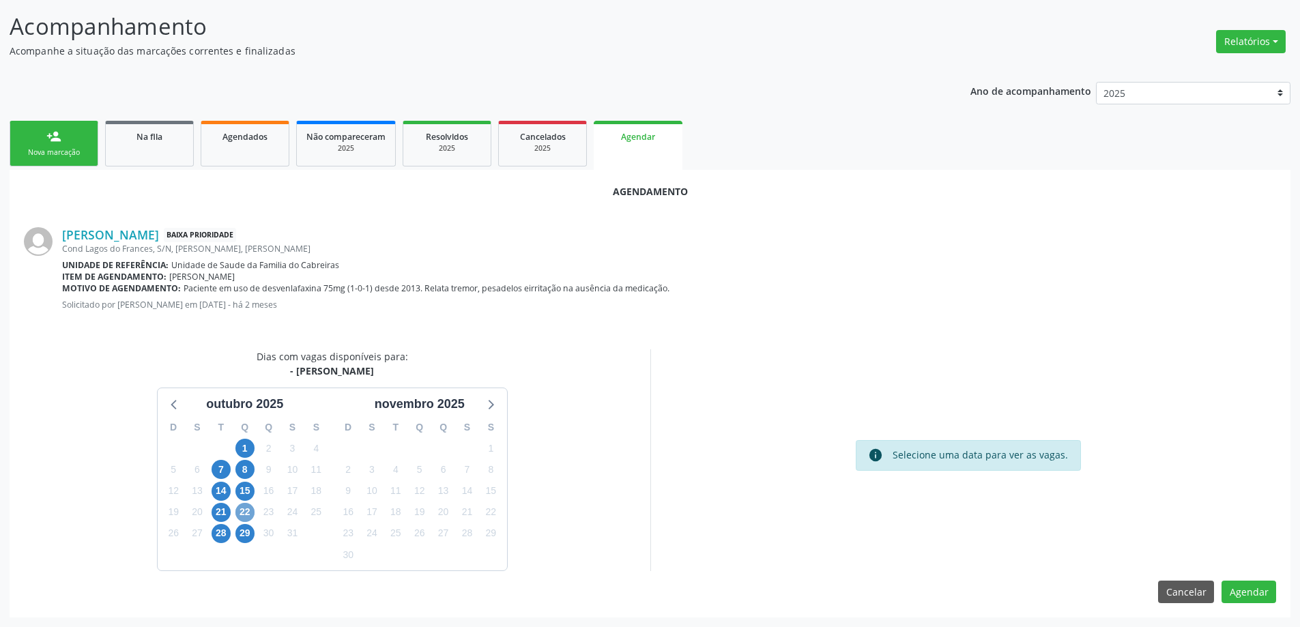
click at [247, 513] on span "22" at bounding box center [244, 512] width 19 height 19
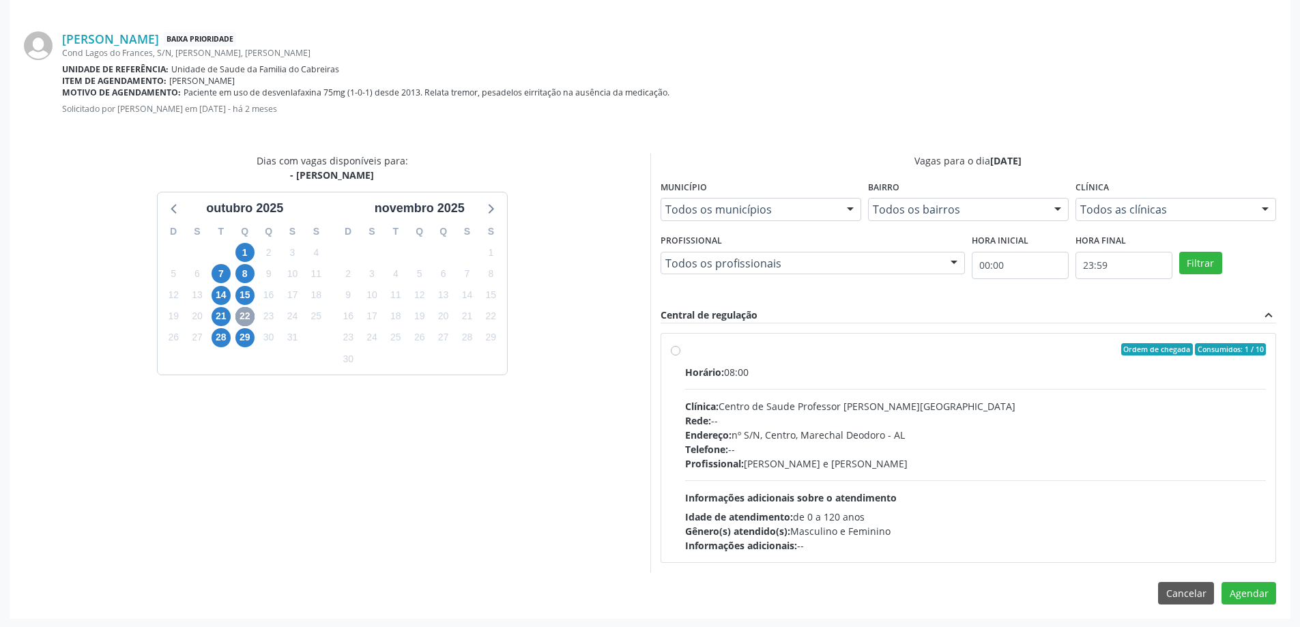
scroll to position [379, 0]
click at [669, 348] on div "Ordem de chegada Consumidos: 1 / 10 Horário: 08:00 Clínica: Centro de Saude Pro…" at bounding box center [968, 446] width 615 height 229
radio input "true"
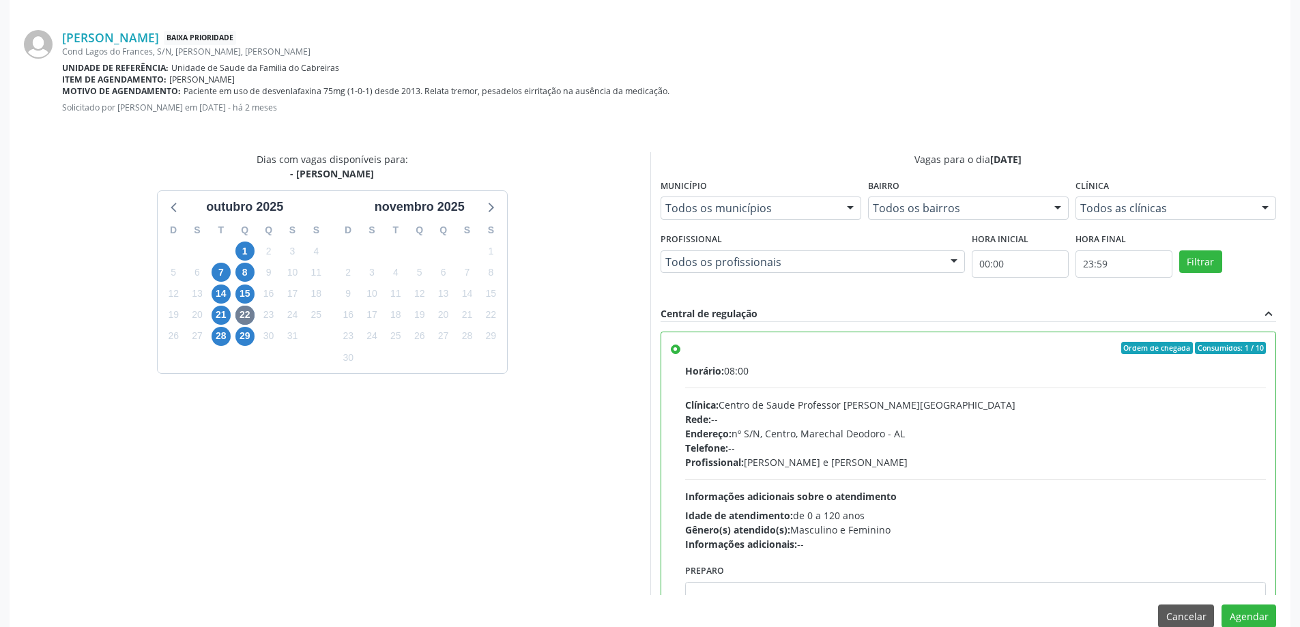
scroll to position [68, 0]
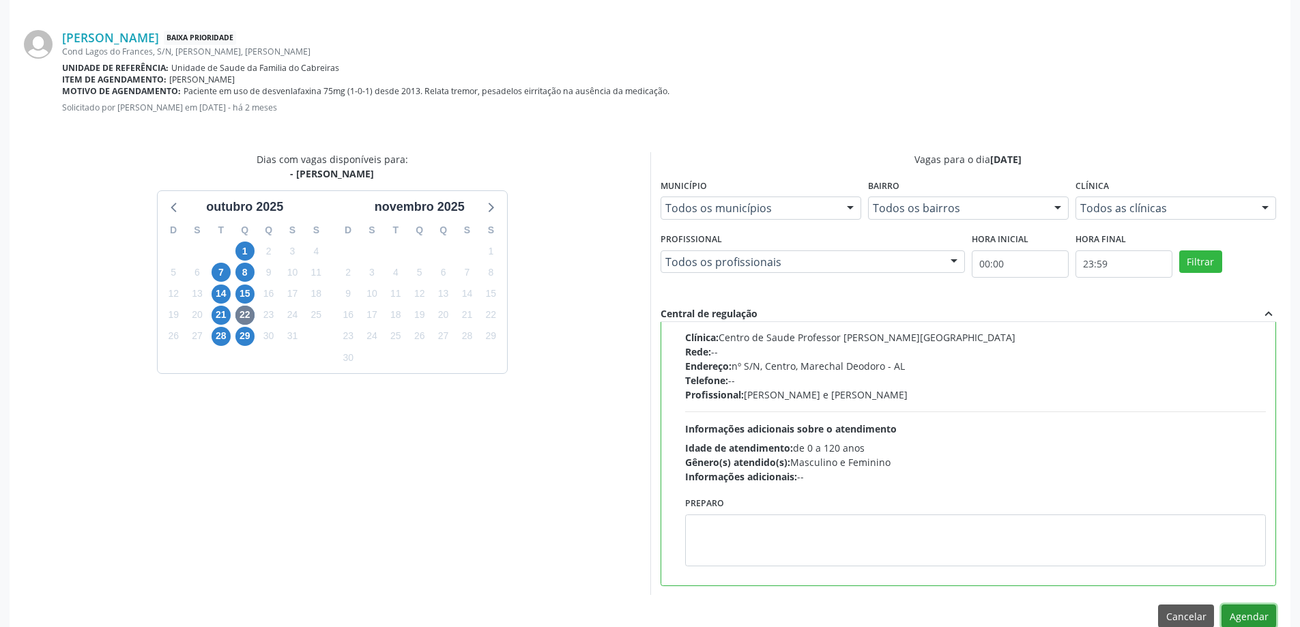
click at [1244, 611] on button "Agendar" at bounding box center [1248, 615] width 55 height 23
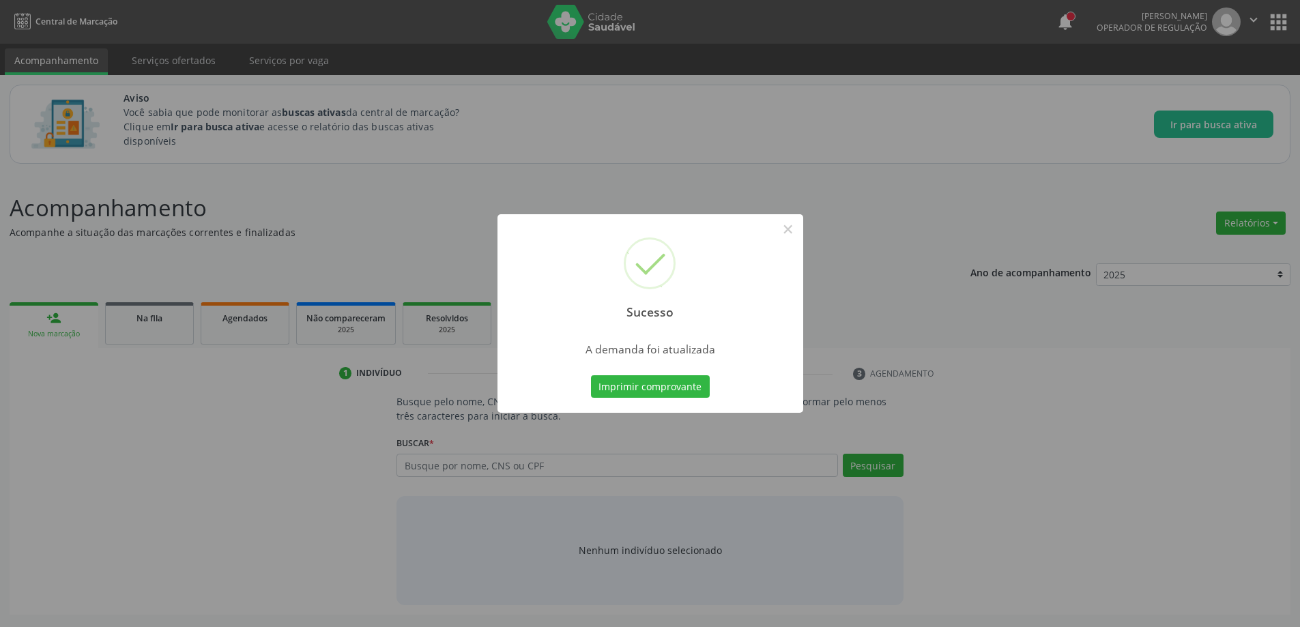
scroll to position [0, 0]
click at [794, 233] on button "×" at bounding box center [792, 229] width 23 height 23
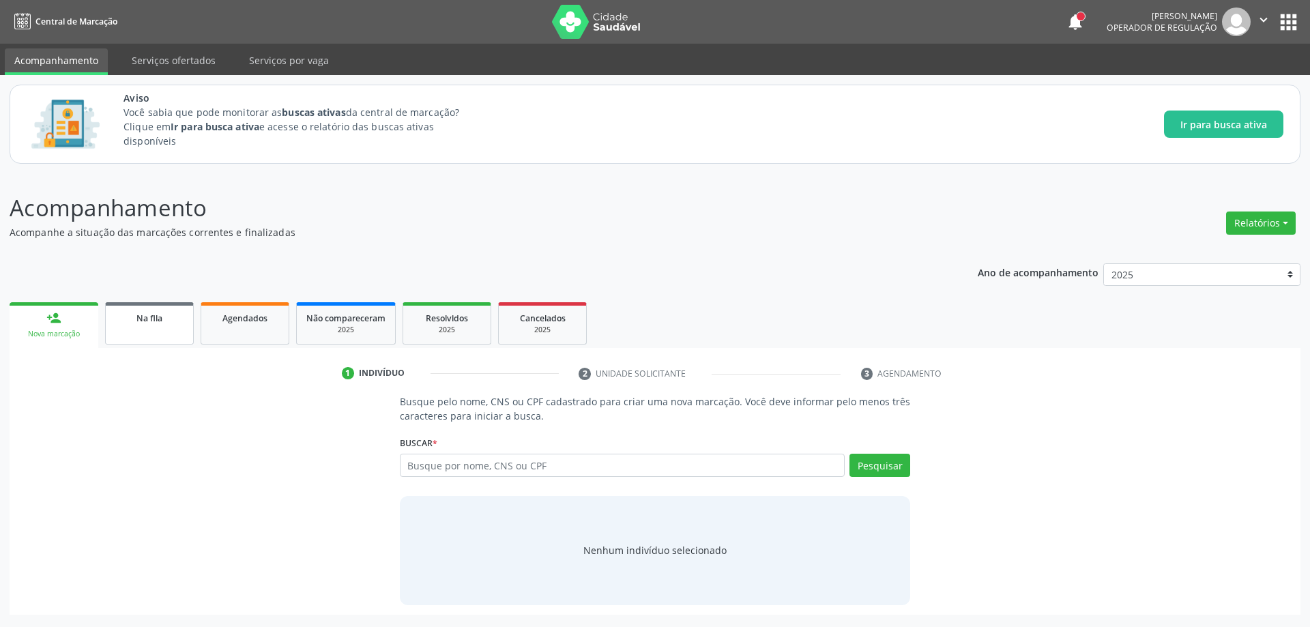
click at [188, 325] on link "Na fila" at bounding box center [149, 323] width 89 height 42
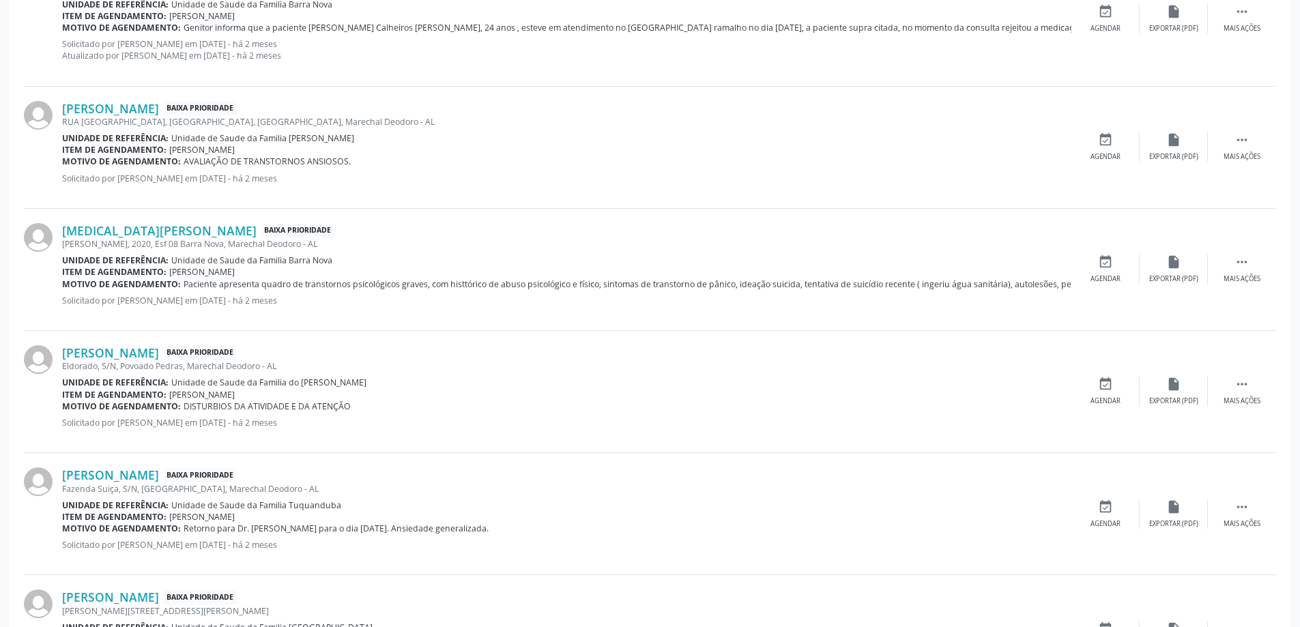
scroll to position [1364, 0]
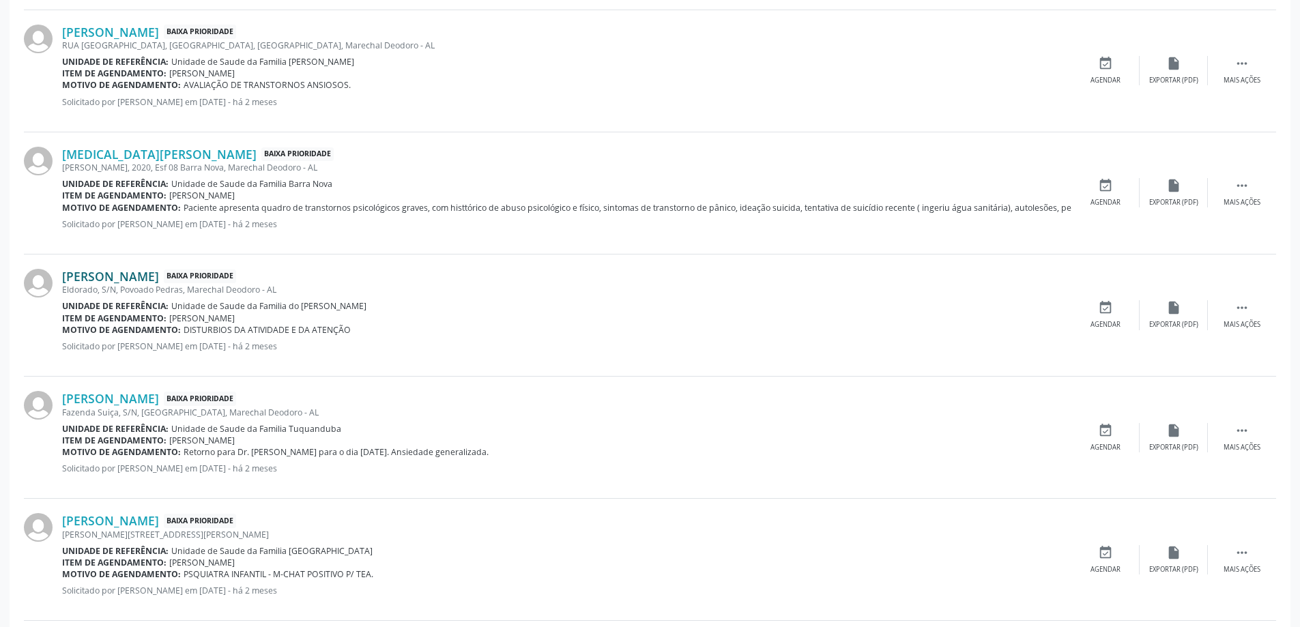
click at [129, 272] on link "[PERSON_NAME]" at bounding box center [110, 276] width 97 height 15
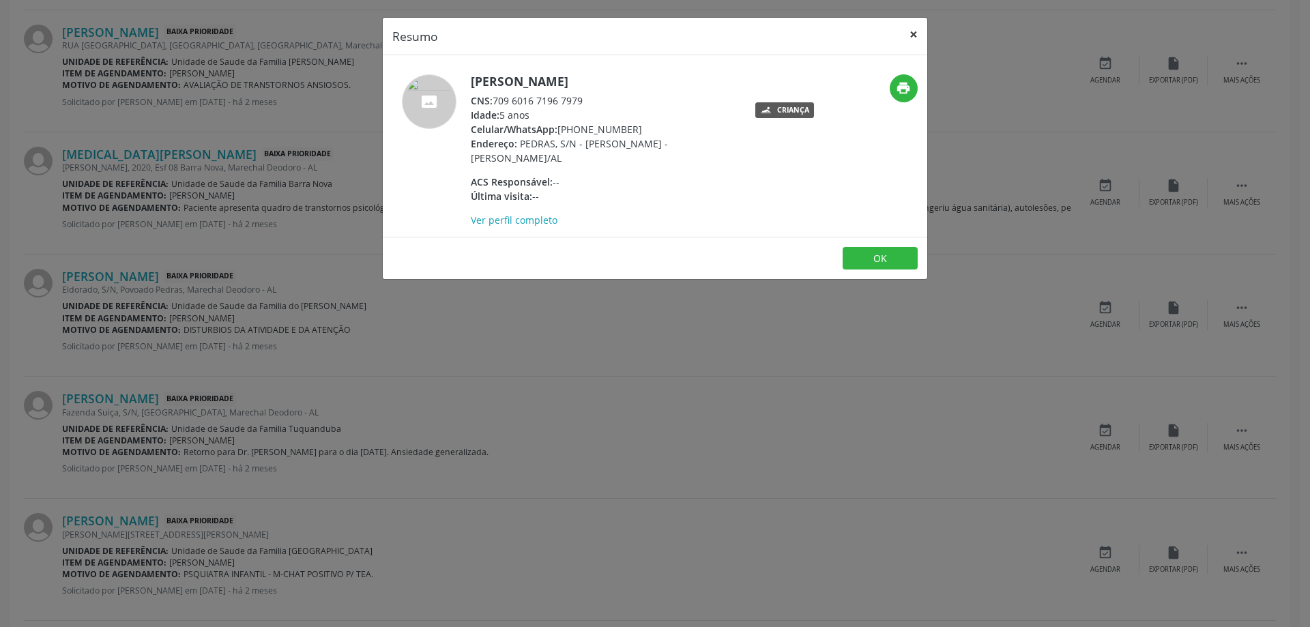
click at [915, 34] on button "×" at bounding box center [913, 34] width 27 height 33
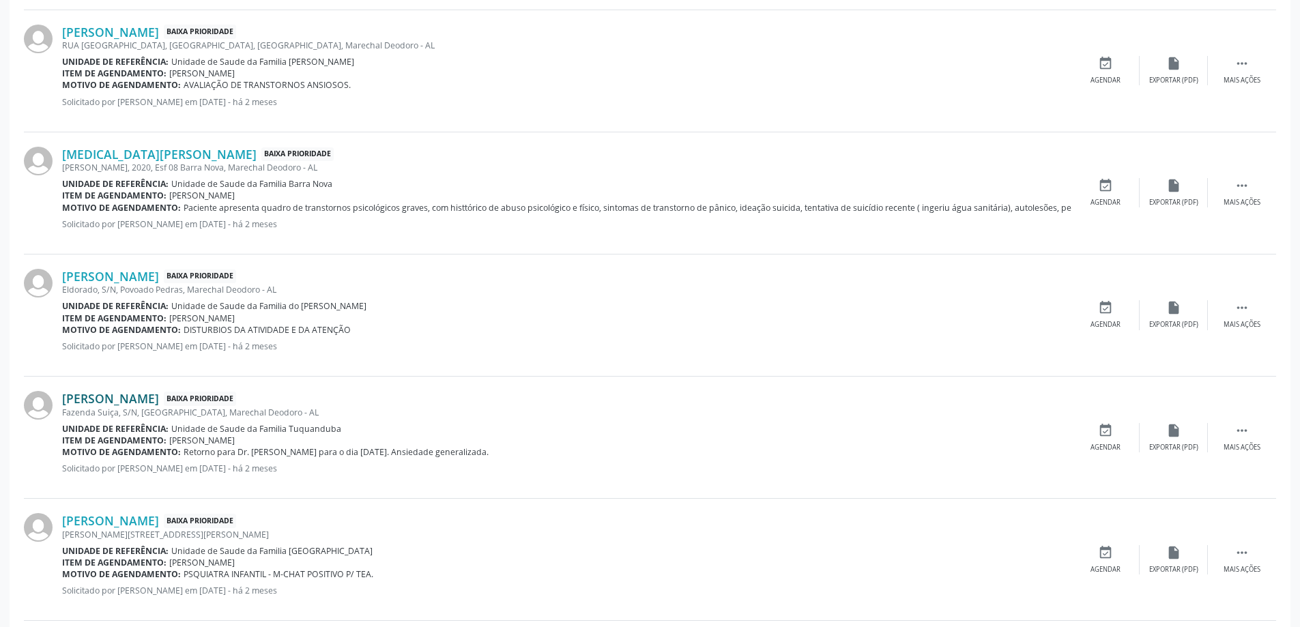
click at [145, 402] on link "[PERSON_NAME]" at bounding box center [110, 398] width 97 height 15
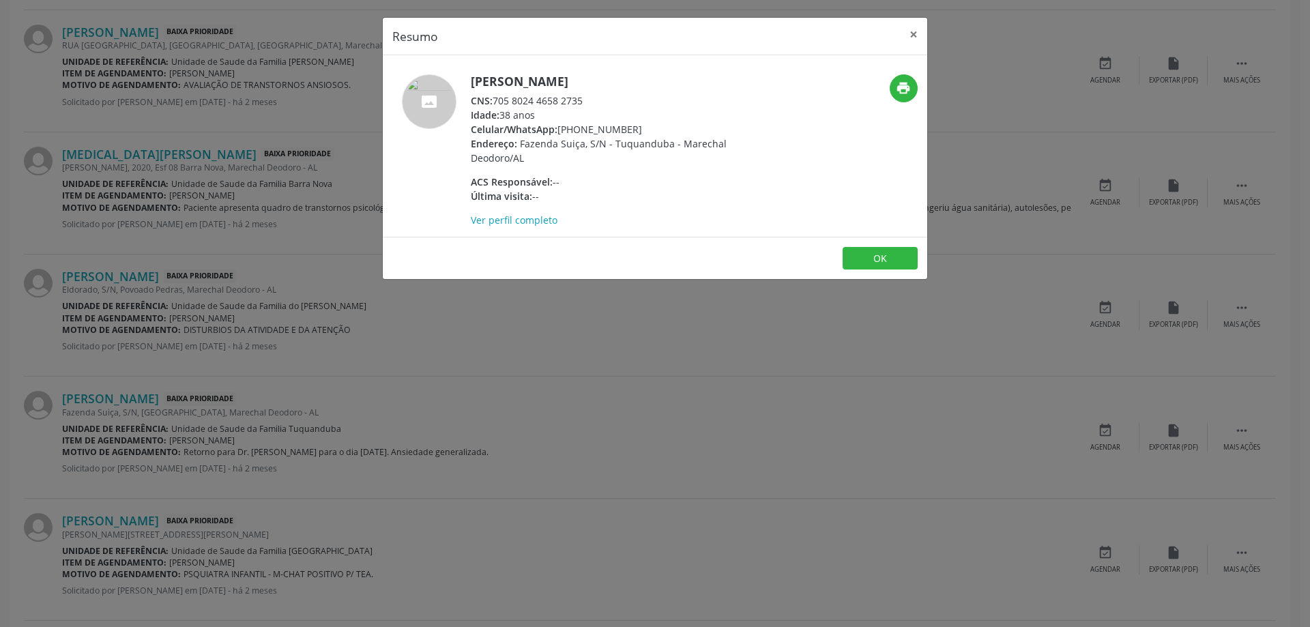
drag, startPoint x: 584, startPoint y: 98, endPoint x: 495, endPoint y: 103, distance: 89.5
click at [495, 103] on div "CNS: 705 8024 4658 2735" at bounding box center [603, 100] width 265 height 14
click at [913, 37] on button "×" at bounding box center [913, 34] width 27 height 33
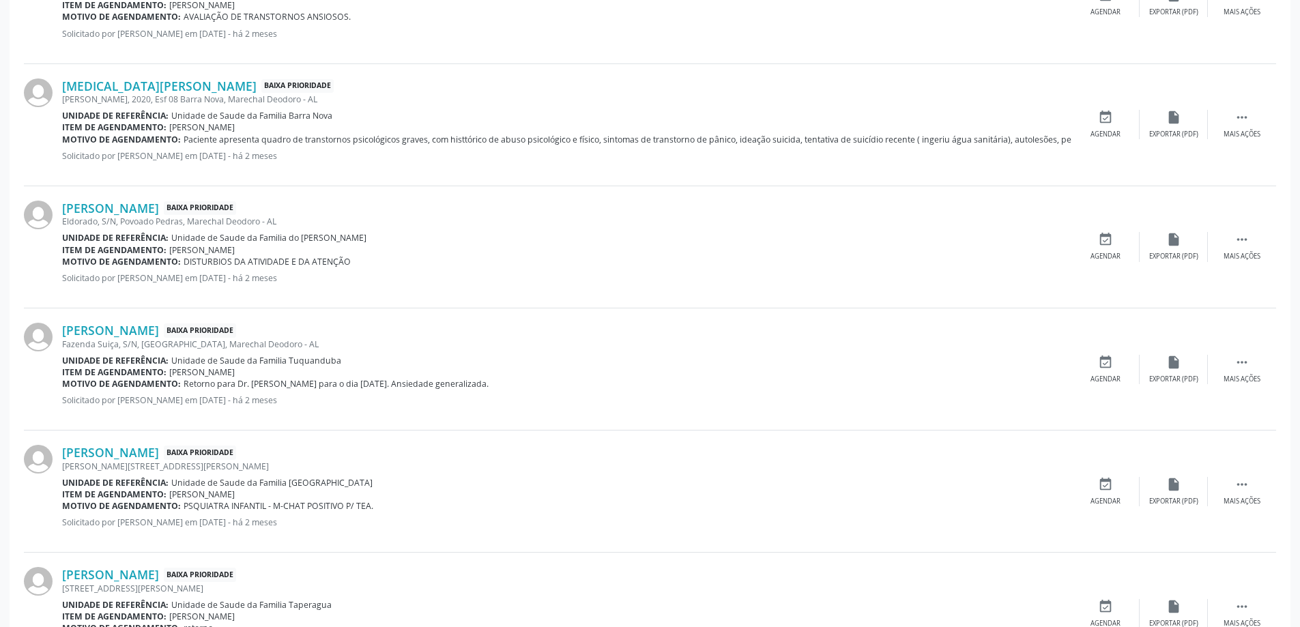
scroll to position [1501, 0]
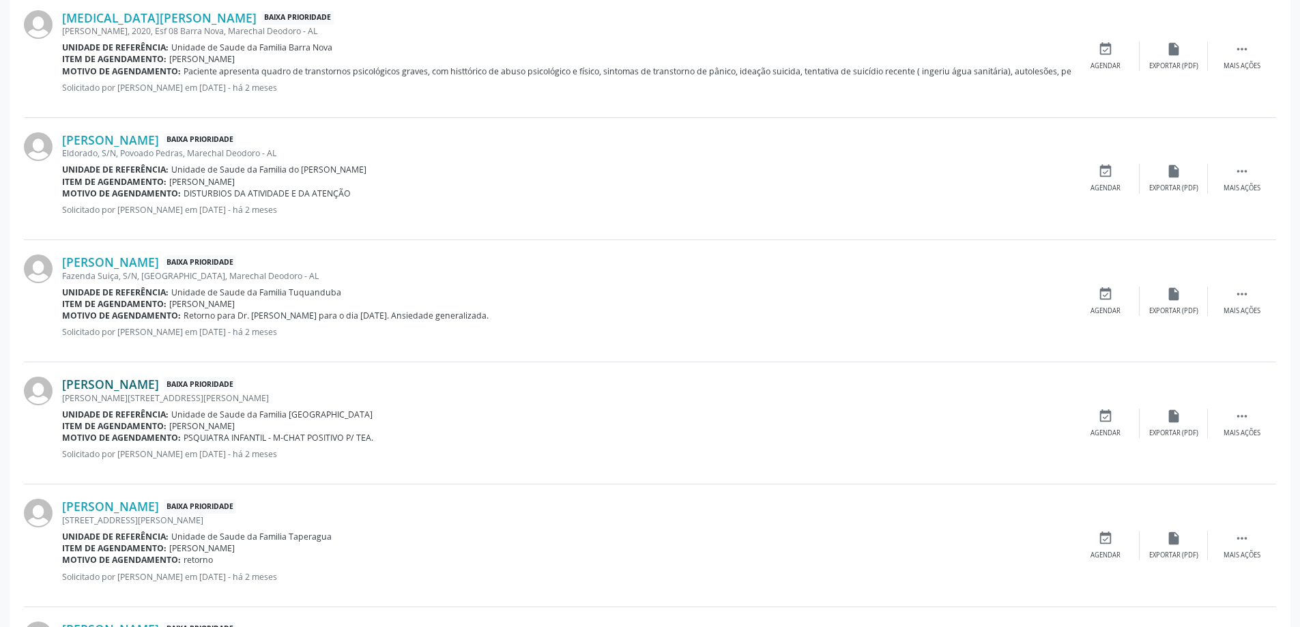
click at [159, 383] on link "[PERSON_NAME]" at bounding box center [110, 384] width 97 height 15
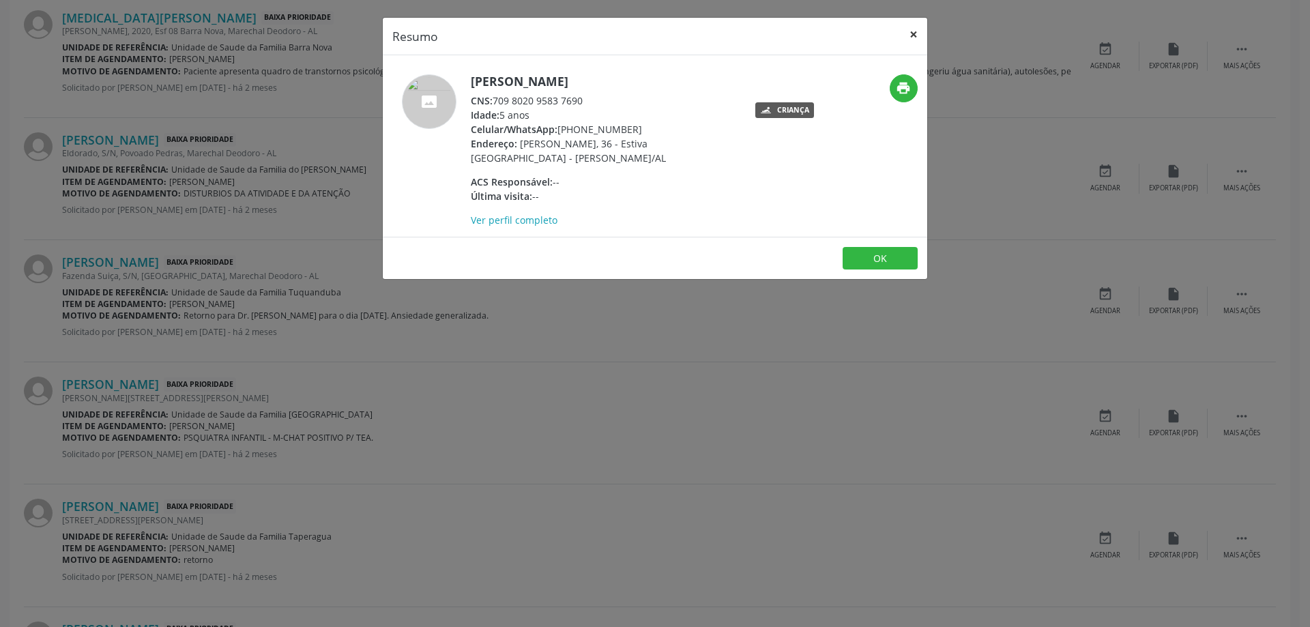
click at [914, 34] on button "×" at bounding box center [913, 34] width 27 height 33
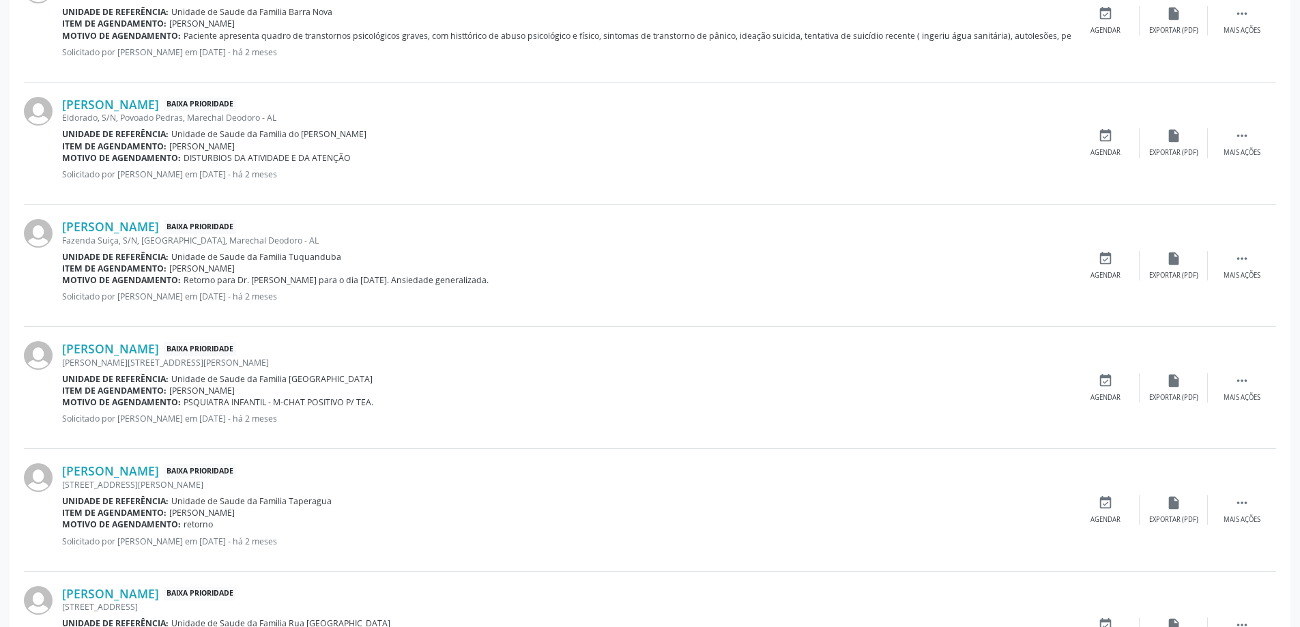
scroll to position [1569, 0]
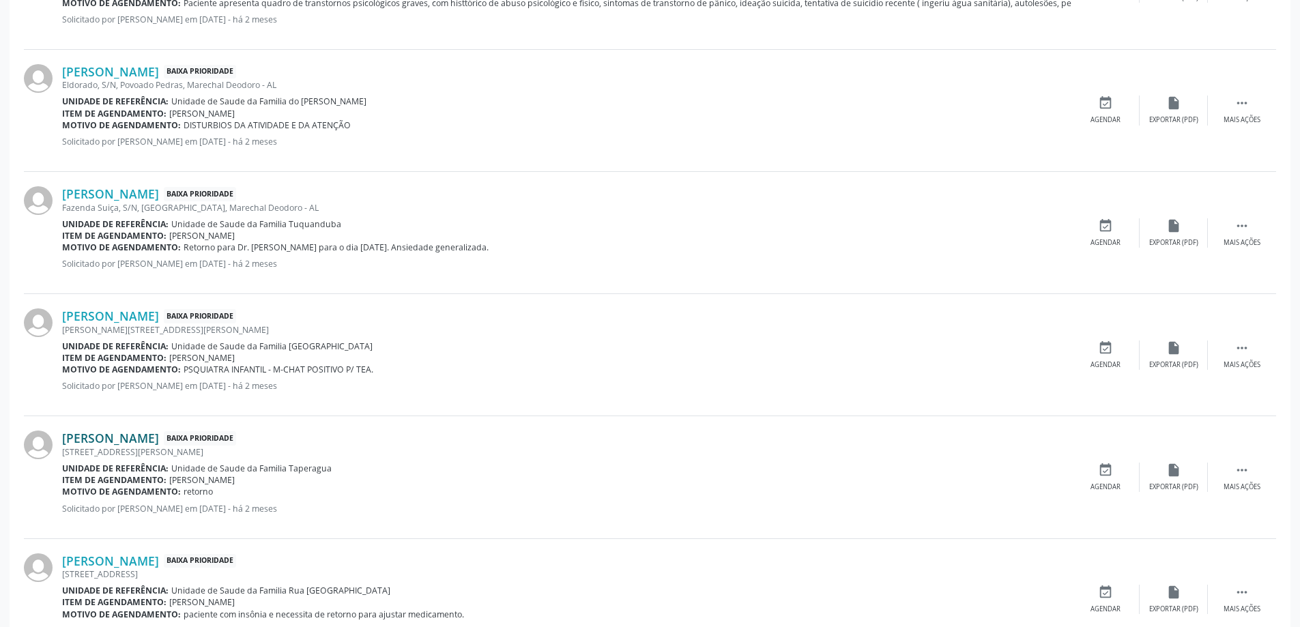
click at [159, 441] on link "[PERSON_NAME]" at bounding box center [110, 437] width 97 height 15
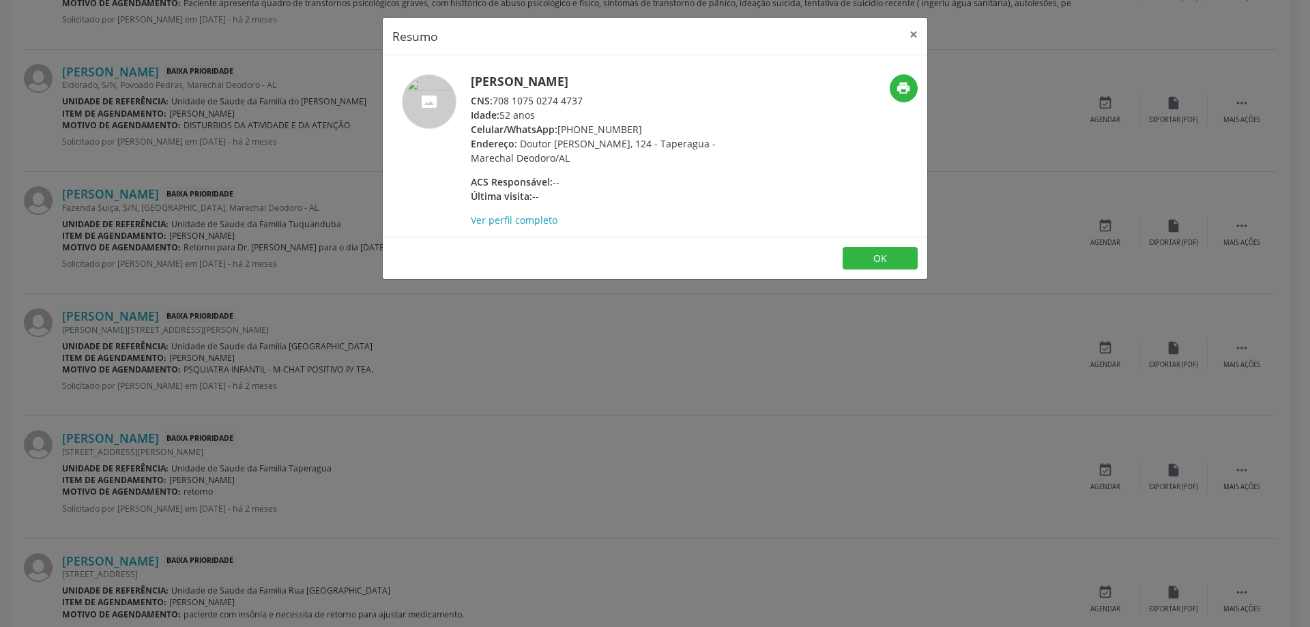
drag, startPoint x: 588, startPoint y: 101, endPoint x: 497, endPoint y: 101, distance: 91.4
click at [497, 101] on div "CNS: 708 1075 0274 4737" at bounding box center [603, 100] width 265 height 14
click at [908, 41] on button "×" at bounding box center [913, 34] width 27 height 33
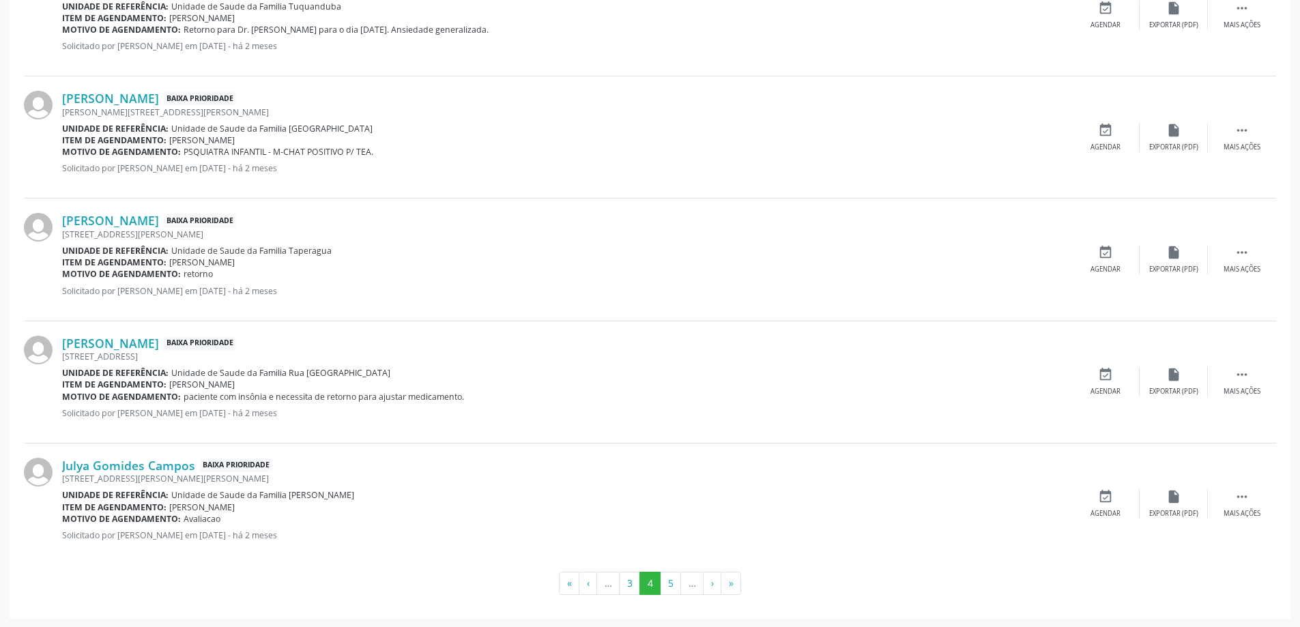
scroll to position [1788, 0]
click at [168, 458] on link "Julya Gomides Campos" at bounding box center [128, 463] width 133 height 15
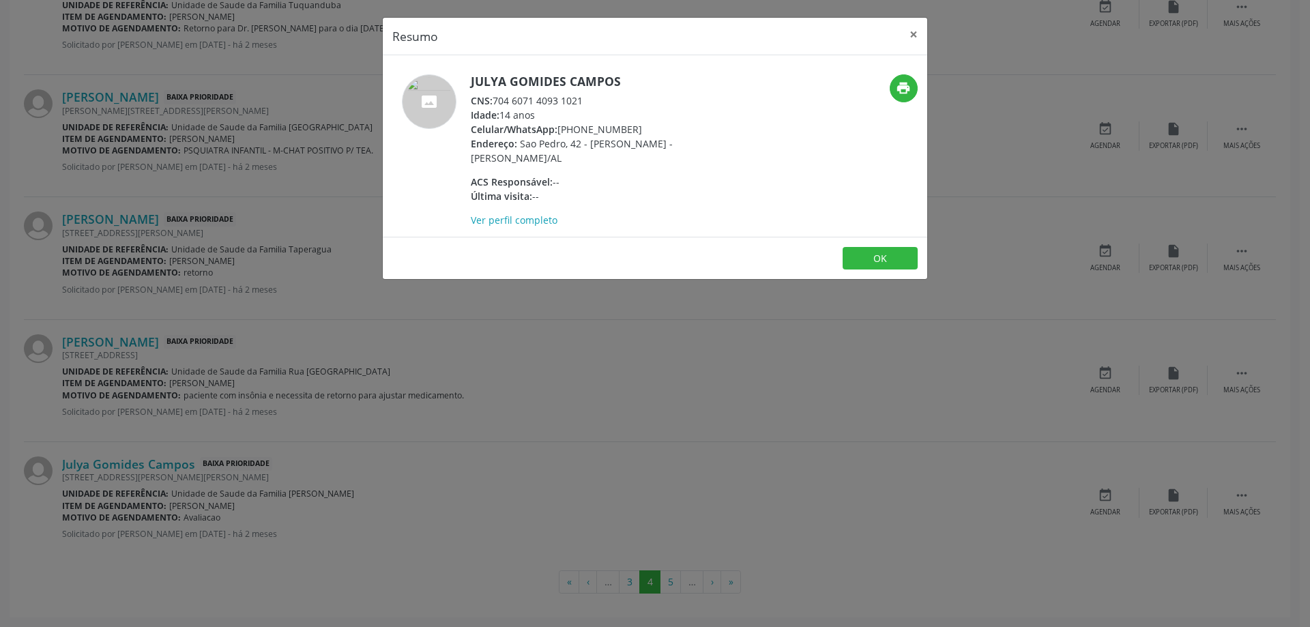
drag, startPoint x: 587, startPoint y: 101, endPoint x: 494, endPoint y: 104, distance: 93.5
click at [494, 104] on div "CNS: 704 6071 4093 1021" at bounding box center [603, 100] width 265 height 14
click at [922, 36] on button "×" at bounding box center [913, 34] width 27 height 33
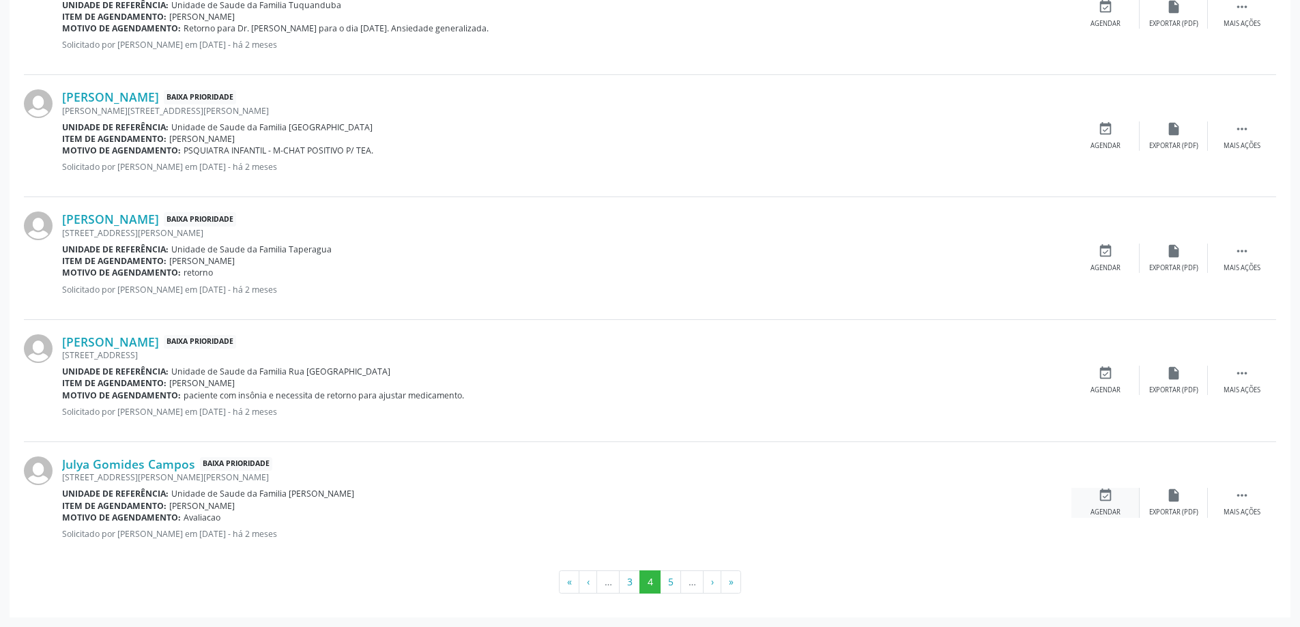
click at [1109, 499] on icon "event_available" at bounding box center [1105, 495] width 15 height 15
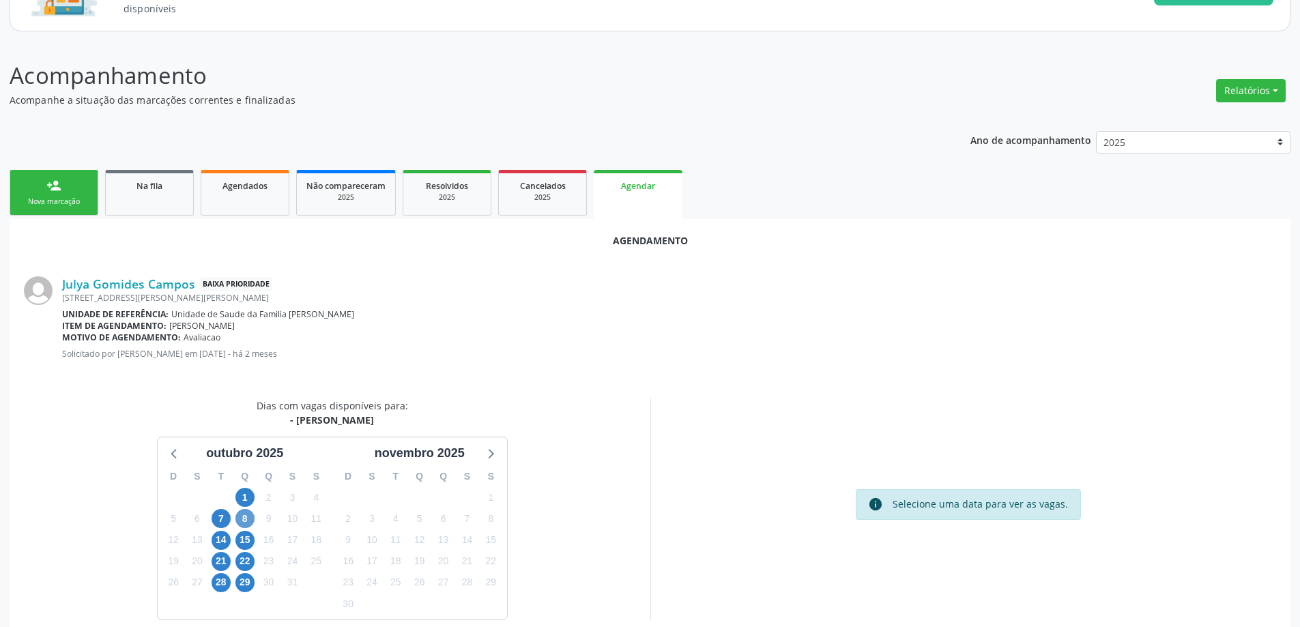
scroll to position [136, 0]
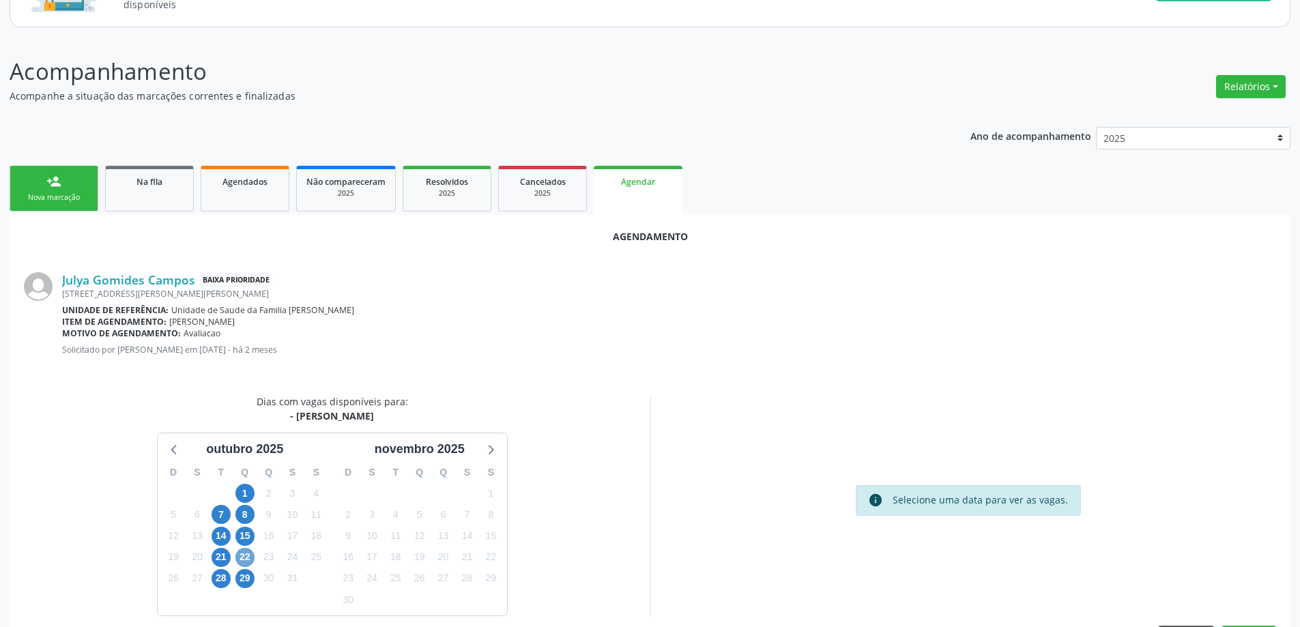
click at [241, 559] on span "22" at bounding box center [244, 557] width 19 height 19
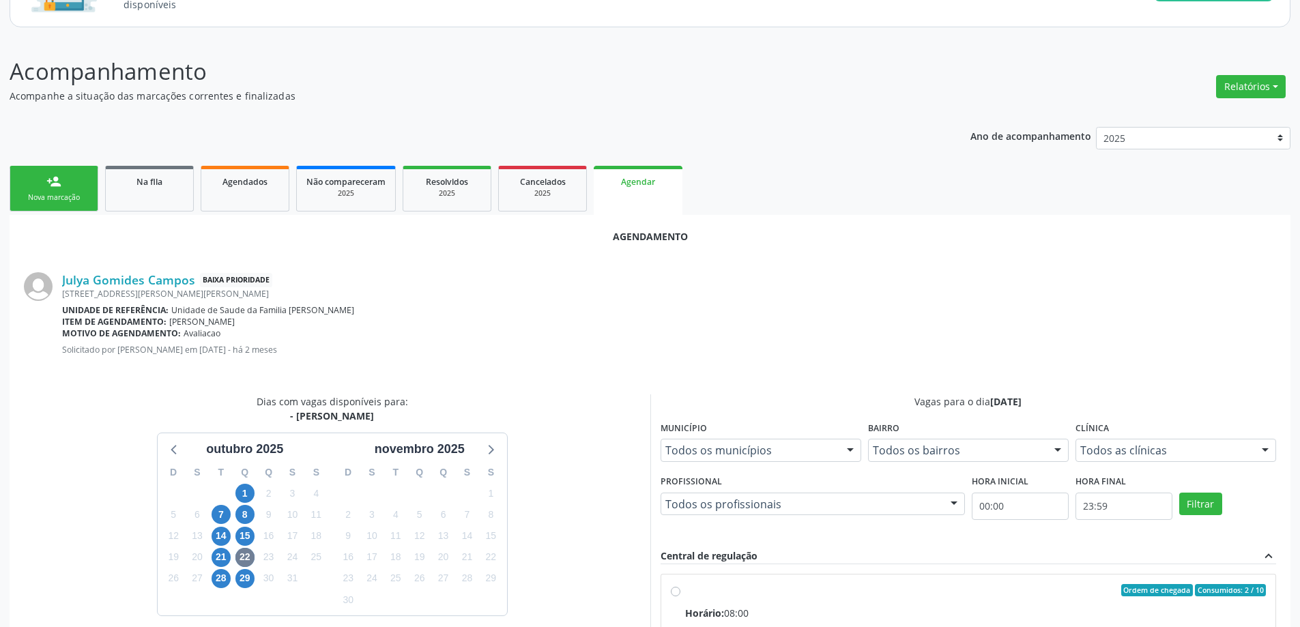
radio input "true"
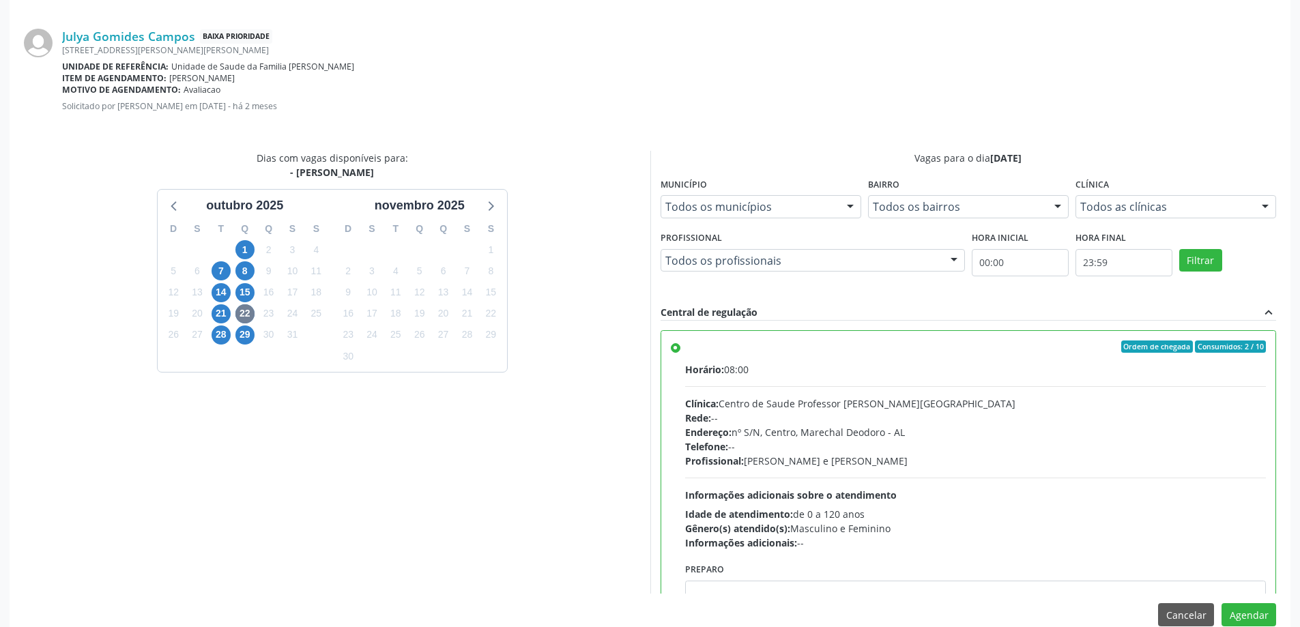
scroll to position [403, 0]
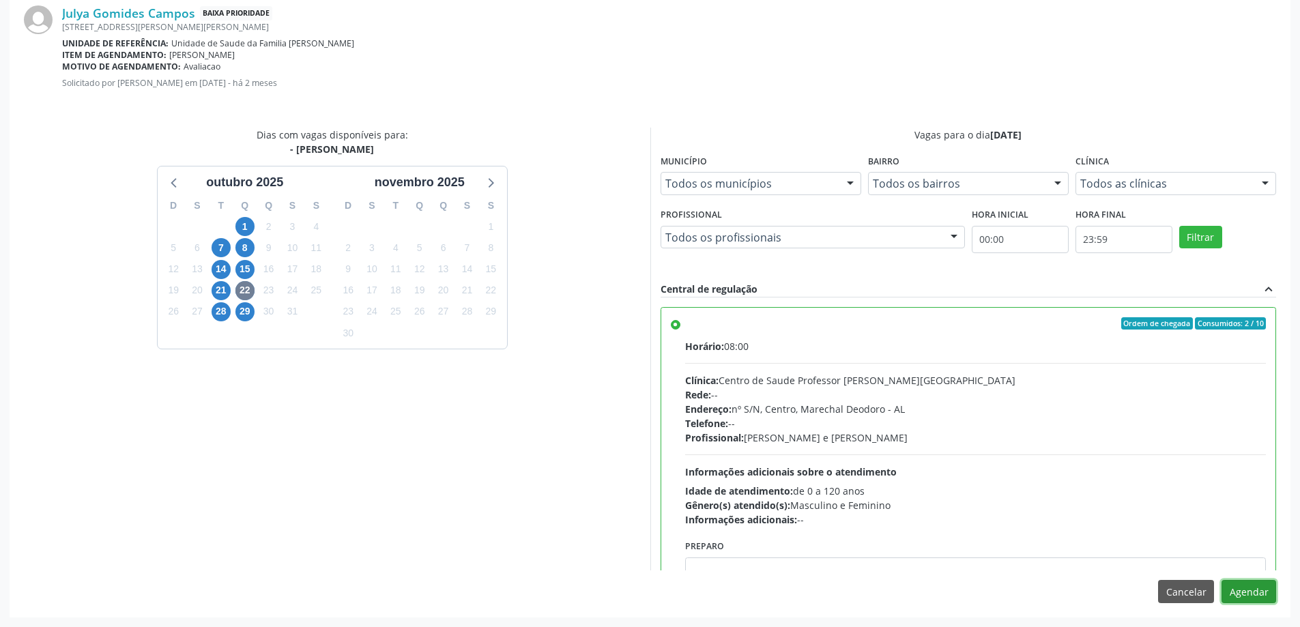
click at [1255, 590] on button "Agendar" at bounding box center [1248, 591] width 55 height 23
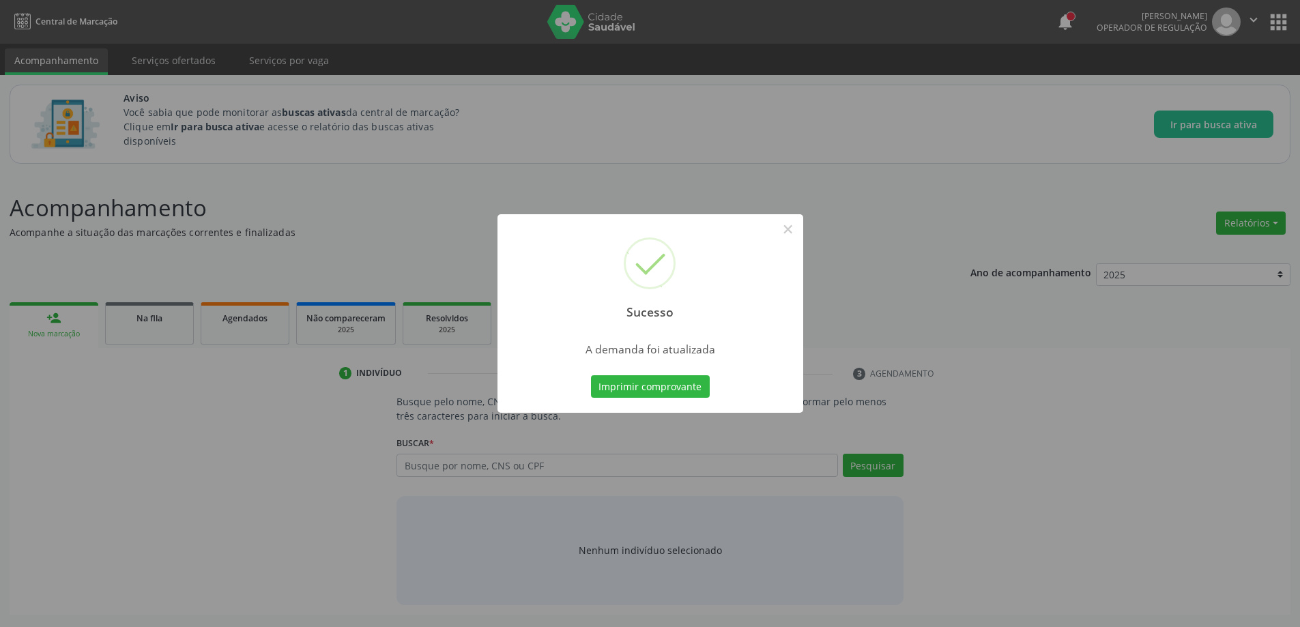
scroll to position [0, 0]
click at [785, 228] on button "×" at bounding box center [792, 229] width 23 height 23
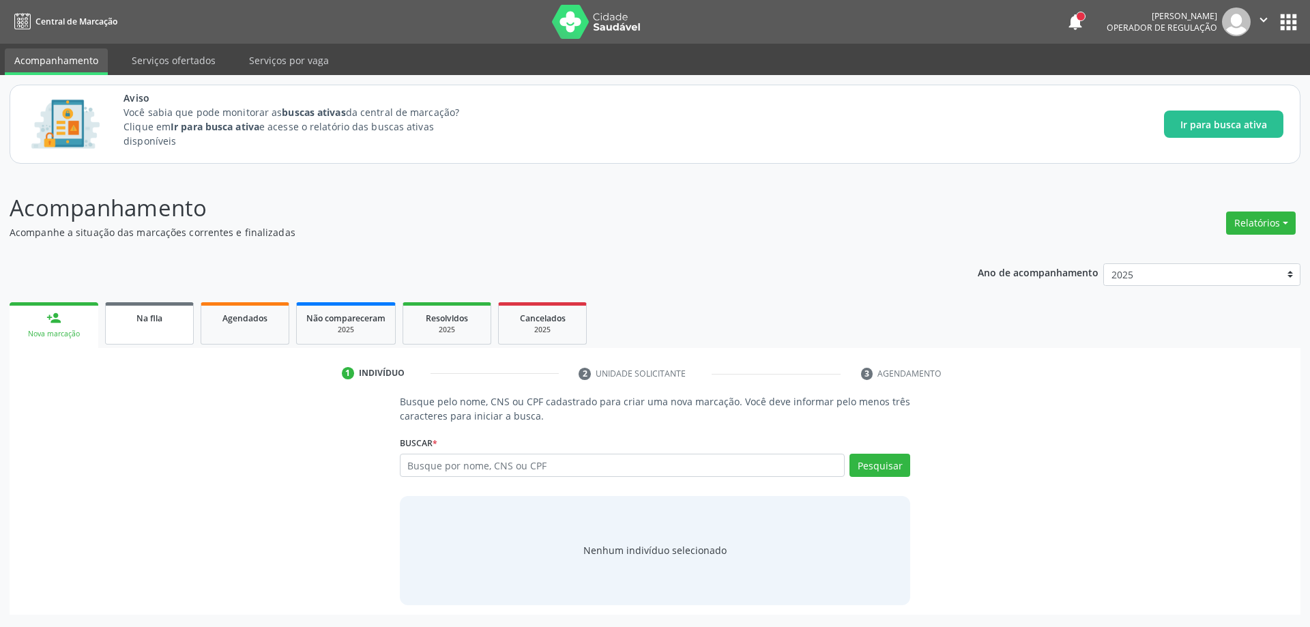
click at [162, 317] on span "Na fila" at bounding box center [149, 318] width 26 height 12
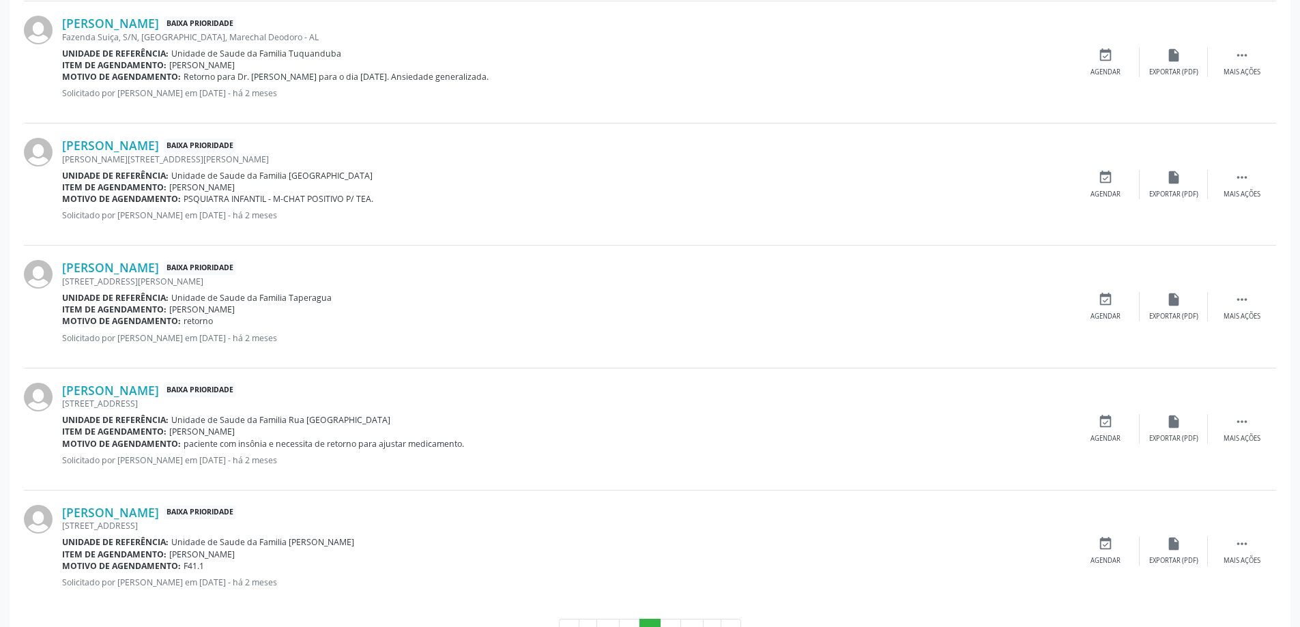
scroll to position [1720, 0]
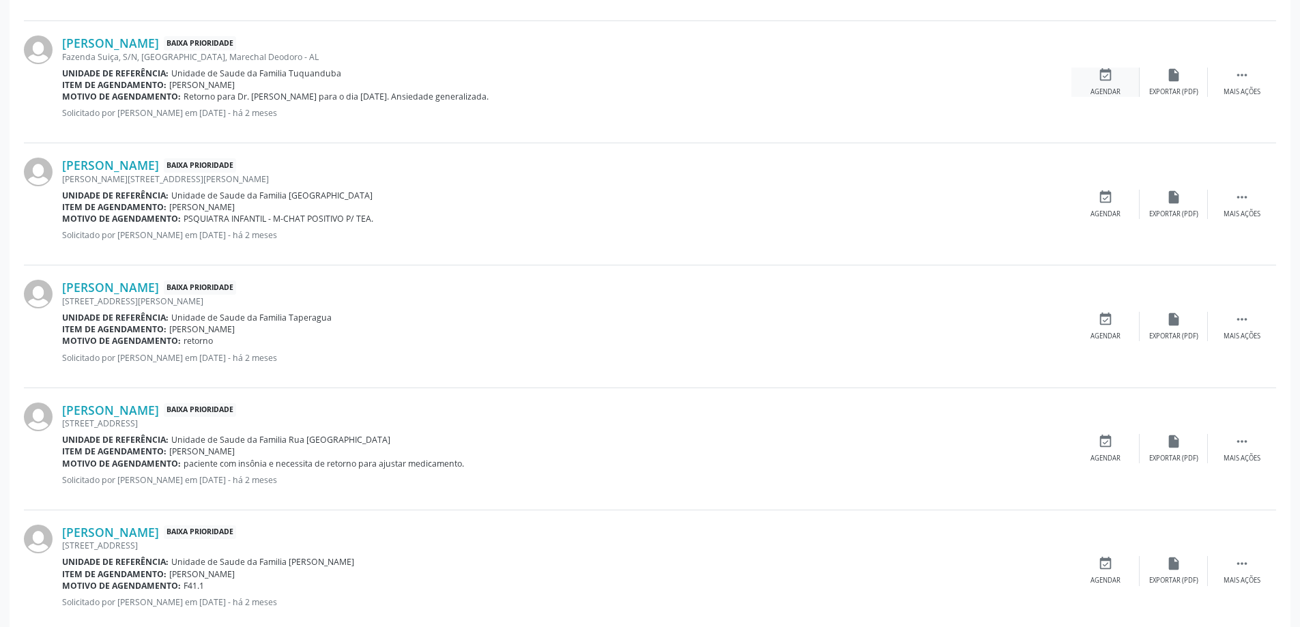
click at [1115, 84] on div "event_available Agendar" at bounding box center [1105, 82] width 68 height 29
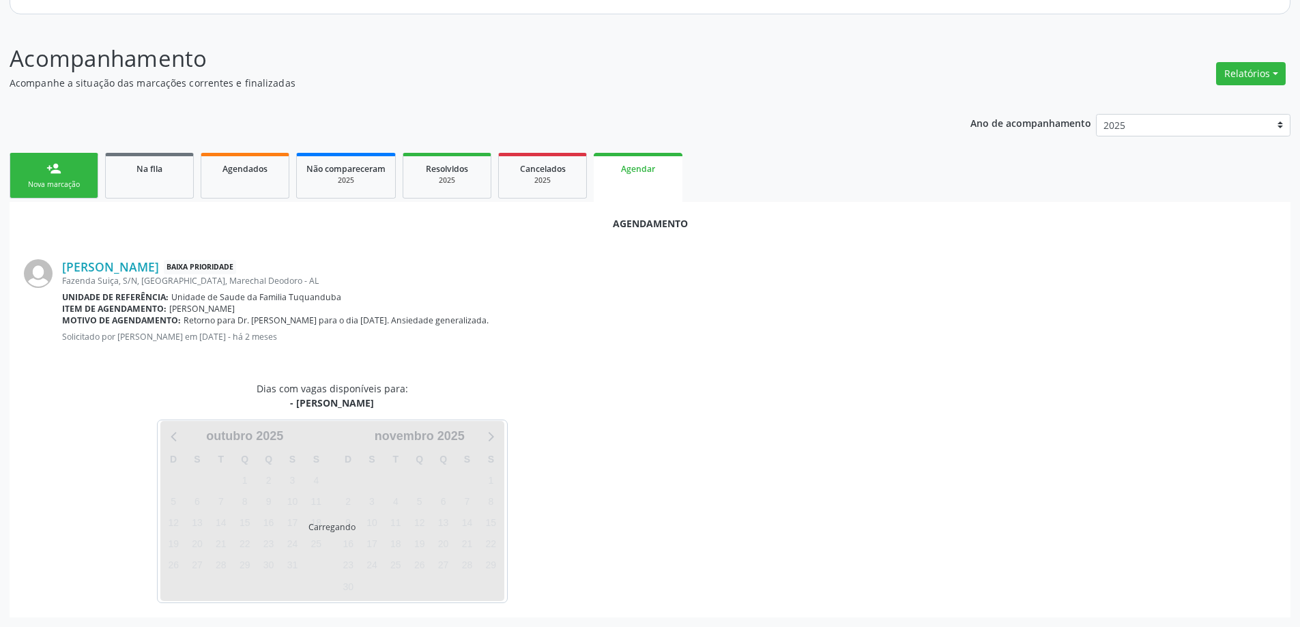
scroll to position [181, 0]
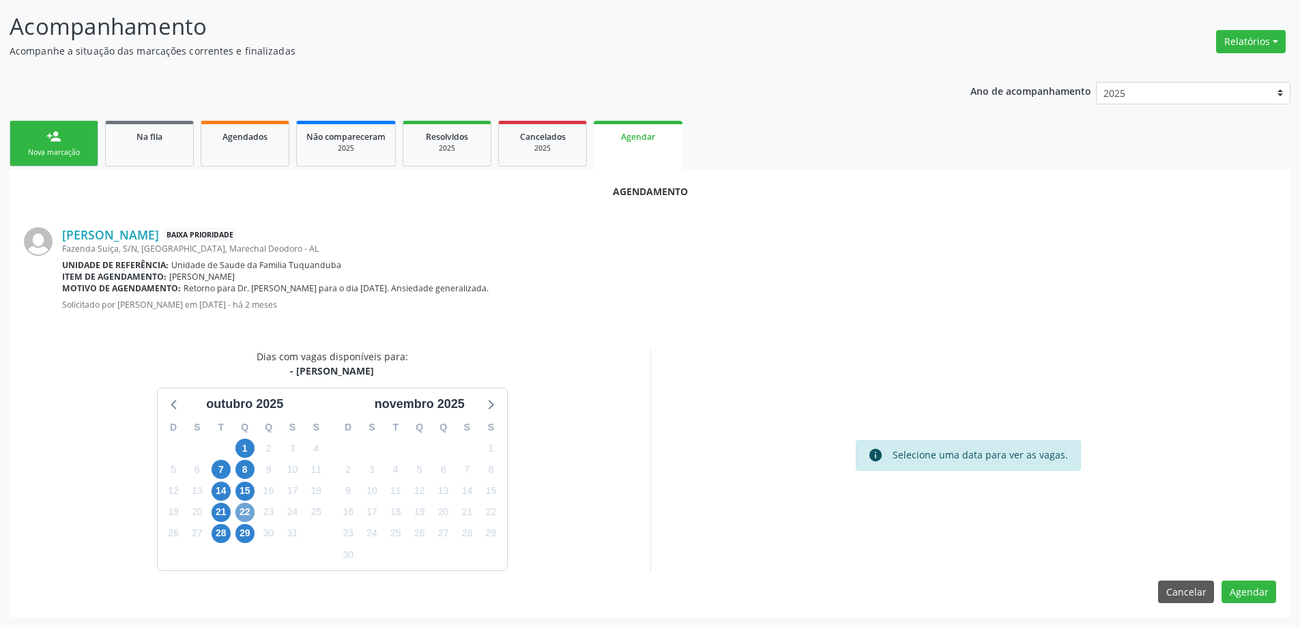
click at [244, 519] on span "22" at bounding box center [244, 512] width 19 height 19
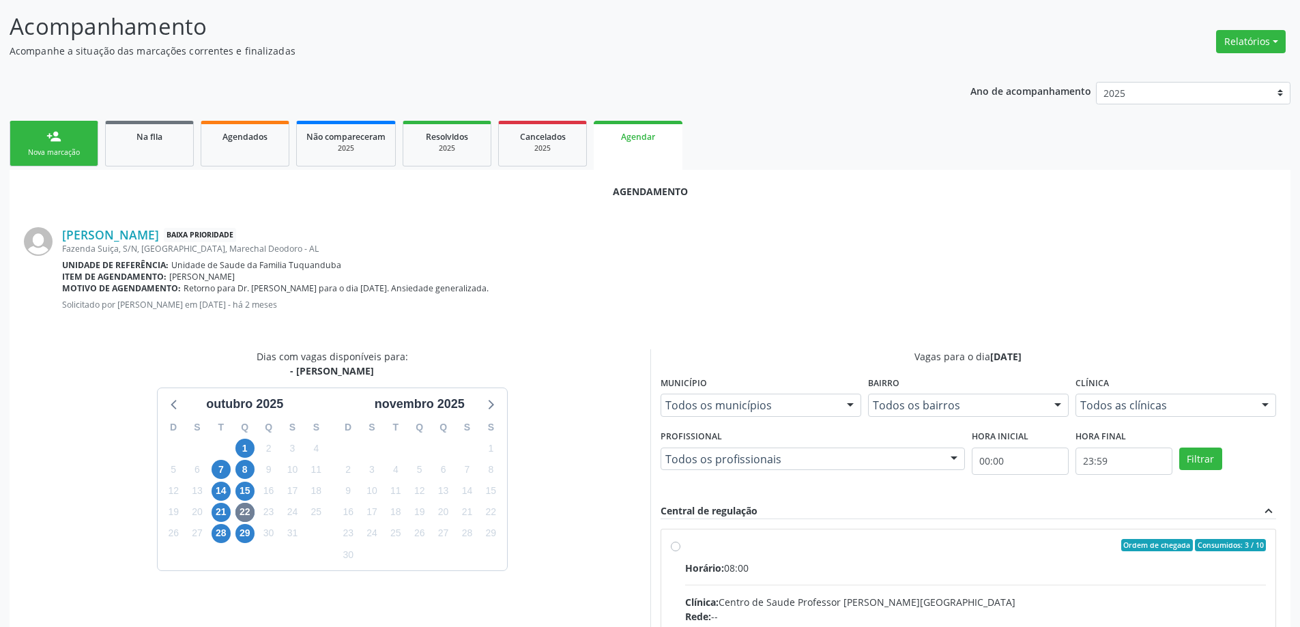
radio input "true"
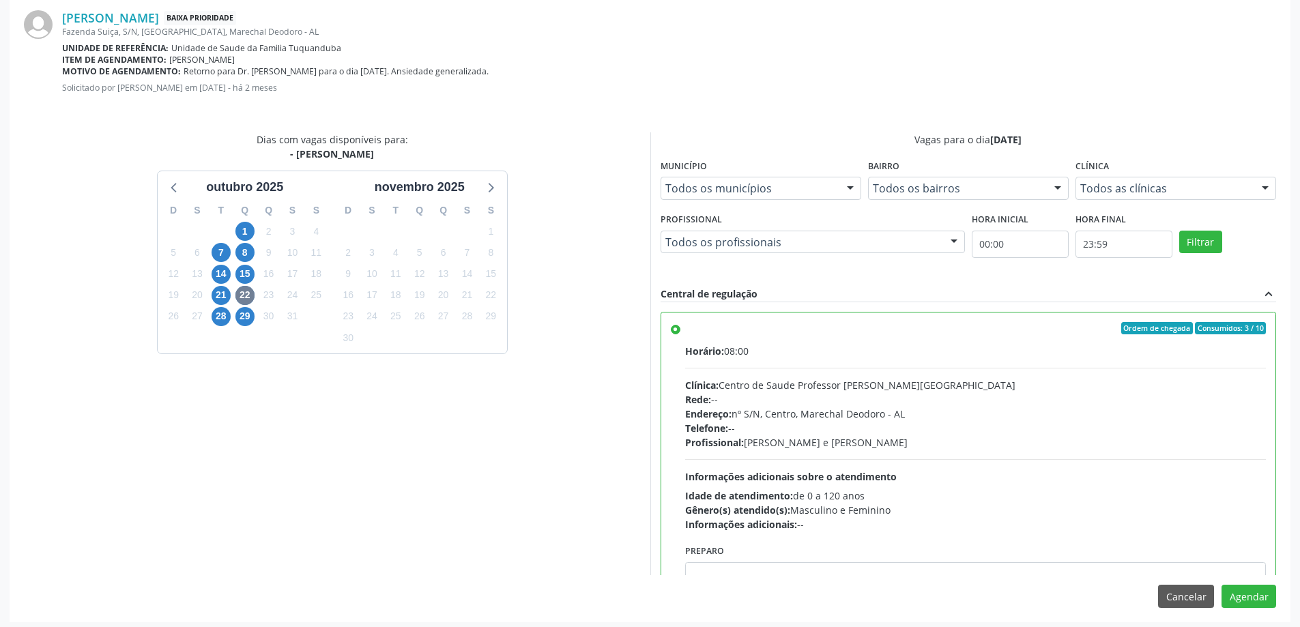
scroll to position [403, 0]
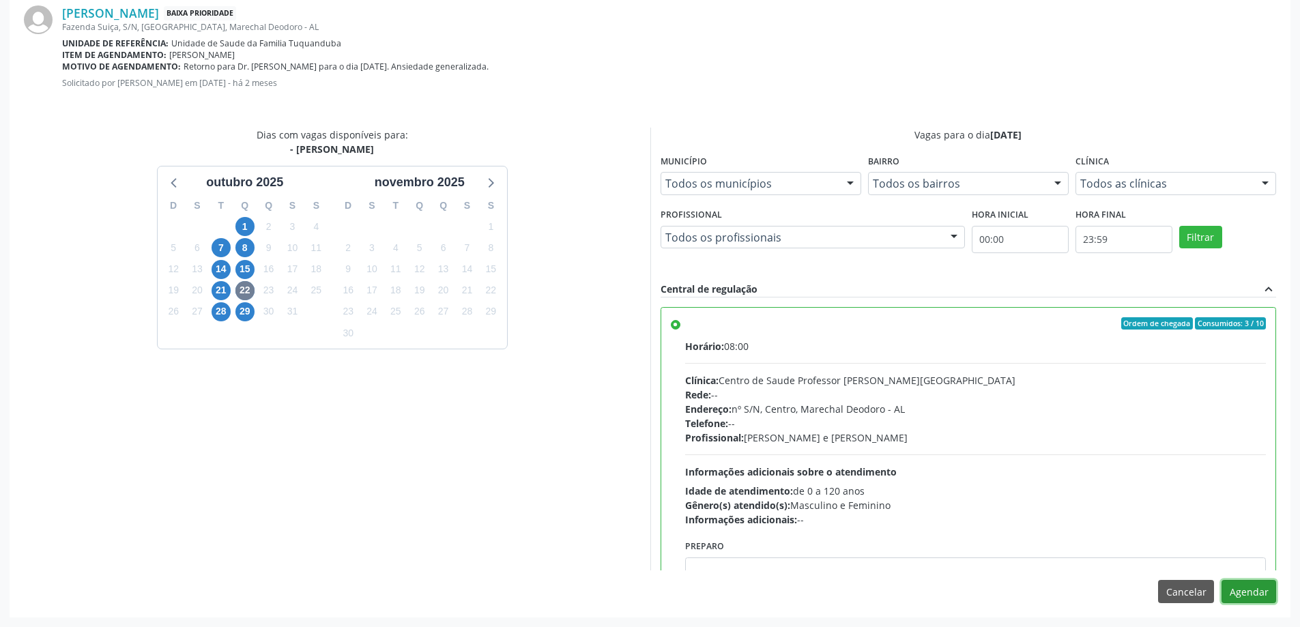
click at [1244, 595] on button "Agendar" at bounding box center [1248, 591] width 55 height 23
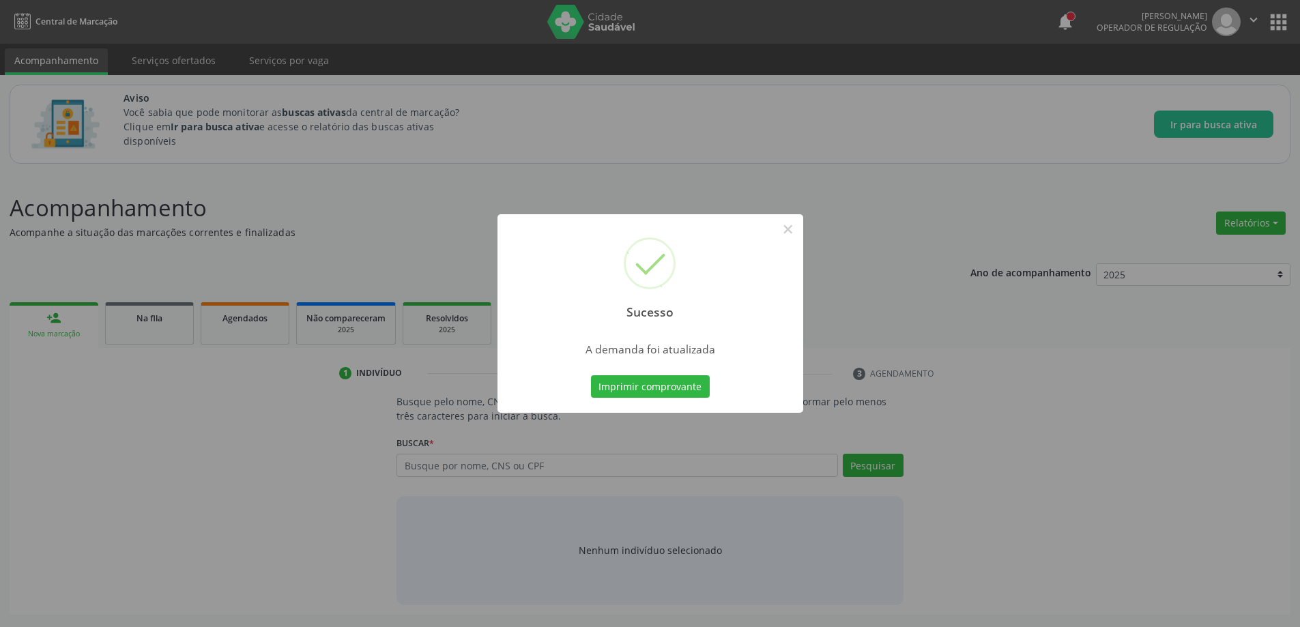
scroll to position [0, 0]
click at [802, 222] on button "×" at bounding box center [792, 229] width 23 height 23
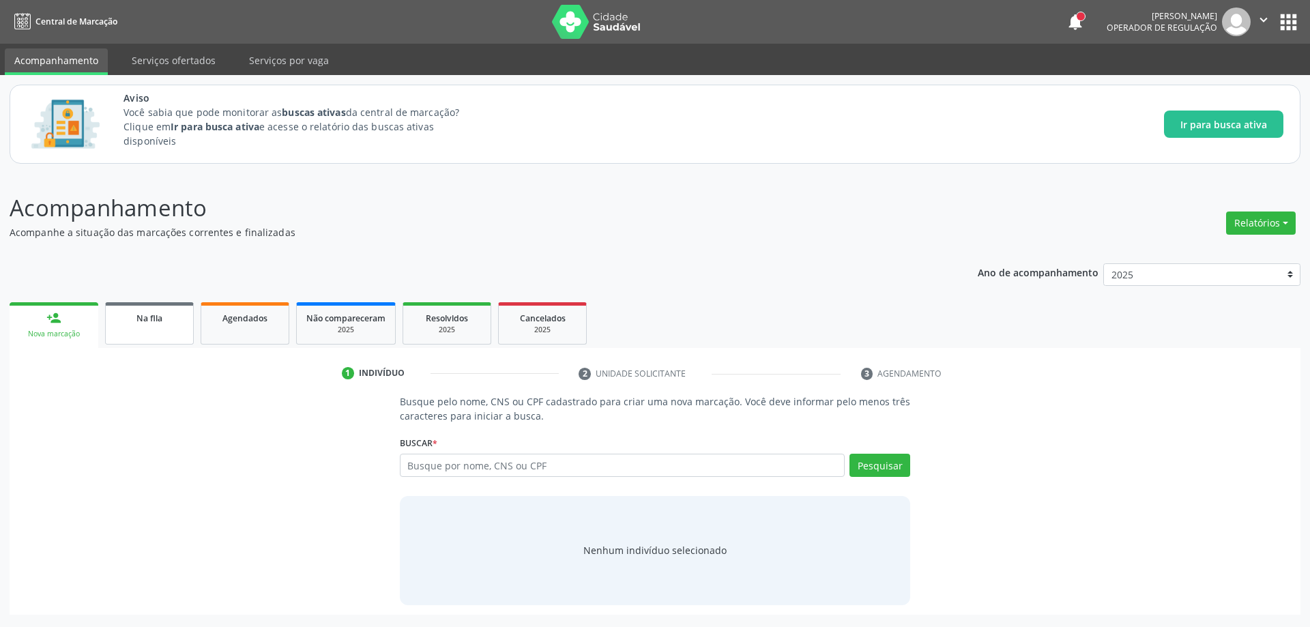
click at [165, 324] on div "Na fila" at bounding box center [149, 317] width 68 height 14
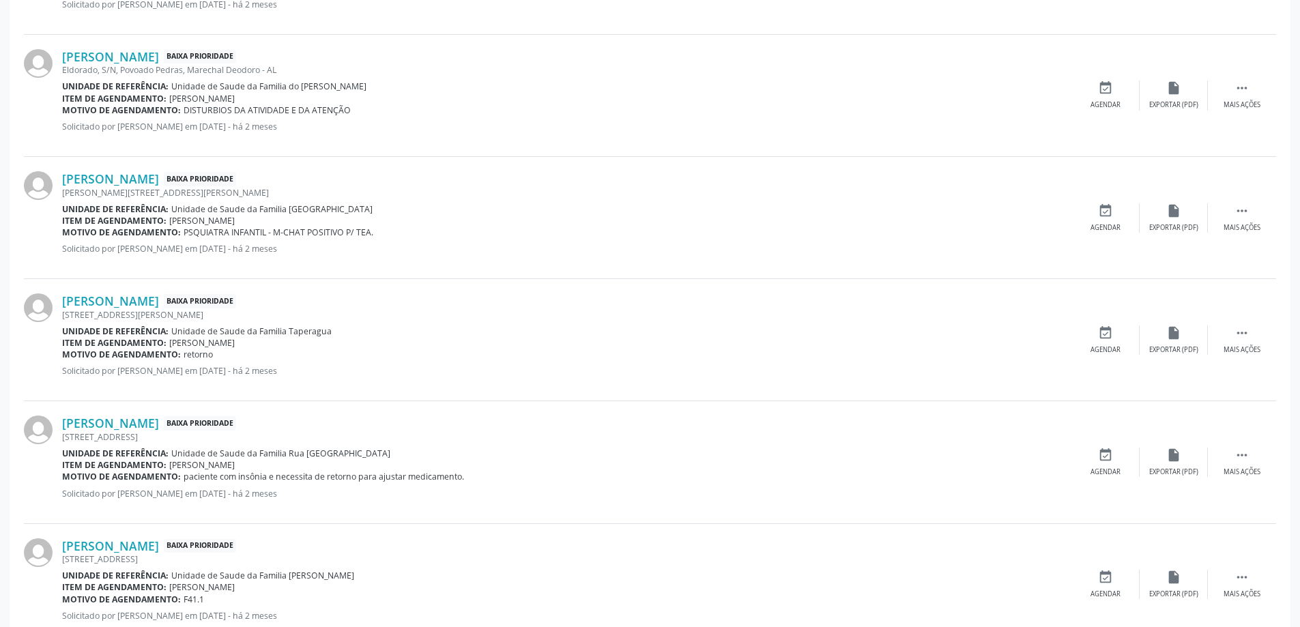
scroll to position [1637, 0]
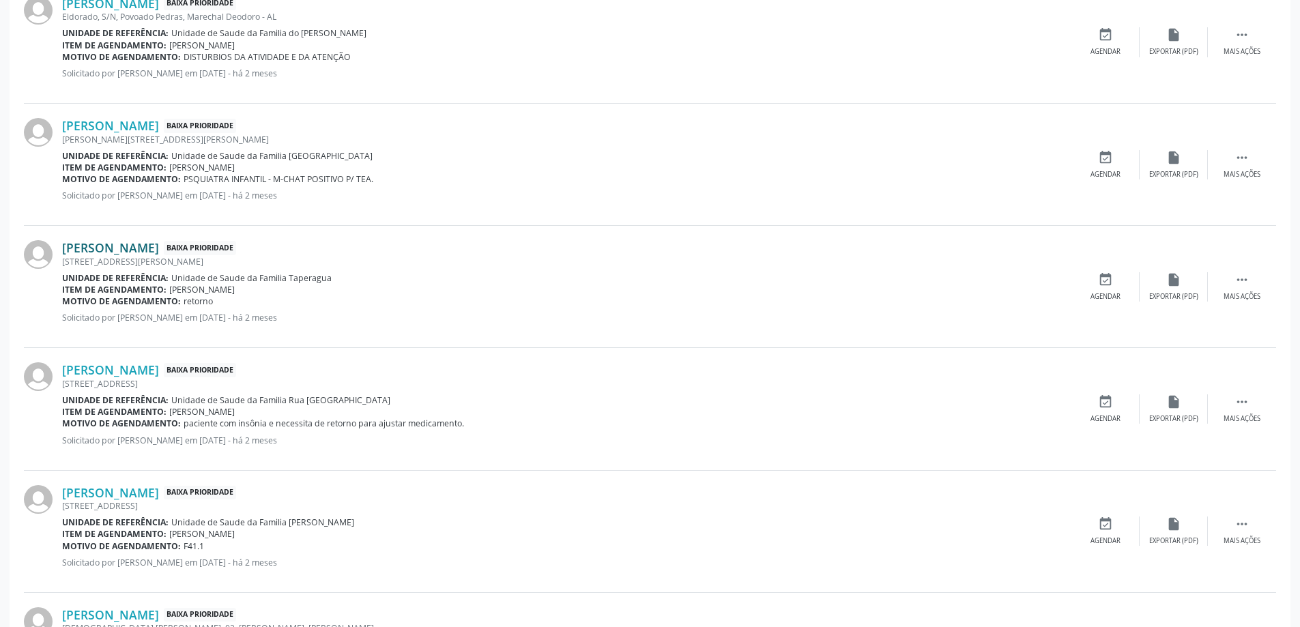
click at [159, 240] on link "[PERSON_NAME]" at bounding box center [110, 247] width 97 height 15
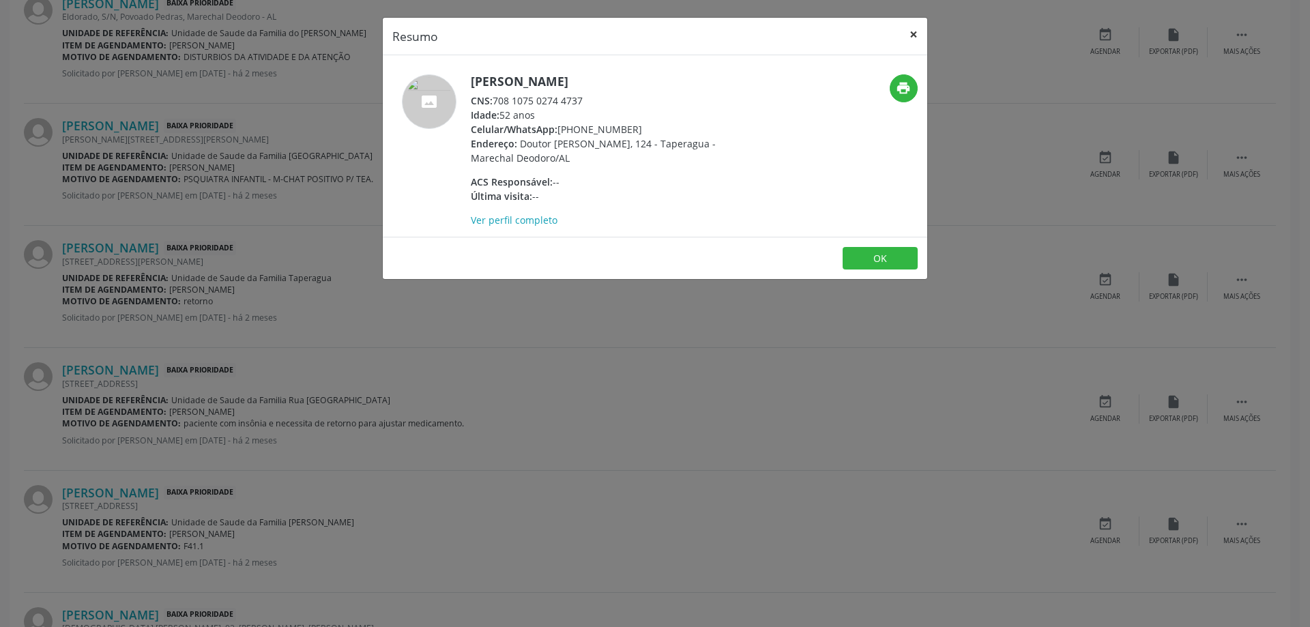
click at [909, 33] on button "×" at bounding box center [913, 34] width 27 height 33
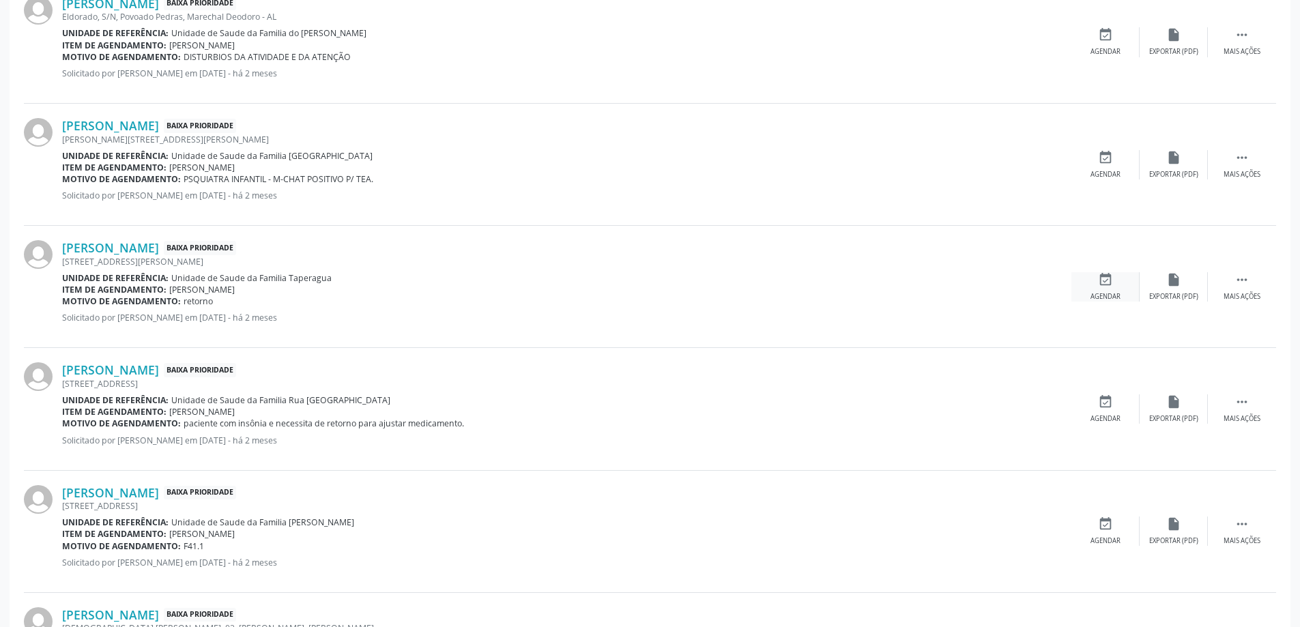
click at [1107, 272] on icon "event_available" at bounding box center [1105, 279] width 15 height 15
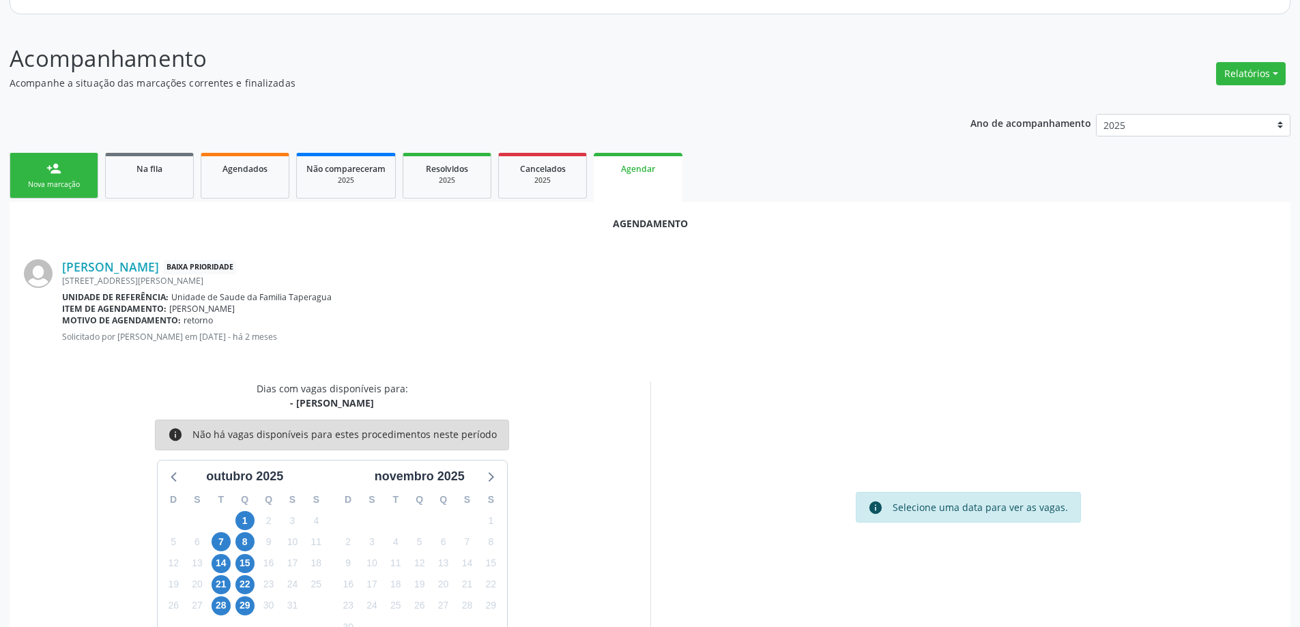
scroll to position [181, 0]
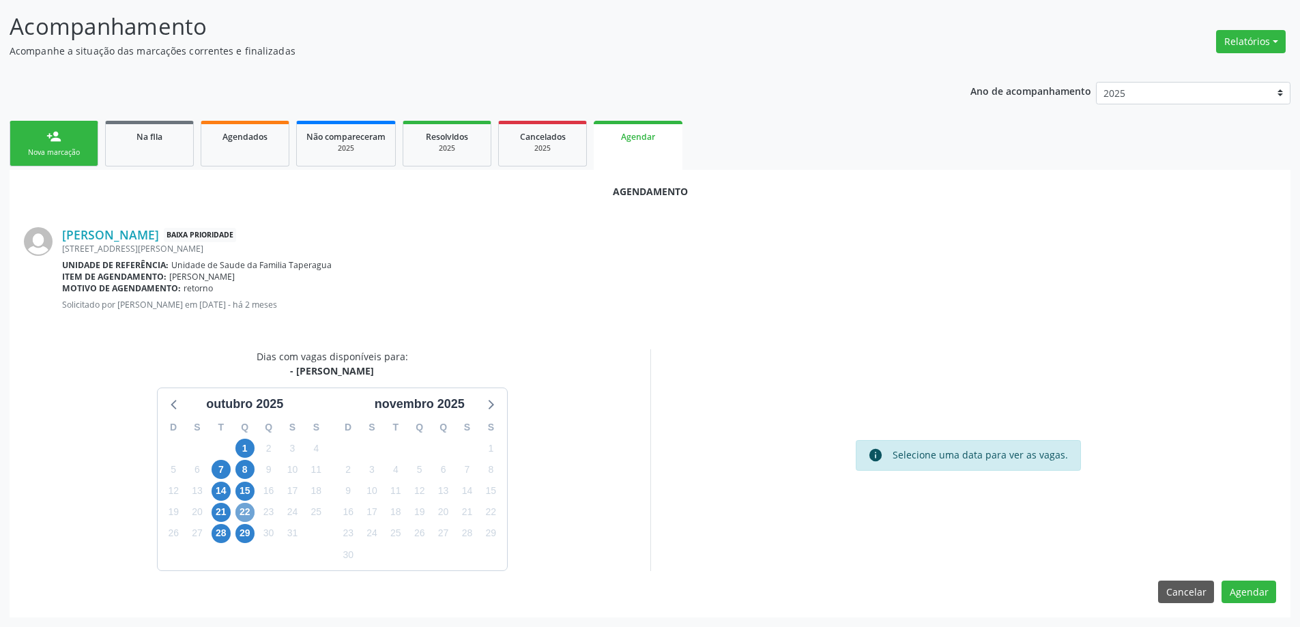
click at [245, 512] on span "22" at bounding box center [244, 512] width 19 height 19
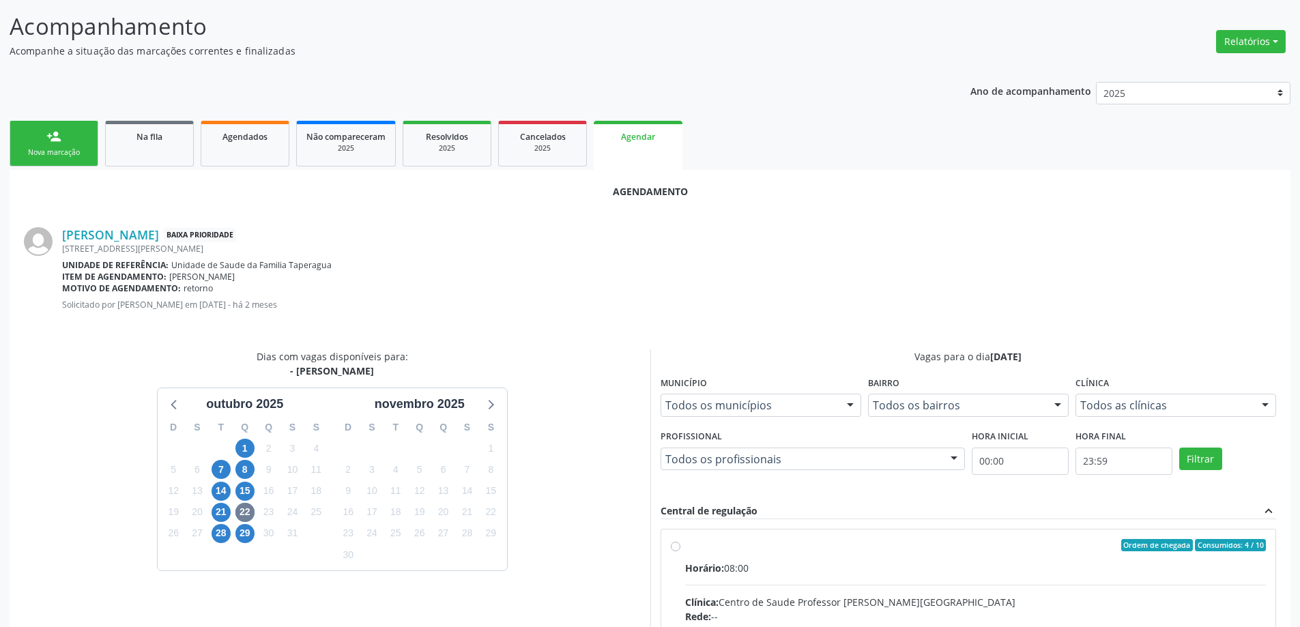
click at [679, 548] on input "Ordem de chegada Consumidos: 4 / 10 Horário: 08:00 Clínica: Centro de Saude Pro…" at bounding box center [676, 545] width 10 height 12
radio input "true"
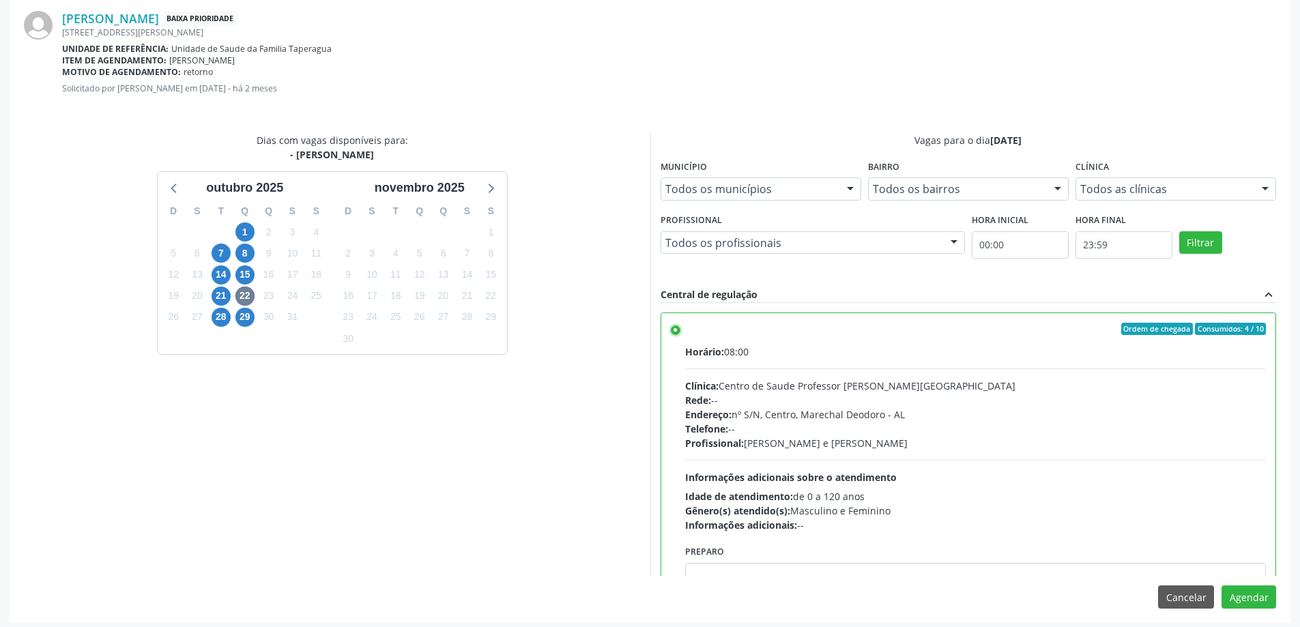
scroll to position [403, 0]
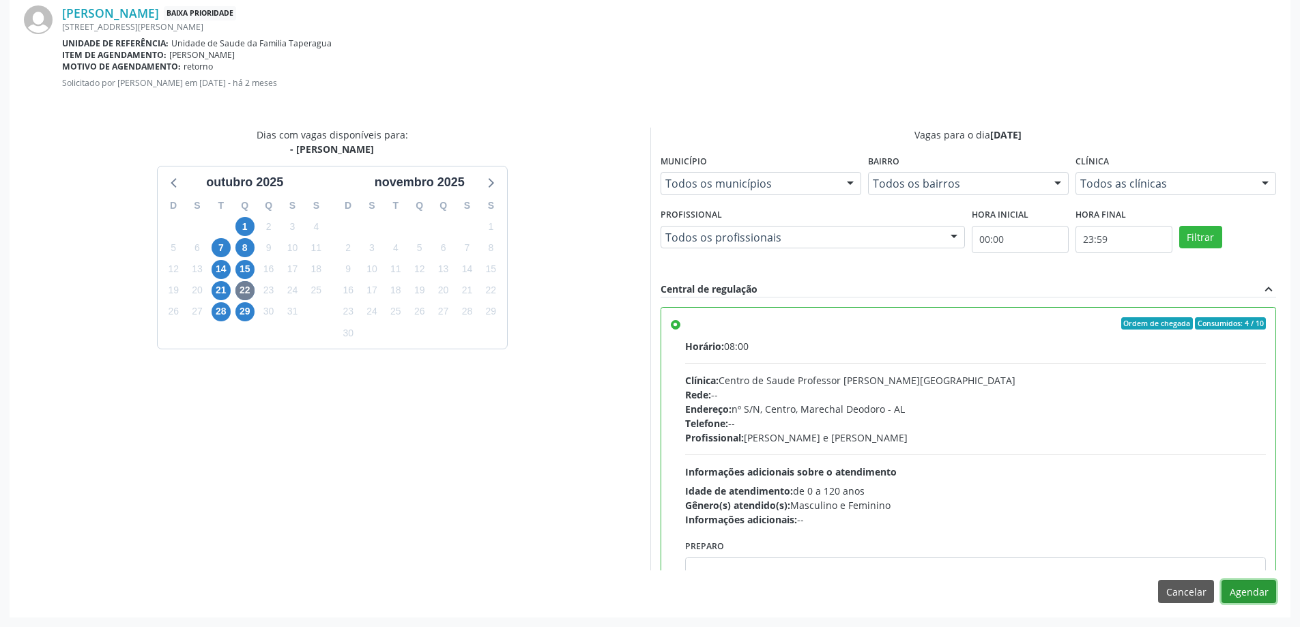
click at [1251, 591] on button "Agendar" at bounding box center [1248, 591] width 55 height 23
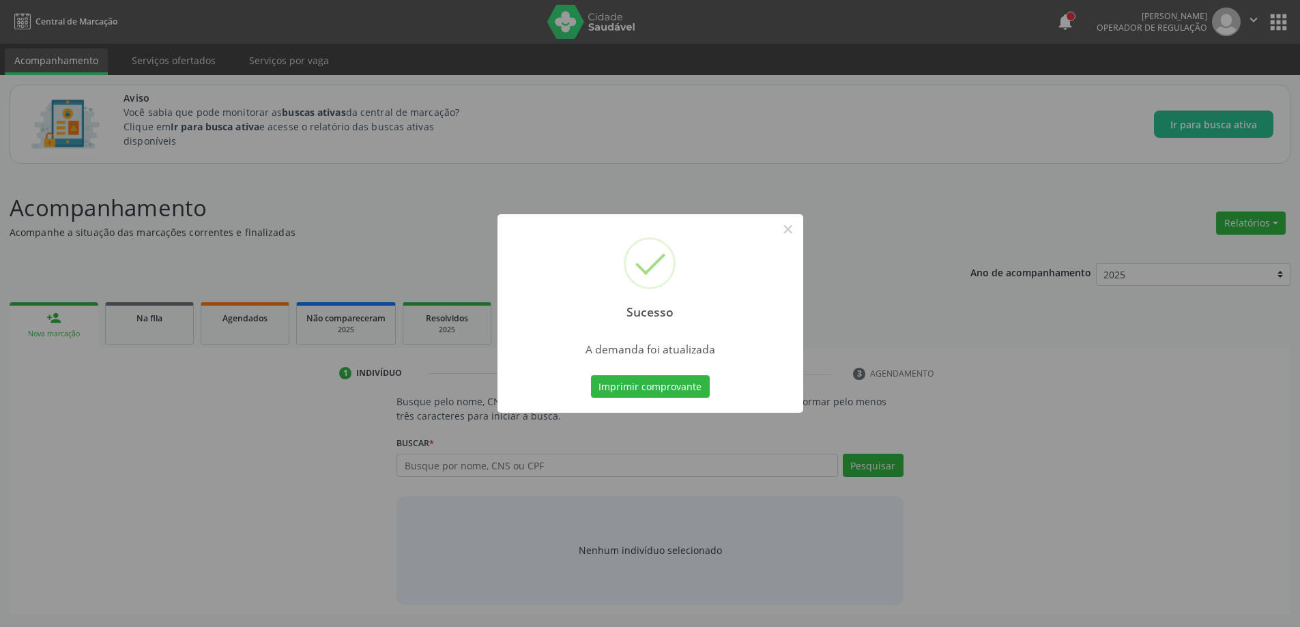
scroll to position [0, 0]
click at [789, 230] on button "×" at bounding box center [792, 229] width 23 height 23
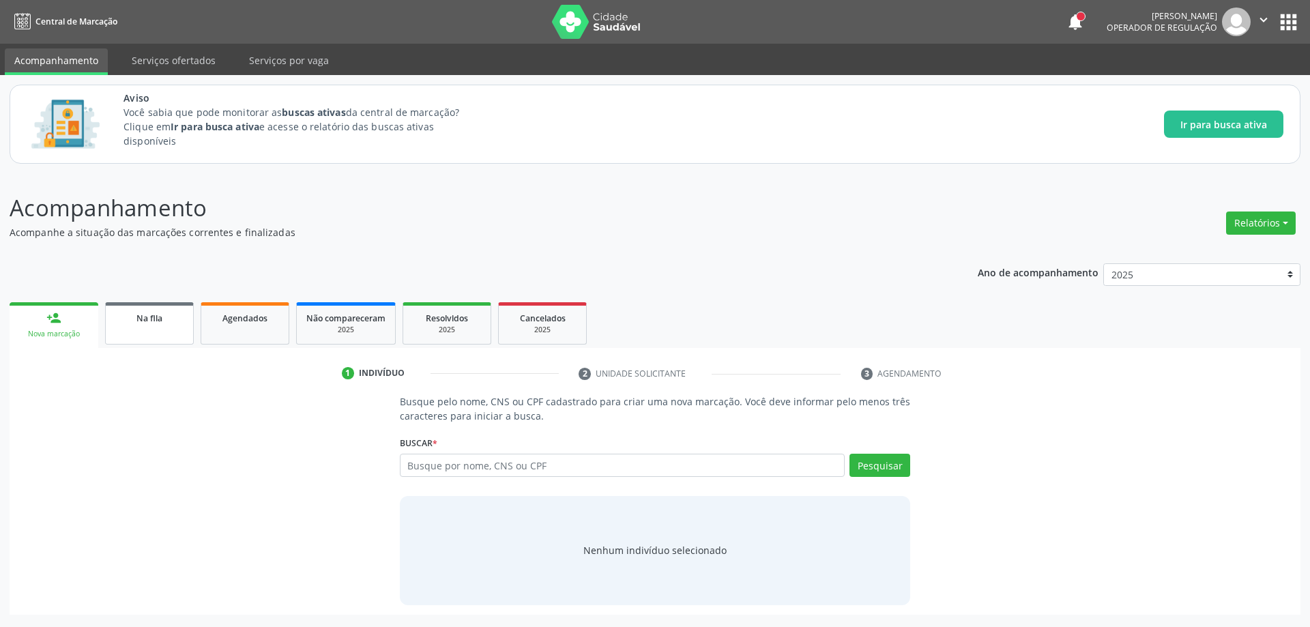
click at [149, 337] on link "Na fila" at bounding box center [149, 323] width 89 height 42
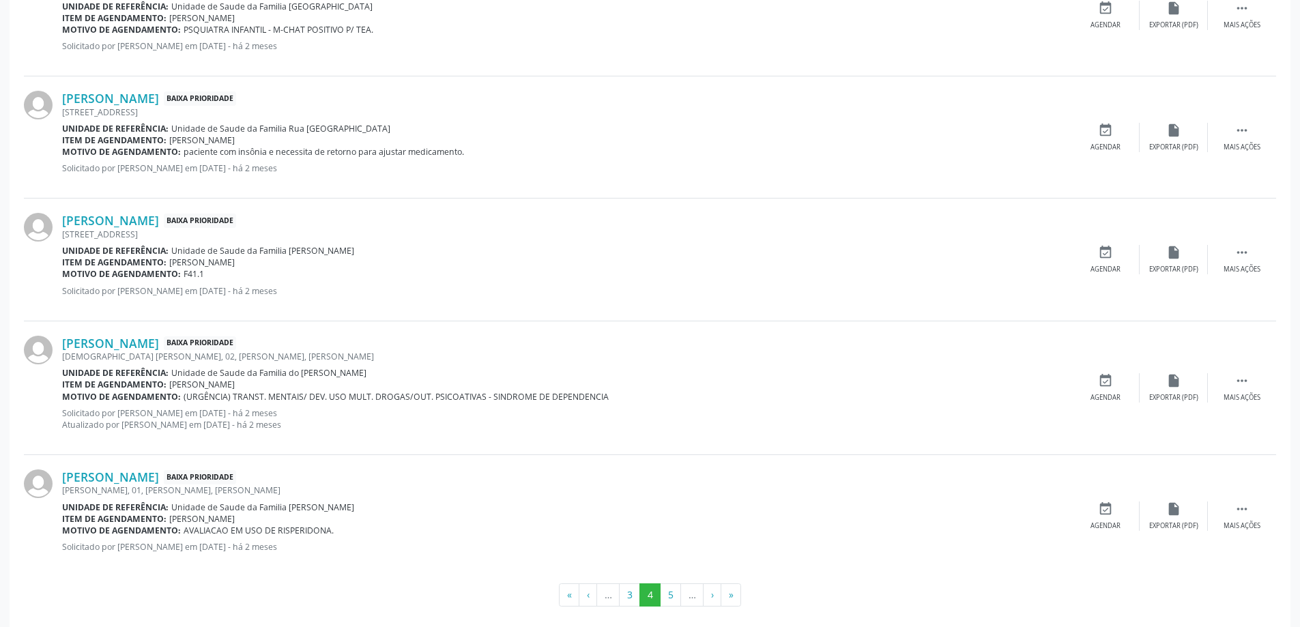
scroll to position [1800, 0]
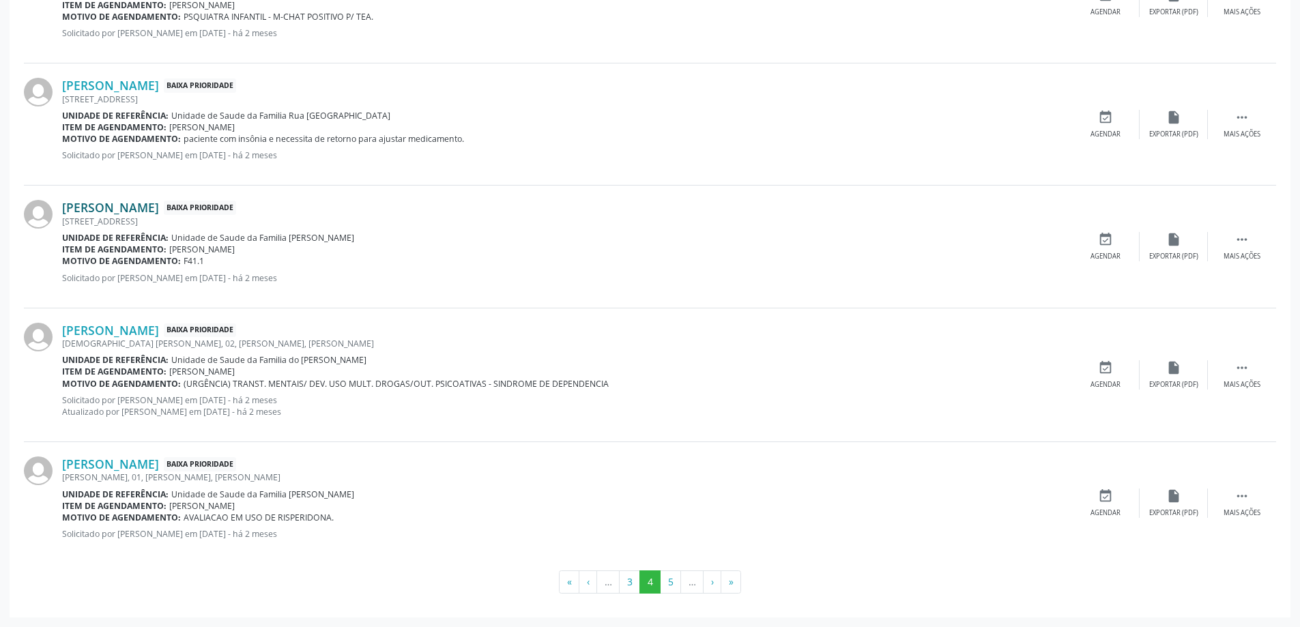
click at [159, 205] on link "[PERSON_NAME]" at bounding box center [110, 207] width 97 height 15
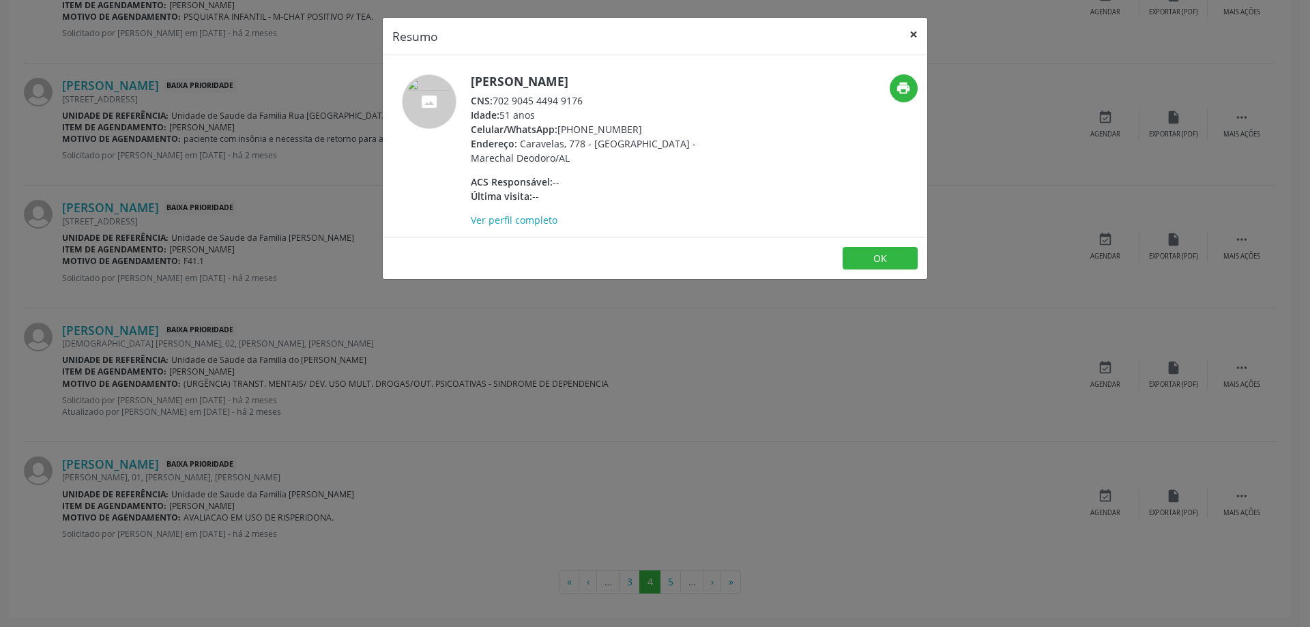
click at [912, 38] on button "×" at bounding box center [913, 34] width 27 height 33
